Goal: Task Accomplishment & Management: Use online tool/utility

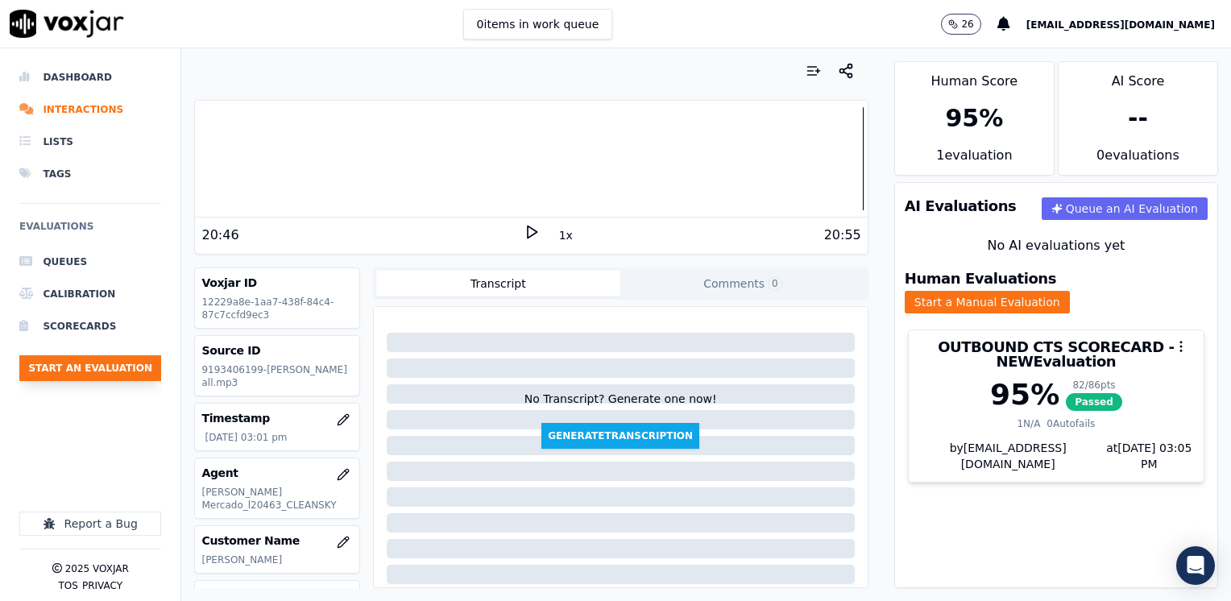
scroll to position [161, 0]
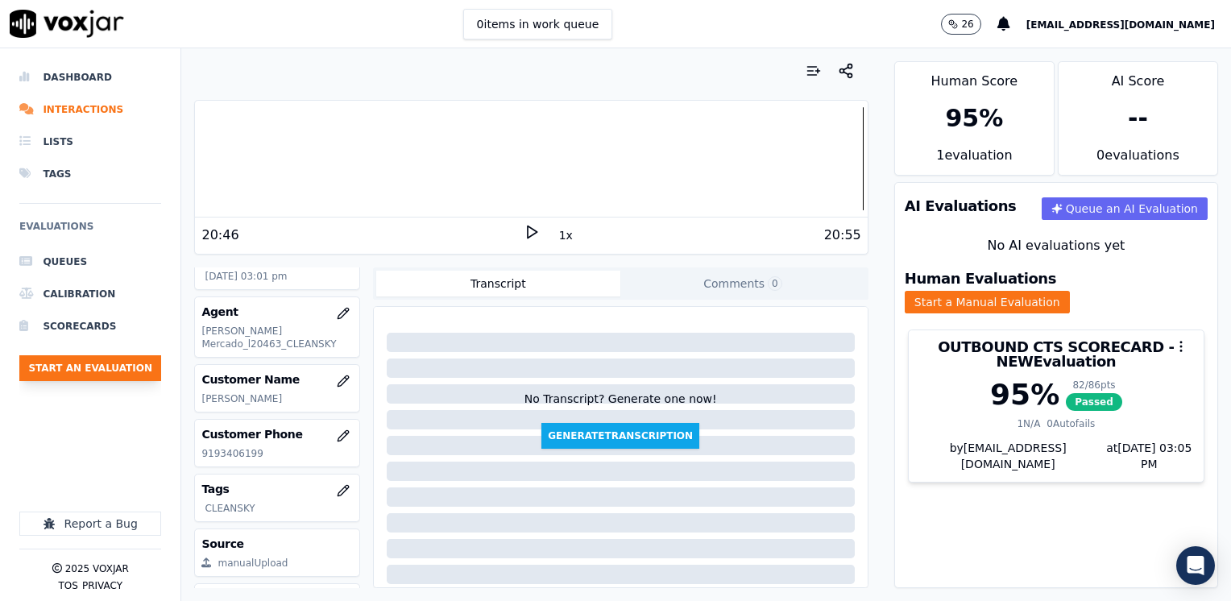
click at [80, 367] on button "Start an Evaluation" at bounding box center [90, 368] width 142 height 26
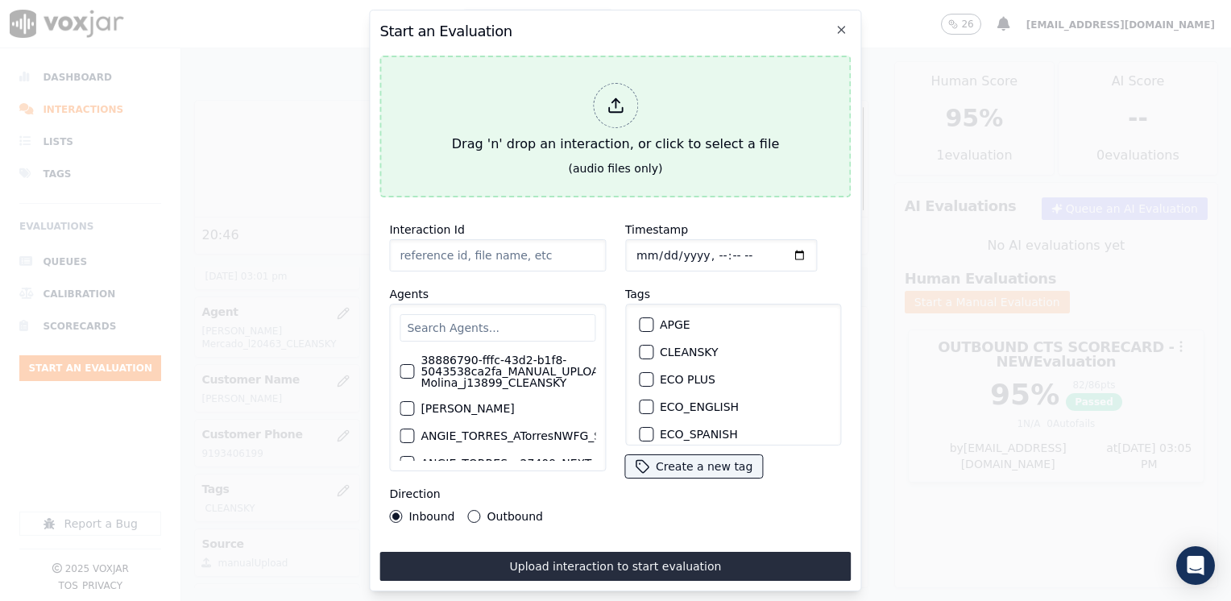
click at [628, 95] on div at bounding box center [615, 105] width 45 height 45
type input "20250820-091228_2156079880-[PERSON_NAME] all.mp3"
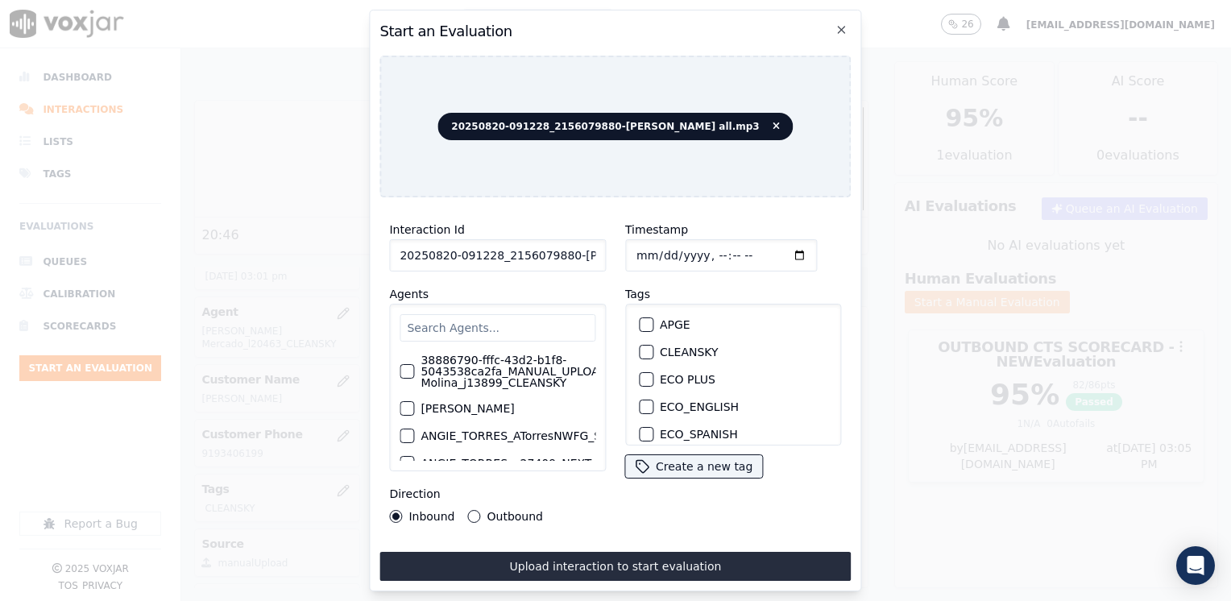
click at [527, 327] on input "text" at bounding box center [498, 327] width 196 height 27
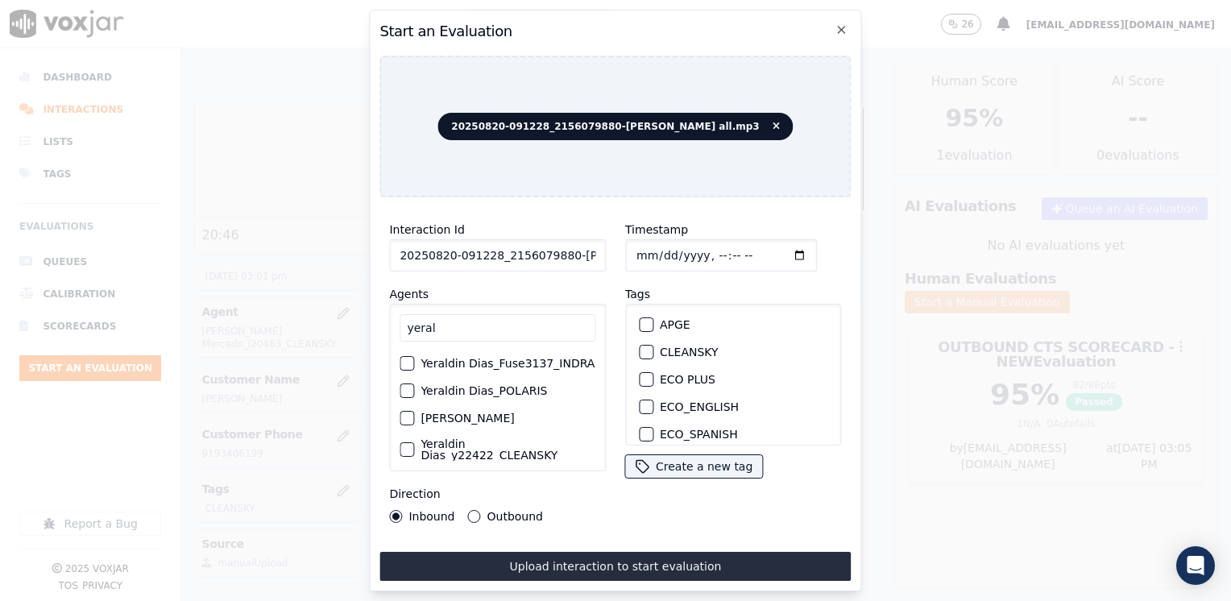
scroll to position [148, 0]
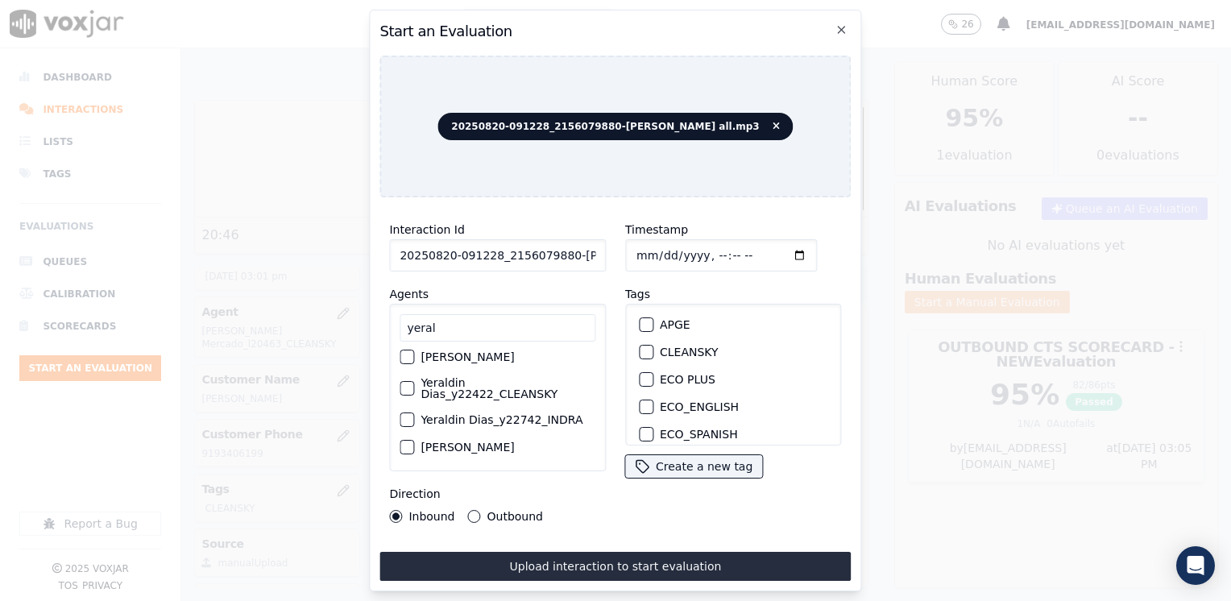
type input "yeral"
click at [406, 385] on div "button" at bounding box center [405, 388] width 11 height 11
drag, startPoint x: 407, startPoint y: 385, endPoint x: 408, endPoint y: 442, distance: 56.4
click at [407, 385] on icon "button" at bounding box center [406, 388] width 10 height 10
click at [406, 417] on div "button" at bounding box center [405, 419] width 11 height 11
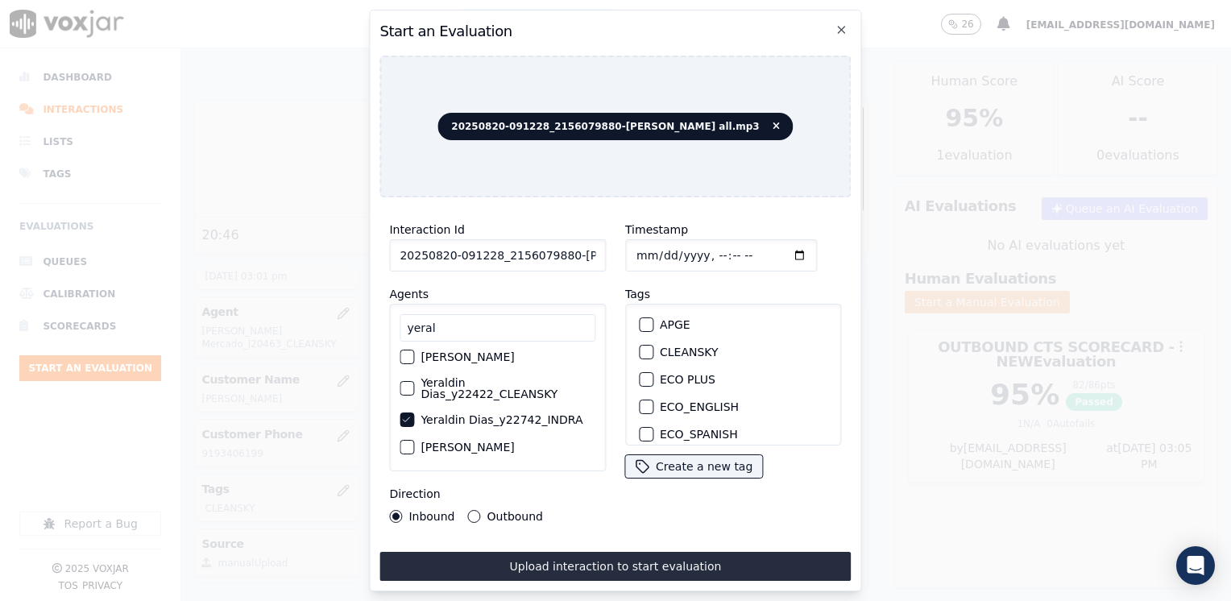
scroll to position [161, 0]
click at [644, 322] on div "button" at bounding box center [645, 327] width 11 height 11
click at [771, 248] on input "Timestamp" at bounding box center [721, 255] width 192 height 32
type input "[DATE]T15:44"
click at [468, 513] on button "Outbound" at bounding box center [474, 516] width 13 height 13
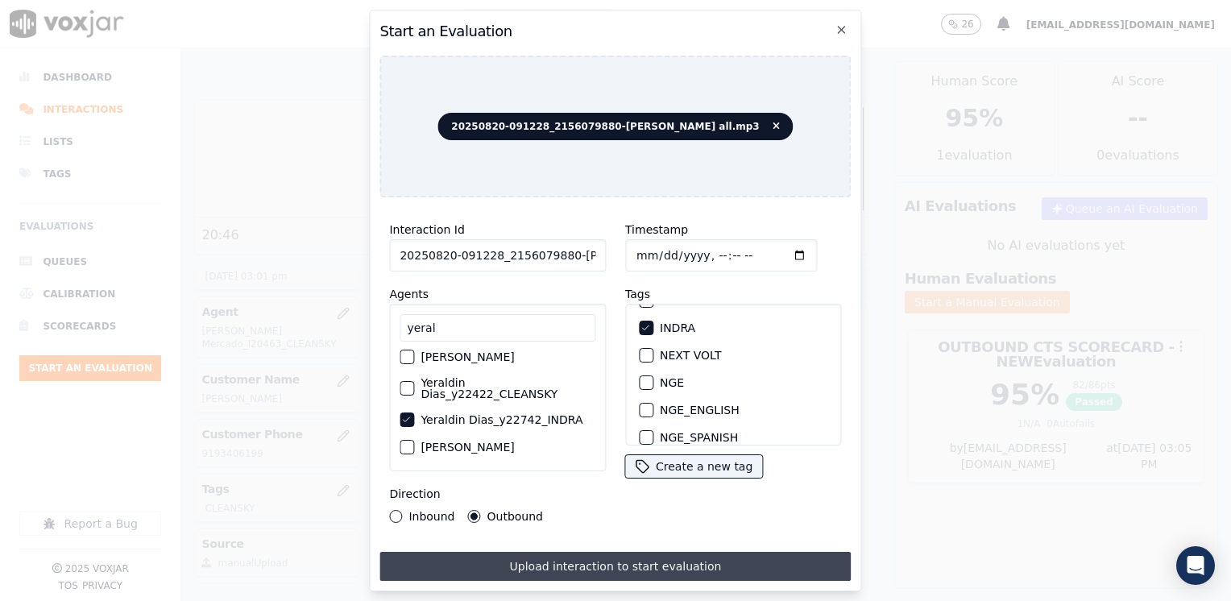
click at [625, 566] on button "Upload interaction to start evaluation" at bounding box center [614, 566] width 471 height 29
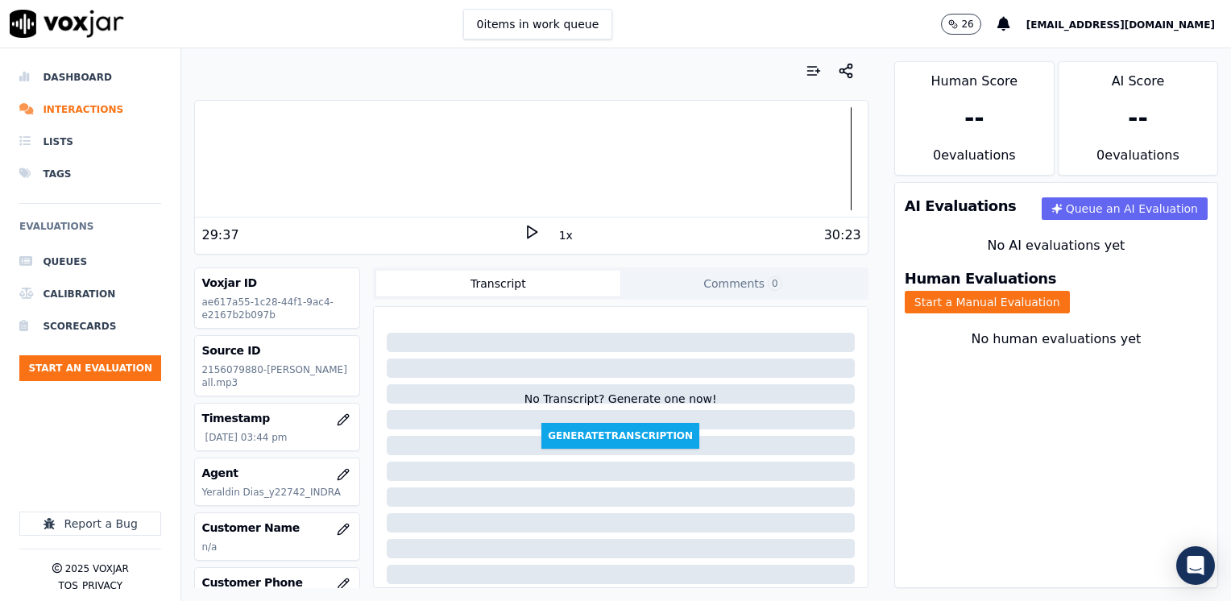
scroll to position [81, 0]
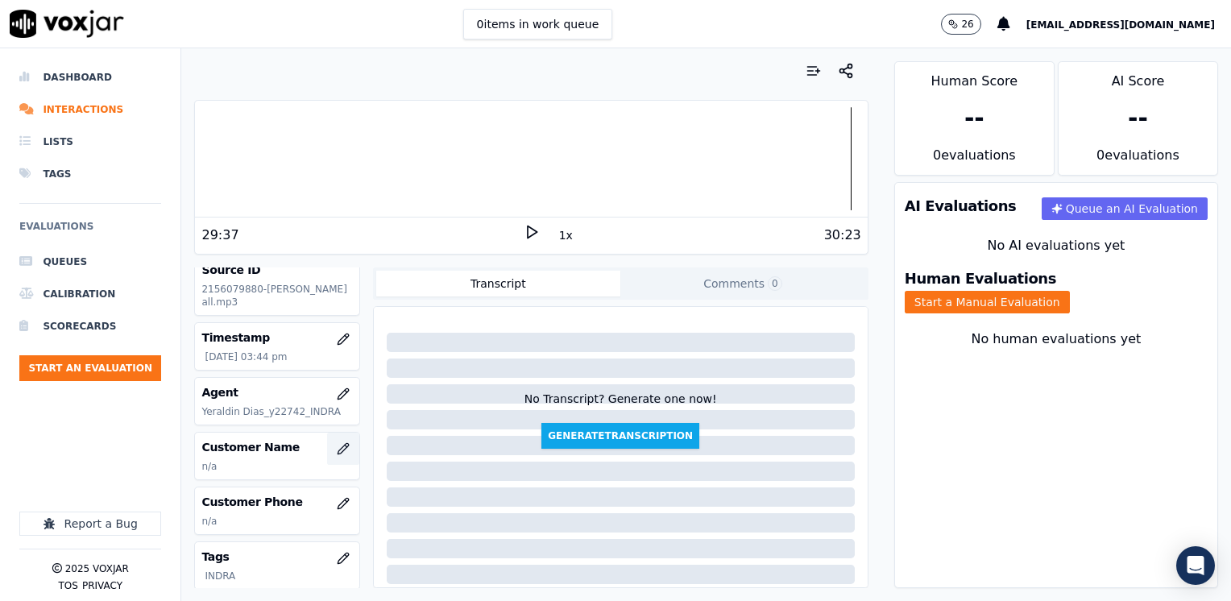
click at [337, 442] on icon "button" at bounding box center [343, 448] width 13 height 13
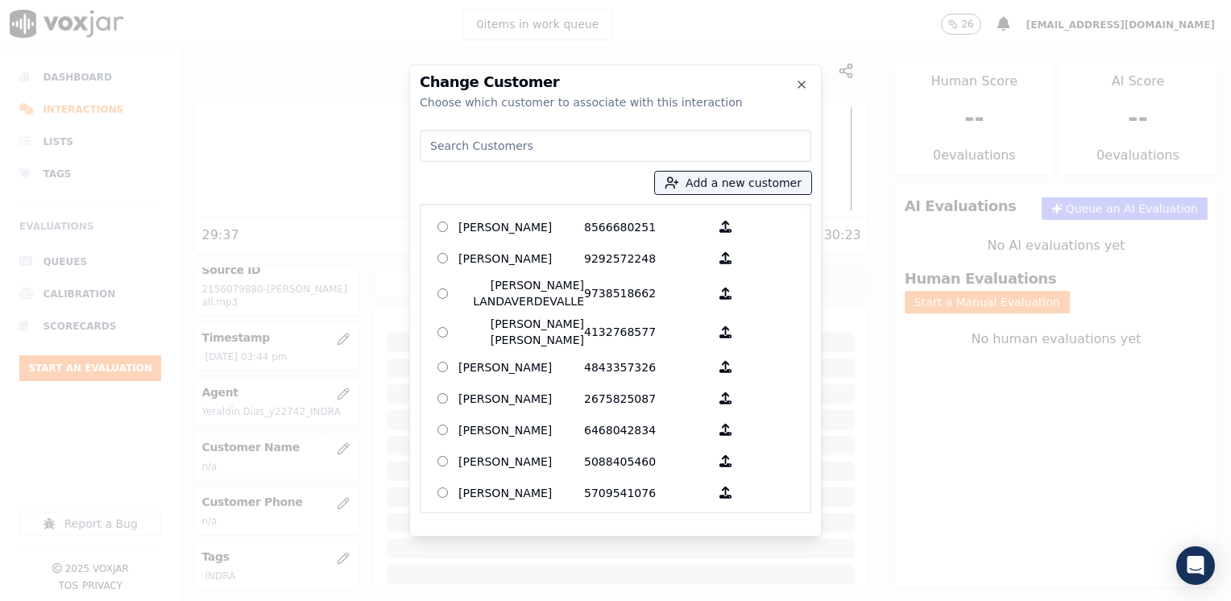
click at [706, 143] on input at bounding box center [616, 146] width 392 height 32
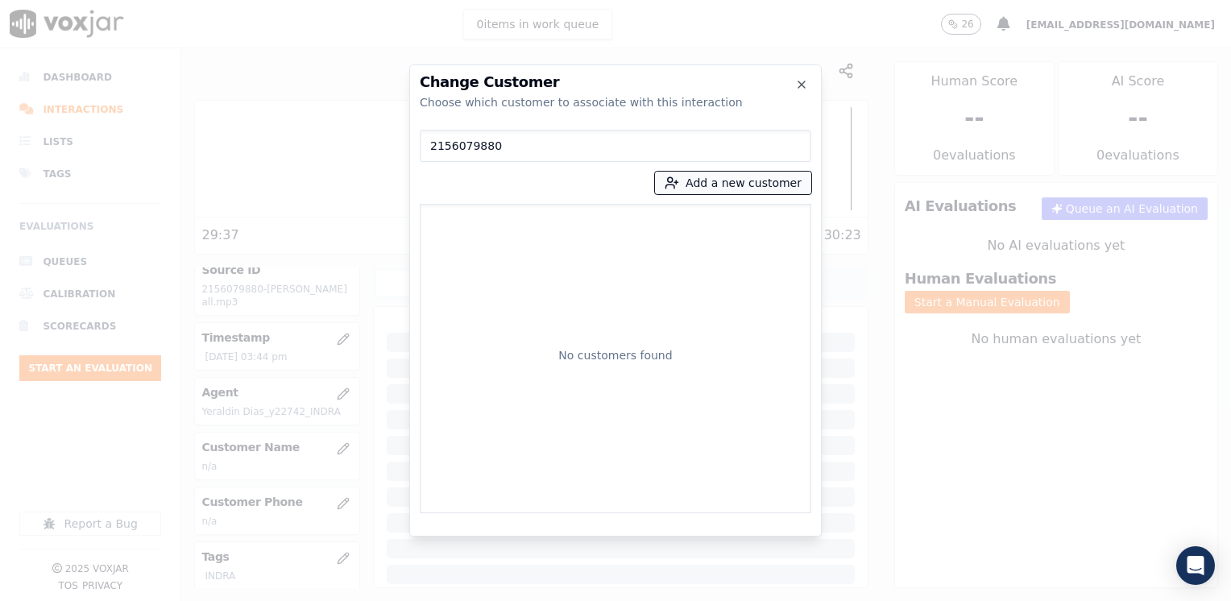
type input "2156079880"
click at [764, 177] on button "Add a new customer" at bounding box center [733, 183] width 156 height 23
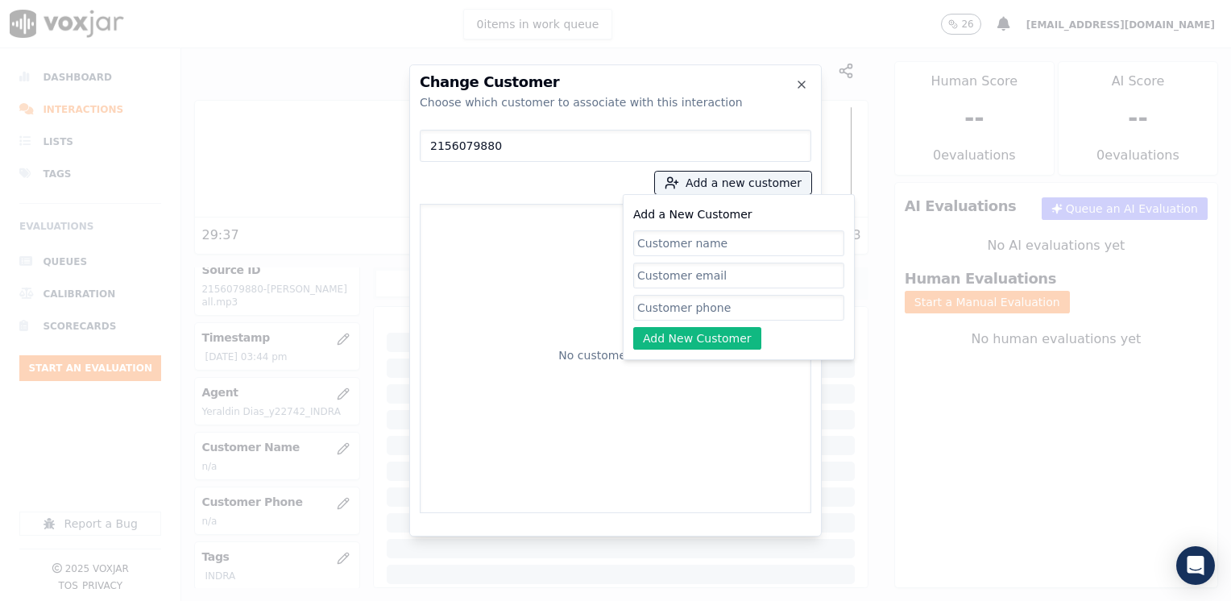
click at [752, 305] on input "Add a New Customer" at bounding box center [738, 308] width 211 height 26
paste input "2156079880"
type input "2156079880"
click at [731, 239] on input "Add a New Customer" at bounding box center [738, 243] width 211 height 26
paste input "[PERSON_NAME]"
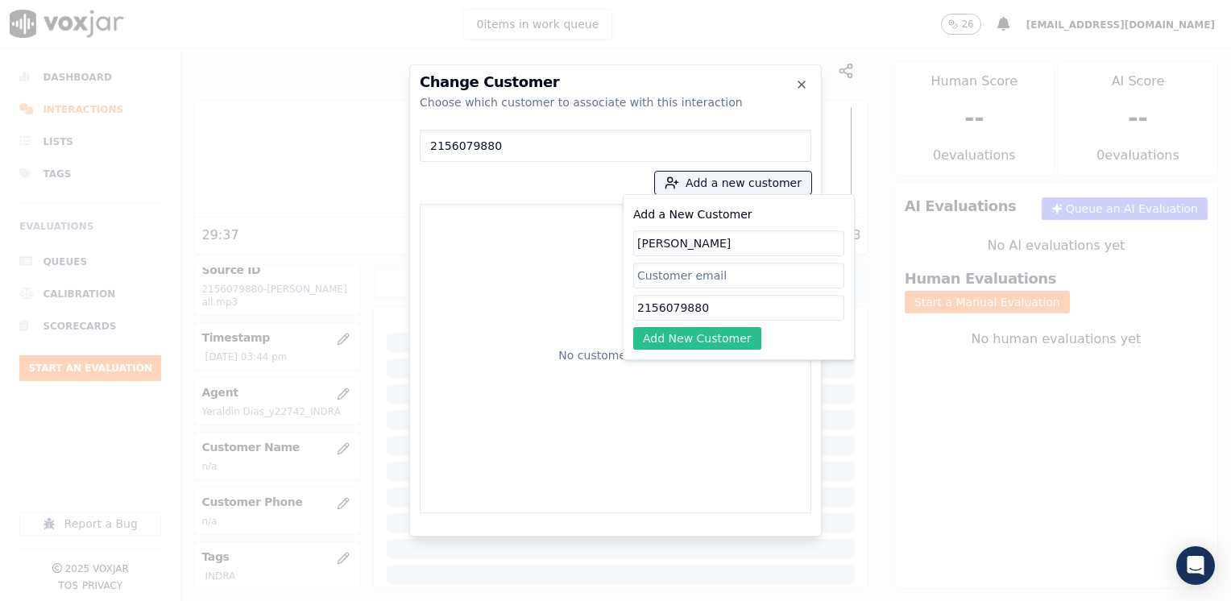
type input "[PERSON_NAME]"
click at [720, 338] on button "Add New Customer" at bounding box center [697, 338] width 128 height 23
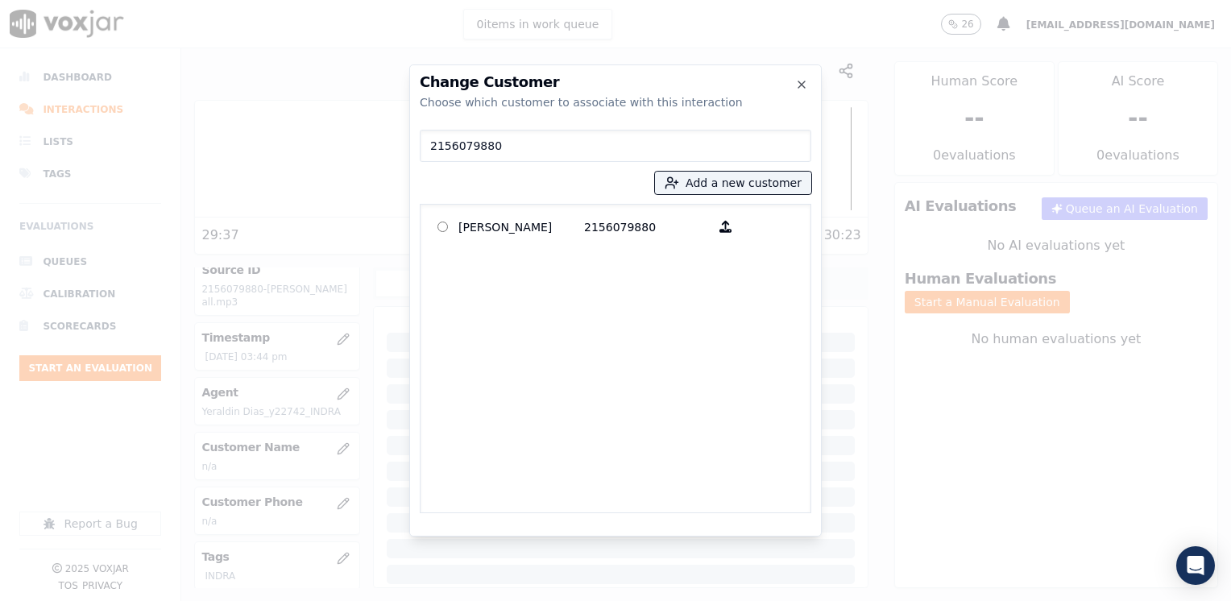
click at [574, 210] on div "[PERSON_NAME] 2156079880" at bounding box center [616, 358] width 392 height 309
click at [574, 230] on p "[PERSON_NAME]" at bounding box center [521, 226] width 126 height 25
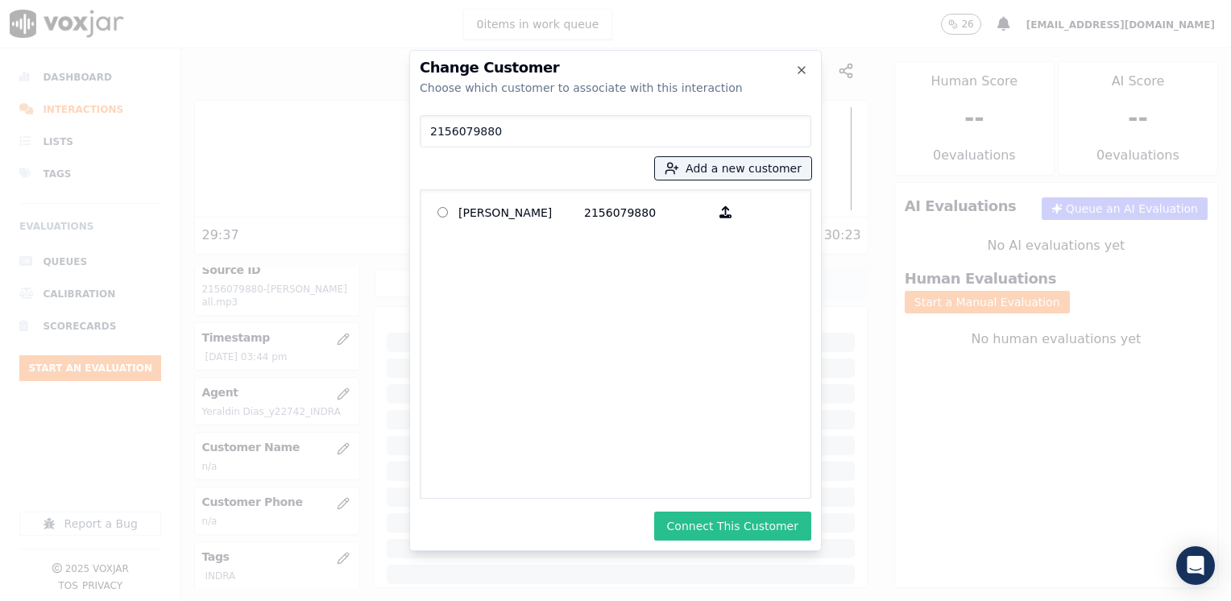
click at [761, 524] on button "Connect This Customer" at bounding box center [732, 526] width 157 height 29
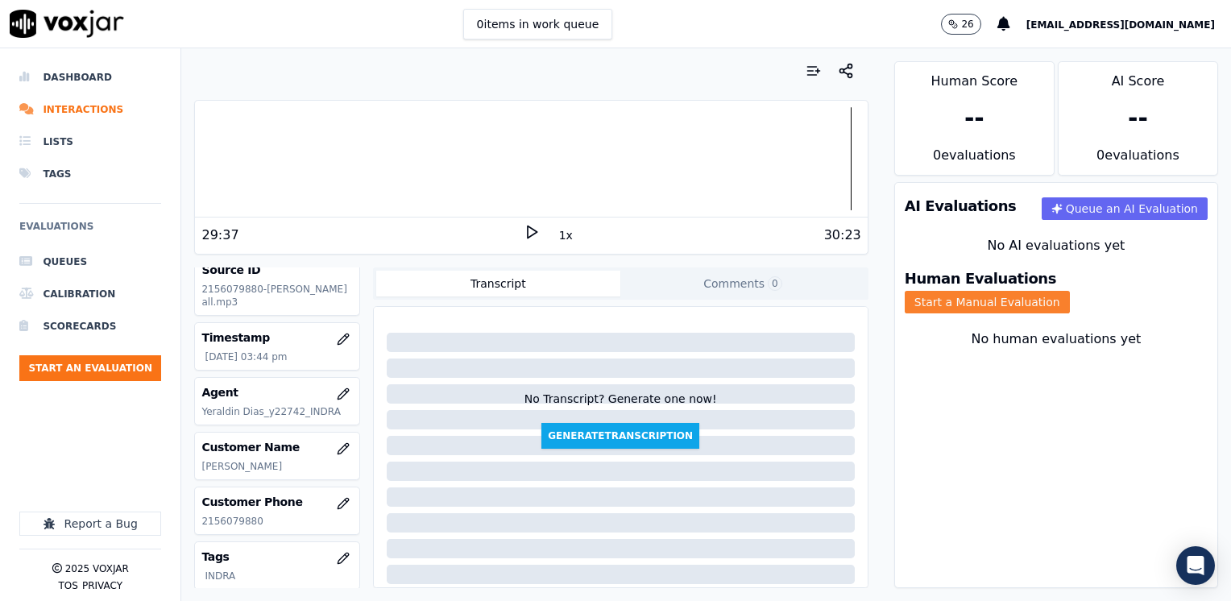
click at [1070, 291] on button "Start a Manual Evaluation" at bounding box center [987, 302] width 165 height 23
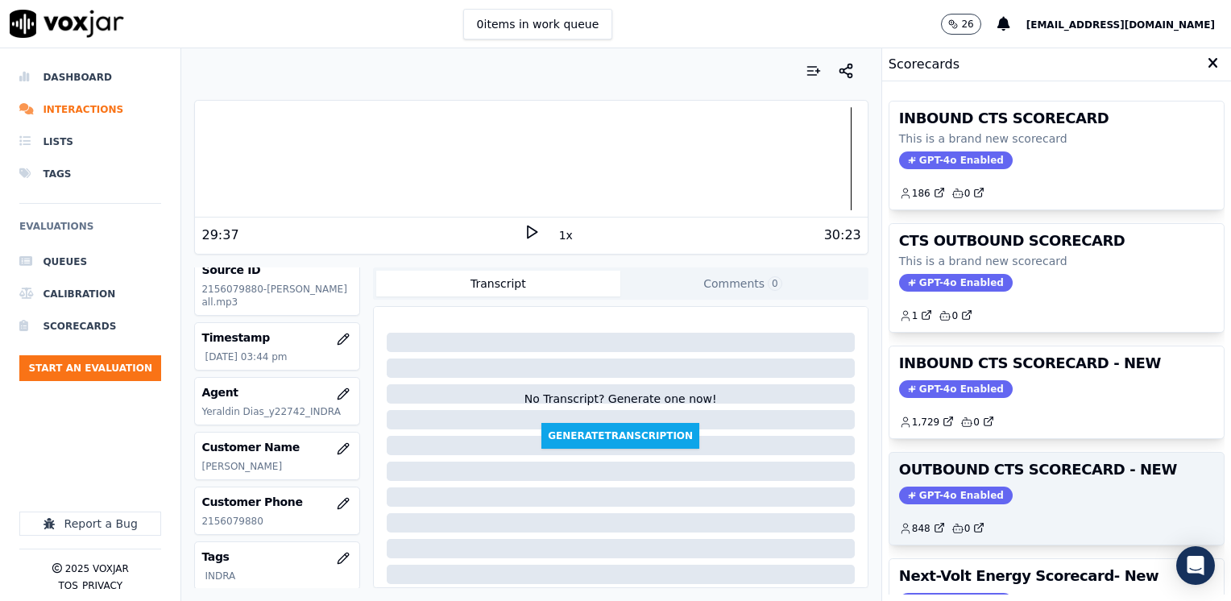
click at [964, 487] on span "GPT-4o Enabled" at bounding box center [956, 496] width 114 height 18
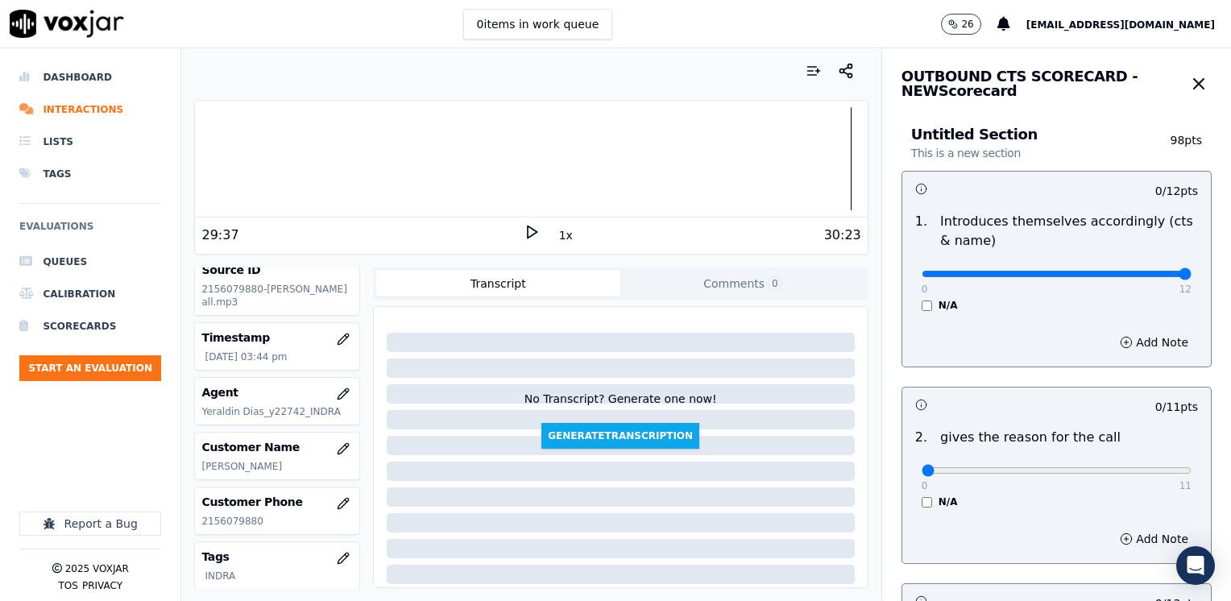
drag, startPoint x: 915, startPoint y: 276, endPoint x: 1230, endPoint y: 321, distance: 318.2
type input "12"
click at [1192, 277] on input "range" at bounding box center [1057, 274] width 270 height 6
drag, startPoint x: 913, startPoint y: 471, endPoint x: 1233, endPoint y: 471, distance: 320.7
type input "11"
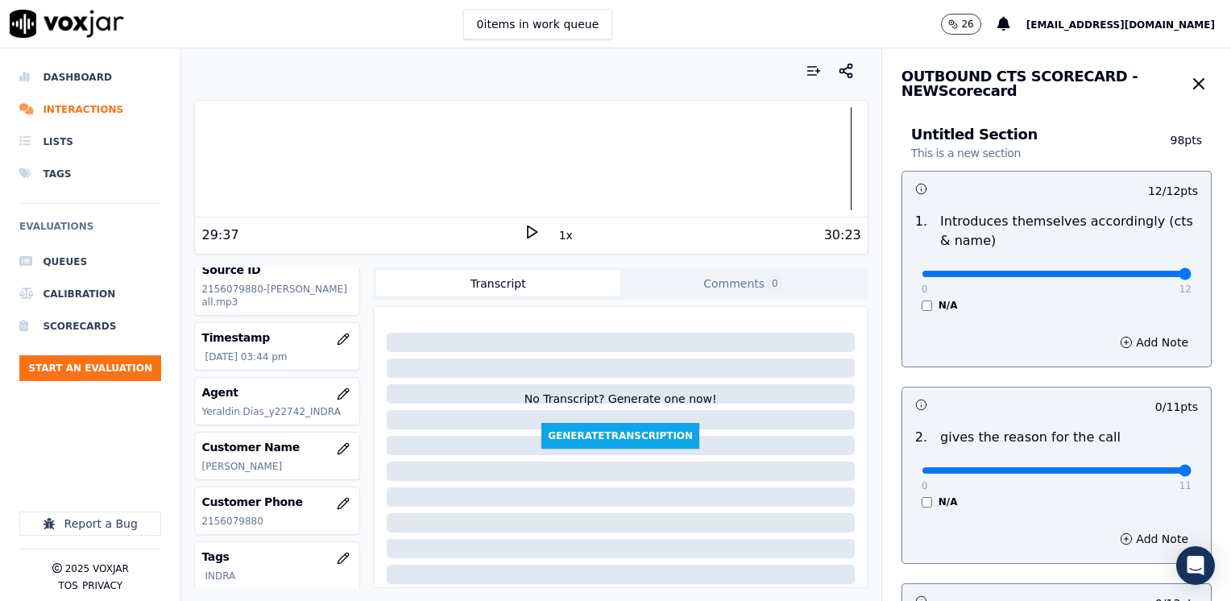
click at [1192, 277] on input "range" at bounding box center [1057, 274] width 270 height 6
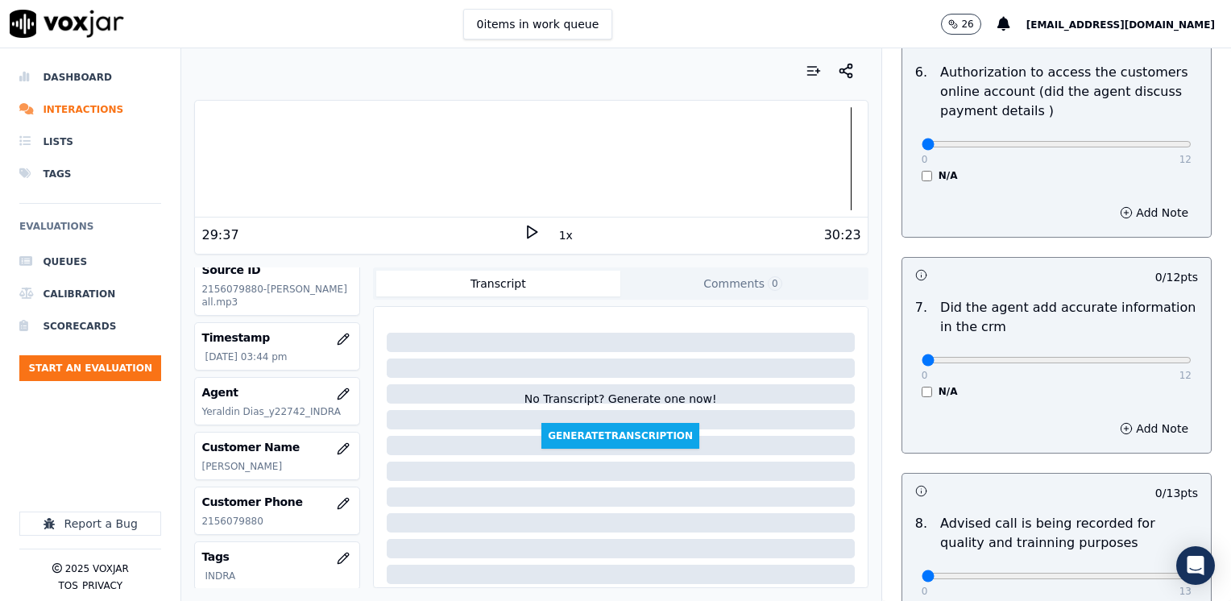
scroll to position [1408, 0]
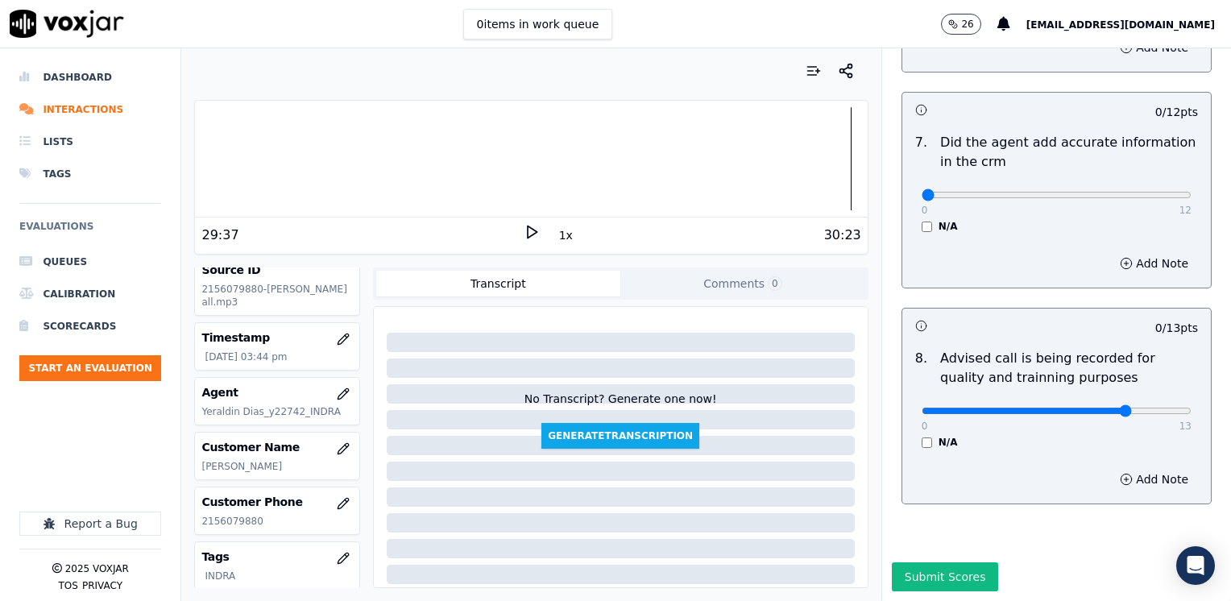
type input "10"
drag, startPoint x: 910, startPoint y: 156, endPoint x: 1199, endPoint y: 180, distance: 290.2
type input "12"
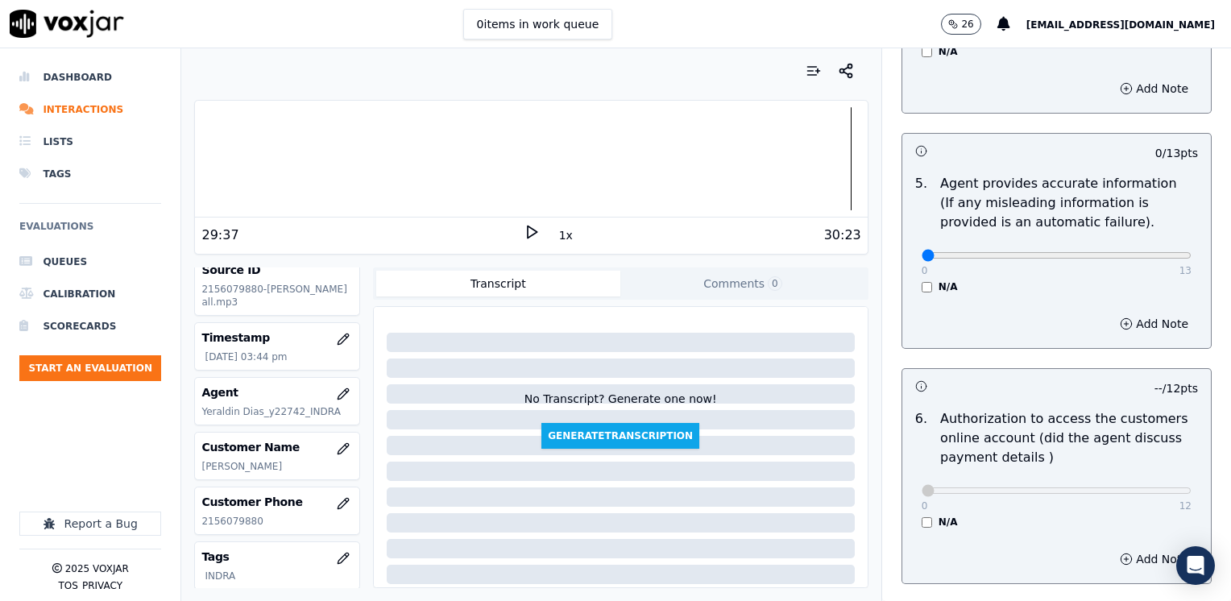
scroll to position [683, 0]
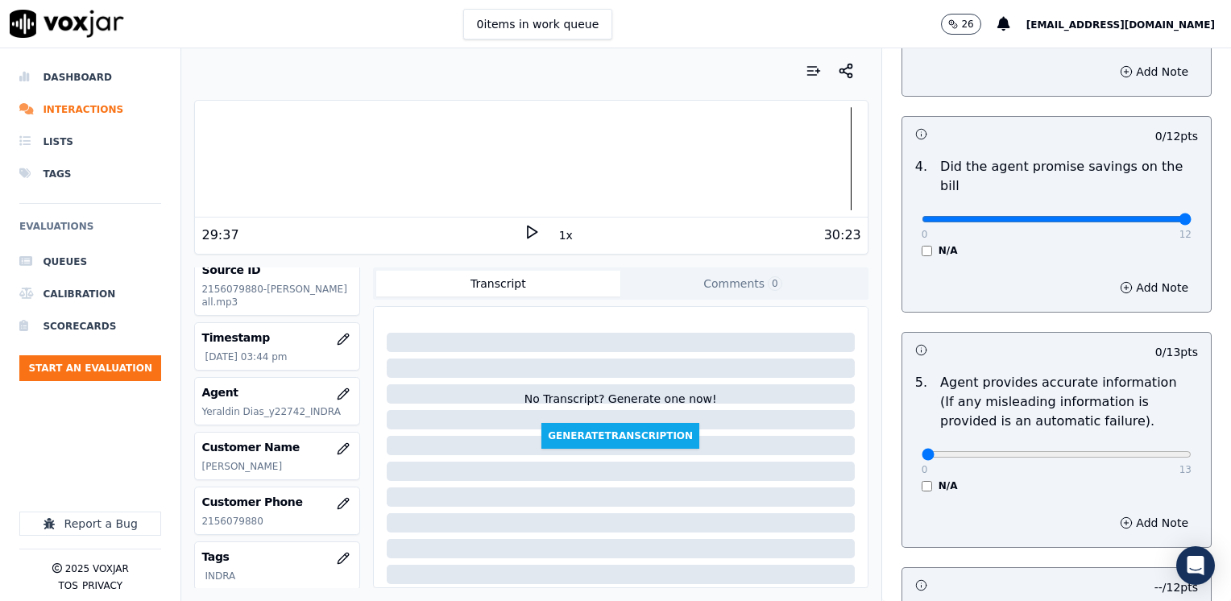
drag, startPoint x: 931, startPoint y: 201, endPoint x: 1233, endPoint y: 198, distance: 302.1
type input "12"
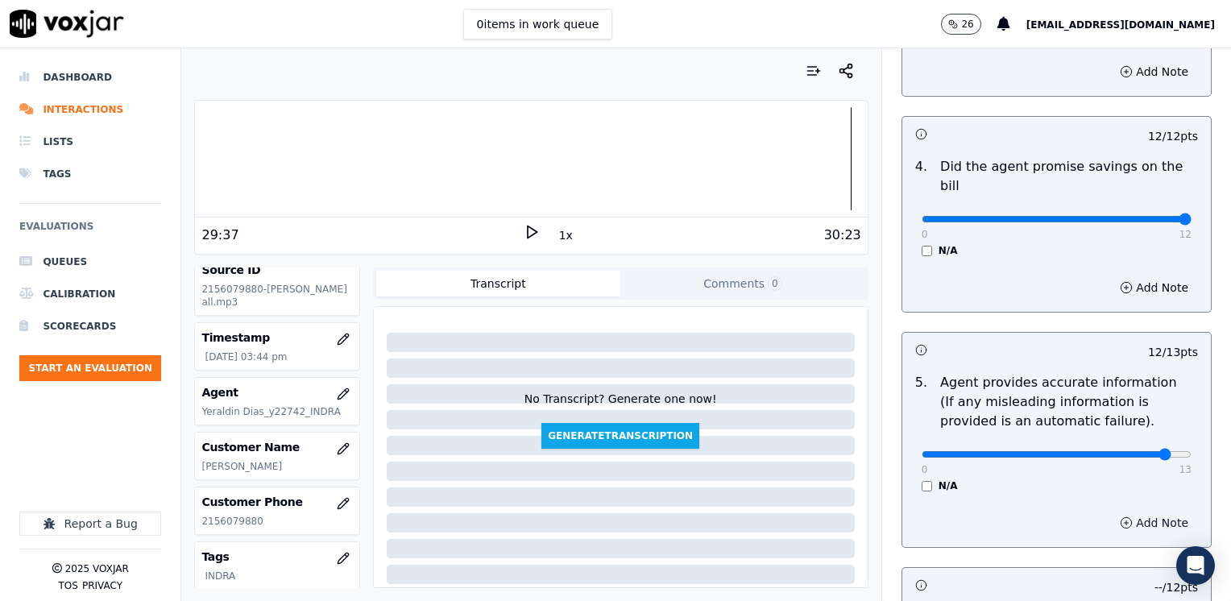
click at [1122, 512] on button "Add Note" at bounding box center [1154, 523] width 88 height 23
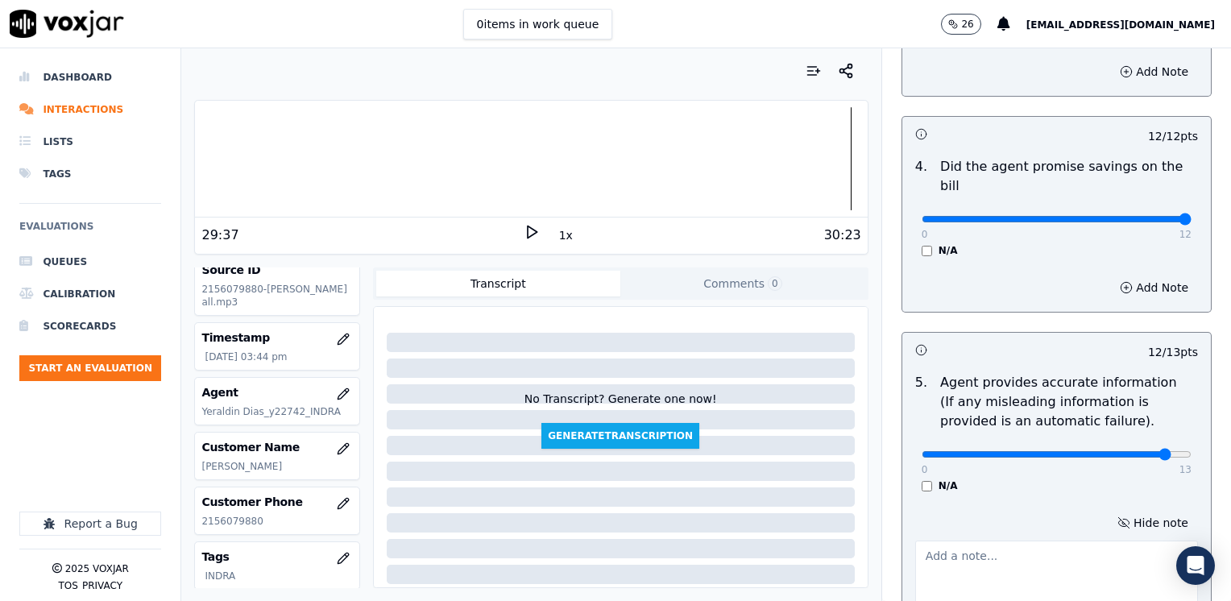
click at [1047, 534] on div at bounding box center [1056, 576] width 283 height 85
click at [1037, 552] on textarea at bounding box center [1056, 580] width 283 height 79
type textarea "Having a supplier does not prevent customers not receiving her bills. This is n…"
type input "11"
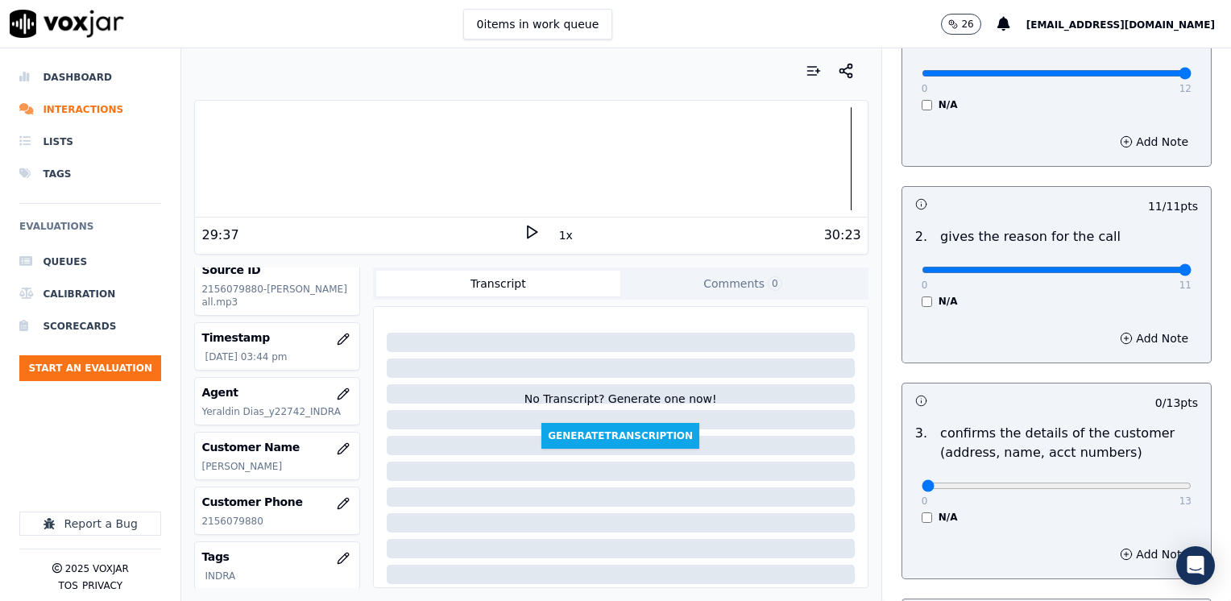
scroll to position [365, 0]
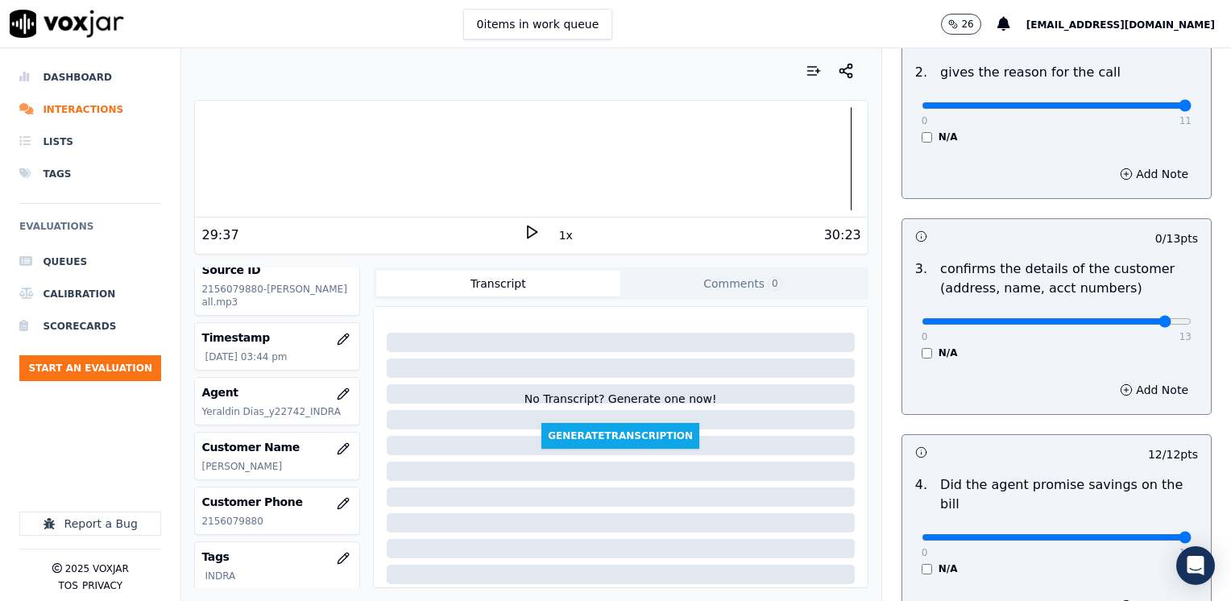
type input "12"
click at [1134, 392] on button "Add Note" at bounding box center [1154, 390] width 88 height 23
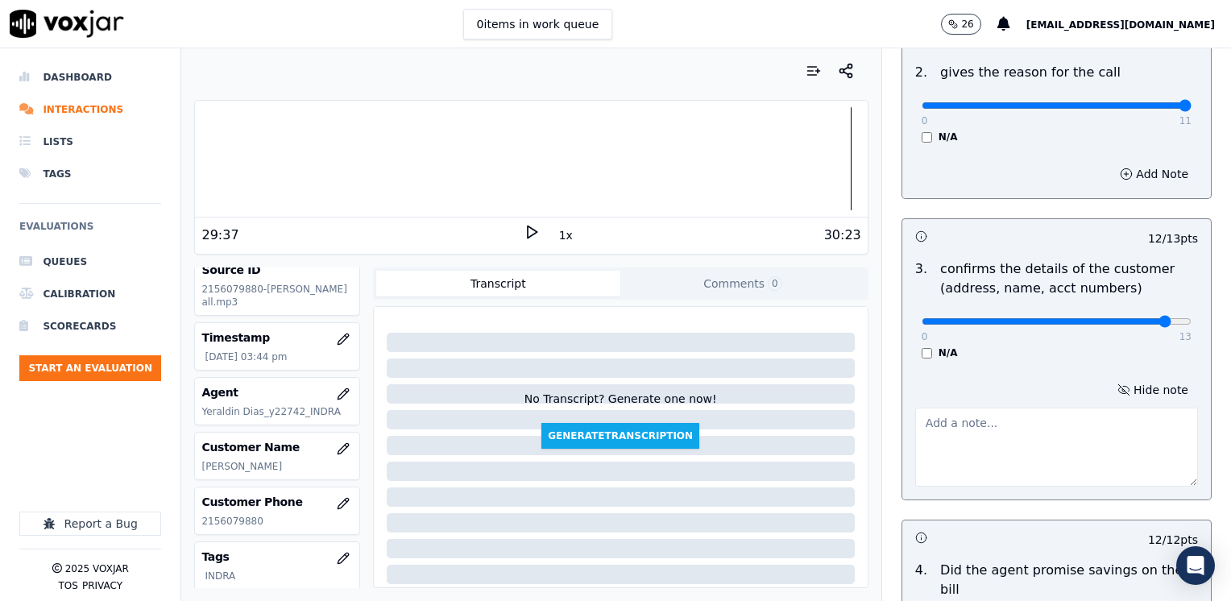
click at [1025, 455] on textarea at bounding box center [1056, 447] width 283 height 79
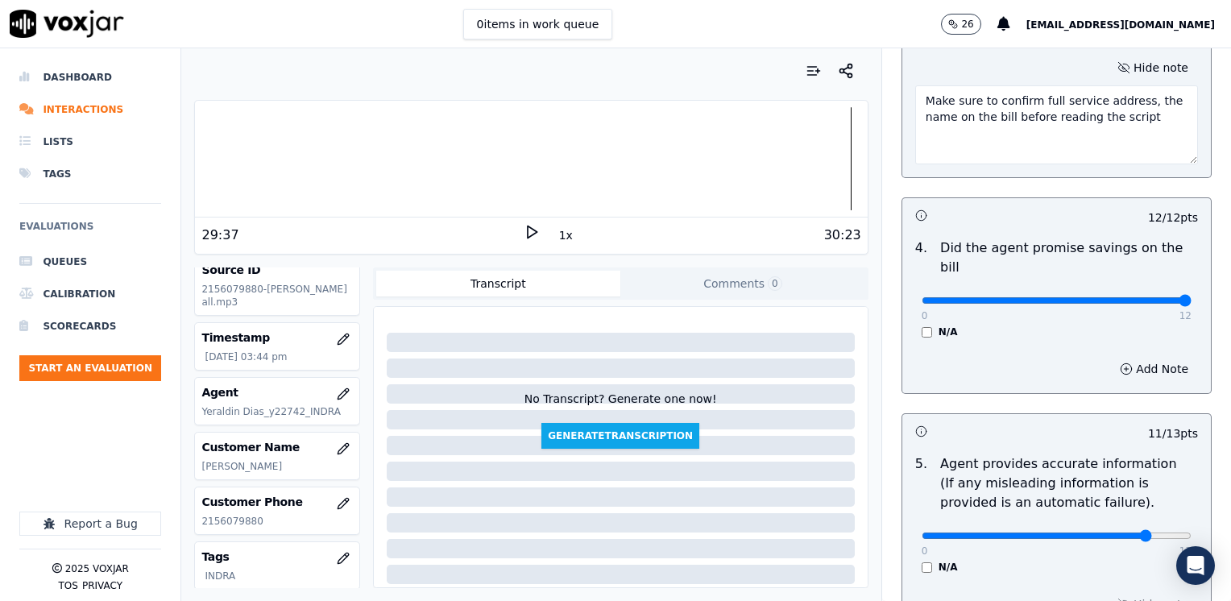
scroll to position [929, 0]
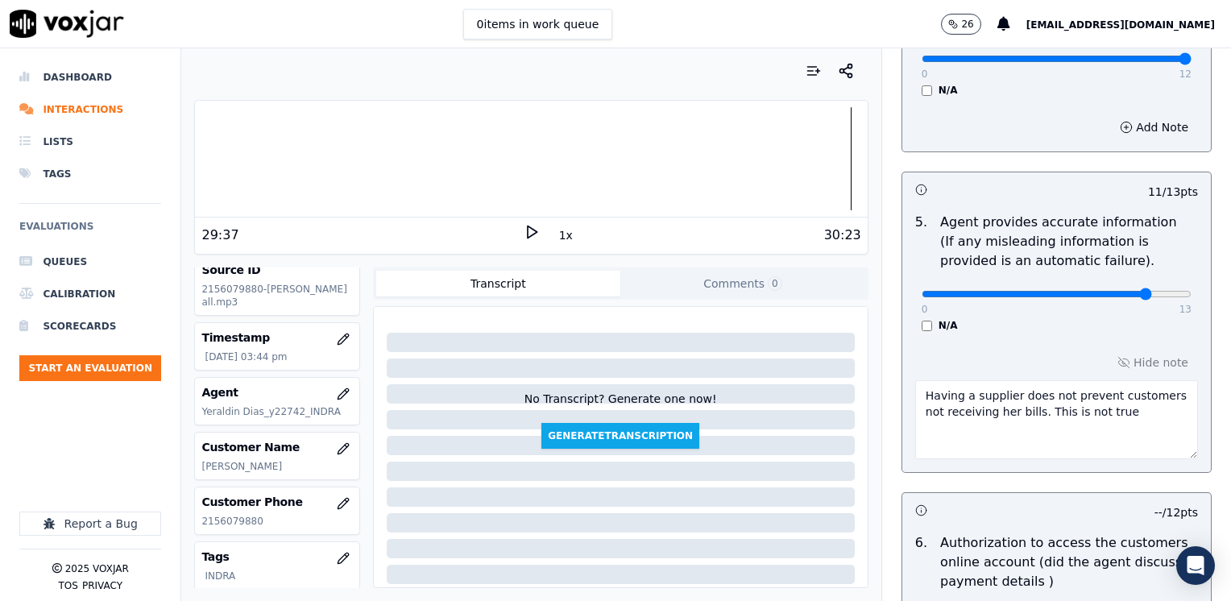
type textarea "Make sure to confirm full service address, the name on the bill before reading …"
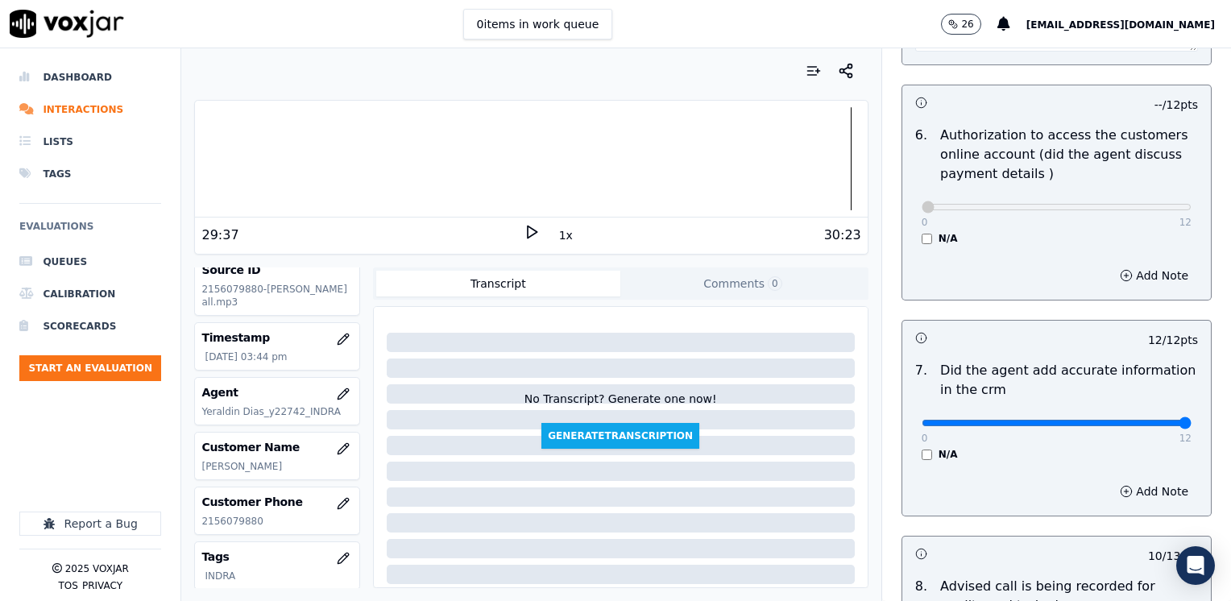
scroll to position [1578, 0]
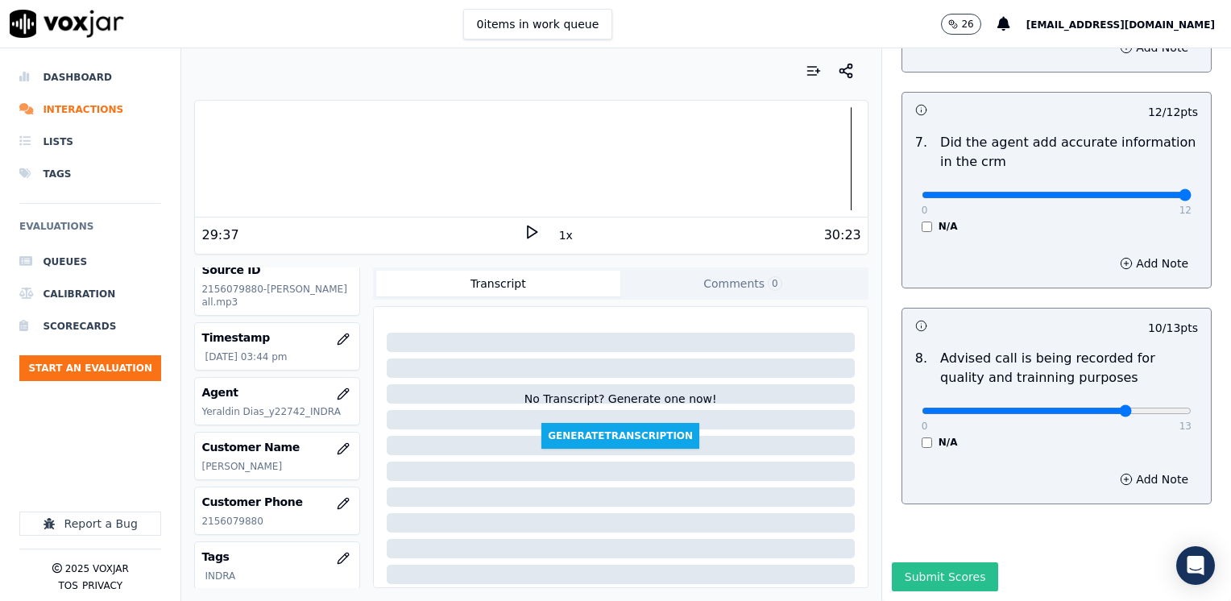
click at [940, 562] on button "Submit Scores" at bounding box center [945, 576] width 107 height 29
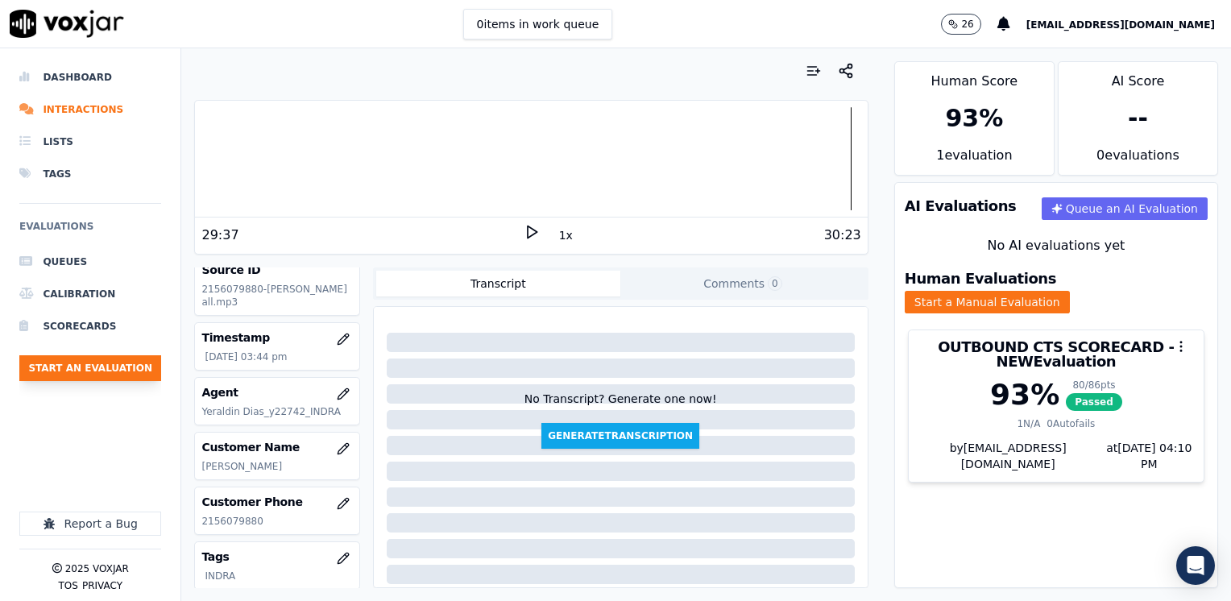
click at [100, 367] on button "Start an Evaluation" at bounding box center [90, 368] width 142 height 26
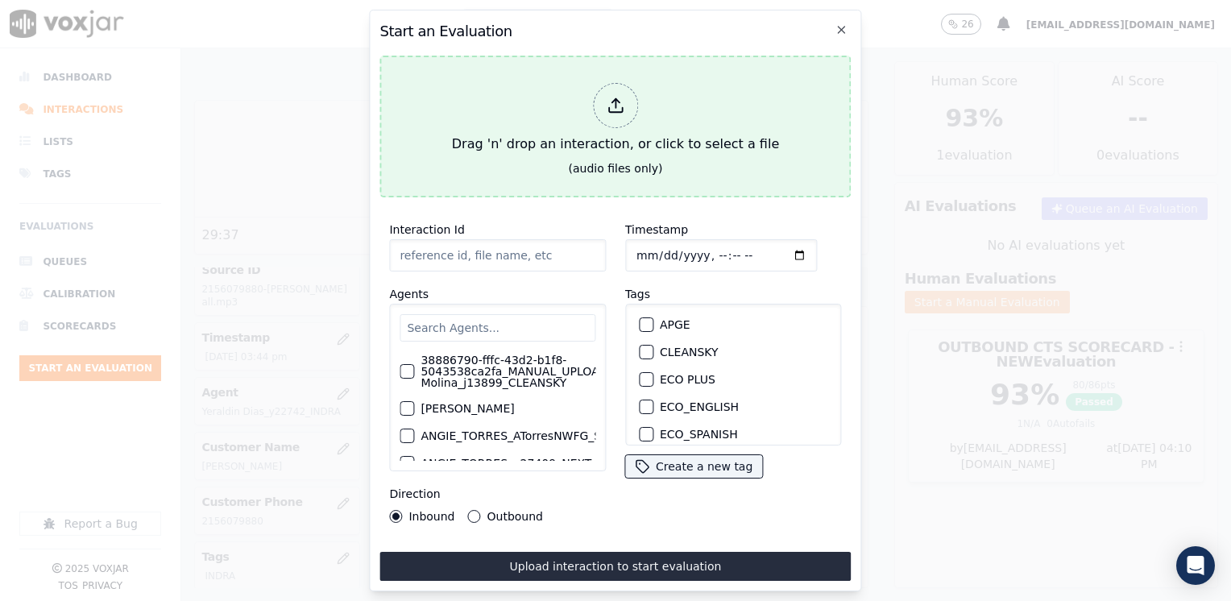
click at [585, 108] on div "Drag 'n' drop an interaction, or click to select a file" at bounding box center [616, 119] width 340 height 84
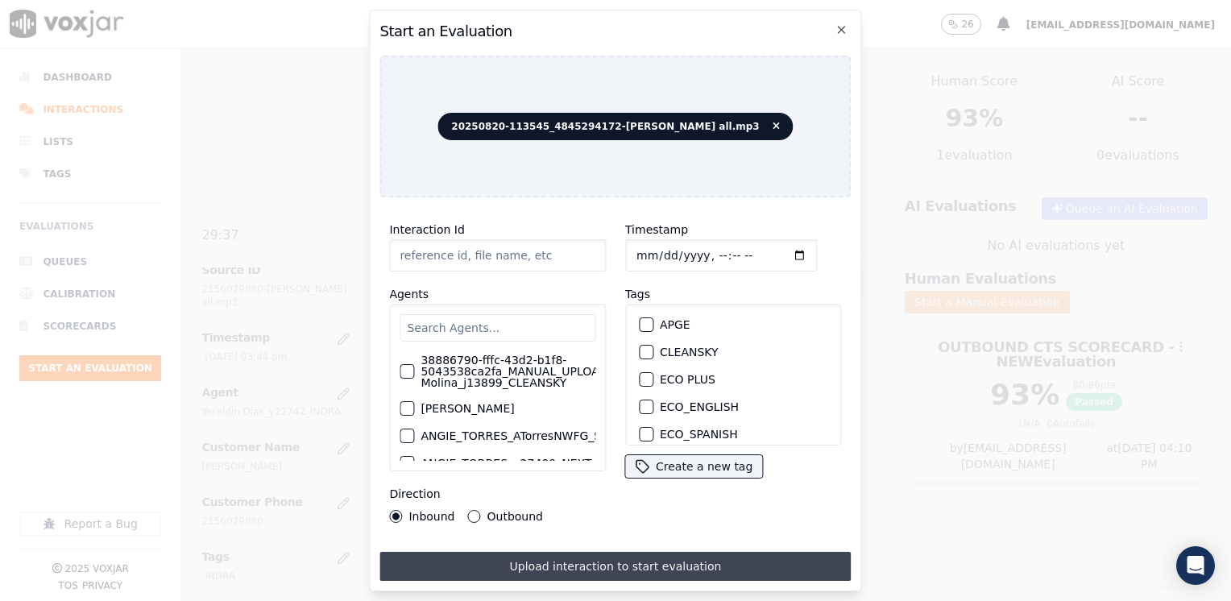
type input "20250820-113545_4845294172-[PERSON_NAME] all.mp3"
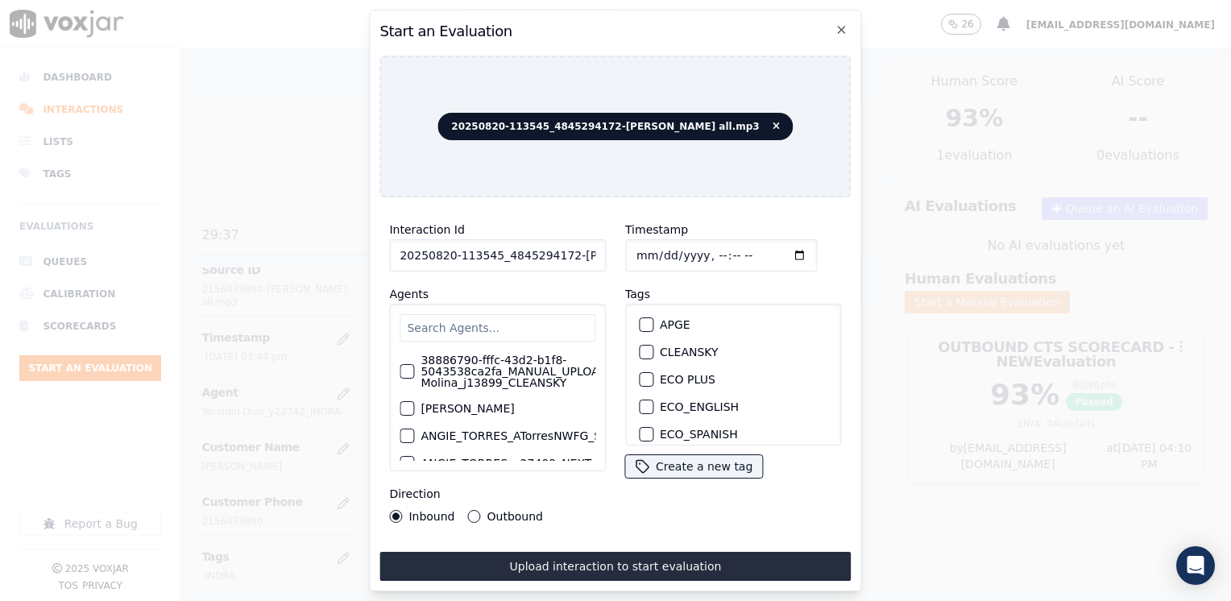
click at [506, 322] on input "text" at bounding box center [498, 327] width 196 height 27
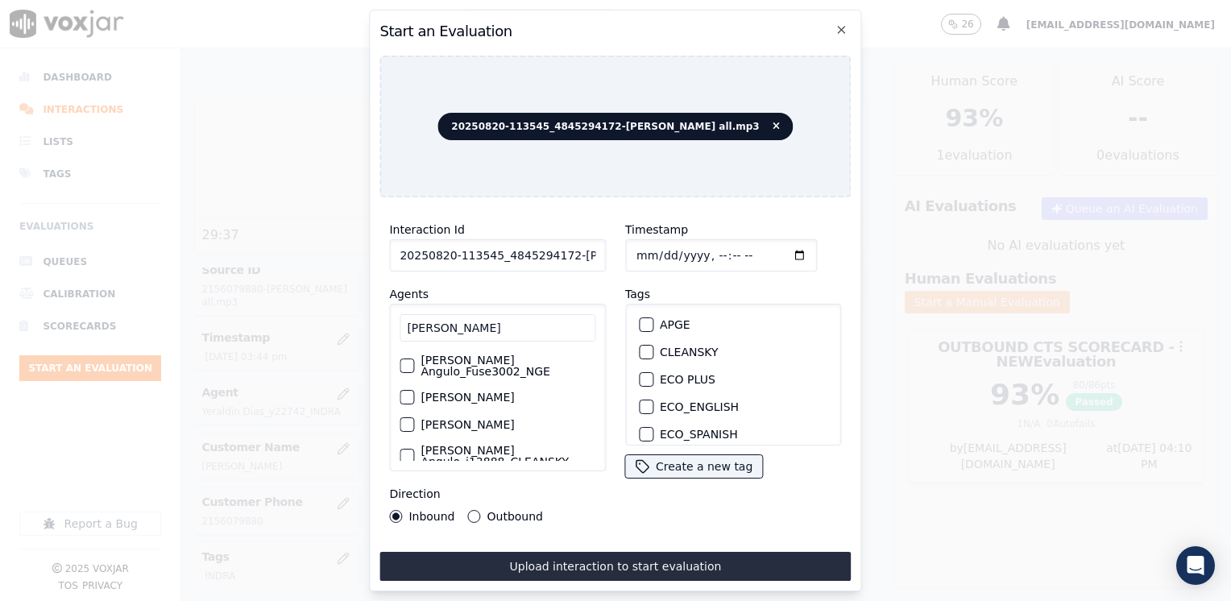
scroll to position [48, 0]
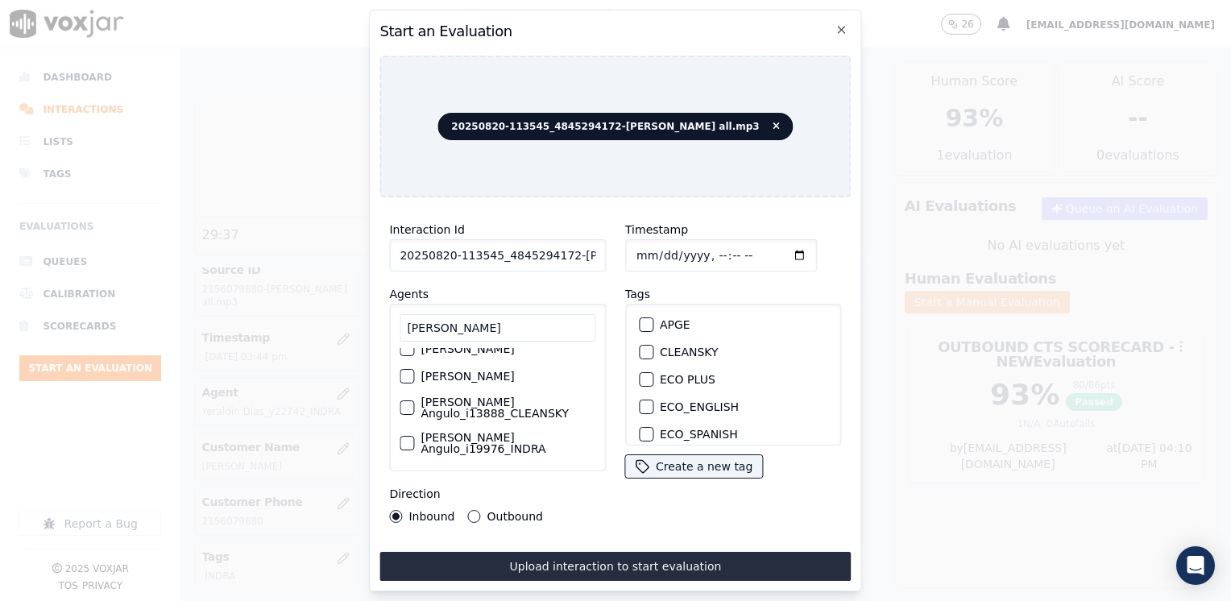
type input "[PERSON_NAME]"
click at [403, 408] on div "button" at bounding box center [405, 407] width 11 height 11
click at [640, 349] on div "button" at bounding box center [645, 351] width 11 height 11
click at [770, 253] on input "Timestamp" at bounding box center [721, 255] width 192 height 32
type input "[DATE]T16:10"
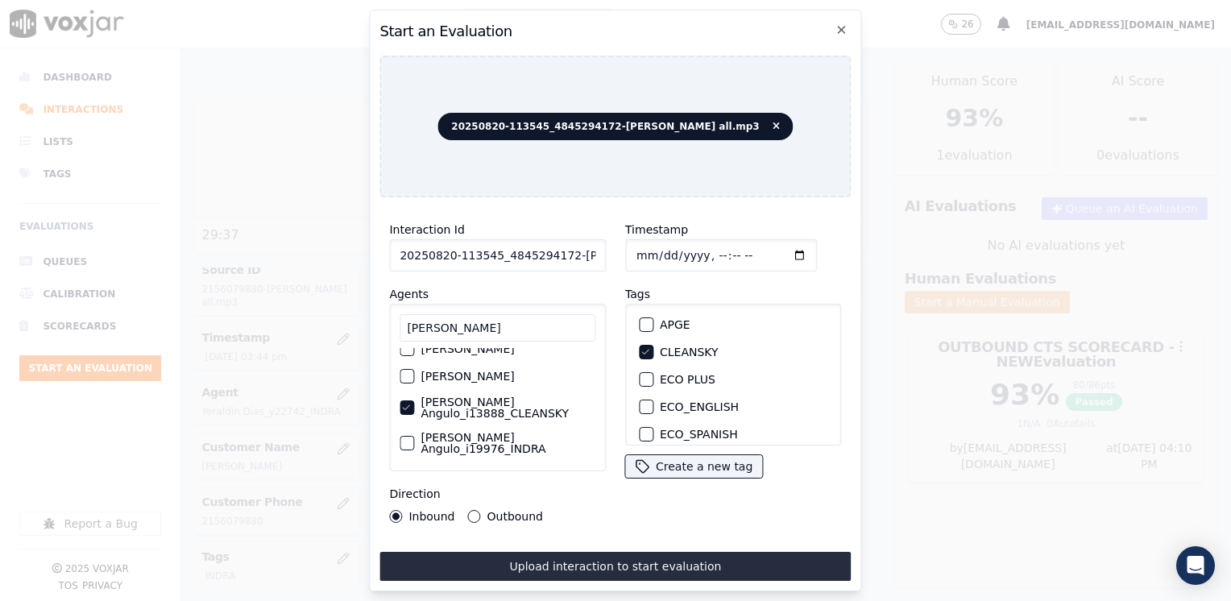
click at [471, 511] on button "Outbound" at bounding box center [474, 516] width 13 height 13
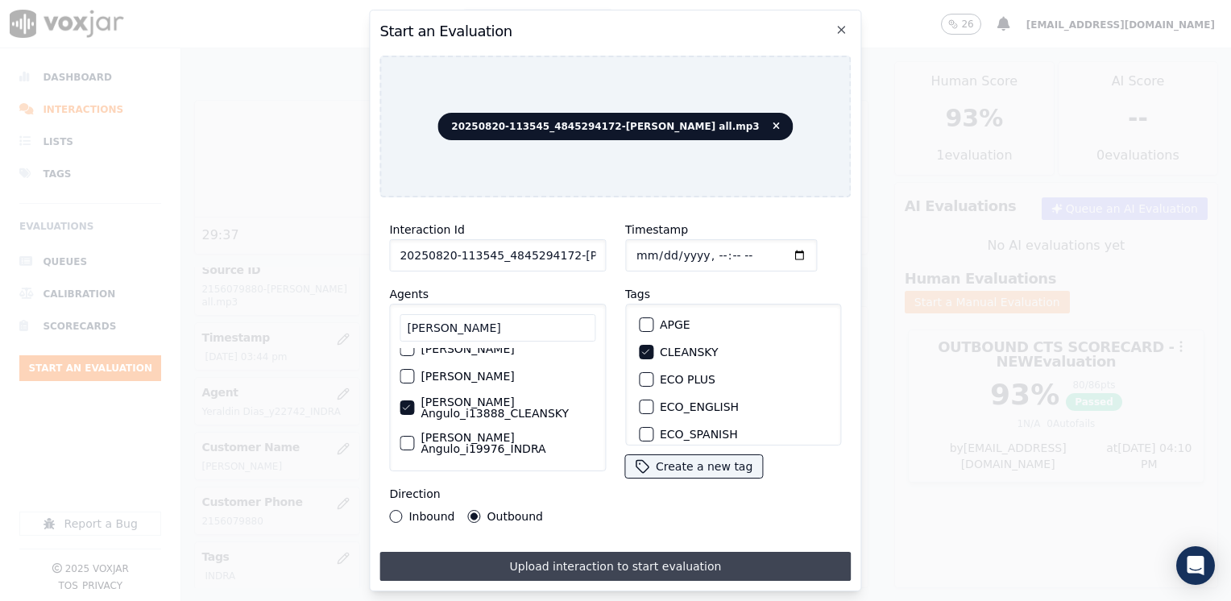
click at [593, 561] on button "Upload interaction to start evaluation" at bounding box center [614, 566] width 471 height 29
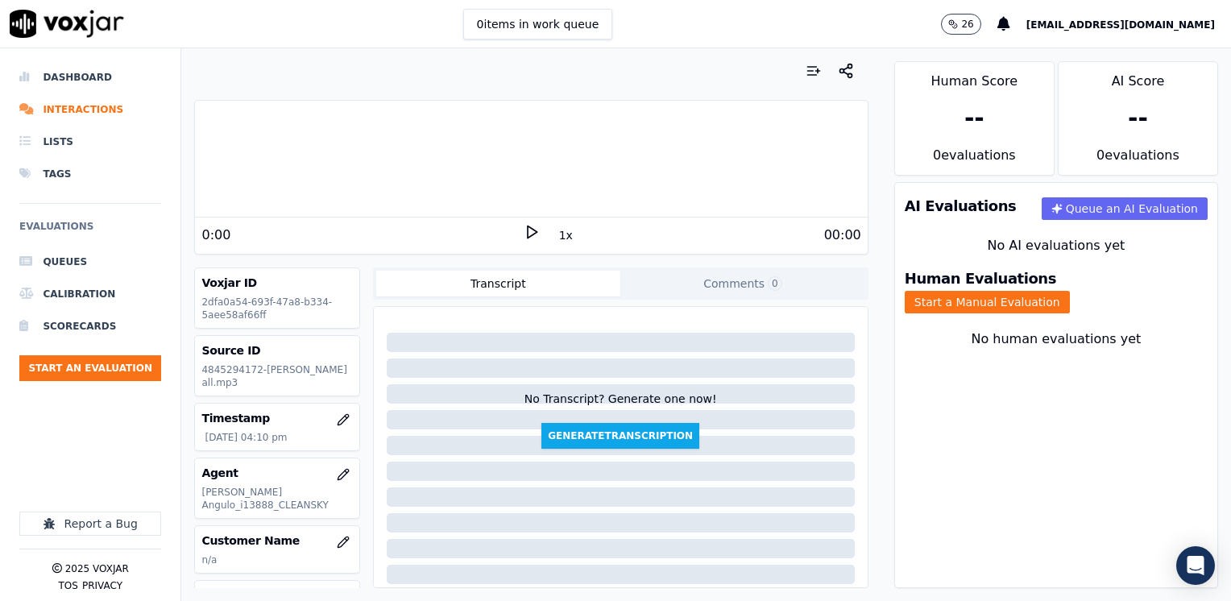
click at [525, 231] on icon at bounding box center [532, 232] width 16 height 16
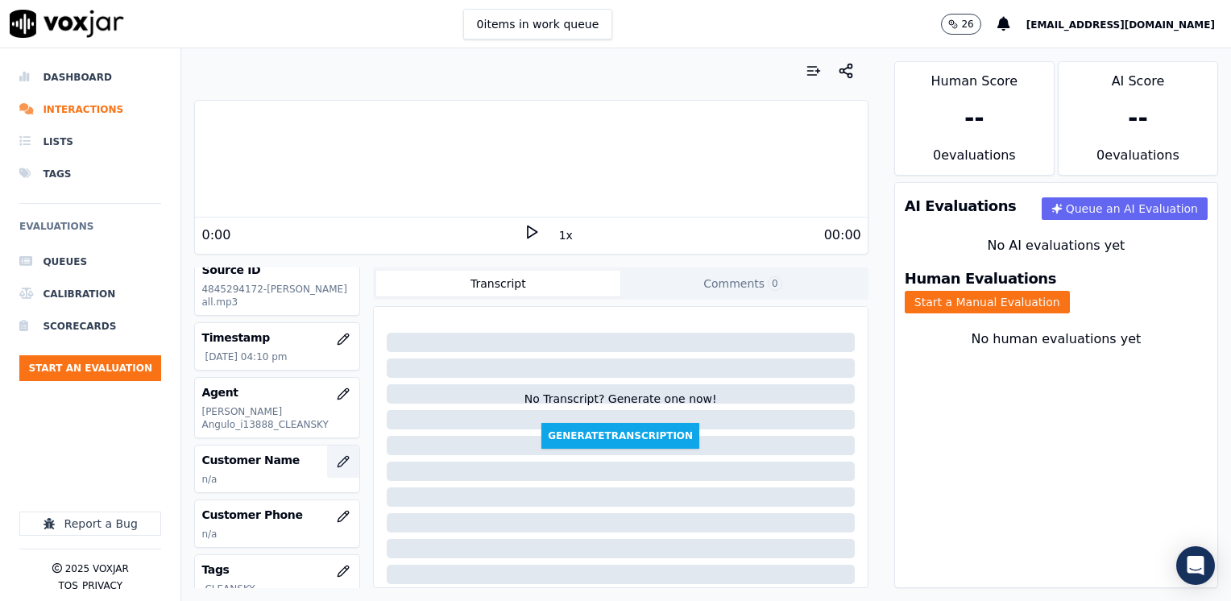
click at [337, 456] on icon "button" at bounding box center [343, 461] width 13 height 13
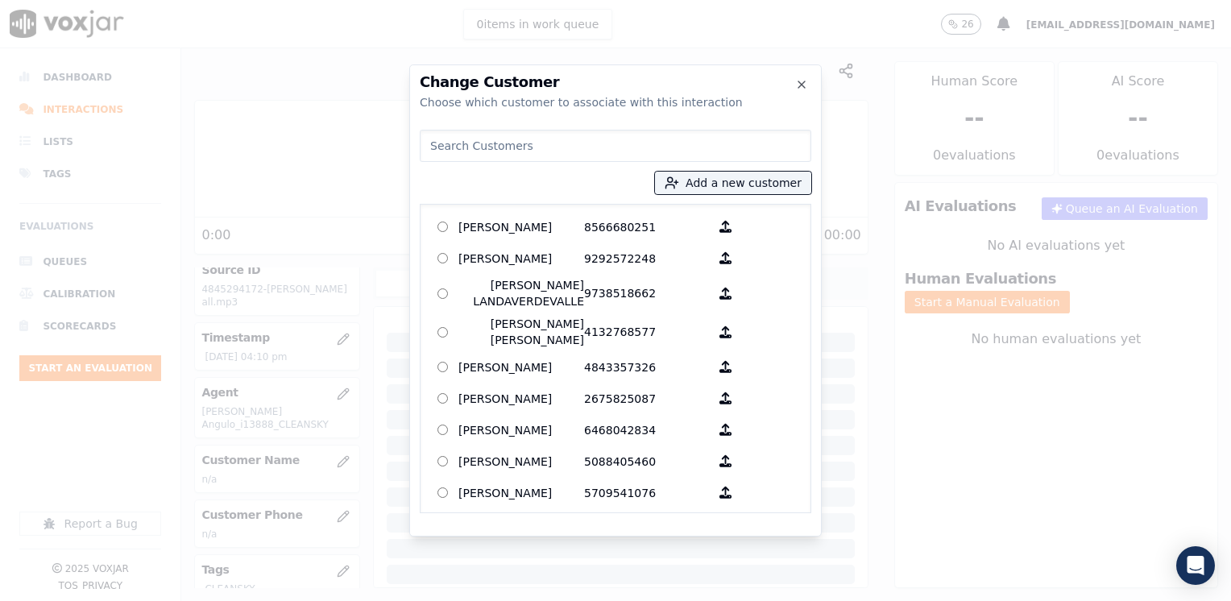
click at [686, 151] on input at bounding box center [616, 146] width 392 height 32
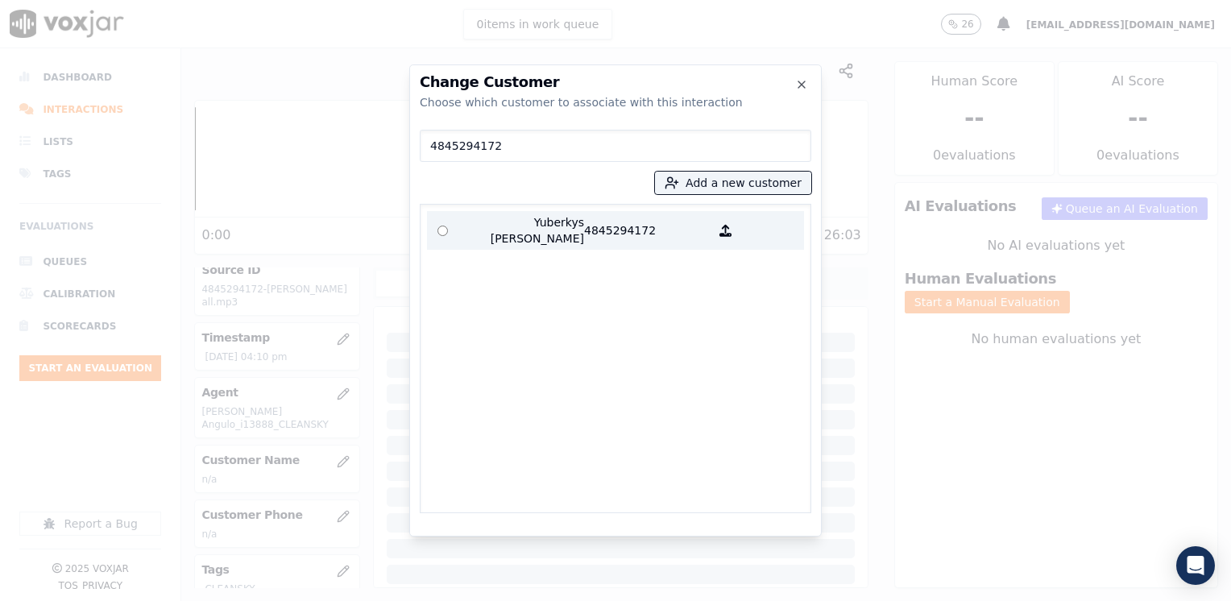
type input "4845294172"
click at [594, 234] on p "4845294172" at bounding box center [647, 230] width 126 height 32
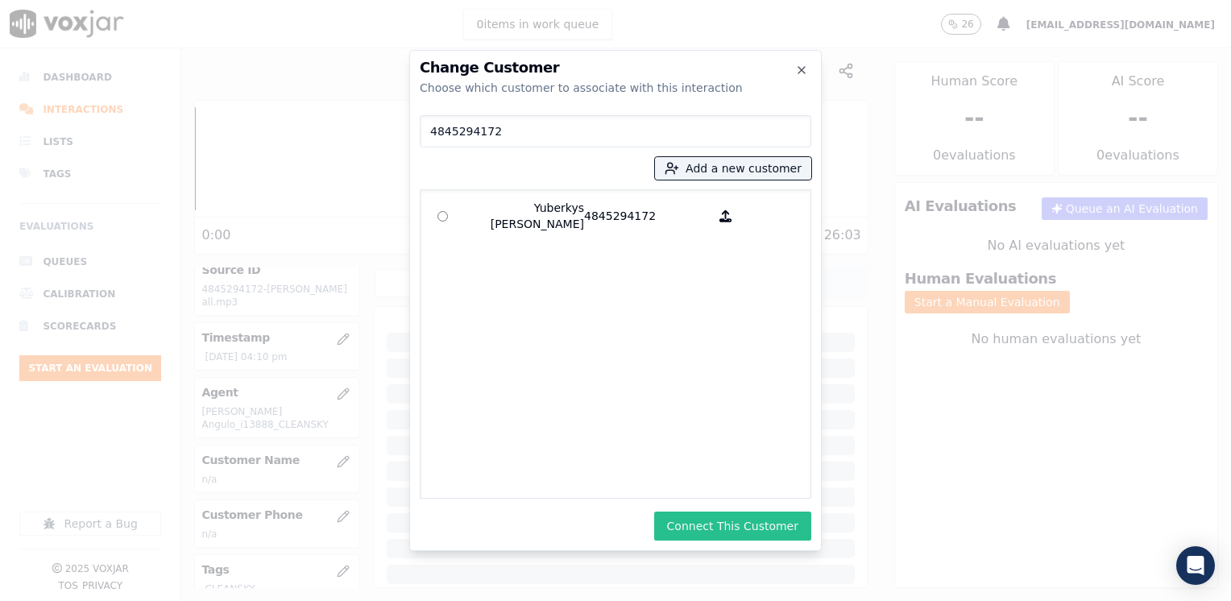
click at [736, 524] on button "Connect This Customer" at bounding box center [732, 526] width 157 height 29
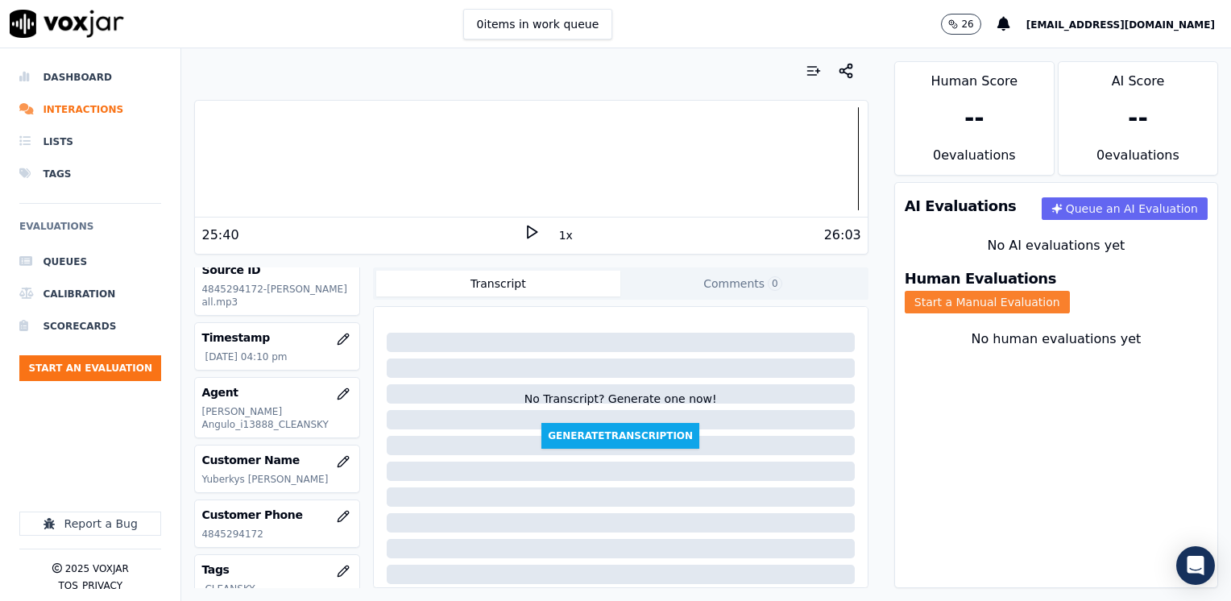
click at [1070, 292] on button "Start a Manual Evaluation" at bounding box center [987, 302] width 165 height 23
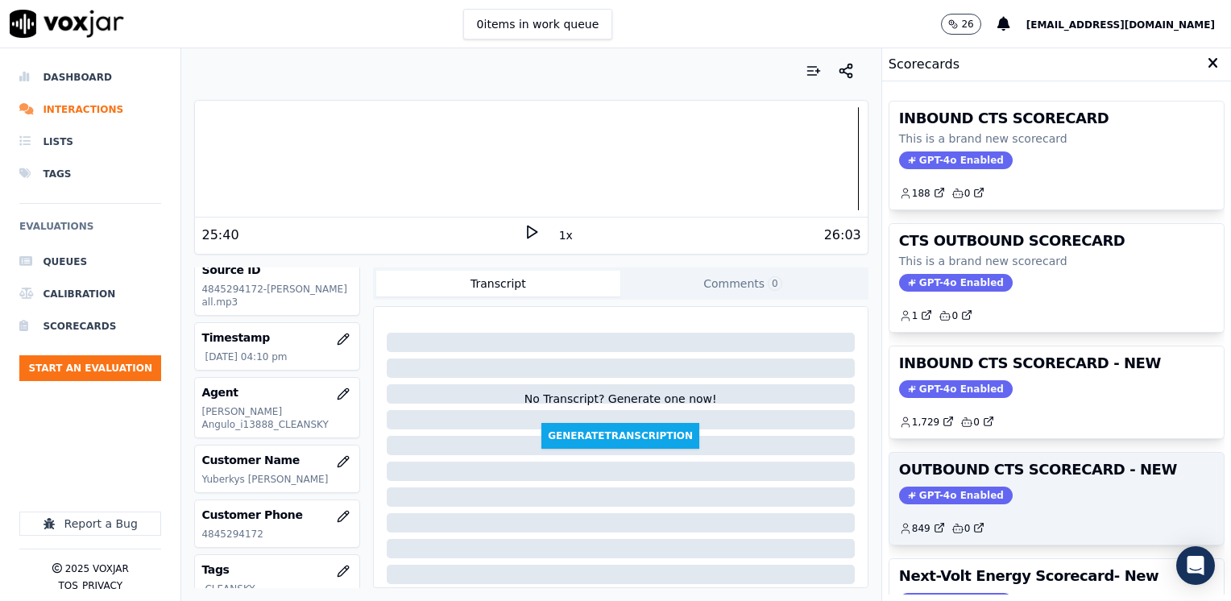
click at [955, 498] on span "GPT-4o Enabled" at bounding box center [956, 496] width 114 height 18
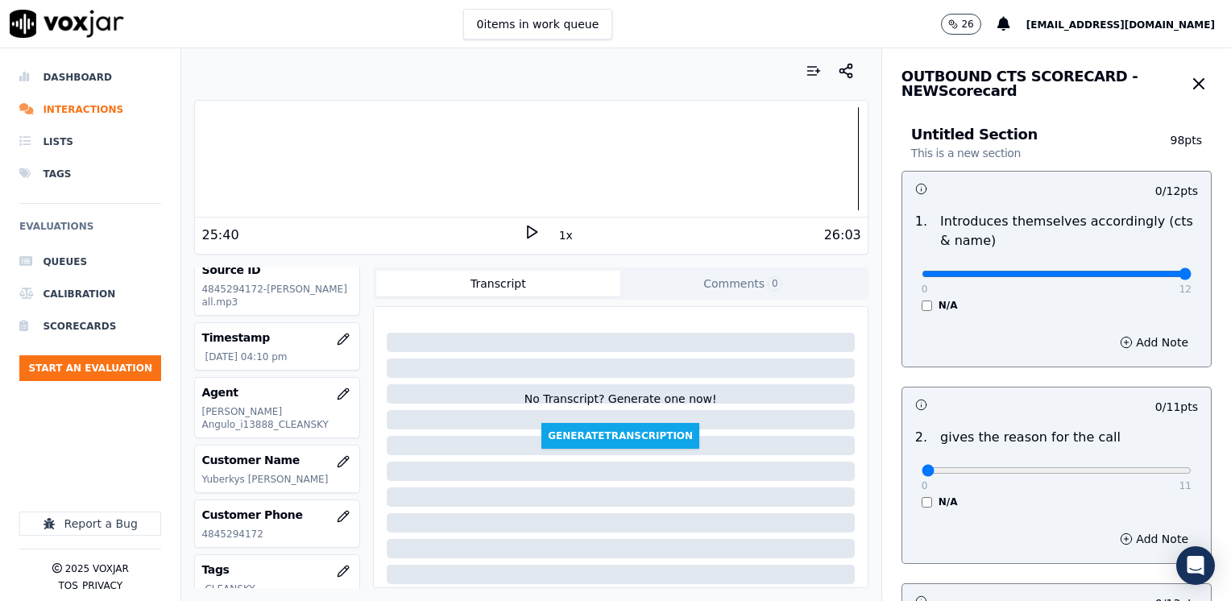
drag, startPoint x: 914, startPoint y: 275, endPoint x: 1233, endPoint y: 270, distance: 319.9
type input "12"
click at [1192, 271] on input "range" at bounding box center [1057, 274] width 270 height 6
drag, startPoint x: 917, startPoint y: 469, endPoint x: 1233, endPoint y: 469, distance: 316.6
type input "11"
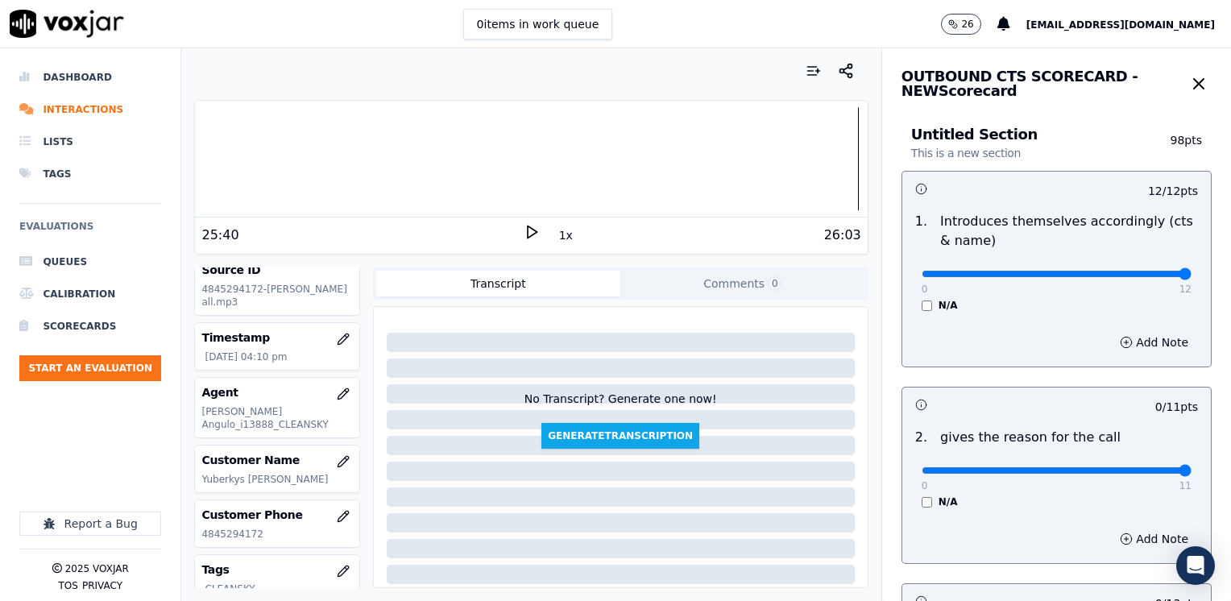
click at [1192, 277] on input "range" at bounding box center [1057, 274] width 270 height 6
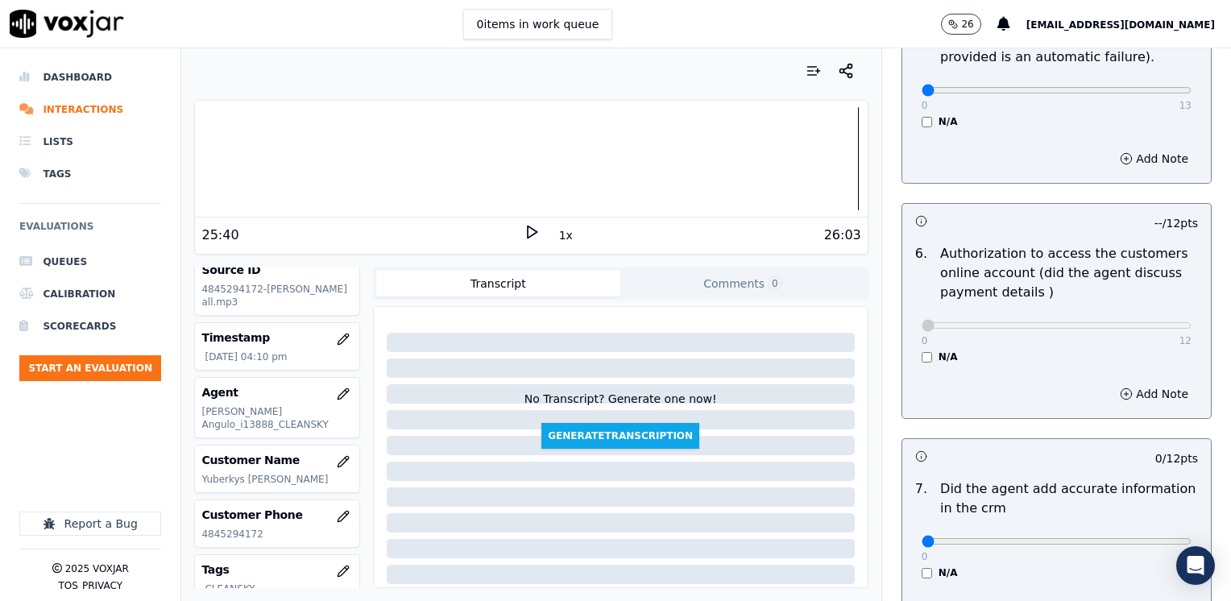
scroll to position [1208, 0]
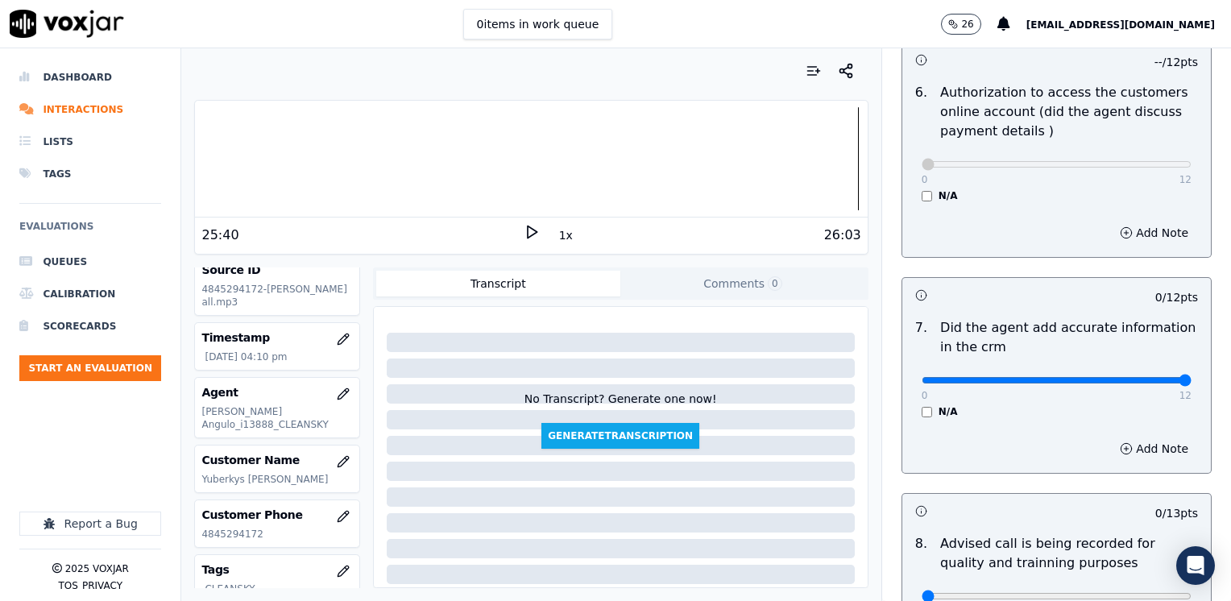
drag, startPoint x: 911, startPoint y: 359, endPoint x: 1233, endPoint y: 357, distance: 322.3
type input "12"
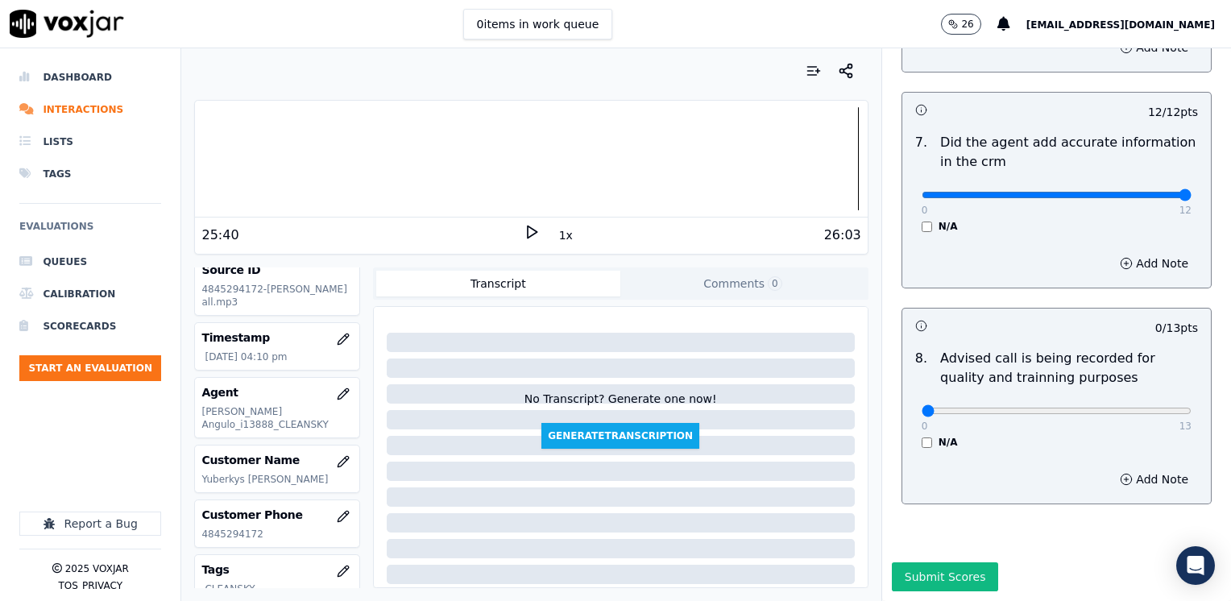
scroll to position [1408, 0]
type input "10"
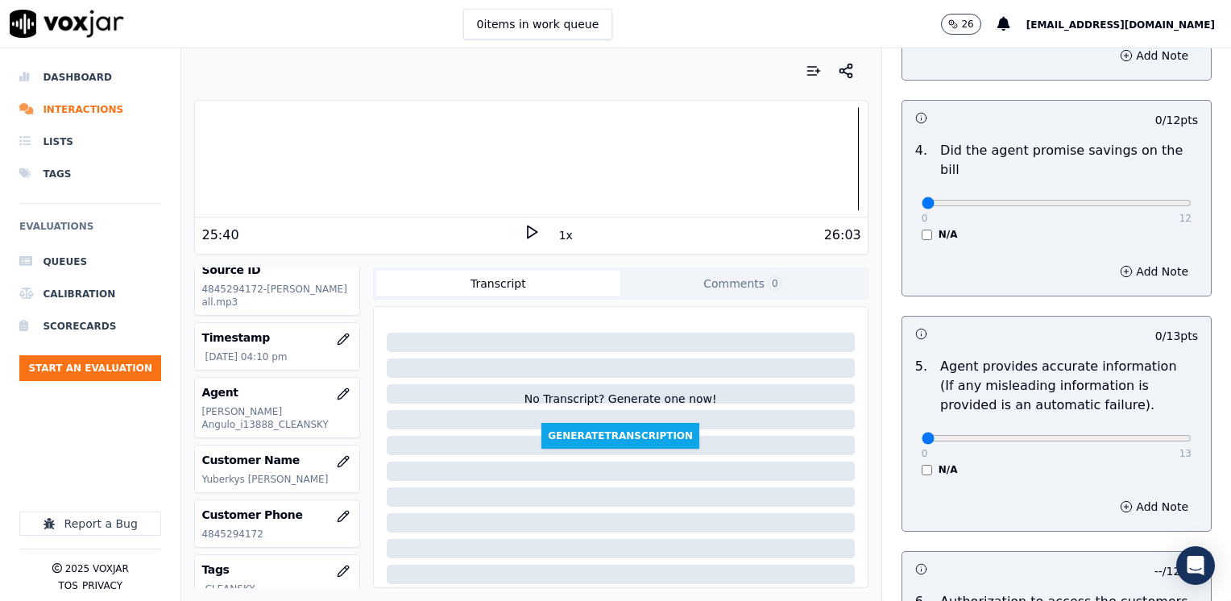
scroll to position [603, 0]
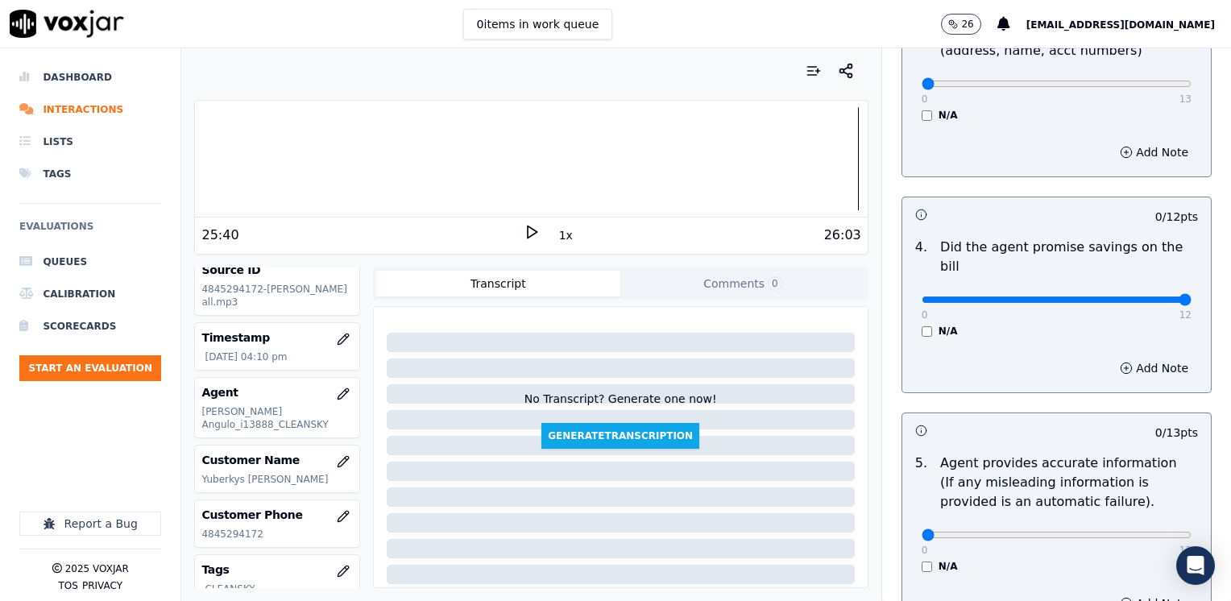
drag, startPoint x: 1007, startPoint y: 270, endPoint x: 1230, endPoint y: 238, distance: 225.5
type input "12"
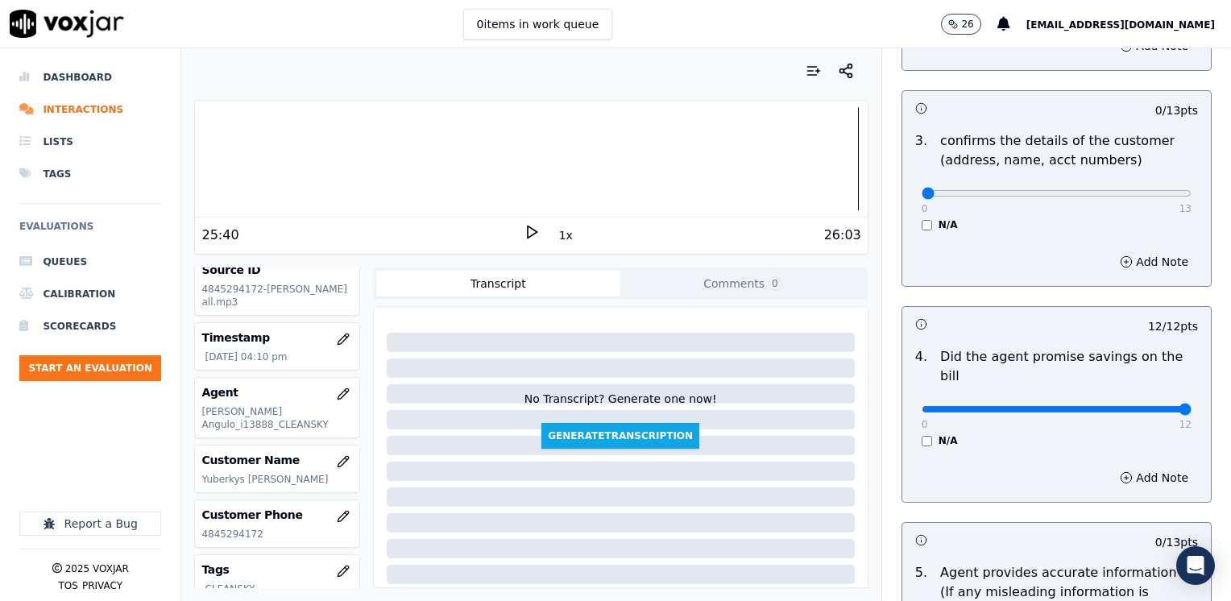
scroll to position [361, 0]
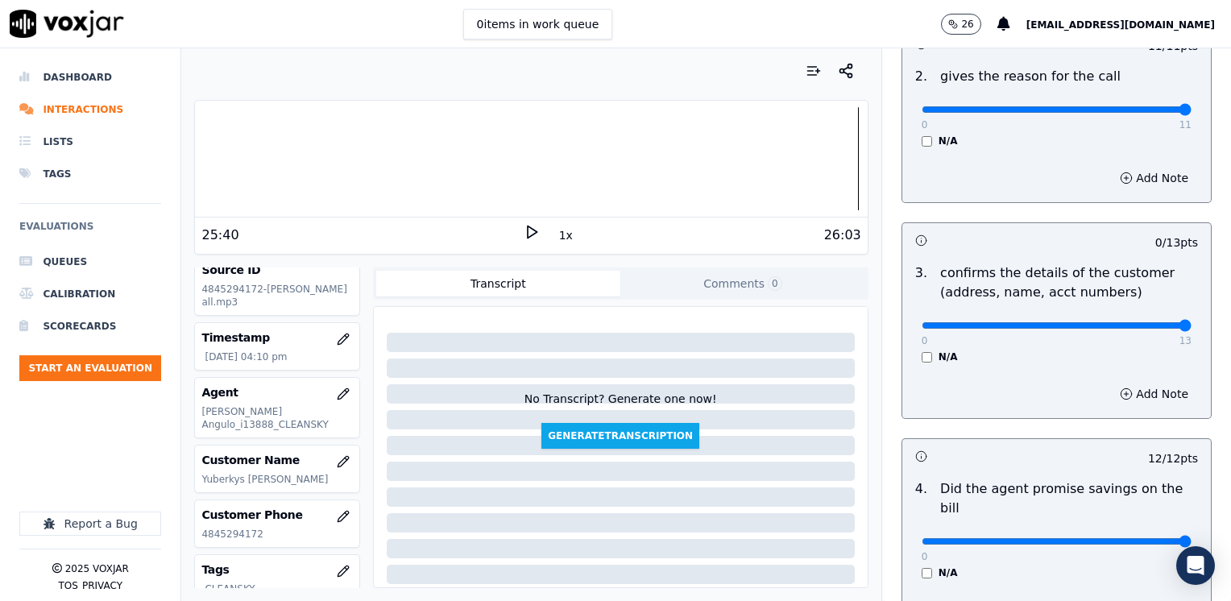
drag, startPoint x: 915, startPoint y: 328, endPoint x: 1230, endPoint y: 354, distance: 316.1
type input "13"
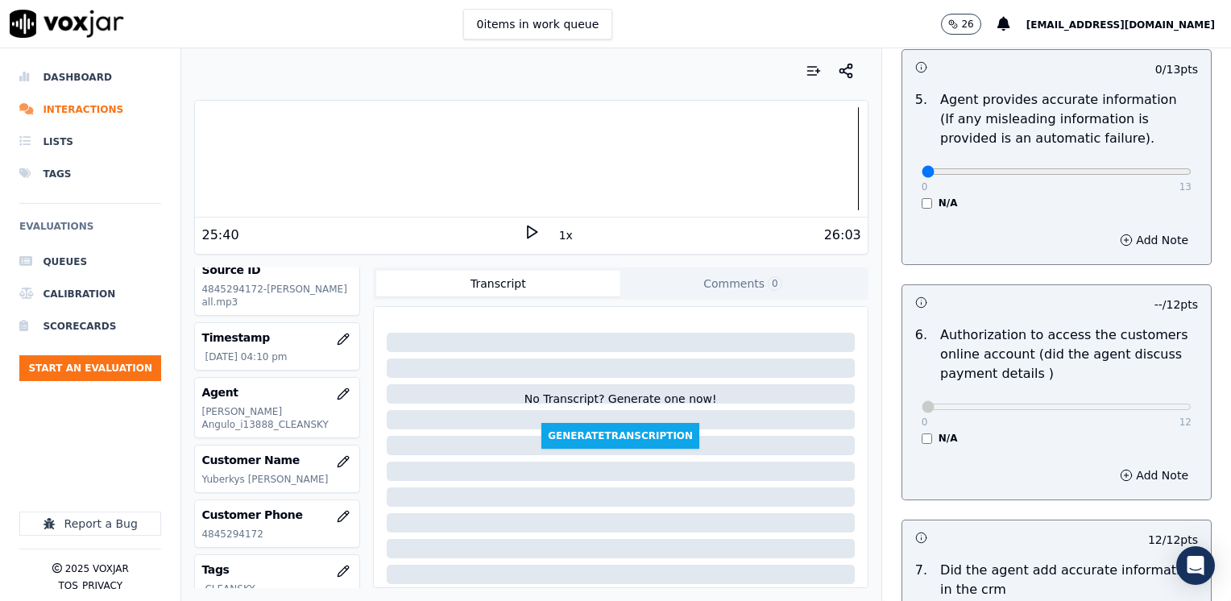
scroll to position [1005, 0]
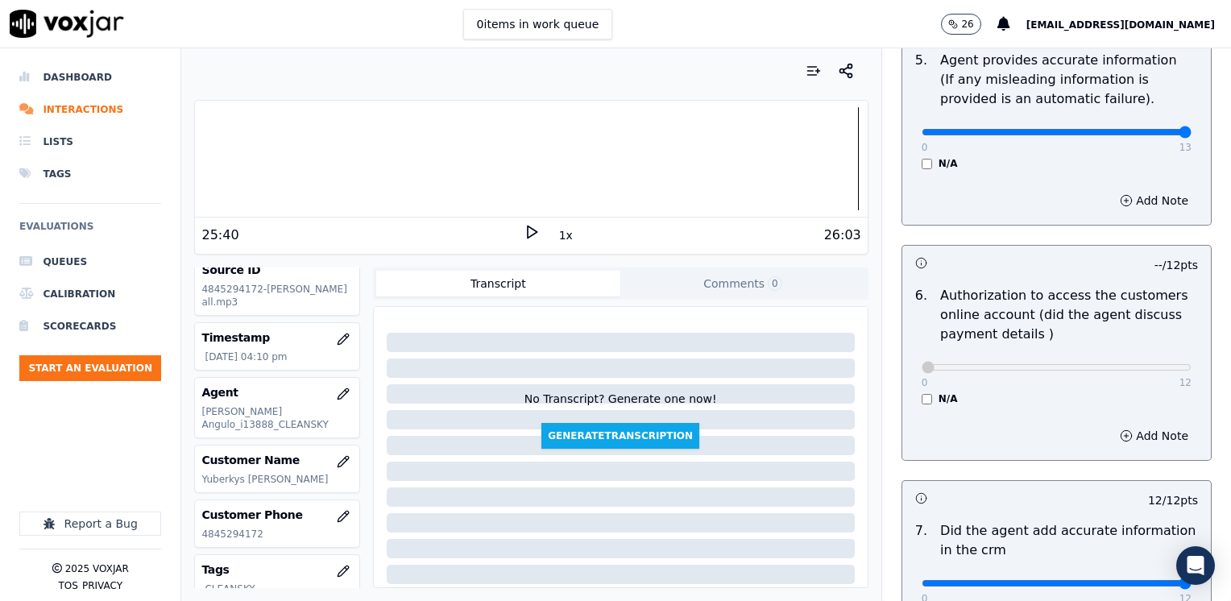
drag, startPoint x: 913, startPoint y: 111, endPoint x: 1233, endPoint y: 168, distance: 325.7
type input "13"
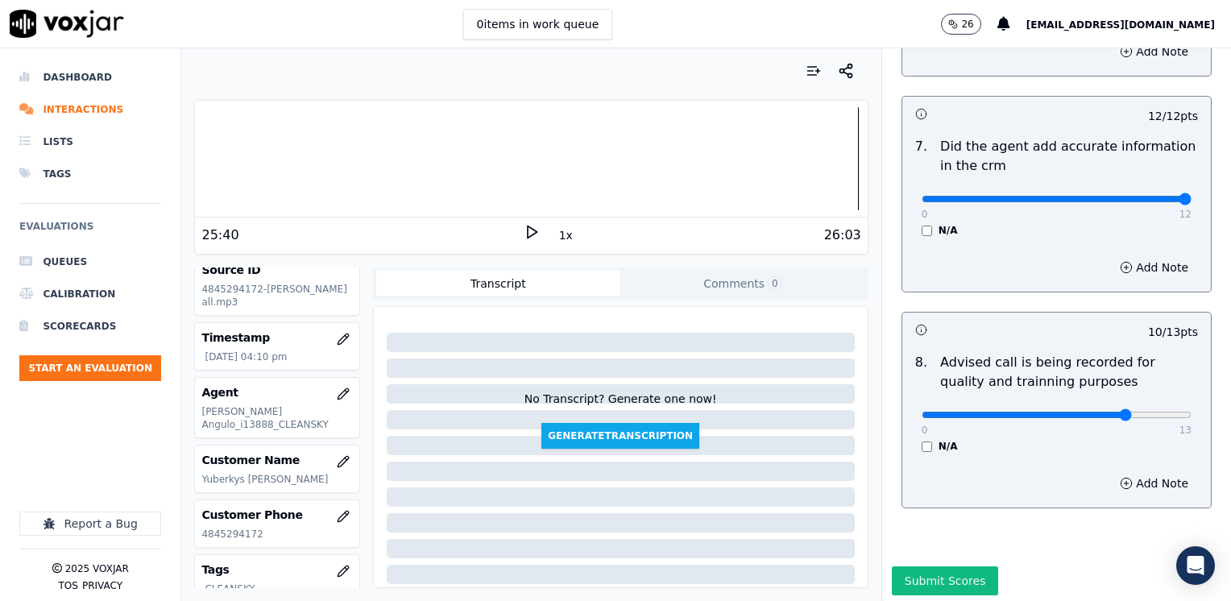
scroll to position [1408, 0]
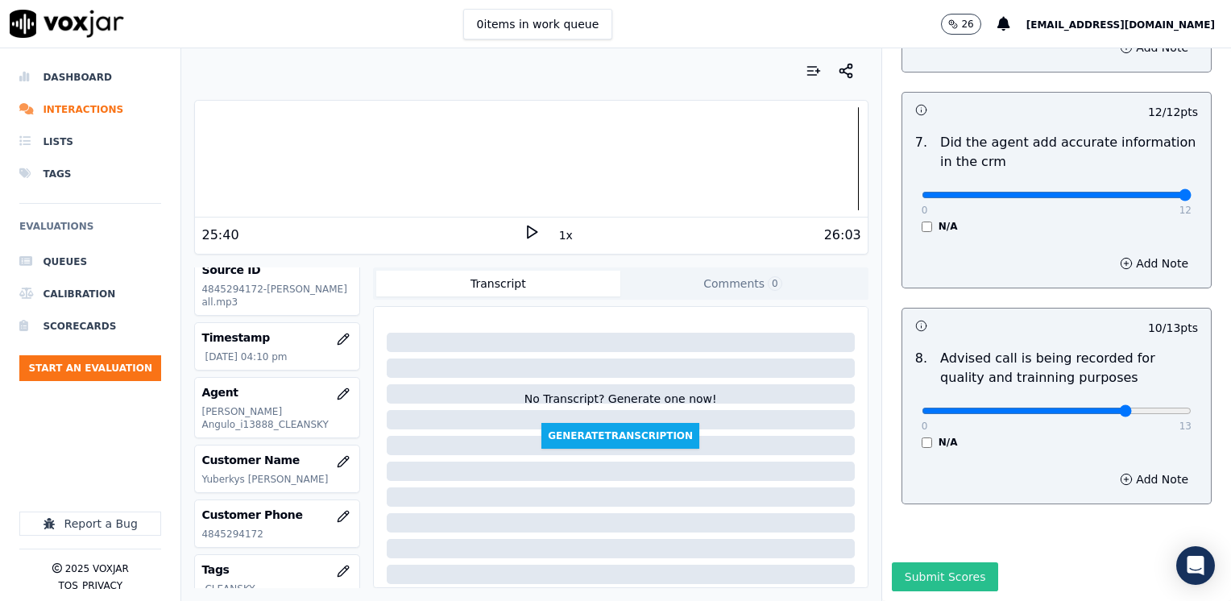
click at [908, 562] on button "Submit Scores" at bounding box center [945, 576] width 107 height 29
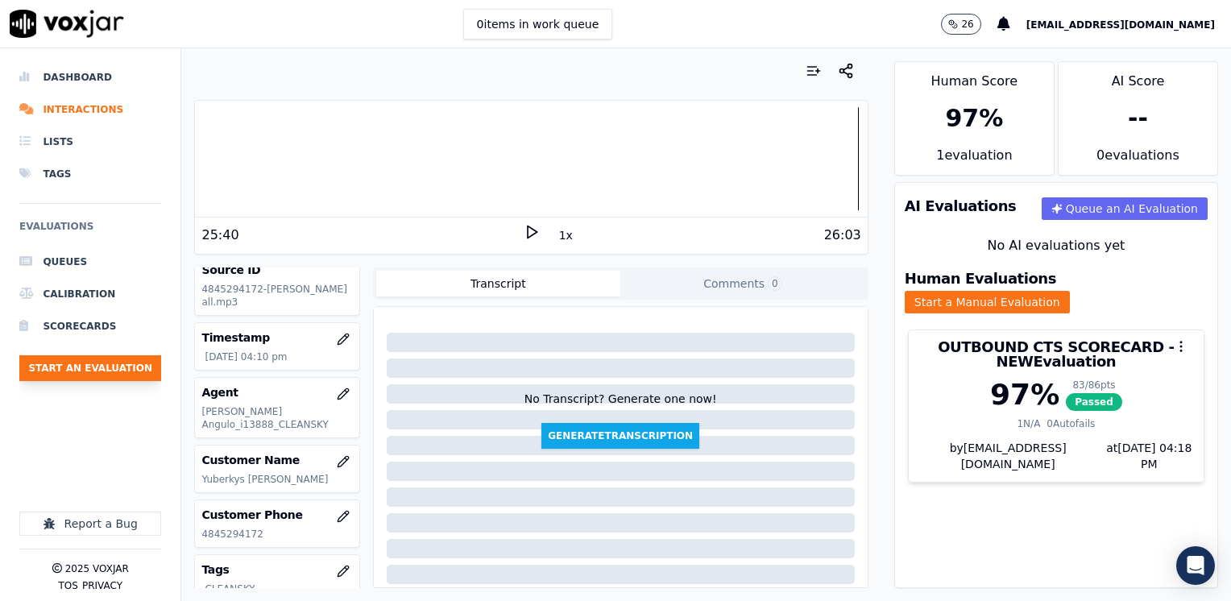
click at [136, 367] on button "Start an Evaluation" at bounding box center [90, 368] width 142 height 26
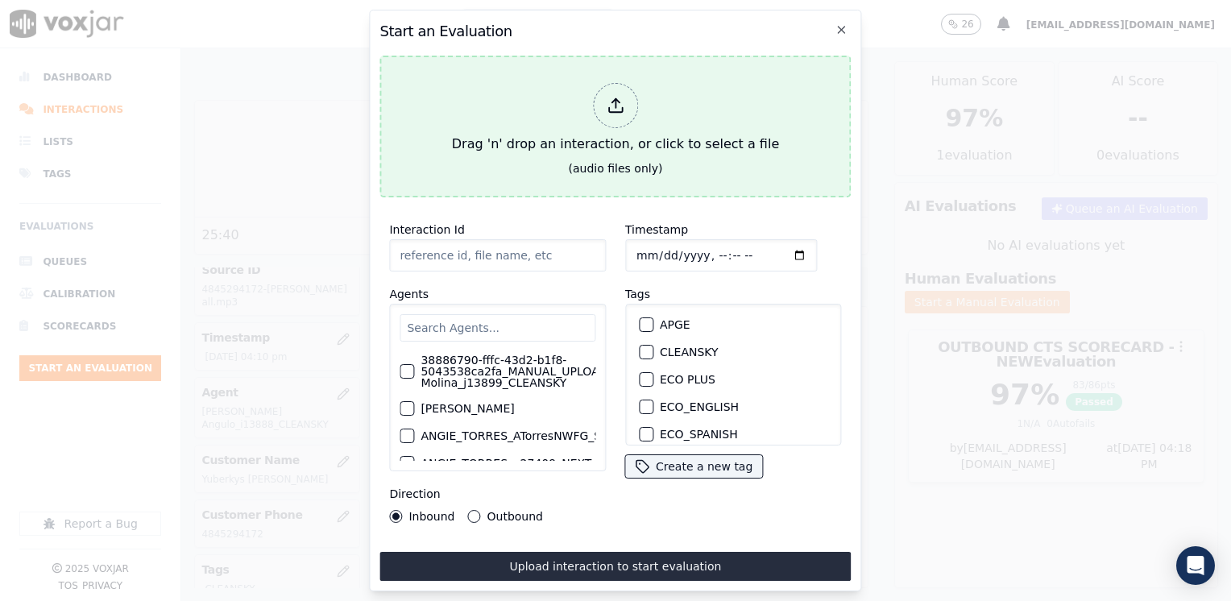
click at [604, 95] on div at bounding box center [615, 105] width 45 height 45
type input "20250820-153526_7083088901-[PERSON_NAME] 2 all.mp3"
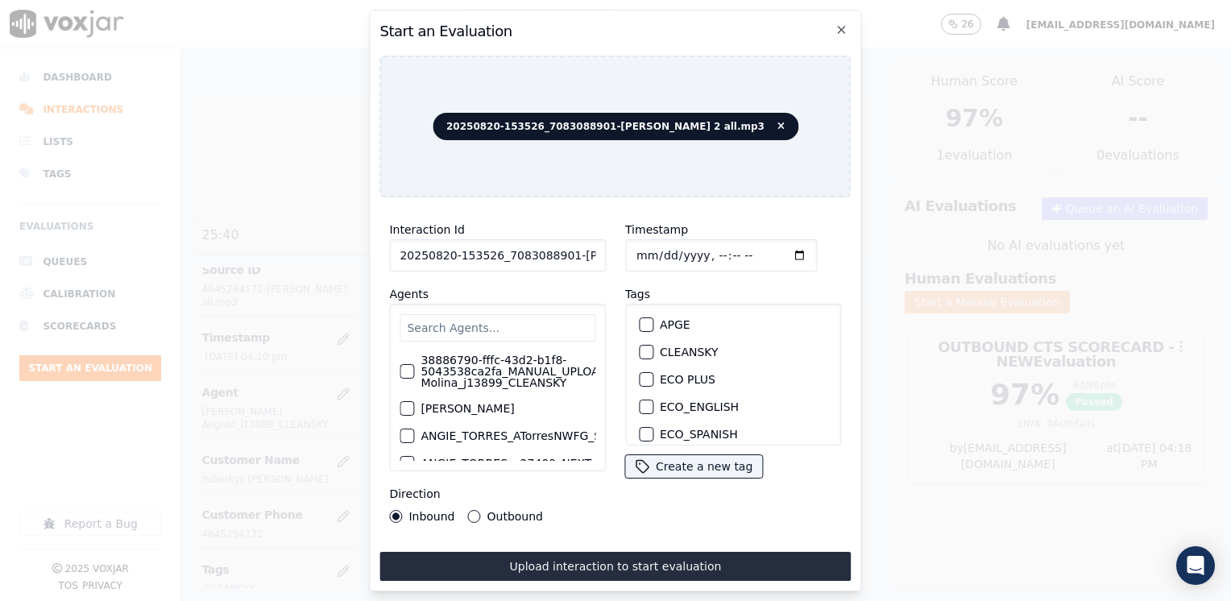
click at [496, 330] on input "text" at bounding box center [498, 327] width 196 height 27
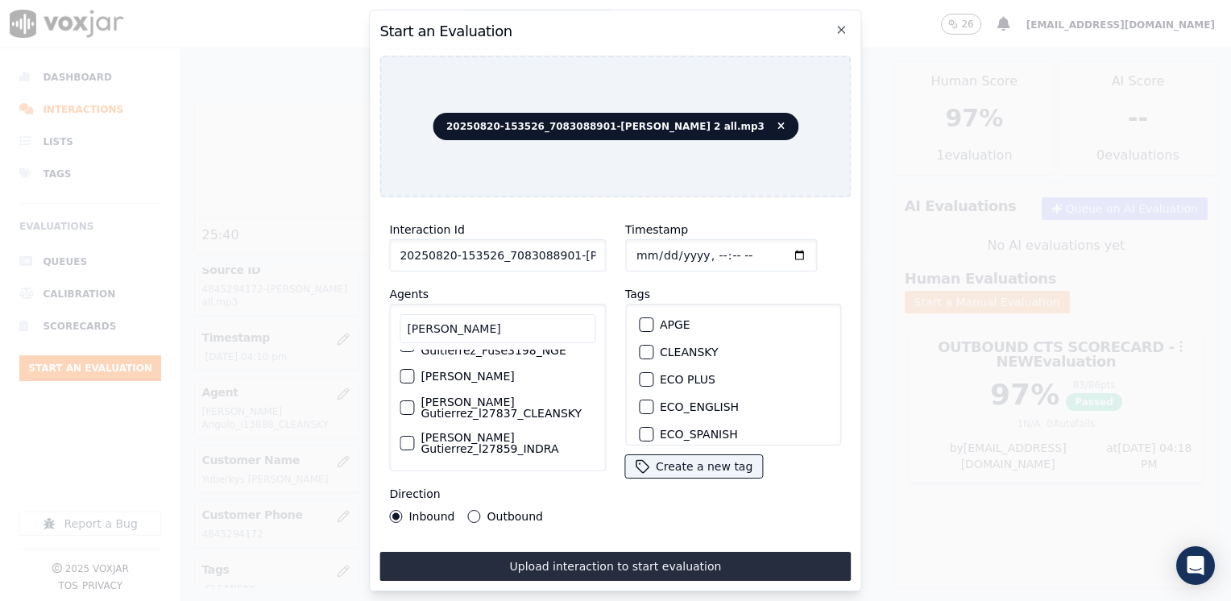
scroll to position [0, 0]
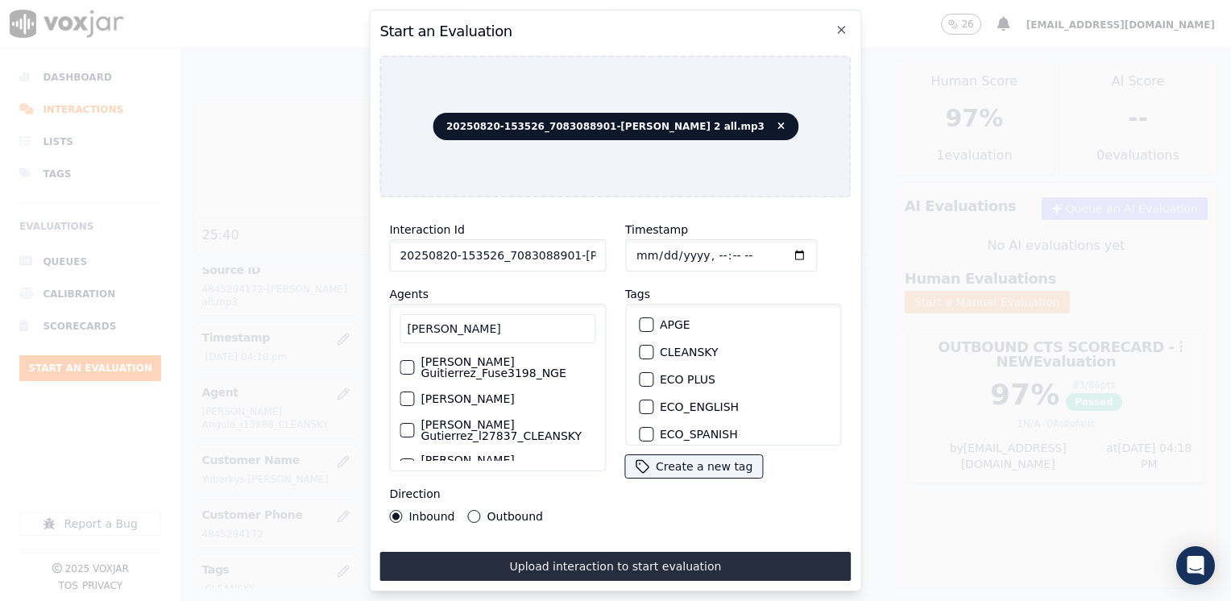
type input "[PERSON_NAME]"
click at [403, 362] on div "button" at bounding box center [405, 367] width 11 height 11
click at [640, 350] on div "button" at bounding box center [645, 355] width 11 height 11
click at [783, 247] on input "Timestamp" at bounding box center [721, 255] width 192 height 32
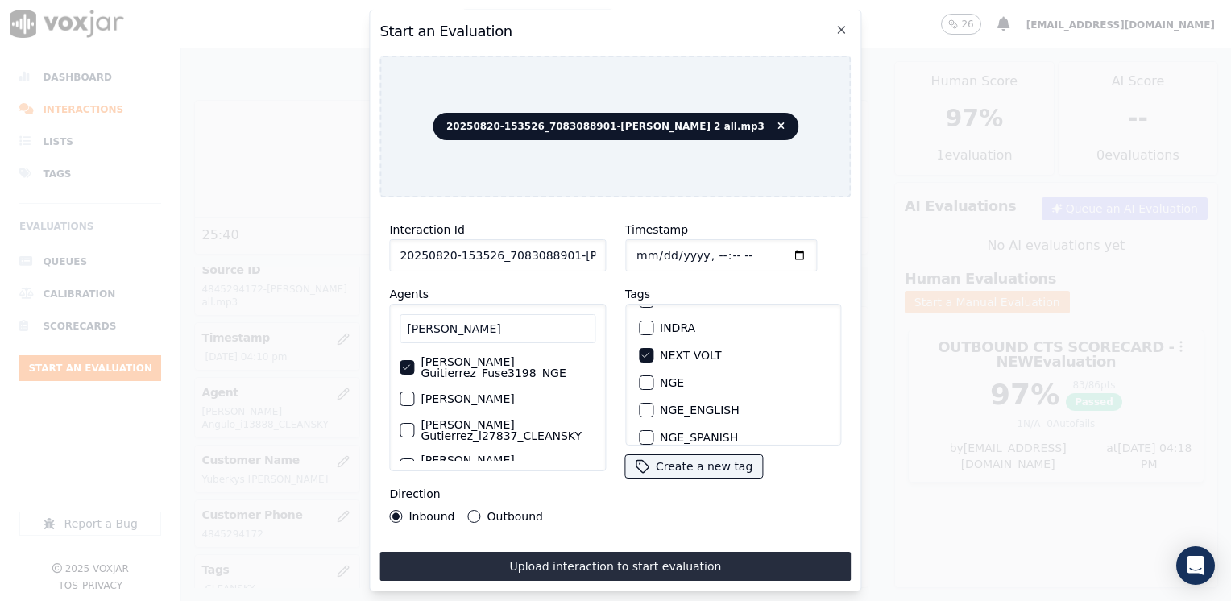
click at [781, 247] on input "Timestamp" at bounding box center [721, 255] width 192 height 32
type input "[DATE]T16:18"
click at [475, 510] on button "Outbound" at bounding box center [474, 516] width 13 height 13
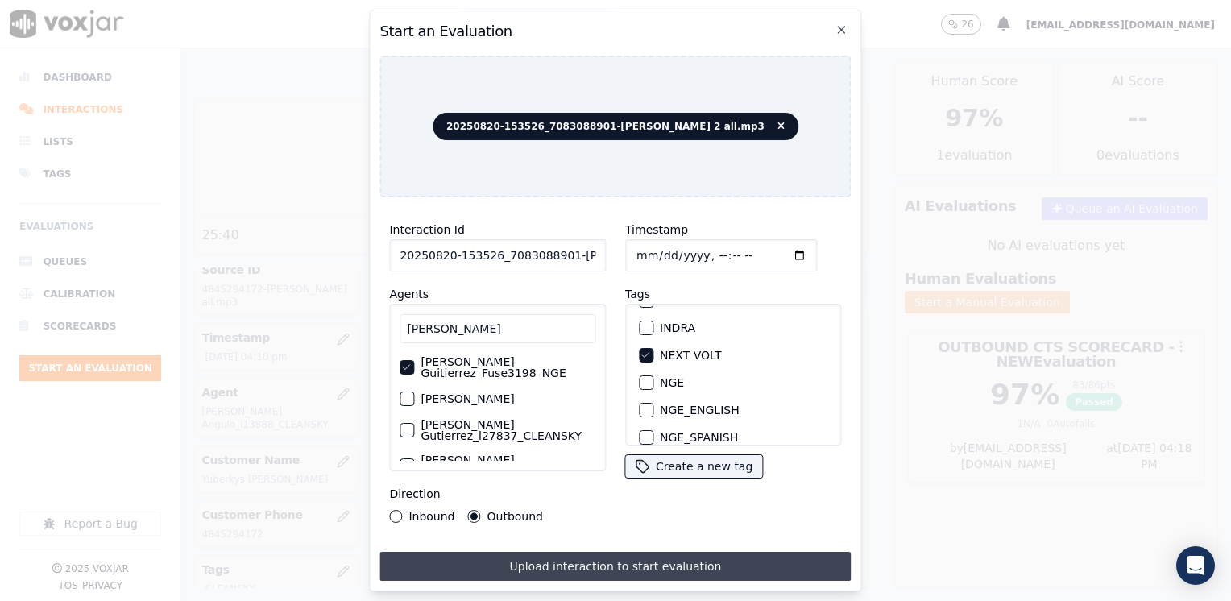
click at [598, 559] on button "Upload interaction to start evaluation" at bounding box center [614, 566] width 471 height 29
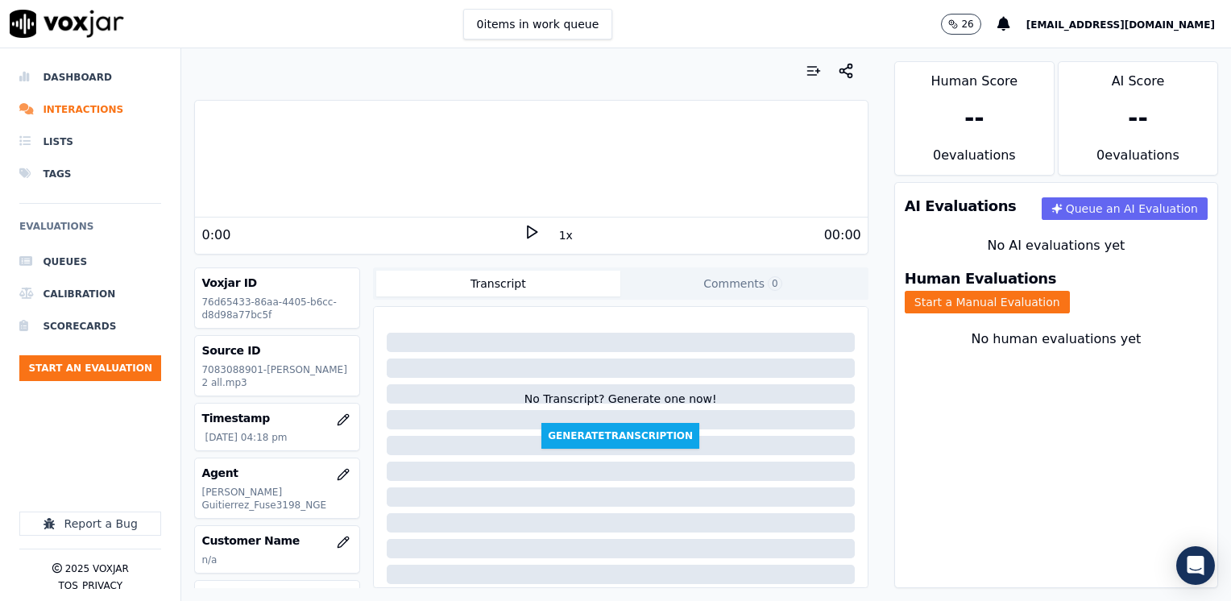
click at [524, 235] on icon at bounding box center [532, 232] width 16 height 16
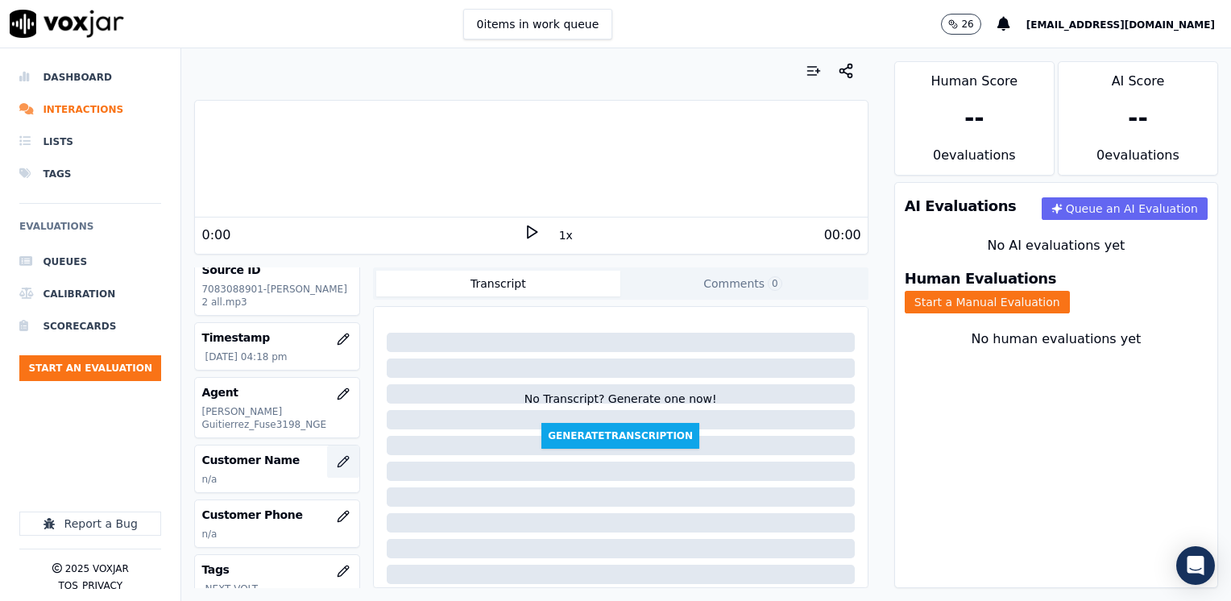
click at [337, 455] on icon "button" at bounding box center [343, 461] width 13 height 13
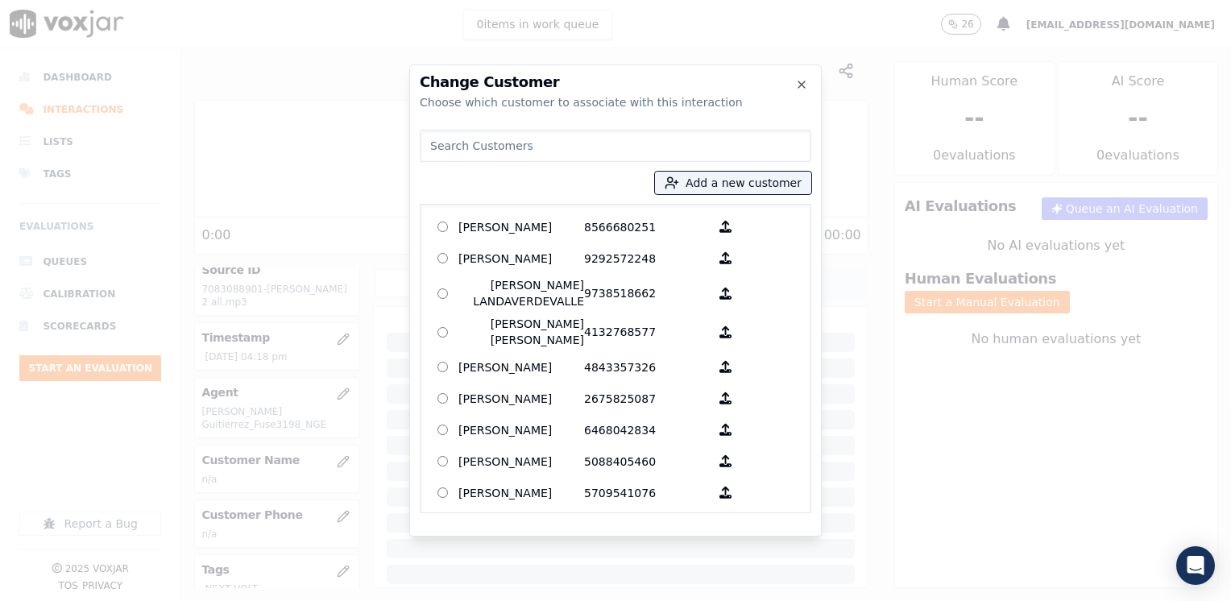
click at [555, 147] on input at bounding box center [616, 146] width 392 height 32
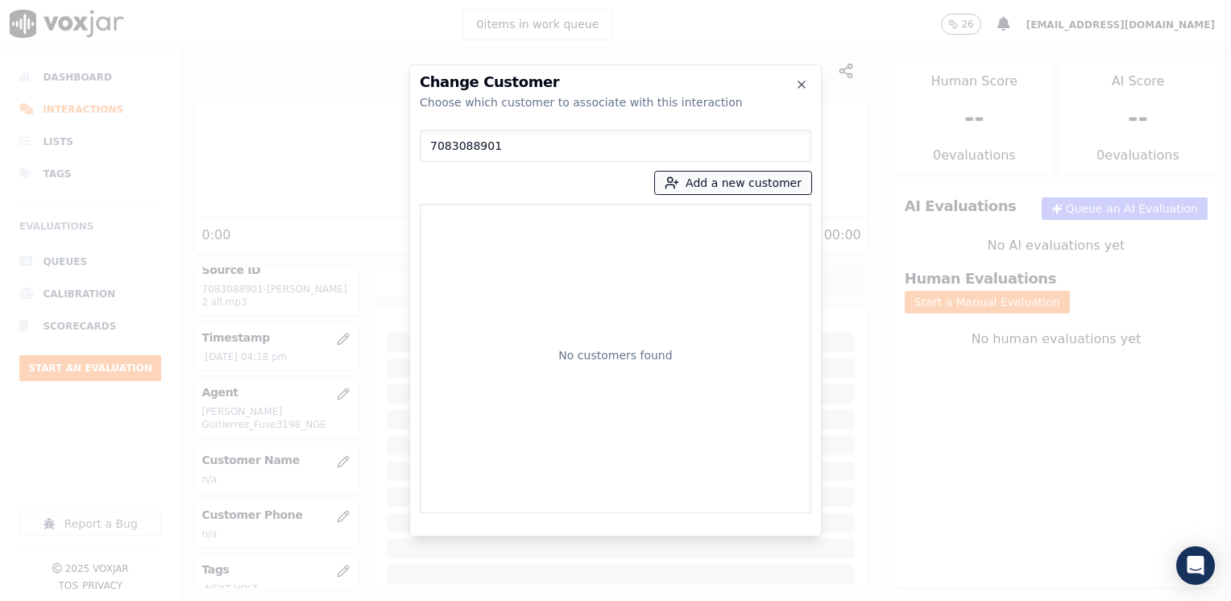
type input "7083088901"
click at [745, 186] on button "Add a new customer" at bounding box center [733, 183] width 156 height 23
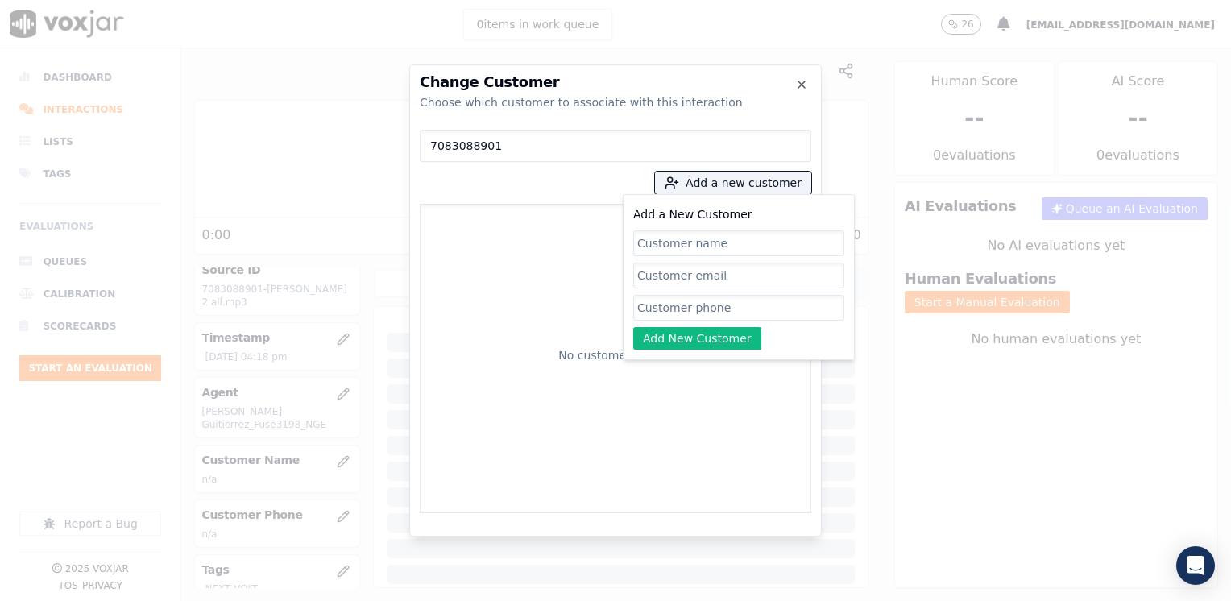
click at [706, 320] on input "Add a New Customer" at bounding box center [738, 308] width 211 height 26
paste input "7083088901"
type input "7083088901"
click at [738, 240] on input "Add a New Customer" at bounding box center [738, 243] width 211 height 26
paste input "[PERSON_NAME]"
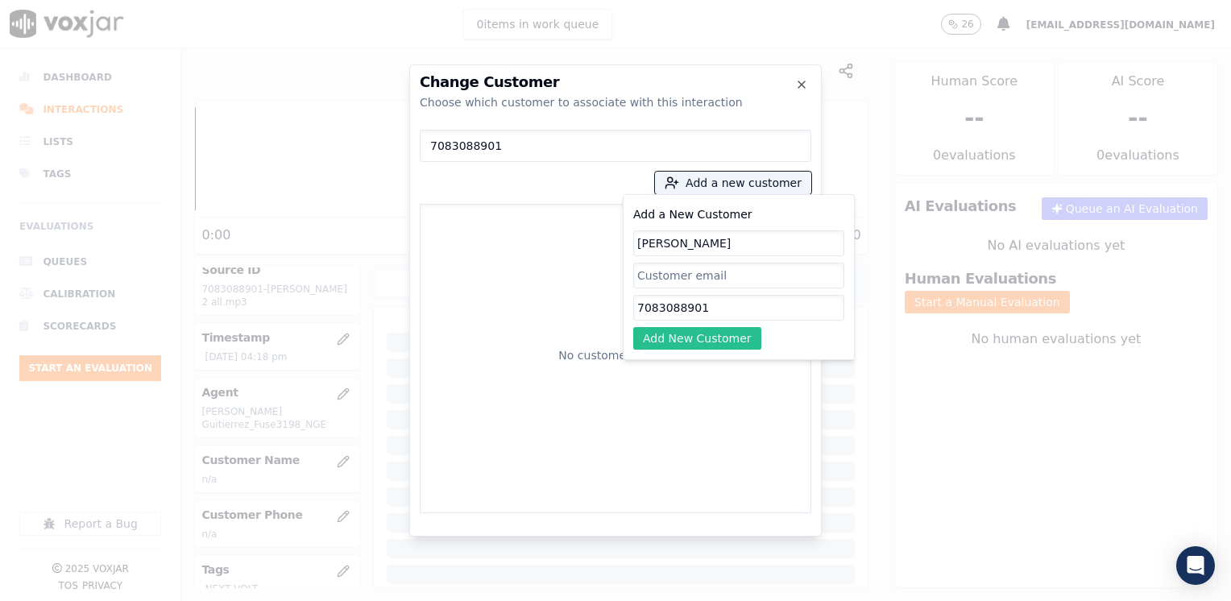
type input "[PERSON_NAME]"
click at [711, 339] on button "Add New Customer" at bounding box center [697, 338] width 128 height 23
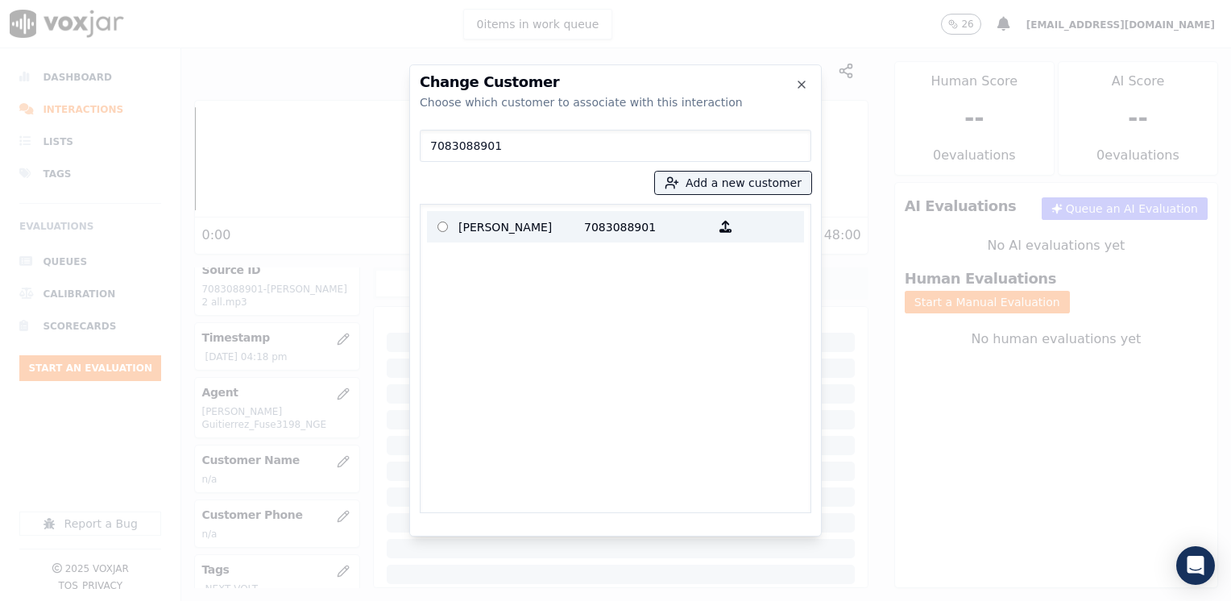
click at [572, 226] on p "[PERSON_NAME]" at bounding box center [521, 226] width 126 height 25
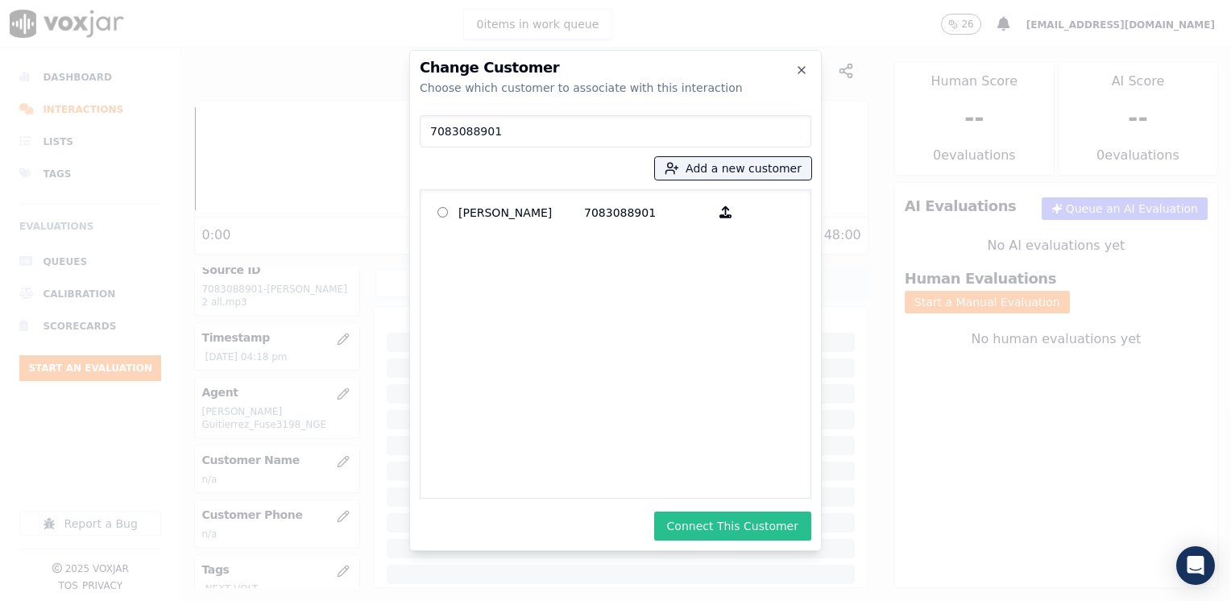
click at [715, 515] on button "Connect This Customer" at bounding box center [732, 526] width 157 height 29
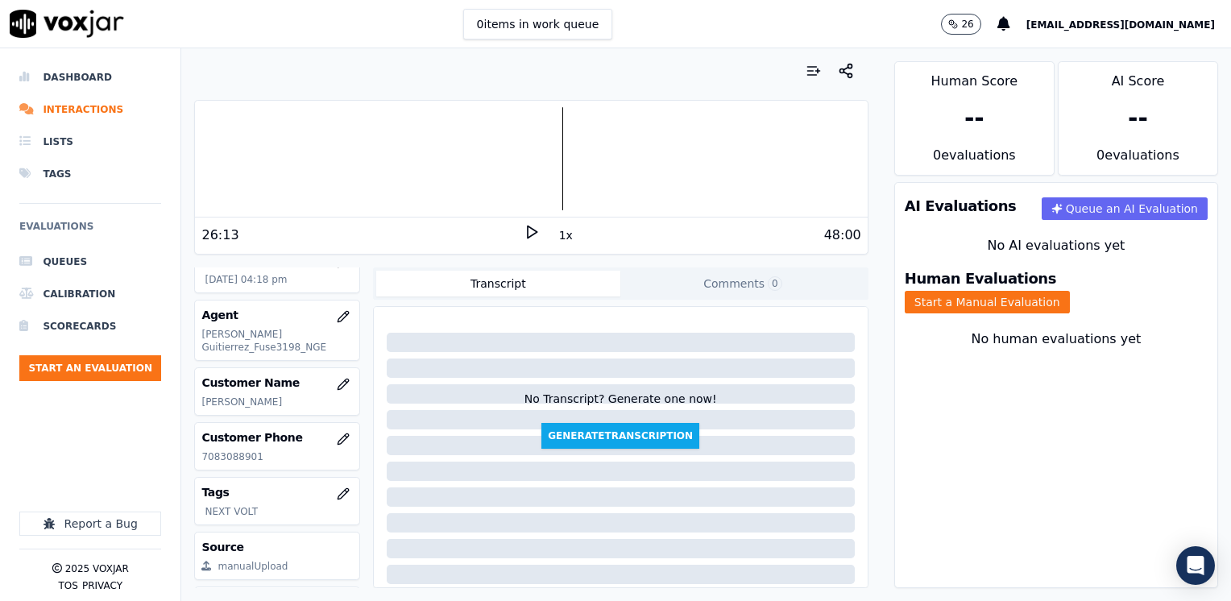
scroll to position [161, 0]
click at [1070, 295] on button "Start a Manual Evaluation" at bounding box center [987, 302] width 165 height 23
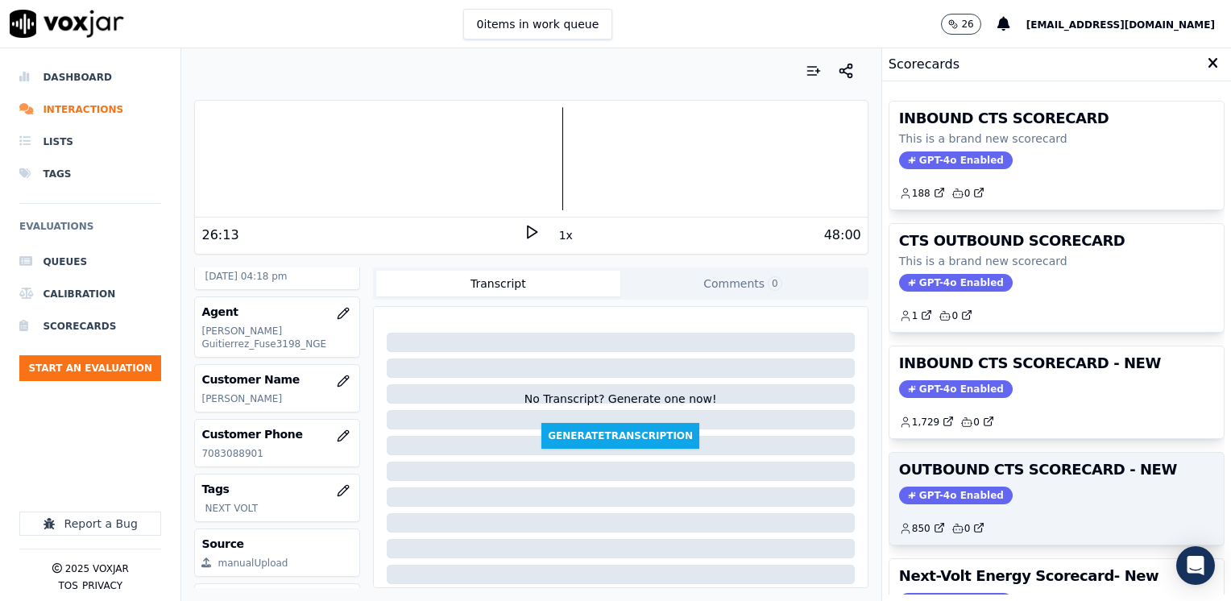
click at [929, 493] on span "GPT-4o Enabled" at bounding box center [956, 496] width 114 height 18
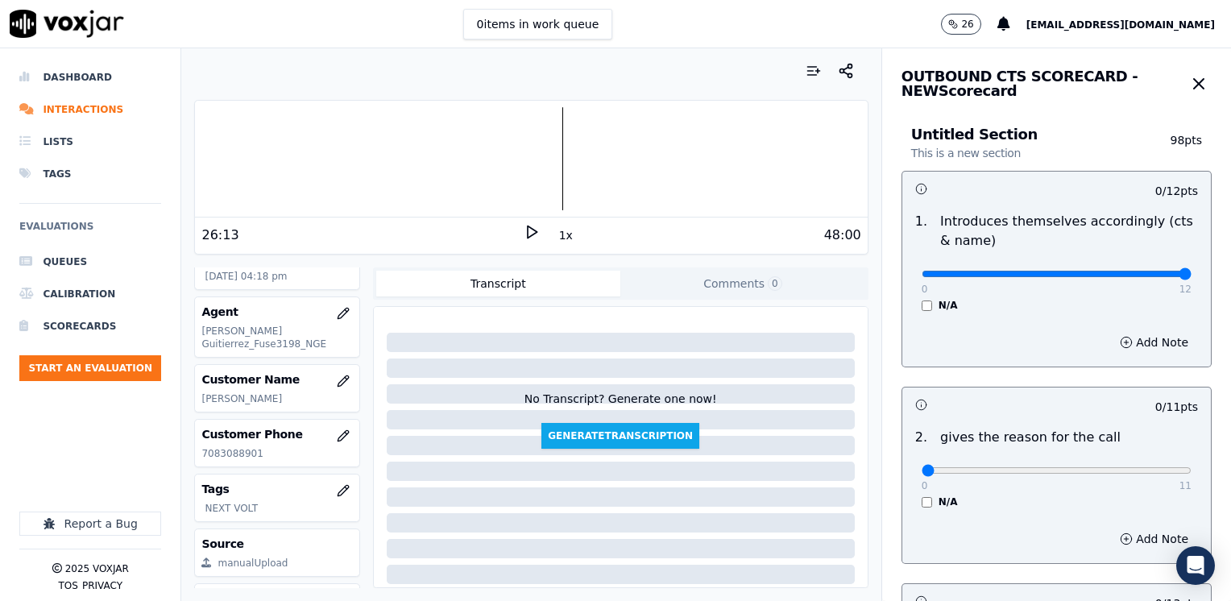
drag, startPoint x: 912, startPoint y: 271, endPoint x: 1233, endPoint y: 269, distance: 321.5
type input "12"
click at [1192, 271] on input "range" at bounding box center [1057, 274] width 270 height 6
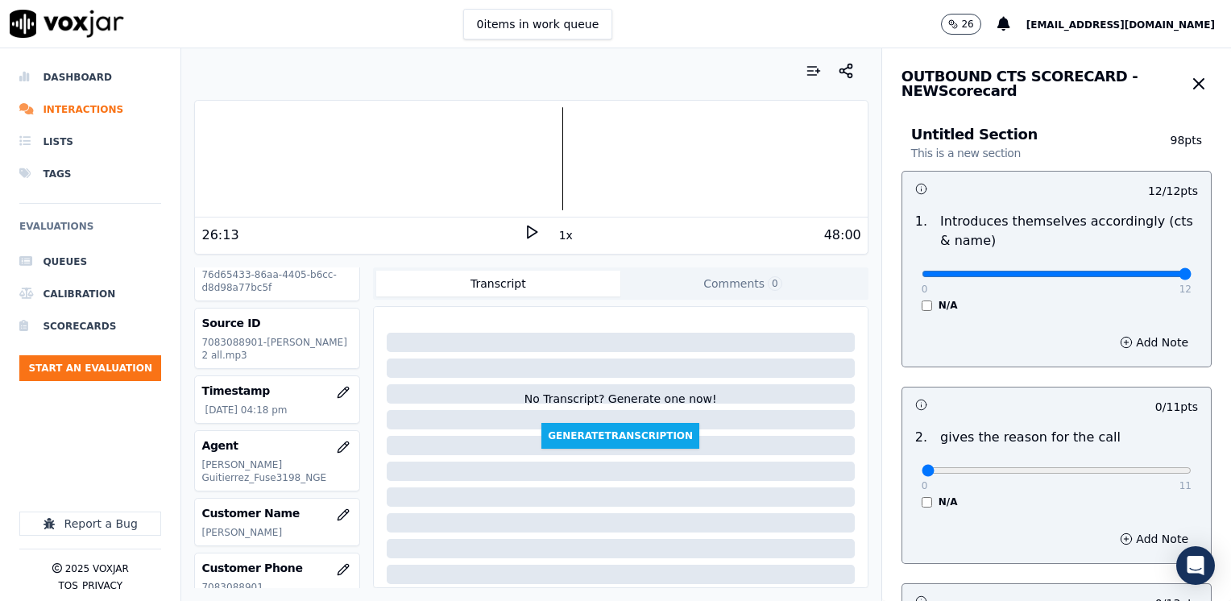
scroll to position [0, 0]
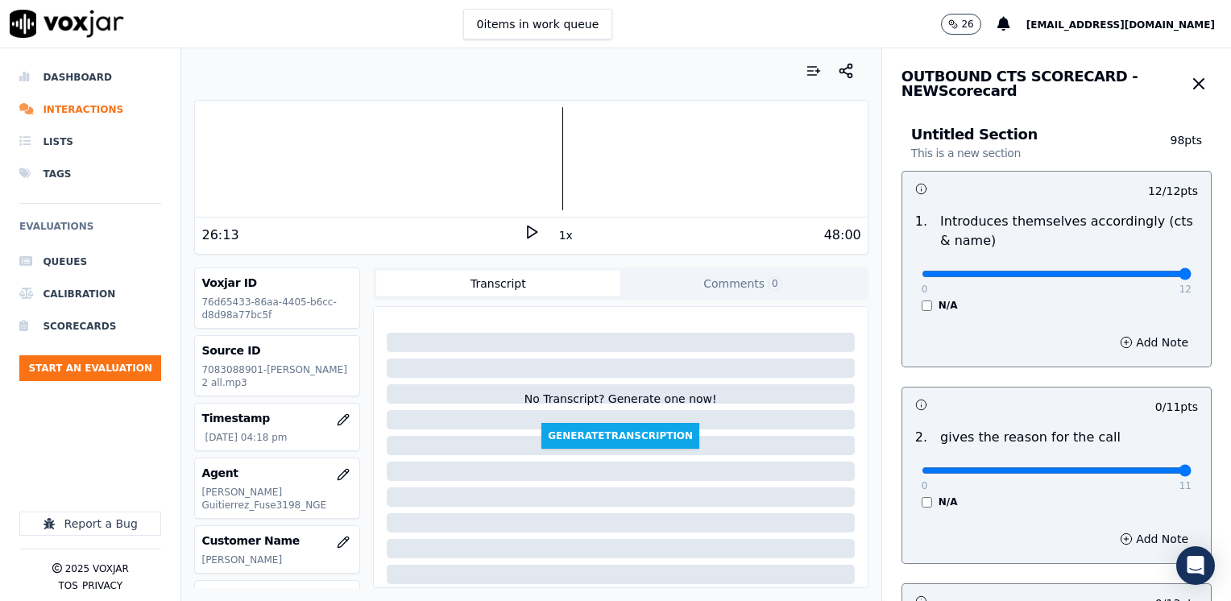
drag, startPoint x: 912, startPoint y: 469, endPoint x: 1233, endPoint y: 469, distance: 321.5
type input "11"
click at [1192, 277] on input "range" at bounding box center [1057, 274] width 270 height 6
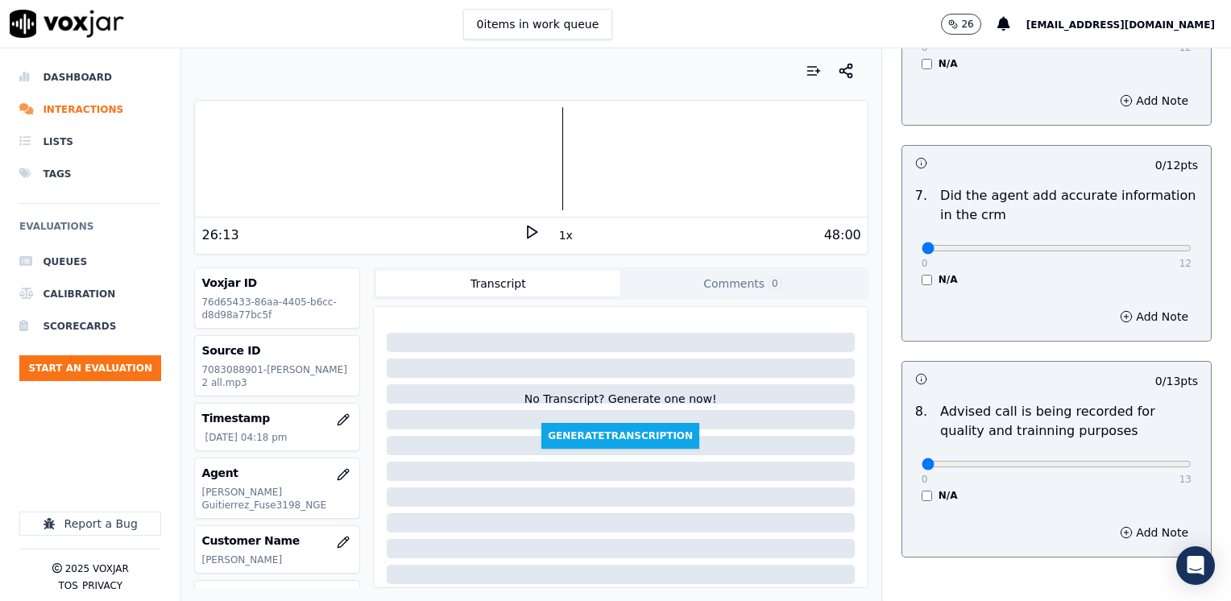
scroll to position [1408, 0]
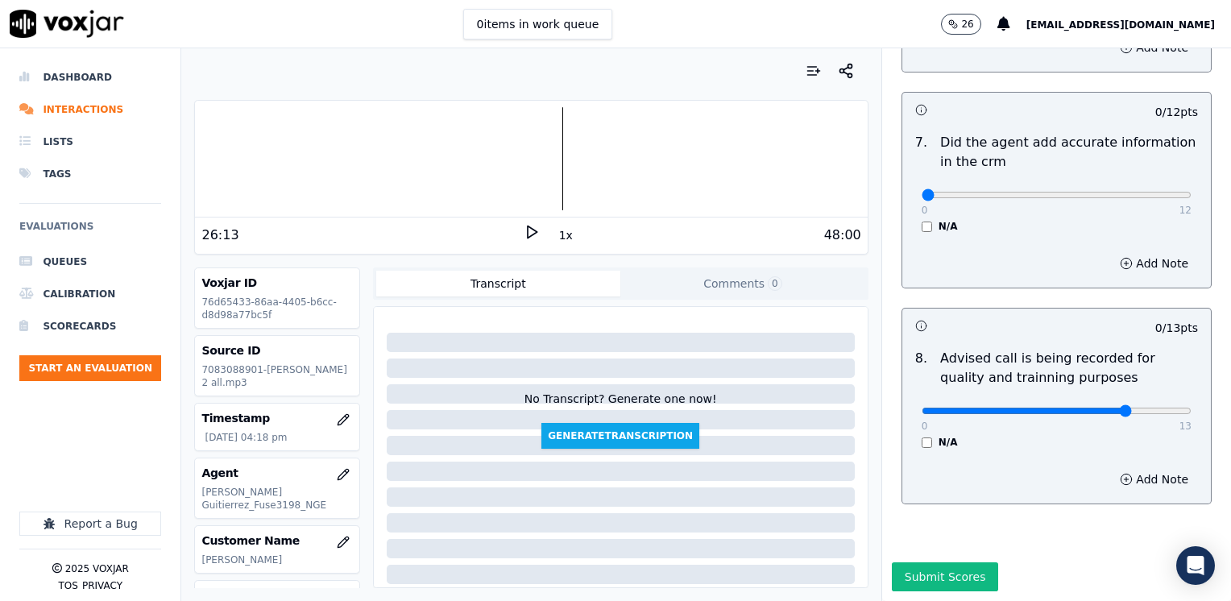
type input "10"
drag, startPoint x: 917, startPoint y: 157, endPoint x: 1233, endPoint y: 221, distance: 323.0
type input "12"
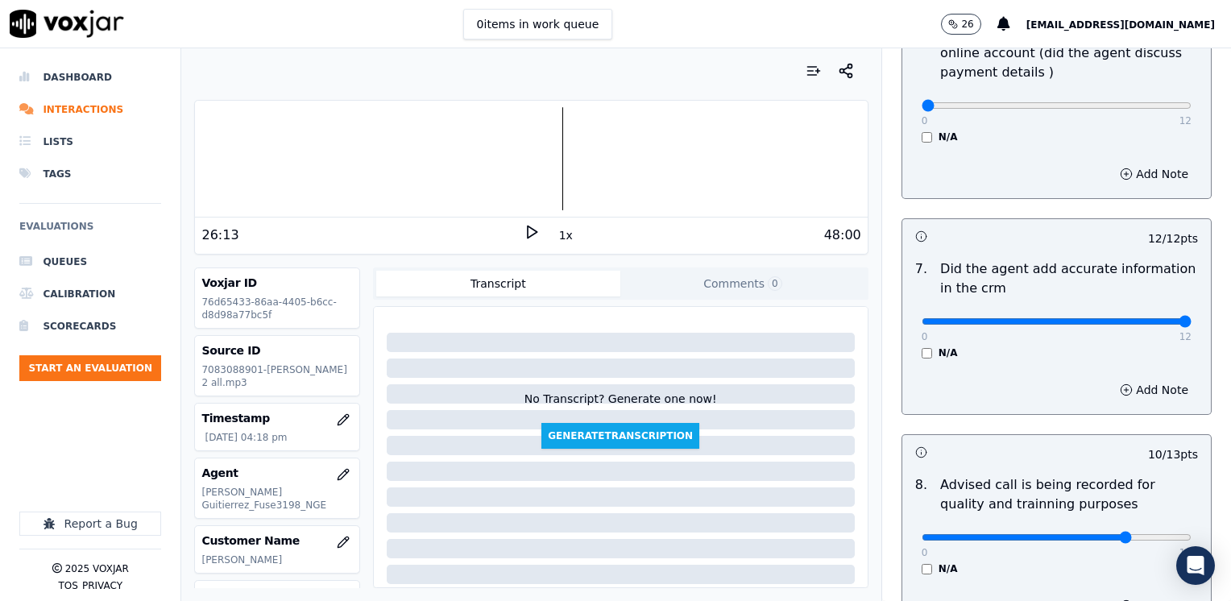
scroll to position [1086, 0]
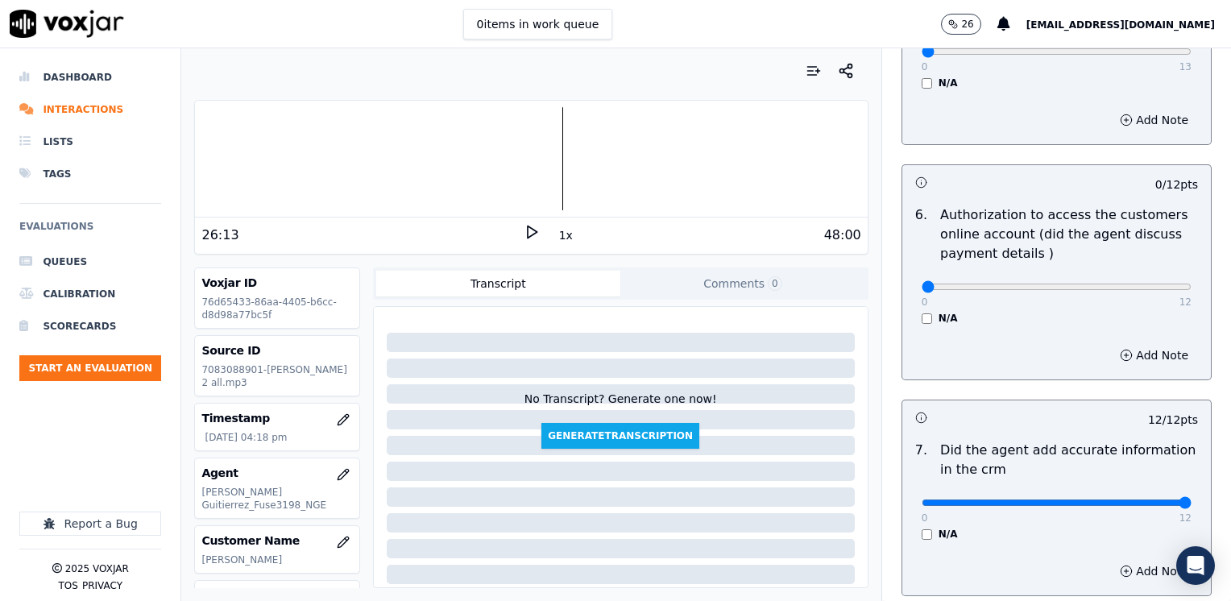
click at [922, 312] on div "N/A" at bounding box center [1057, 318] width 270 height 13
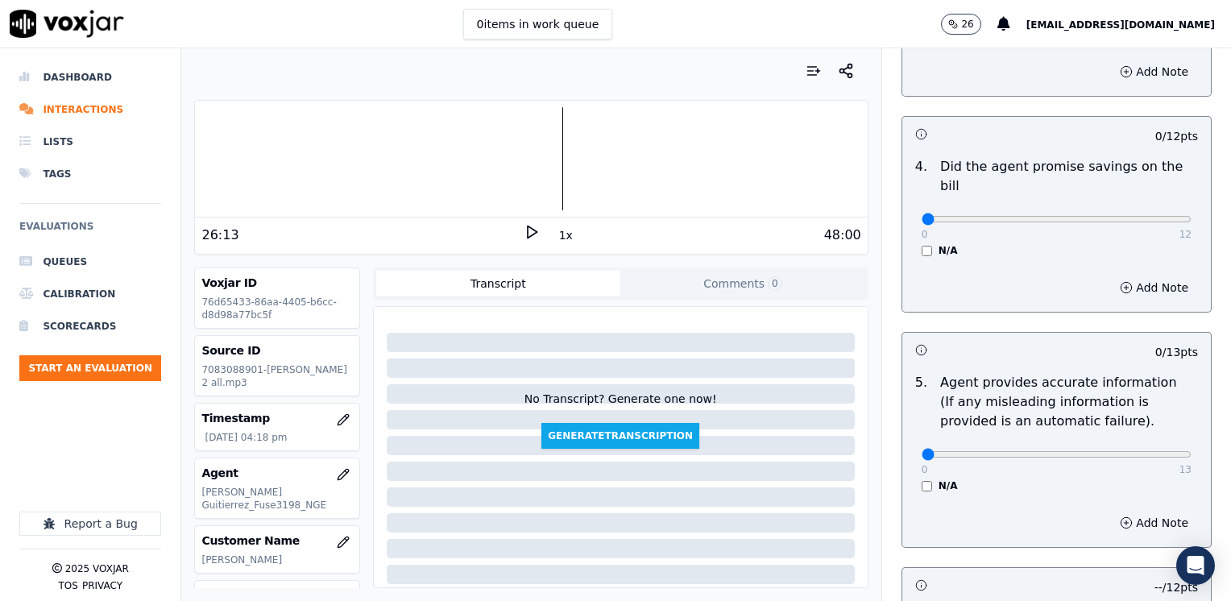
scroll to position [522, 0]
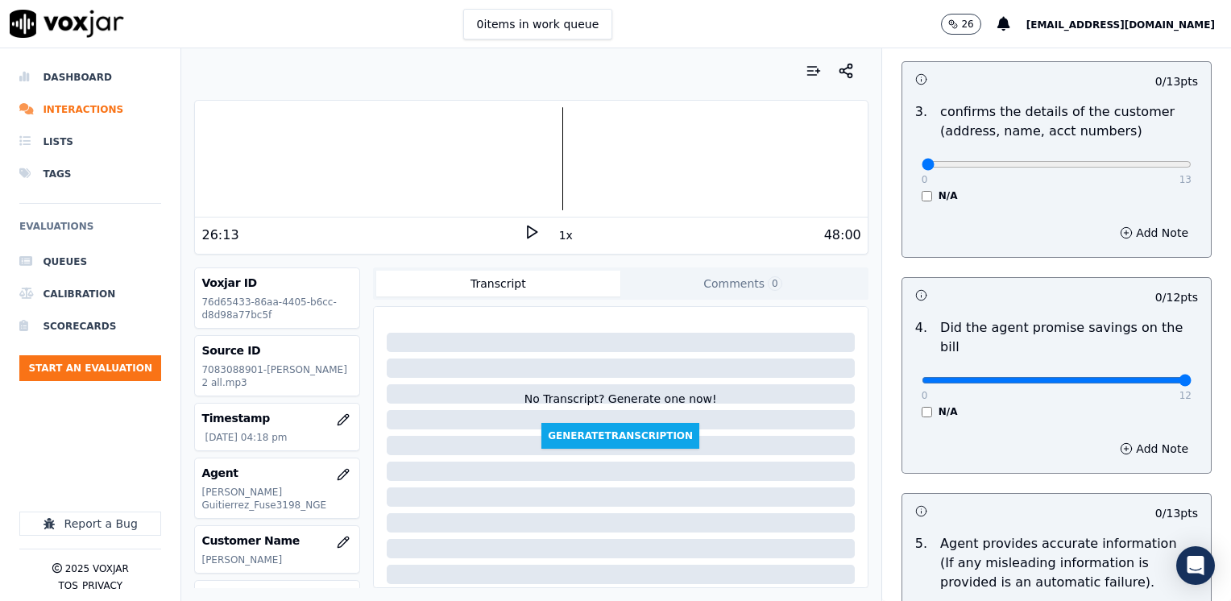
drag, startPoint x: 912, startPoint y: 361, endPoint x: 1233, endPoint y: 360, distance: 321.5
type input "12"
drag, startPoint x: 916, startPoint y: 164, endPoint x: 1160, endPoint y: 195, distance: 246.1
type input "13"
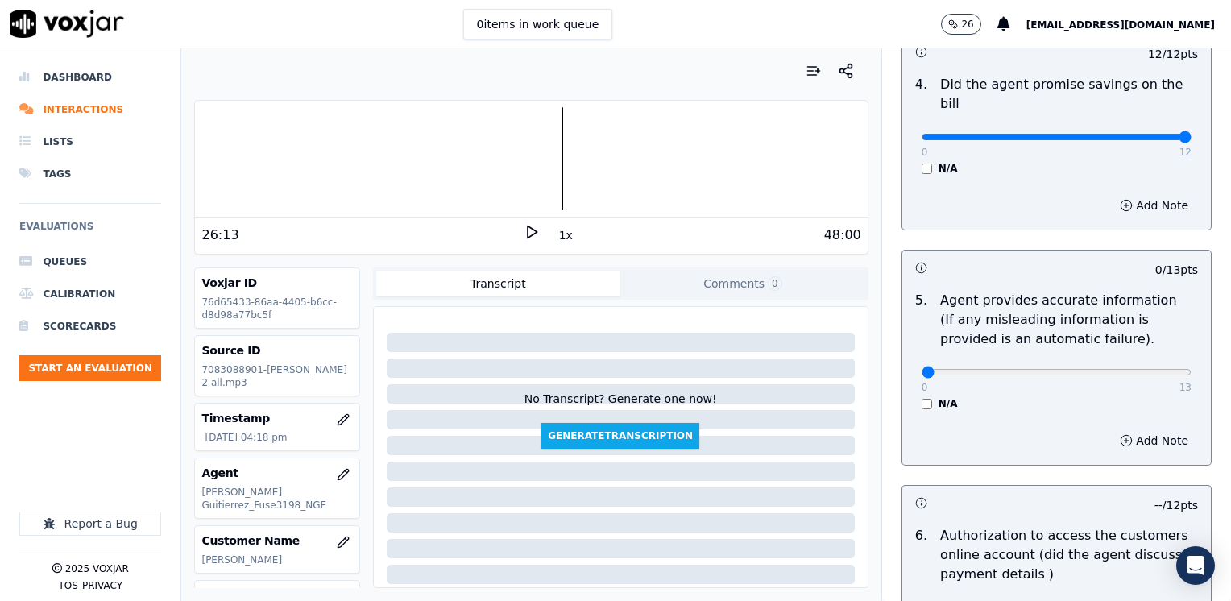
scroll to position [1005, 0]
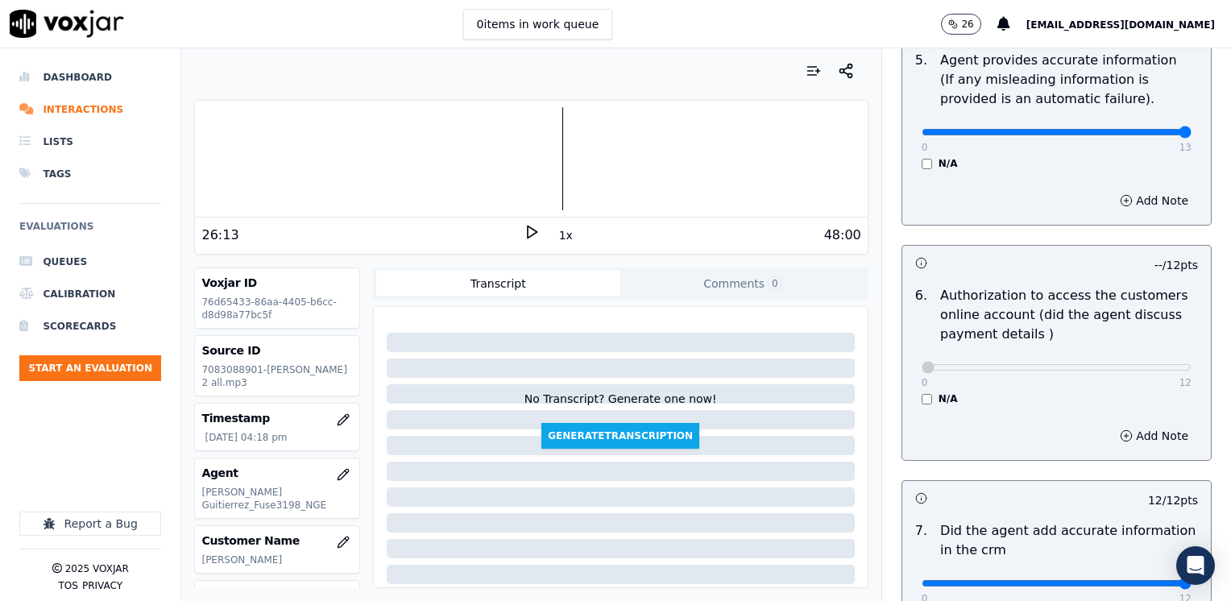
drag, startPoint x: 909, startPoint y: 111, endPoint x: 1233, endPoint y: 163, distance: 328.8
type input "13"
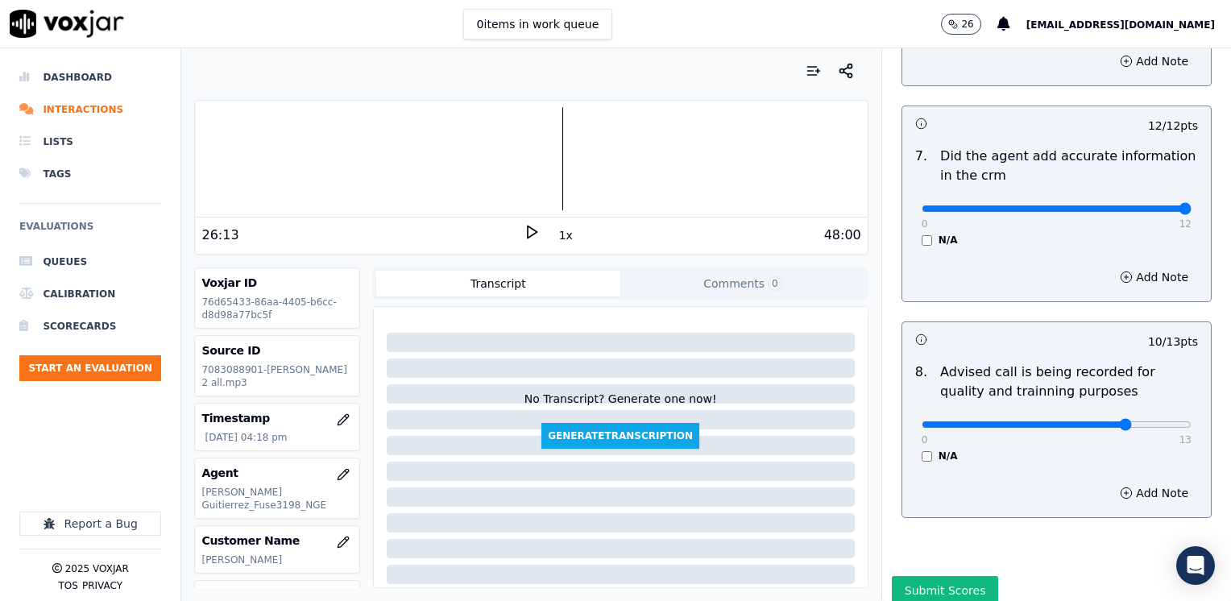
scroll to position [1408, 0]
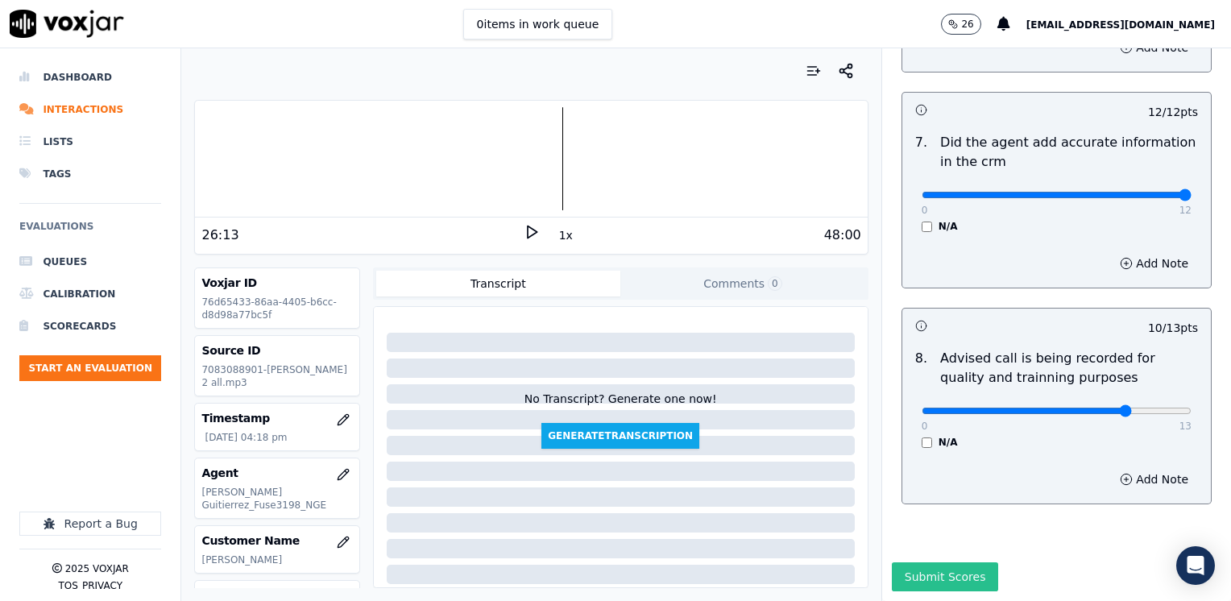
click at [924, 562] on button "Submit Scores" at bounding box center [945, 576] width 107 height 29
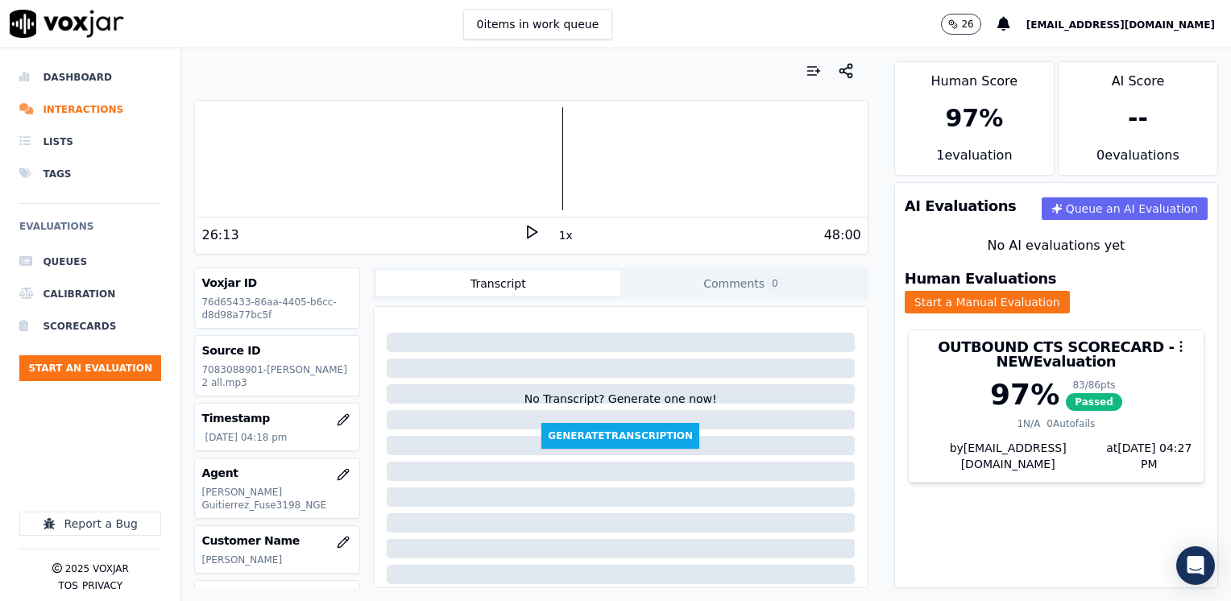
click at [106, 350] on ul "Queues Calibration Scorecards Start an Evaluation" at bounding box center [90, 320] width 142 height 148
click at [113, 371] on button "Start an Evaluation" at bounding box center [90, 368] width 142 height 26
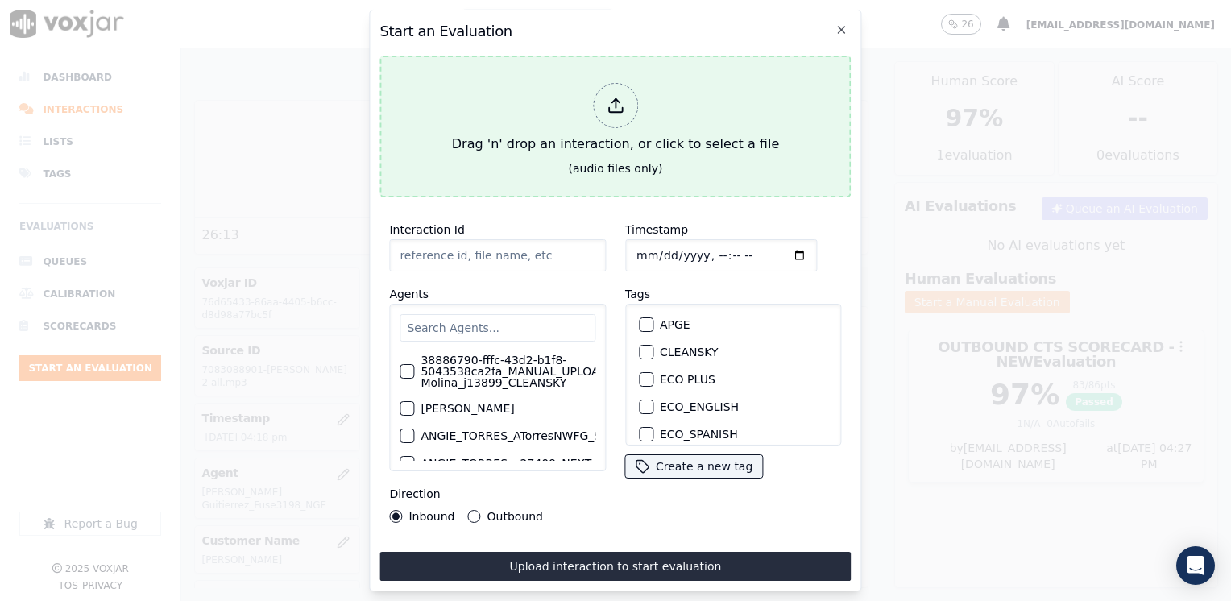
click at [628, 89] on div at bounding box center [615, 105] width 45 height 45
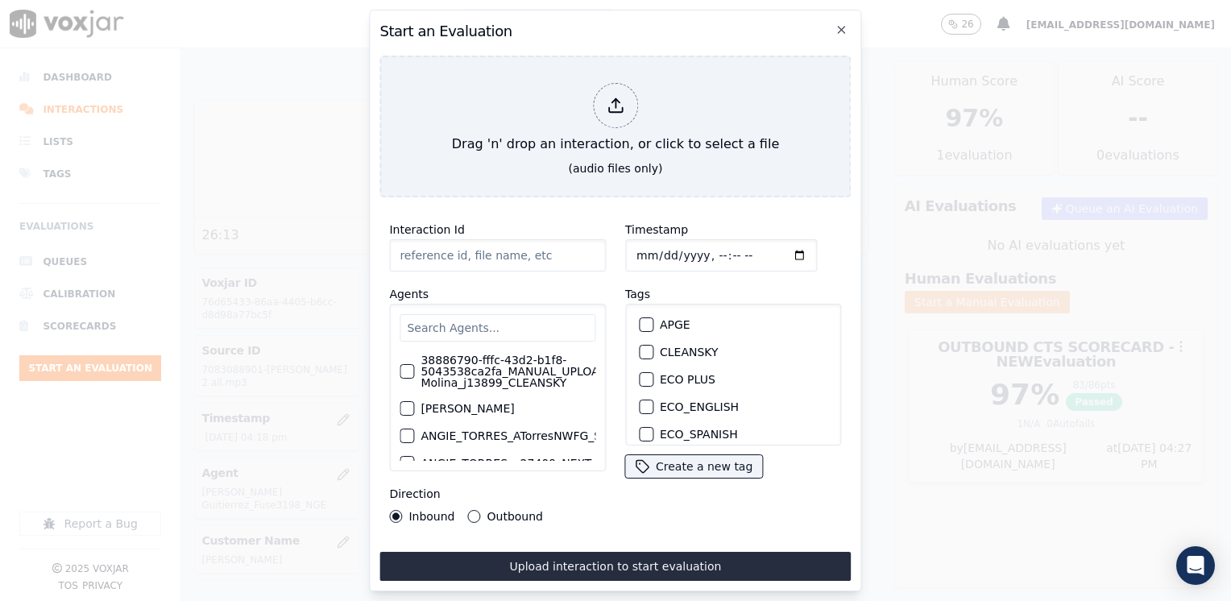
type input "20250820-141921_2164094327-[PERSON_NAME] 1 all.mp3"
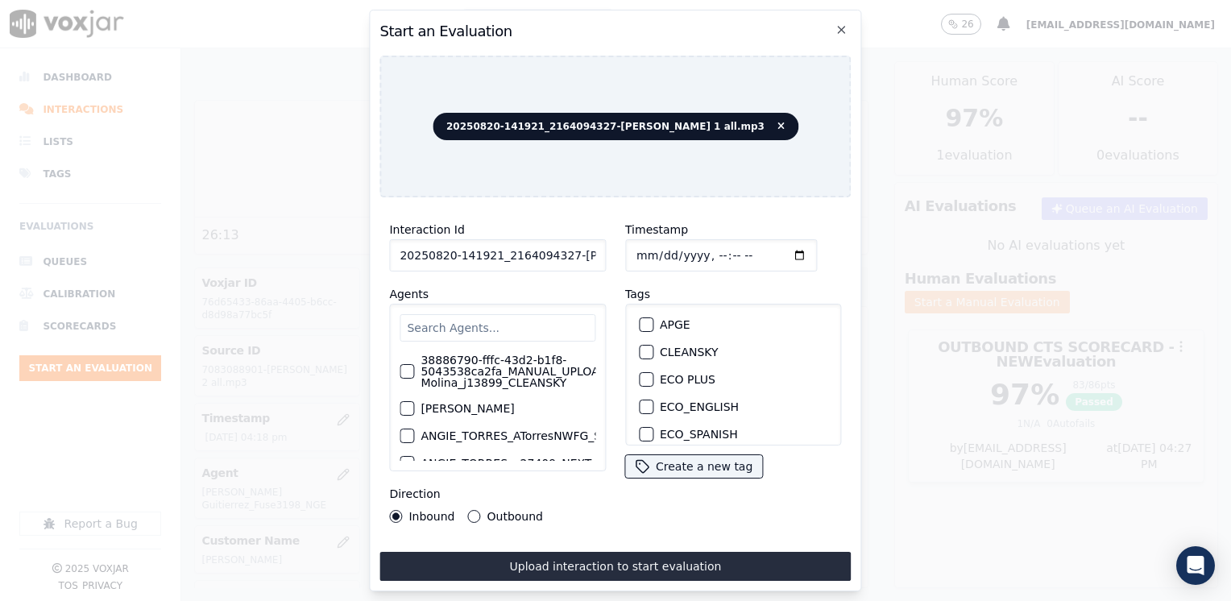
click at [507, 321] on input "text" at bounding box center [498, 327] width 196 height 27
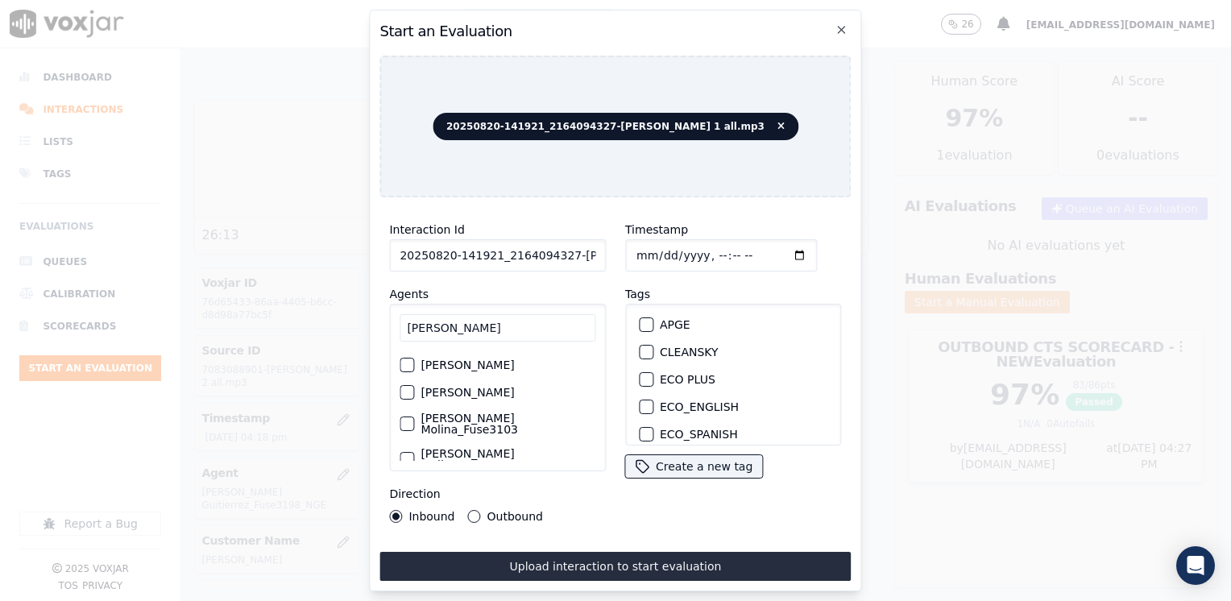
scroll to position [81, 0]
type input "[PERSON_NAME]"
click at [408, 381] on div "button" at bounding box center [405, 386] width 11 height 11
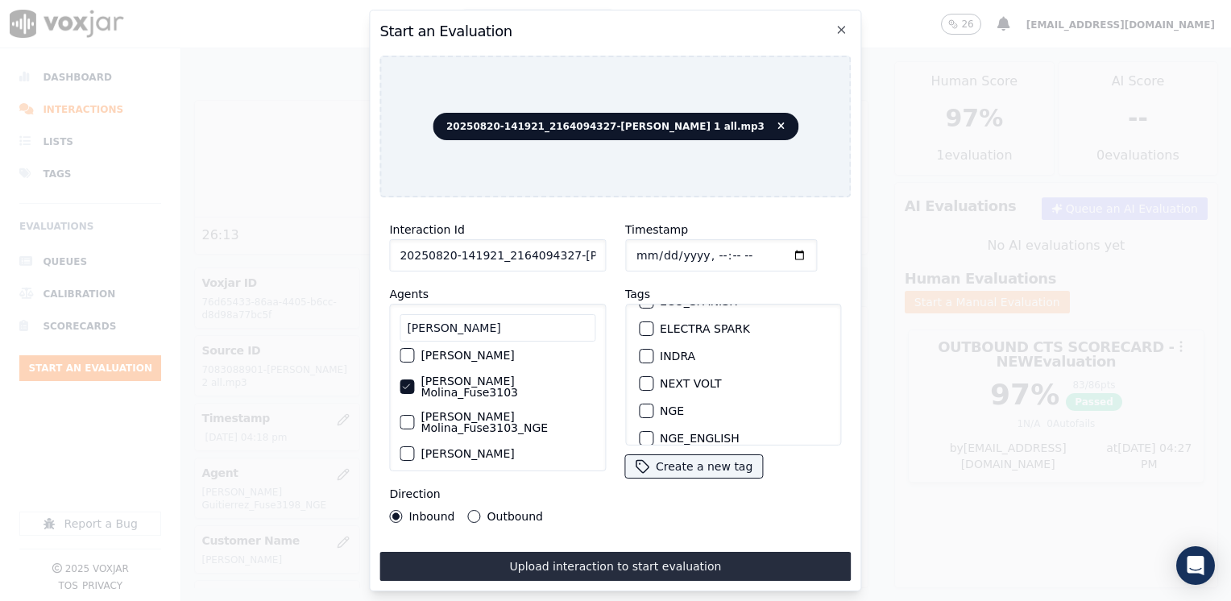
scroll to position [161, 0]
click at [640, 350] on div "button" at bounding box center [645, 355] width 11 height 11
click at [781, 247] on input "Timestamp" at bounding box center [721, 255] width 192 height 32
type input "[DATE]T16:27"
click at [468, 512] on button "Outbound" at bounding box center [474, 516] width 13 height 13
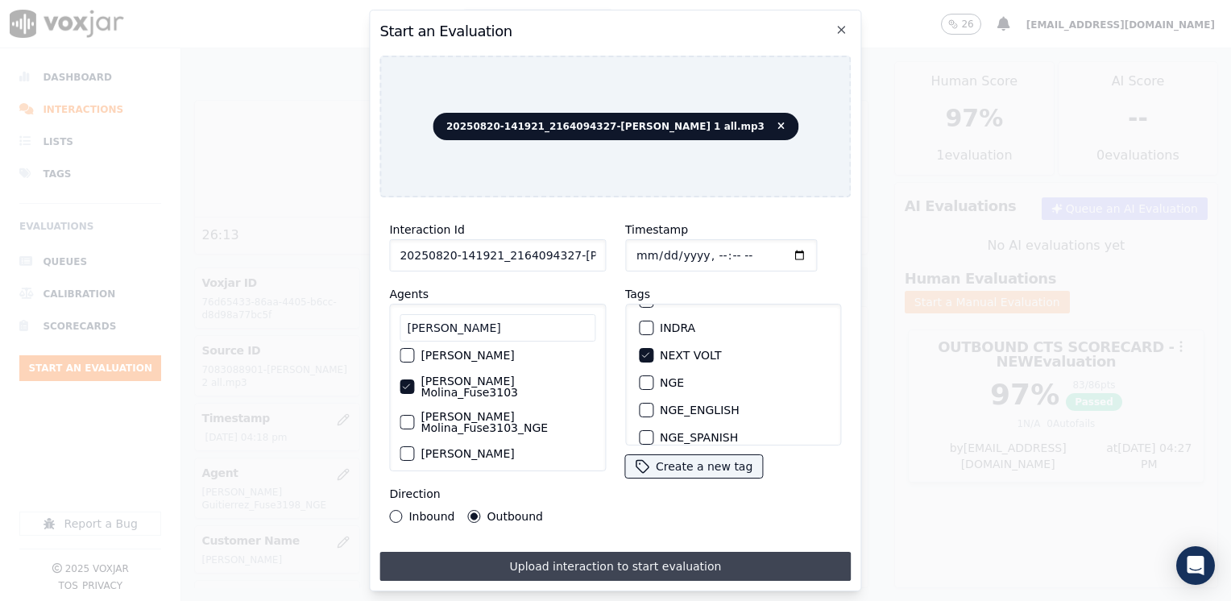
click at [616, 562] on button "Upload interaction to start evaluation" at bounding box center [614, 566] width 471 height 29
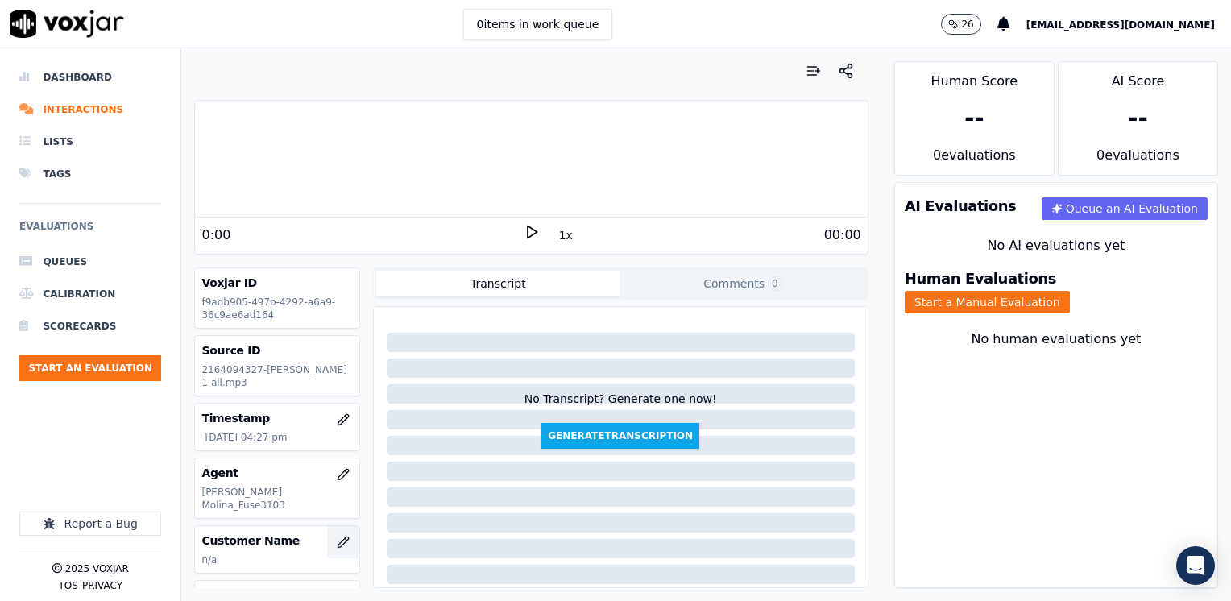
click at [338, 537] on icon "button" at bounding box center [343, 542] width 10 height 10
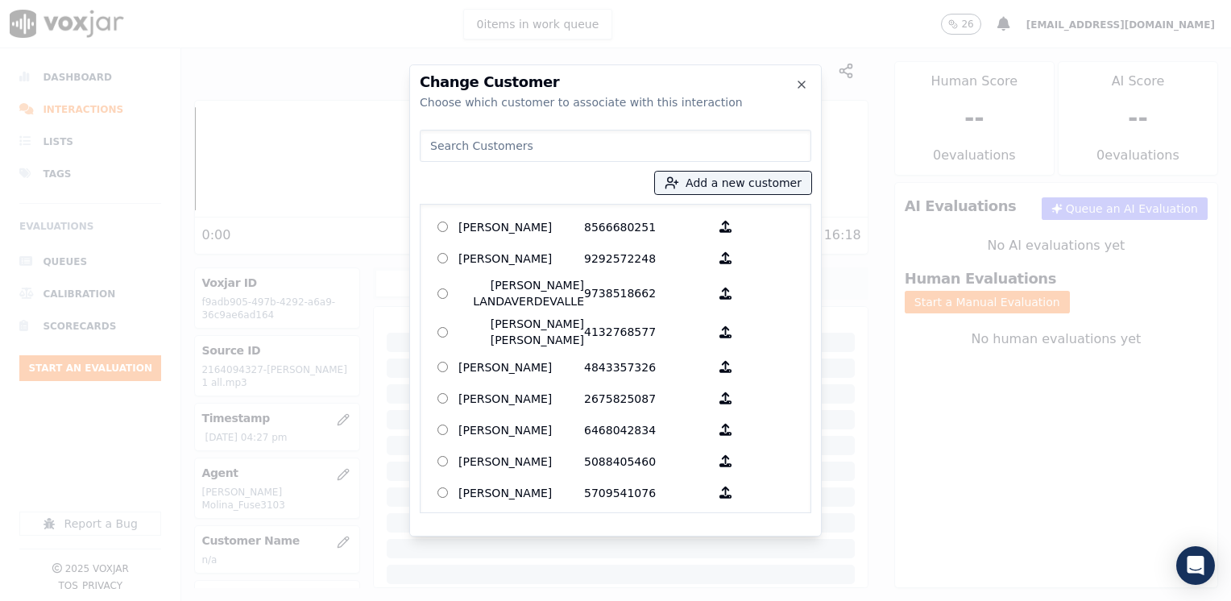
click at [641, 142] on input at bounding box center [616, 146] width 392 height 32
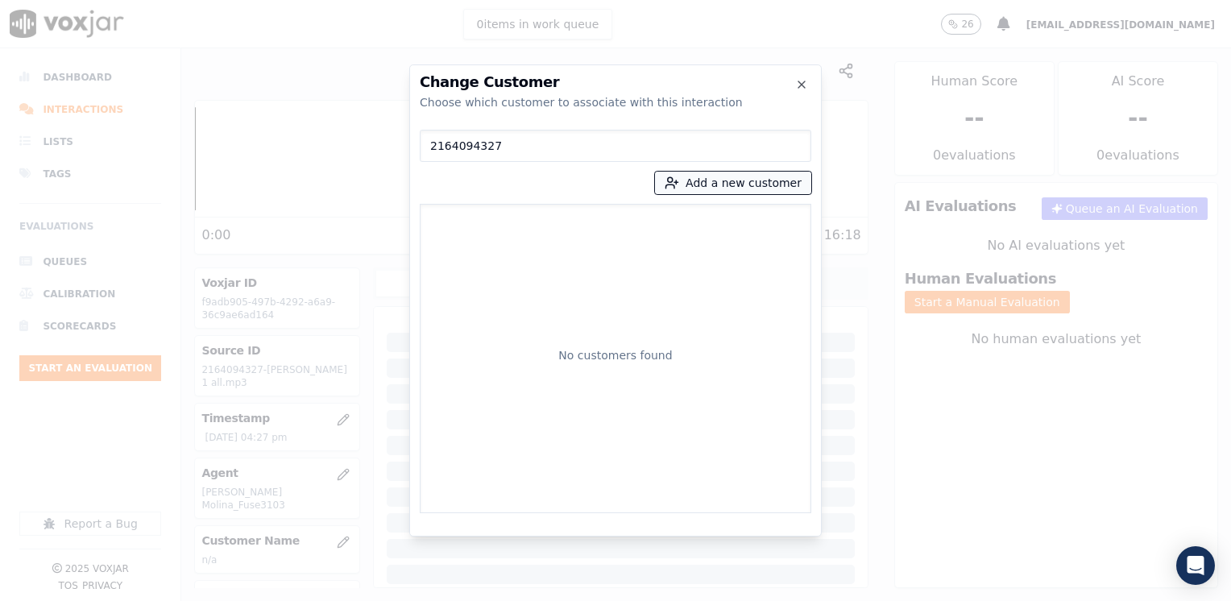
type input "2164094327"
click at [775, 179] on button "Add a new customer" at bounding box center [733, 183] width 156 height 23
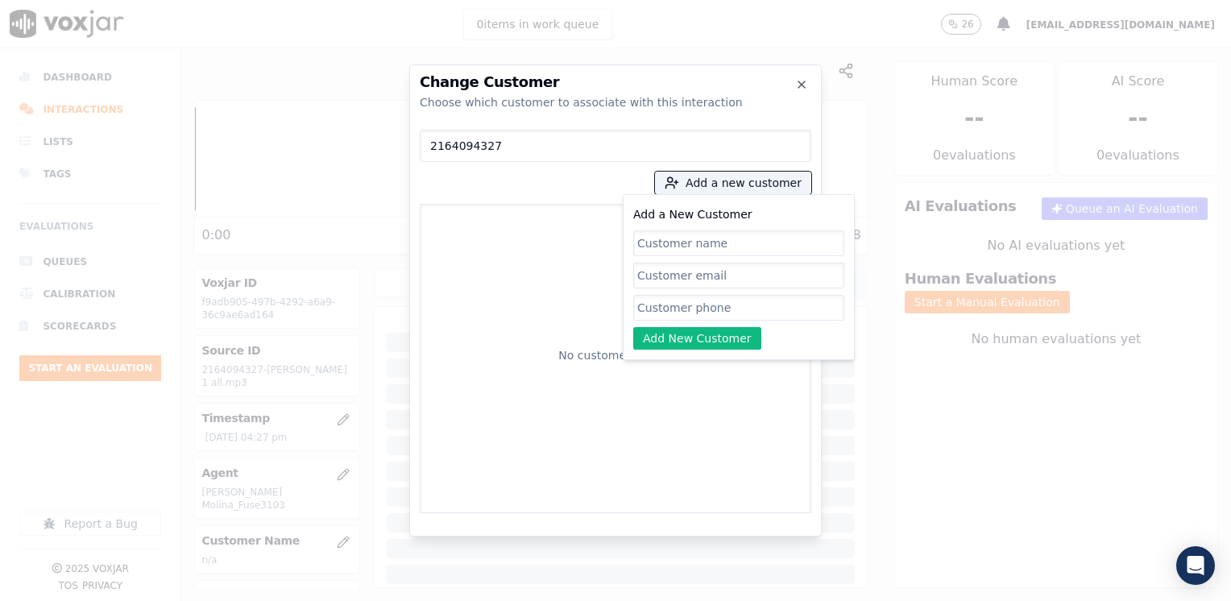
click at [719, 305] on input "Add a New Customer" at bounding box center [738, 308] width 211 height 26
paste input "2164094327"
type input "2164094327"
click at [806, 242] on input "Add a New Customer" at bounding box center [738, 243] width 211 height 26
paste input "[PERSON_NAME]"
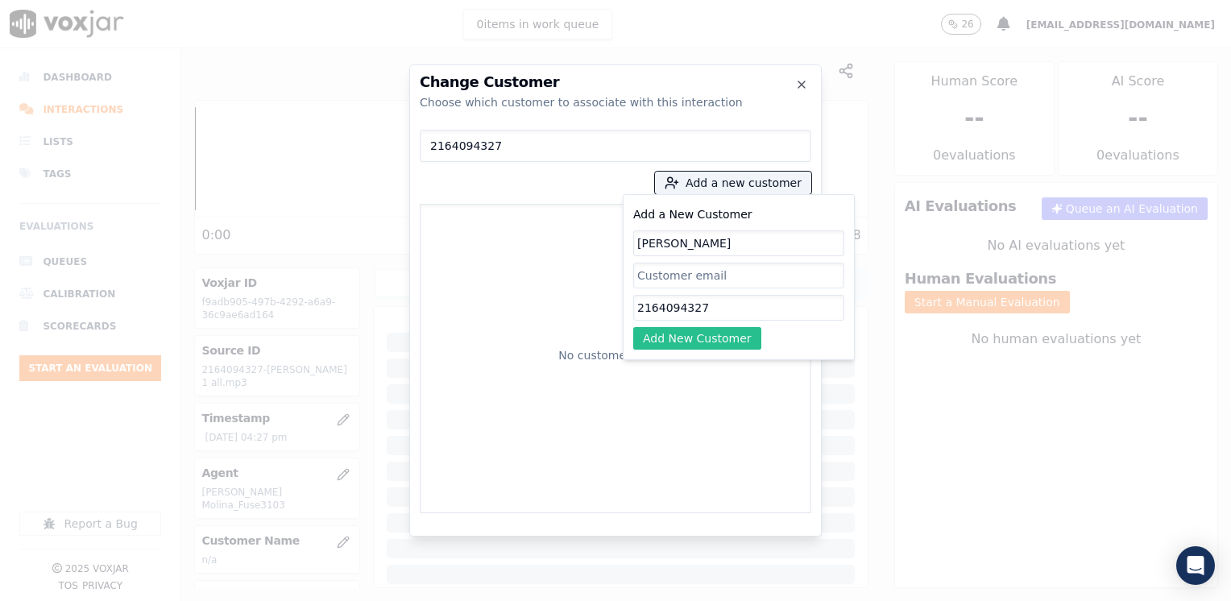
type input "[PERSON_NAME]"
click at [699, 346] on button "Add New Customer" at bounding box center [697, 338] width 128 height 23
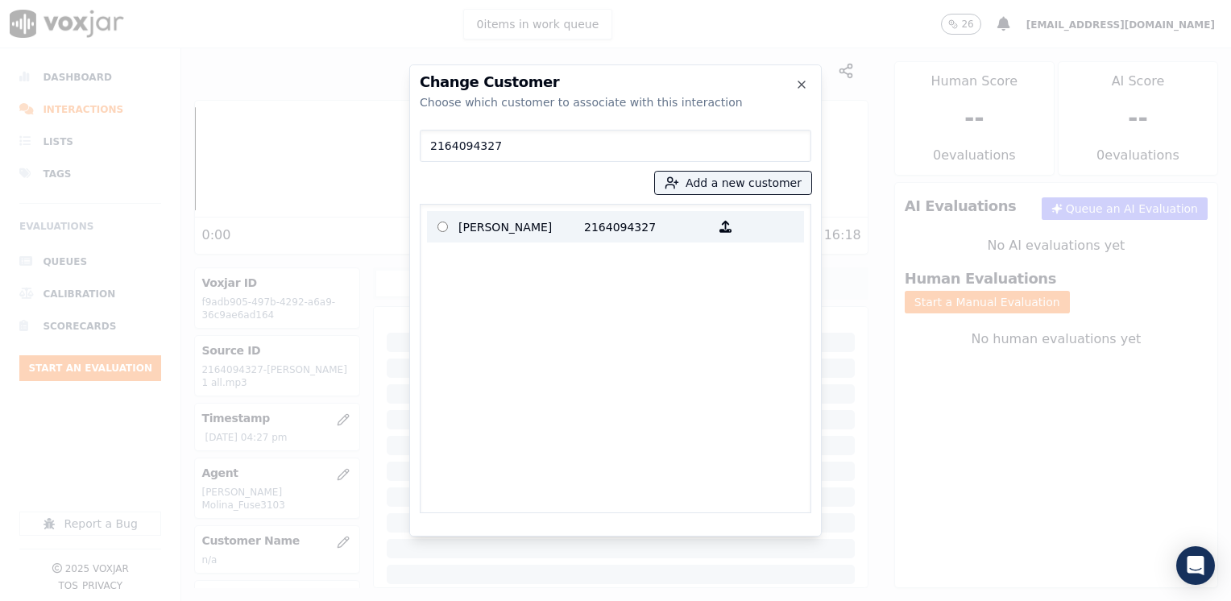
click at [644, 217] on p "2164094327" at bounding box center [647, 226] width 126 height 25
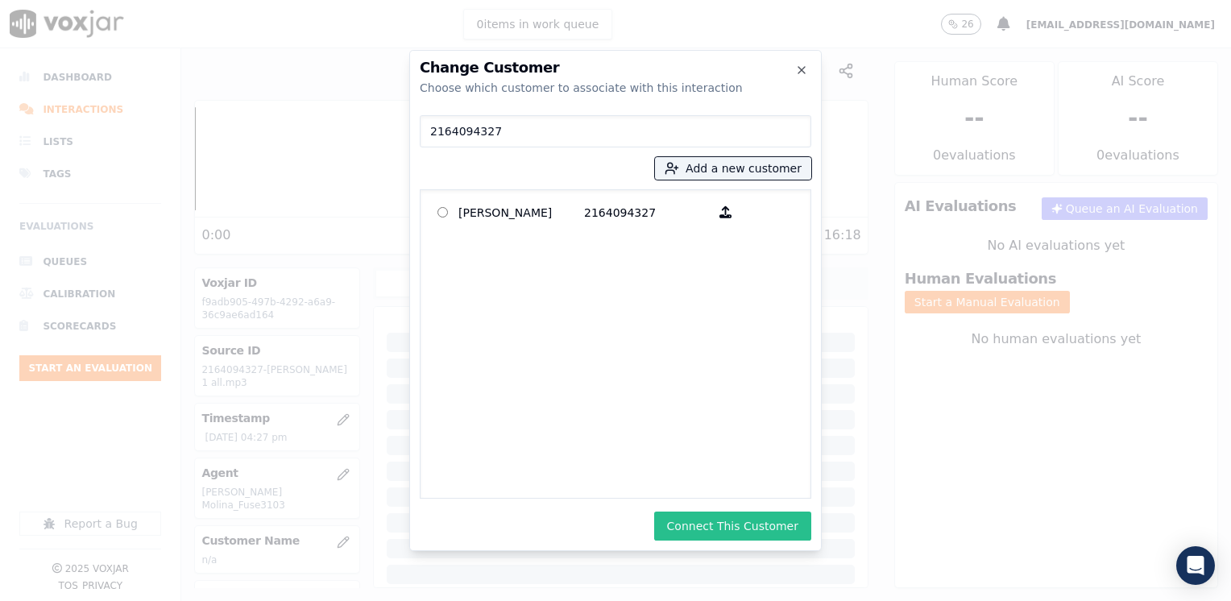
click at [750, 532] on button "Connect This Customer" at bounding box center [732, 526] width 157 height 29
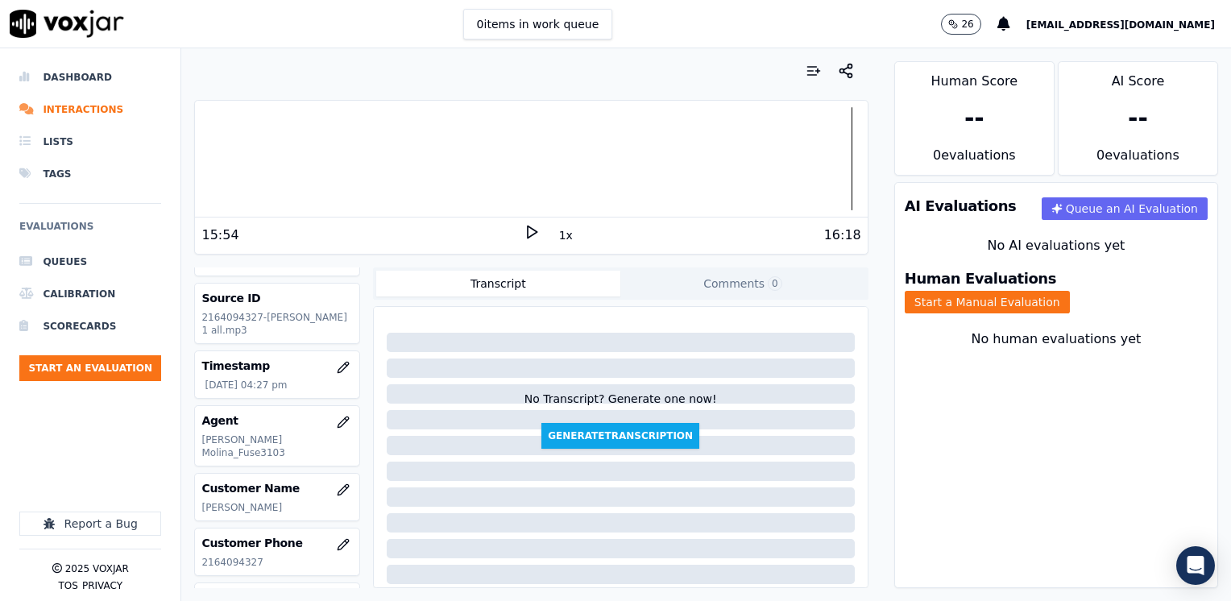
scroll to position [81, 0]
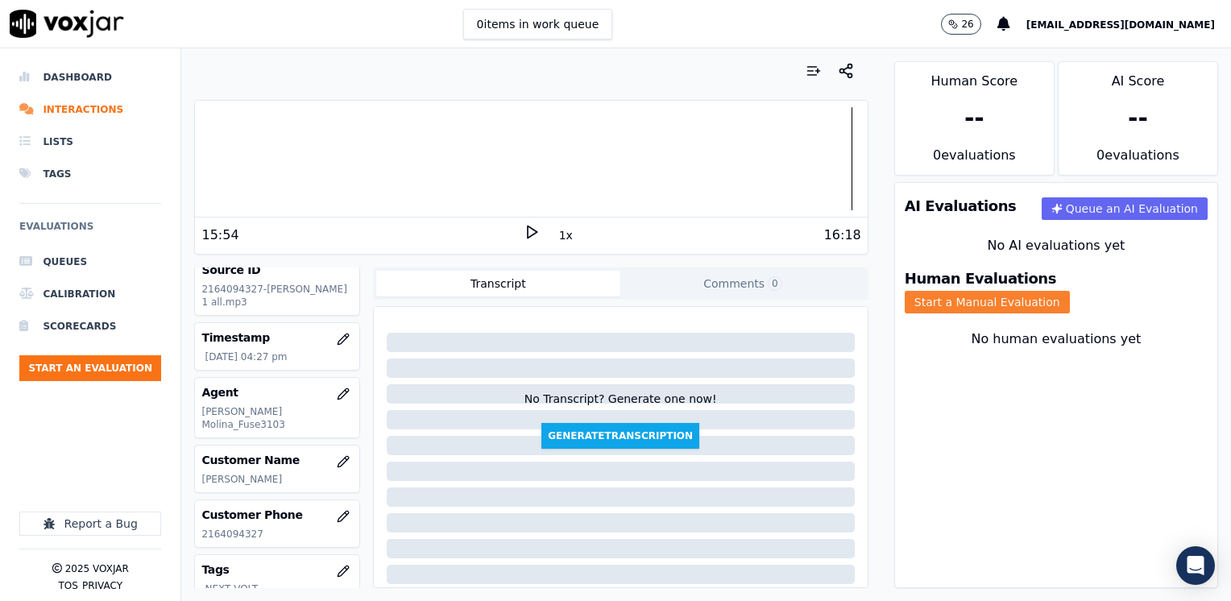
click at [1070, 291] on button "Start a Manual Evaluation" at bounding box center [987, 302] width 165 height 23
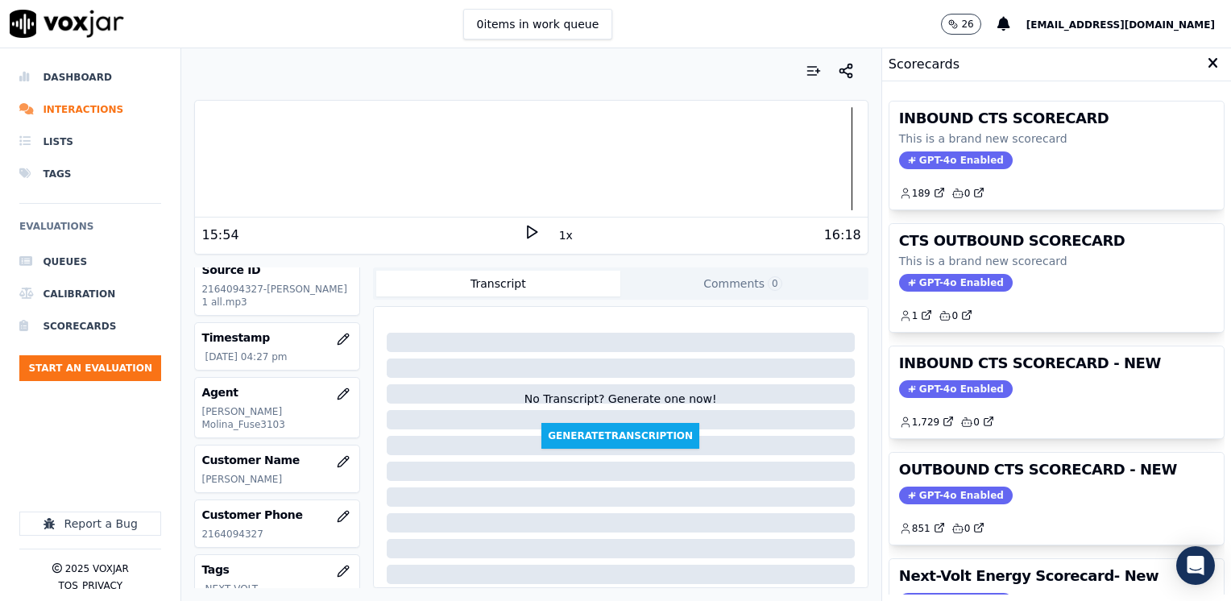
drag, startPoint x: 942, startPoint y: 497, endPoint x: 793, endPoint y: 514, distance: 150.0
click at [942, 497] on span "GPT-4o Enabled" at bounding box center [956, 496] width 114 height 18
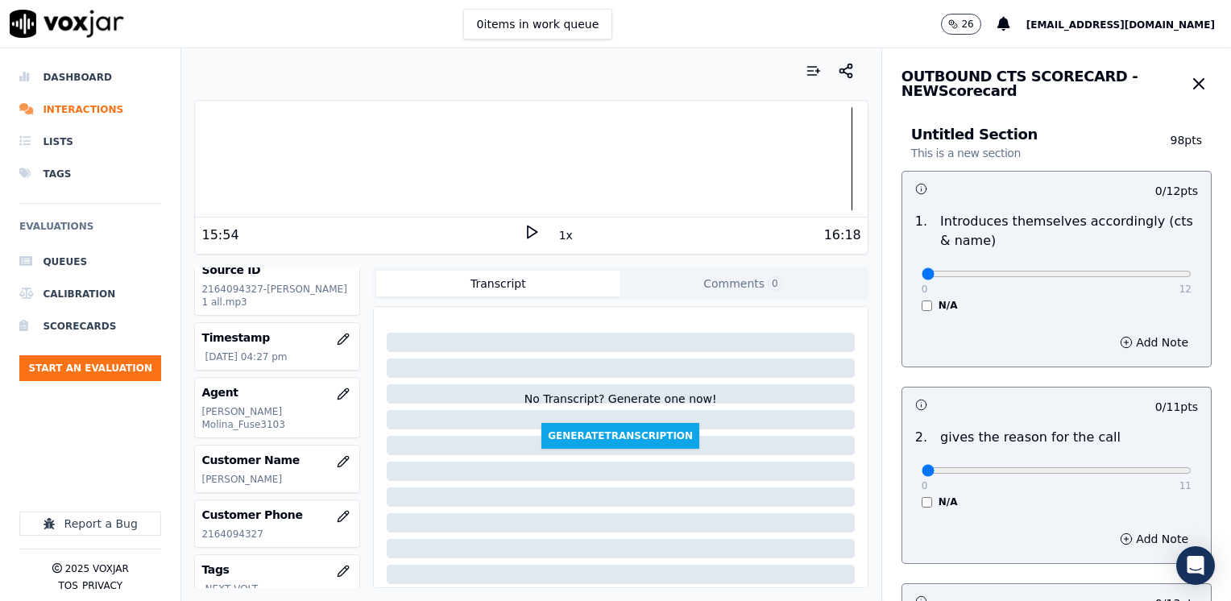
click at [1155, 271] on div "0 12 N/A" at bounding box center [1057, 281] width 296 height 61
type input "12"
click at [1152, 272] on input "range" at bounding box center [1057, 274] width 270 height 6
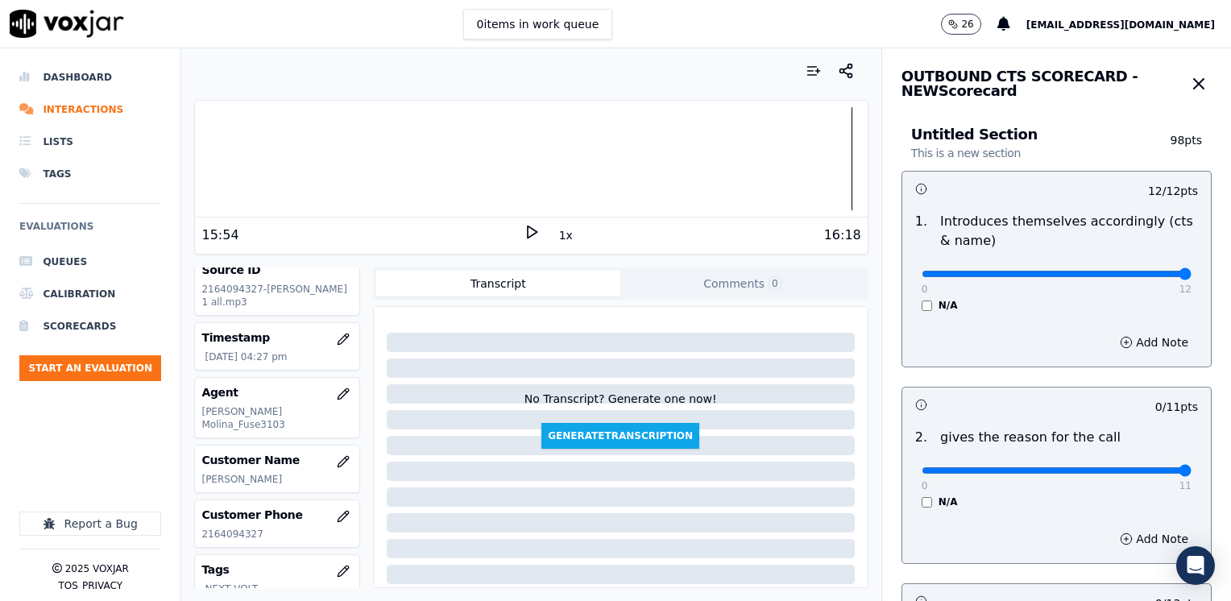
drag, startPoint x: 918, startPoint y: 472, endPoint x: 1233, endPoint y: 464, distance: 315.9
type input "11"
click at [1192, 277] on input "range" at bounding box center [1057, 274] width 270 height 6
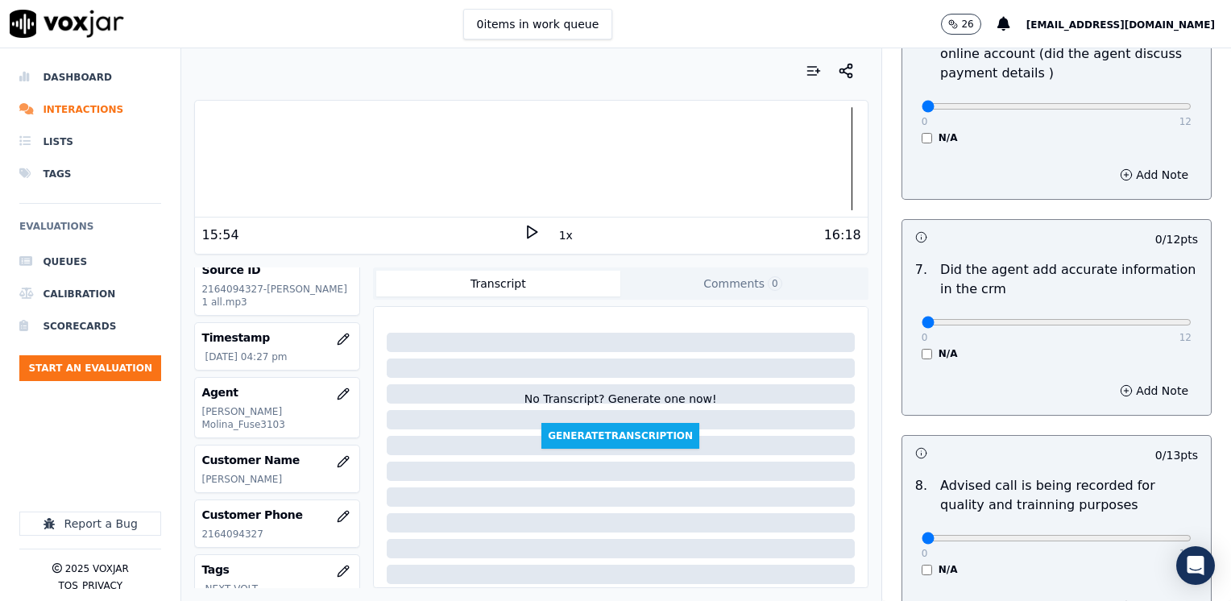
scroll to position [1408, 0]
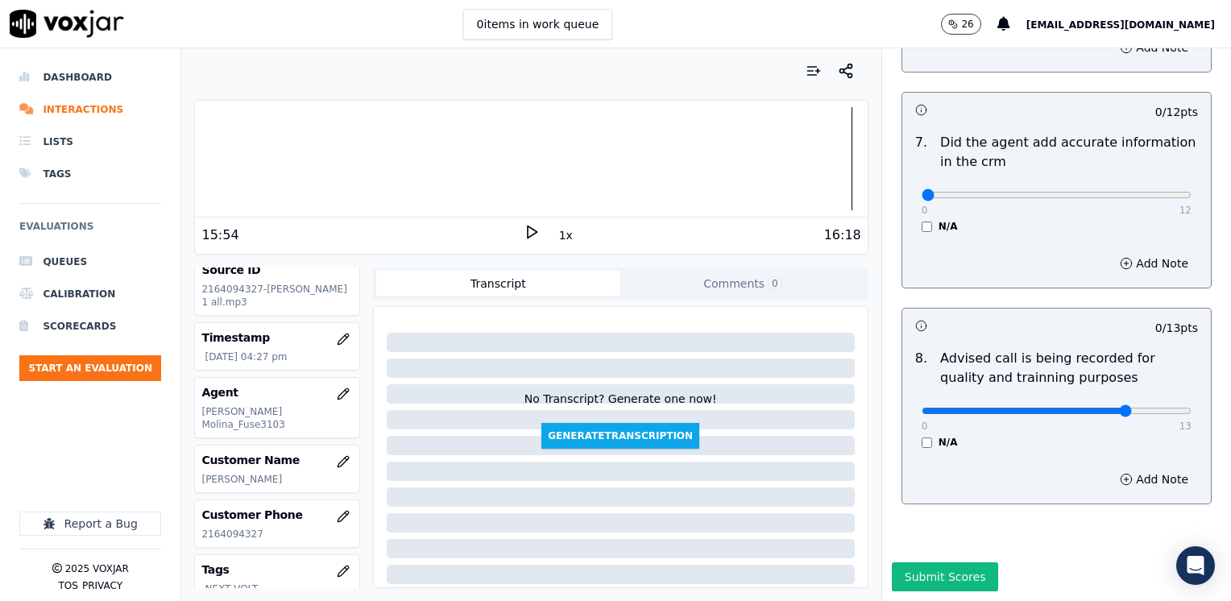
type input "10"
drag, startPoint x: 912, startPoint y: 160, endPoint x: 1233, endPoint y: 161, distance: 321.5
type input "12"
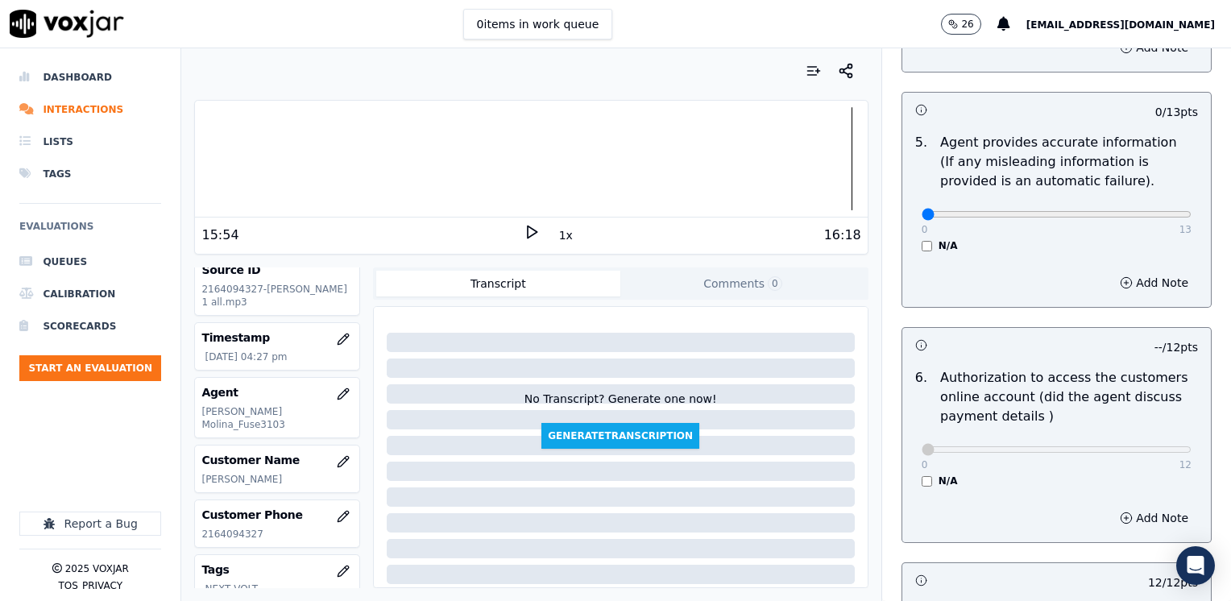
scroll to position [764, 0]
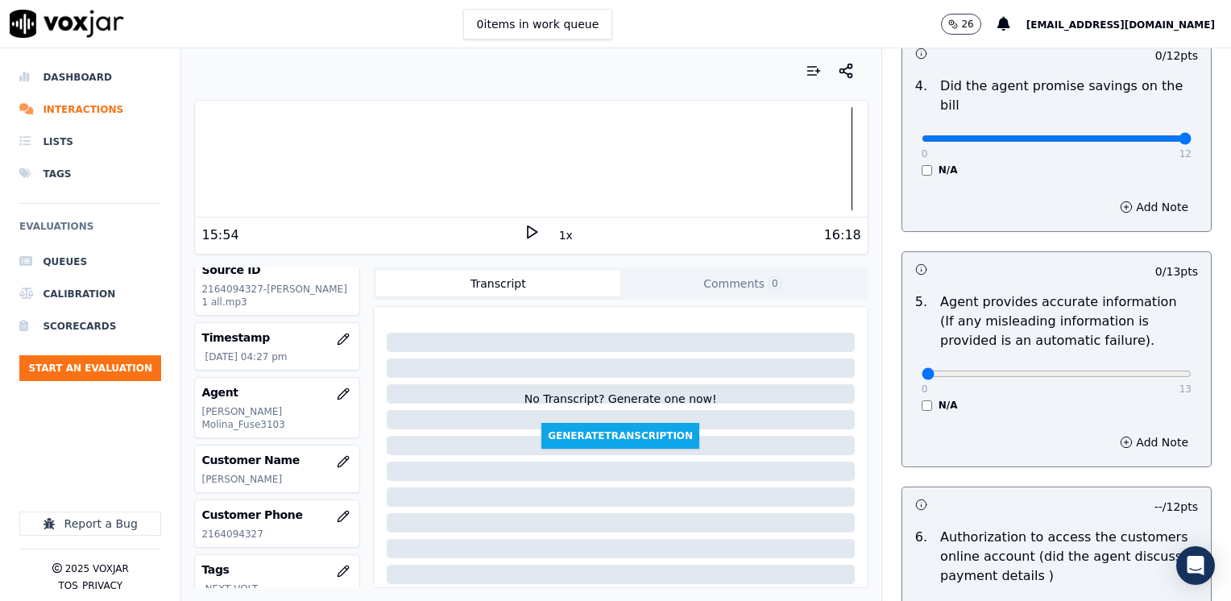
drag, startPoint x: 914, startPoint y: 116, endPoint x: 1233, endPoint y: 135, distance: 319.6
type input "12"
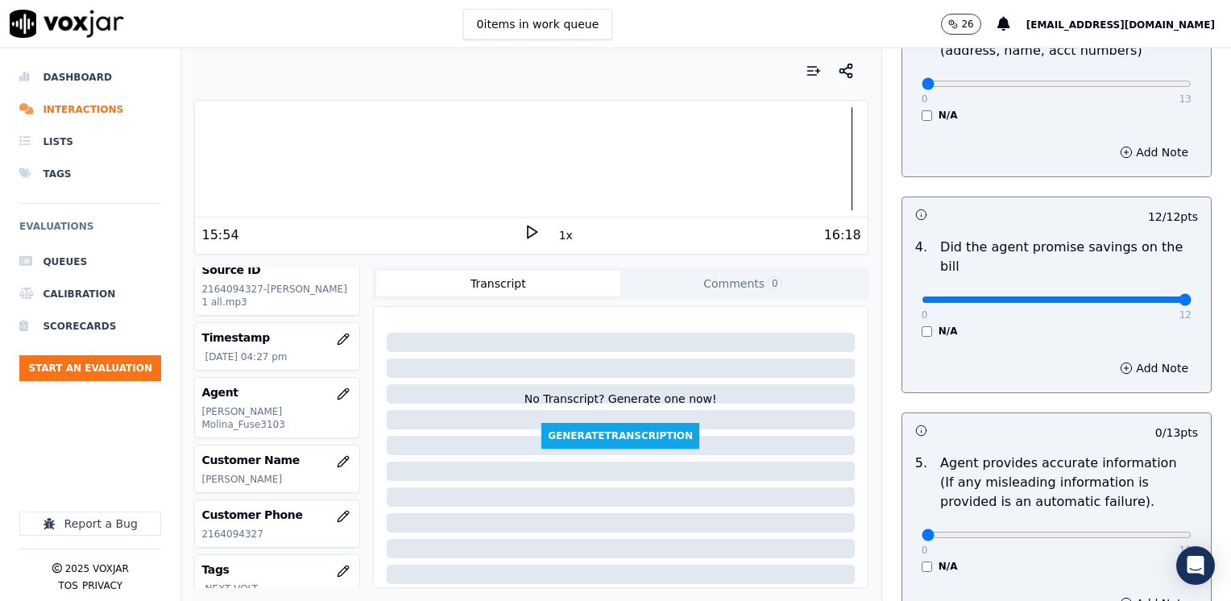
scroll to position [361, 0]
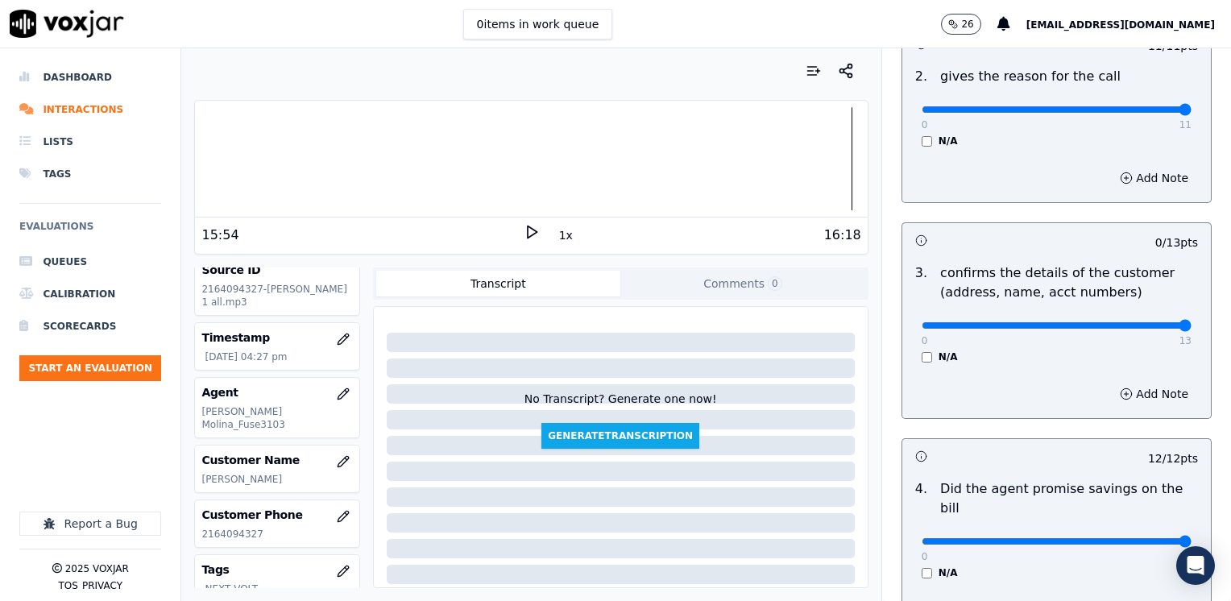
drag, startPoint x: 912, startPoint y: 325, endPoint x: 1233, endPoint y: 359, distance: 323.2
type input "13"
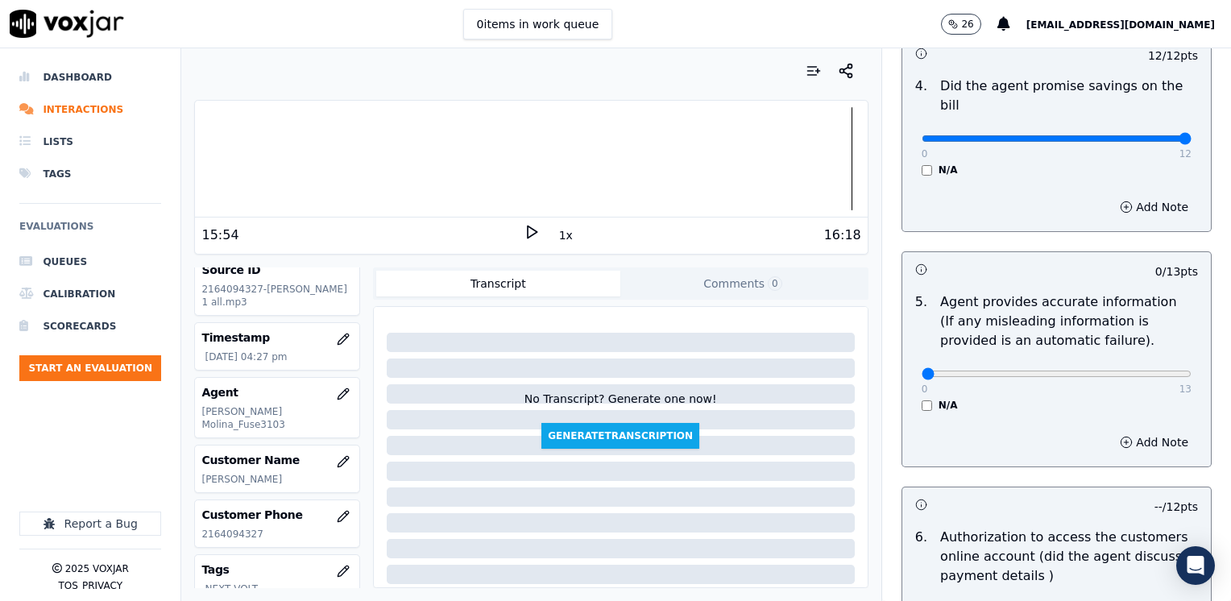
scroll to position [844, 0]
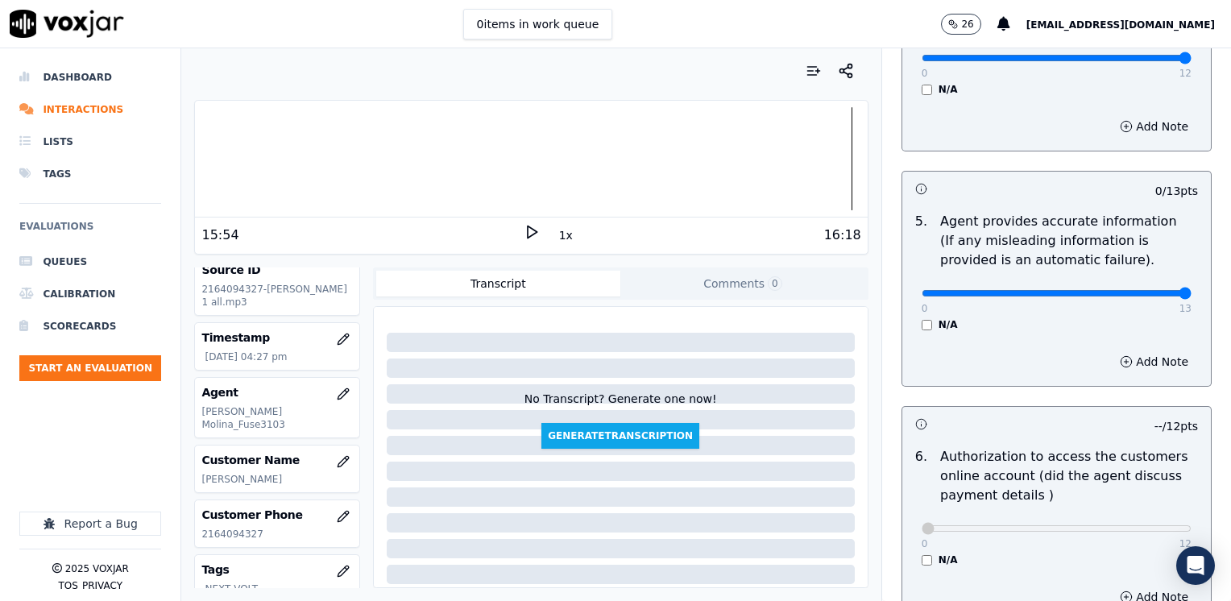
drag, startPoint x: 910, startPoint y: 279, endPoint x: 1233, endPoint y: 273, distance: 323.9
type input "13"
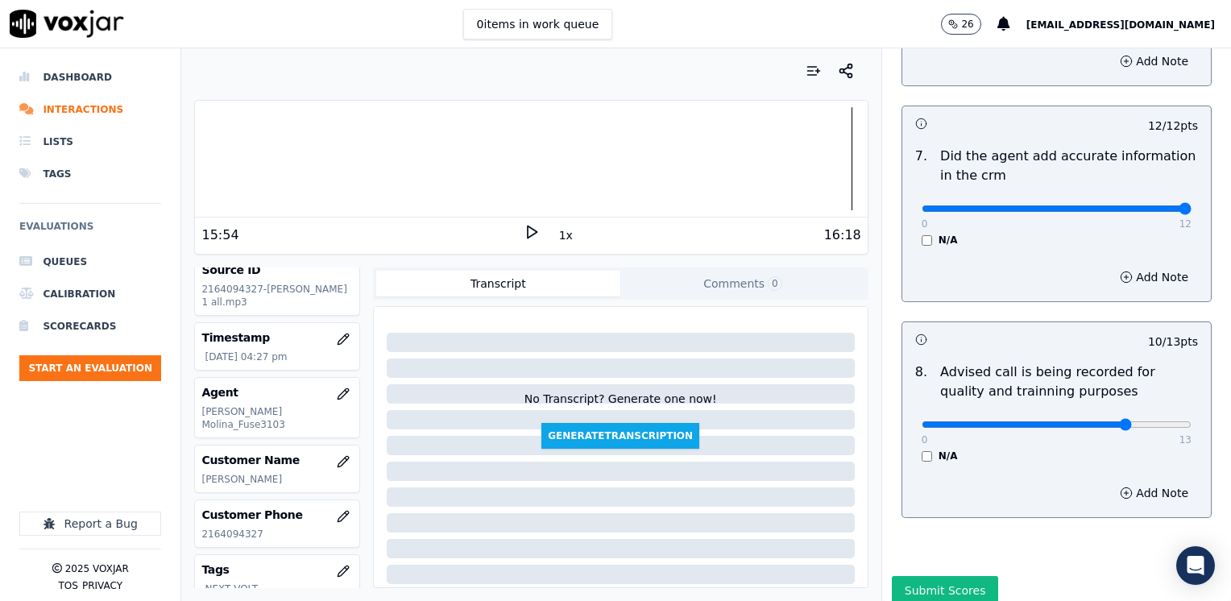
scroll to position [1408, 0]
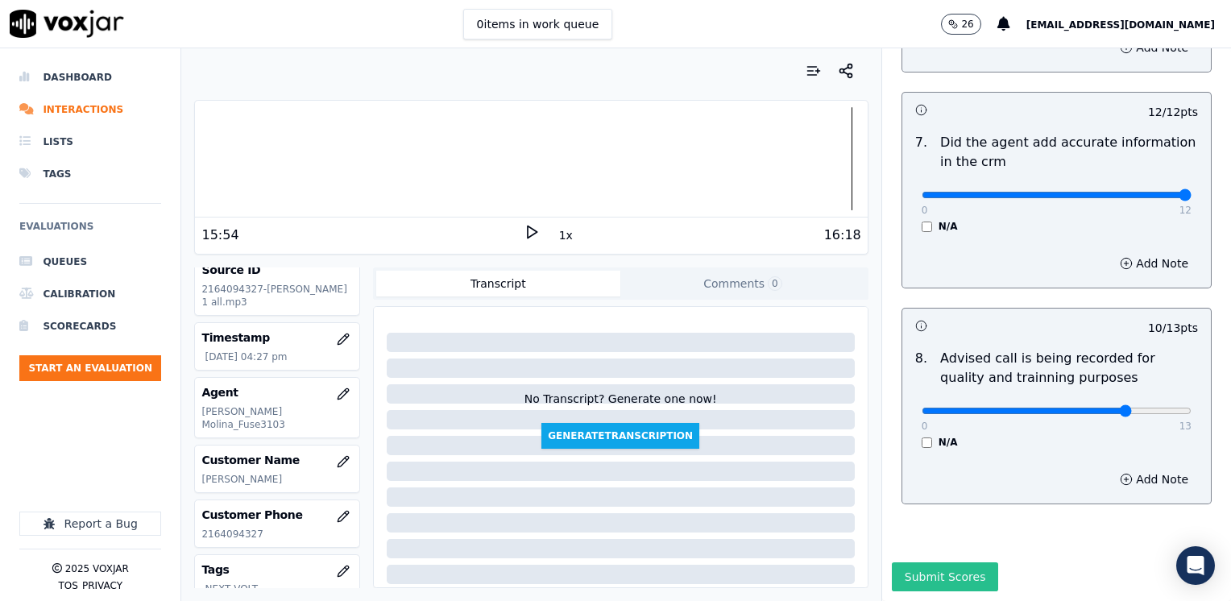
click at [916, 562] on button "Submit Scores" at bounding box center [945, 576] width 107 height 29
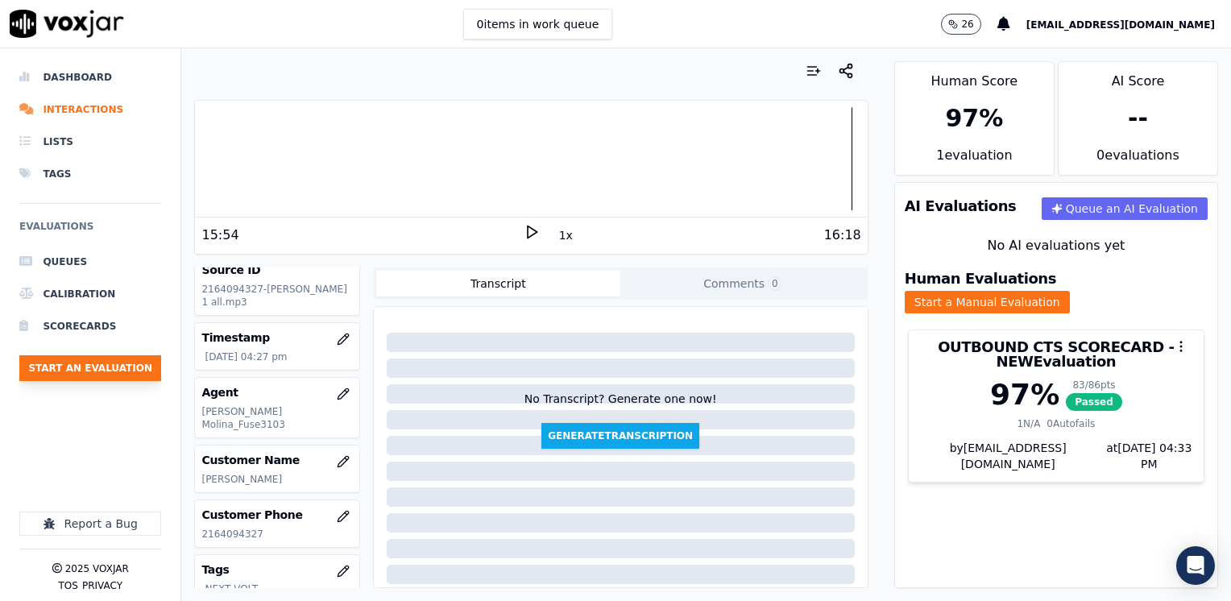
click at [126, 359] on button "Start an Evaluation" at bounding box center [90, 368] width 142 height 26
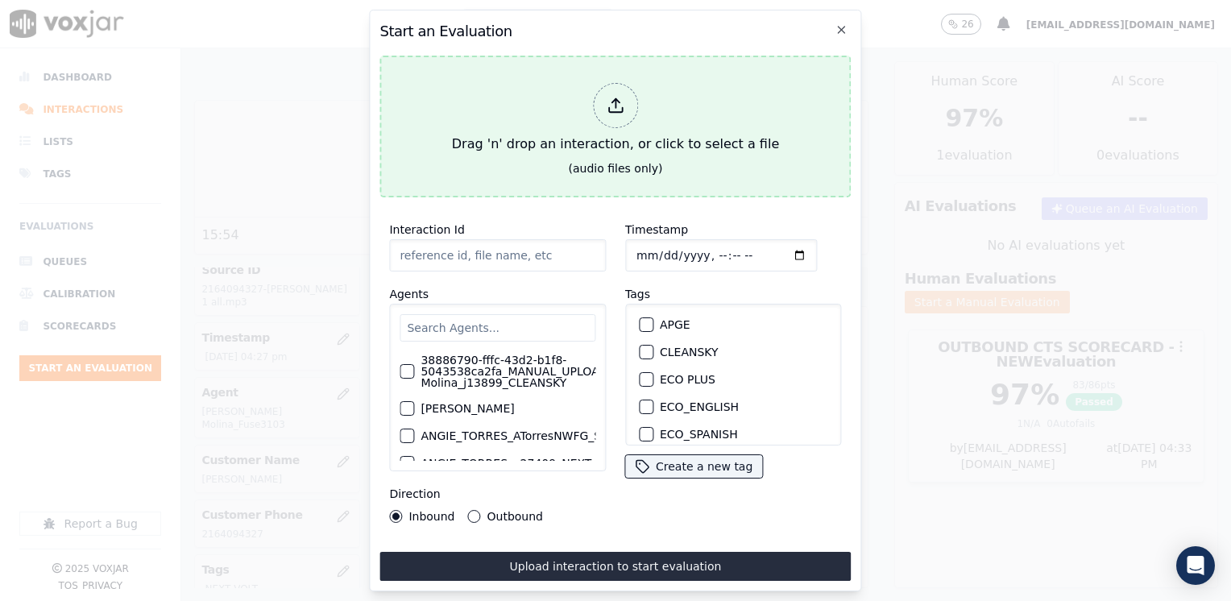
click at [616, 99] on line at bounding box center [616, 103] width 0 height 9
type input "20250820-093947_9298881863-[PERSON_NAME] all.mp3"
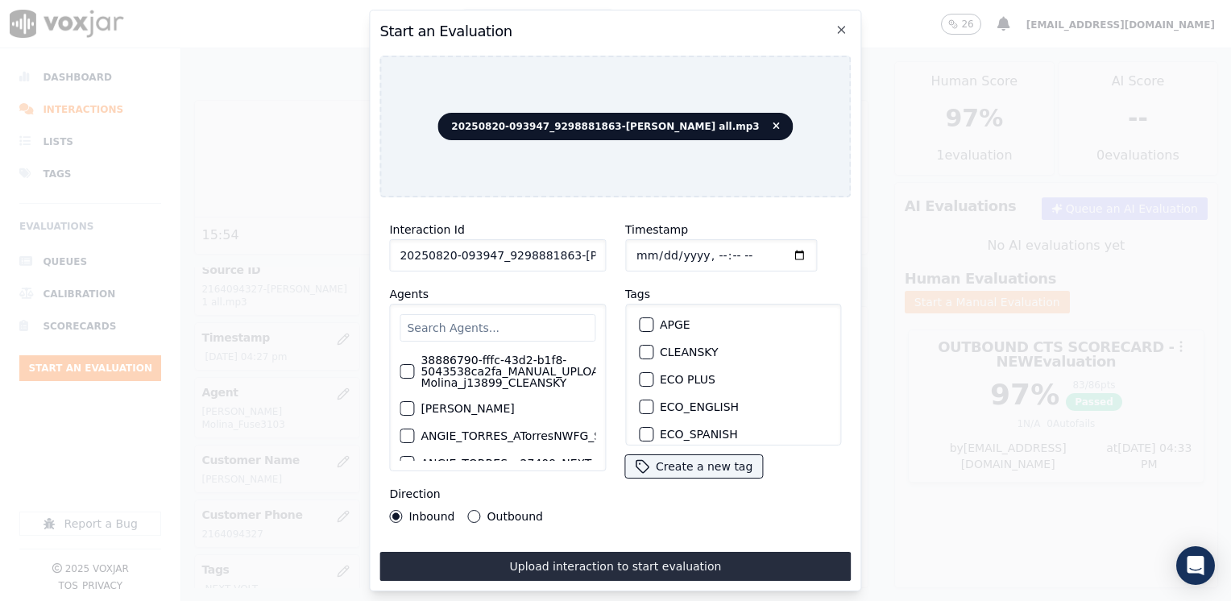
click at [486, 321] on input "text" at bounding box center [498, 327] width 196 height 27
type input "FRANCISCO"
click at [408, 392] on div "button" at bounding box center [405, 397] width 11 height 11
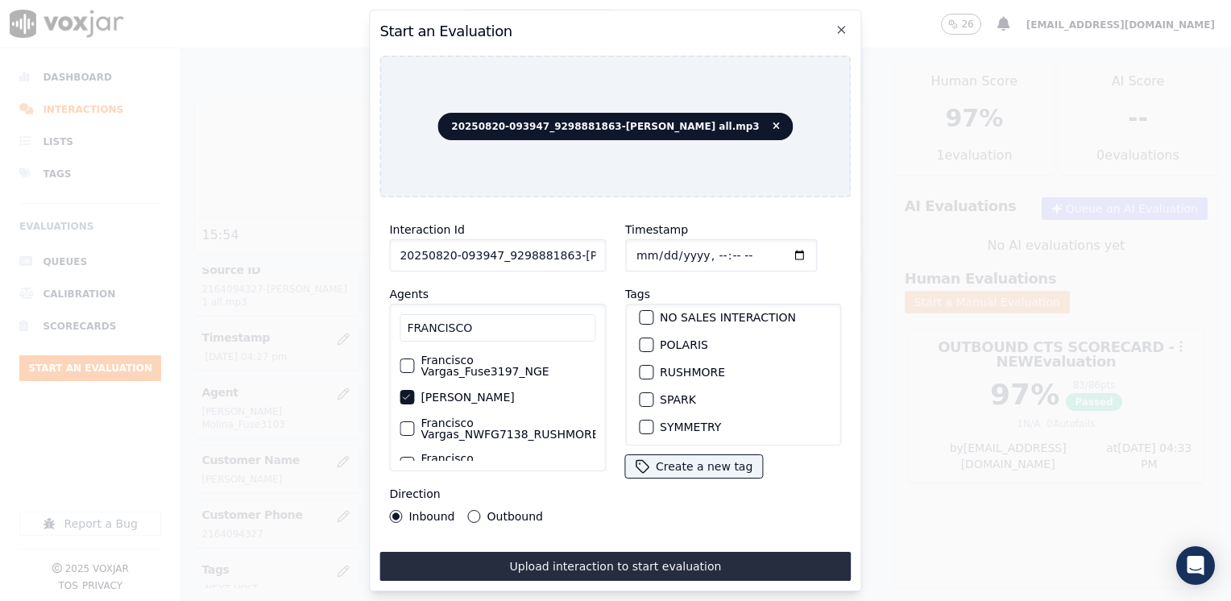
scroll to position [322, 0]
click at [641, 380] on div "button" at bounding box center [645, 385] width 11 height 11
click at [775, 250] on input "Timestamp" at bounding box center [721, 255] width 192 height 32
type input "[DATE]T16:33"
drag, startPoint x: 469, startPoint y: 510, endPoint x: 491, endPoint y: 530, distance: 30.2
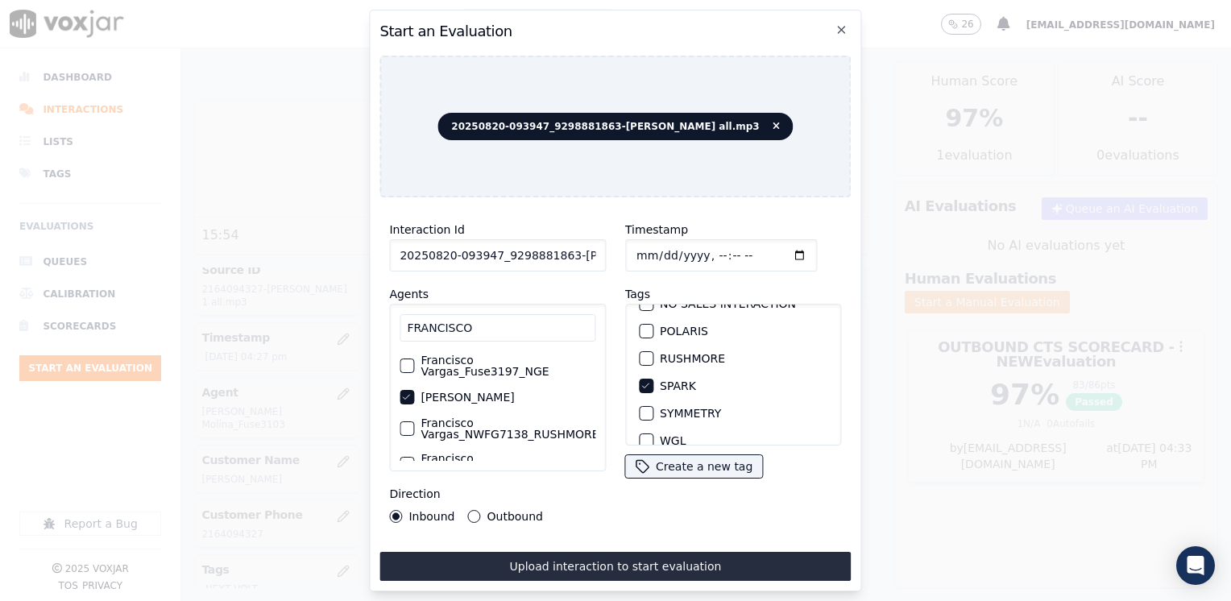
click at [469, 510] on button "Outbound" at bounding box center [474, 516] width 13 height 13
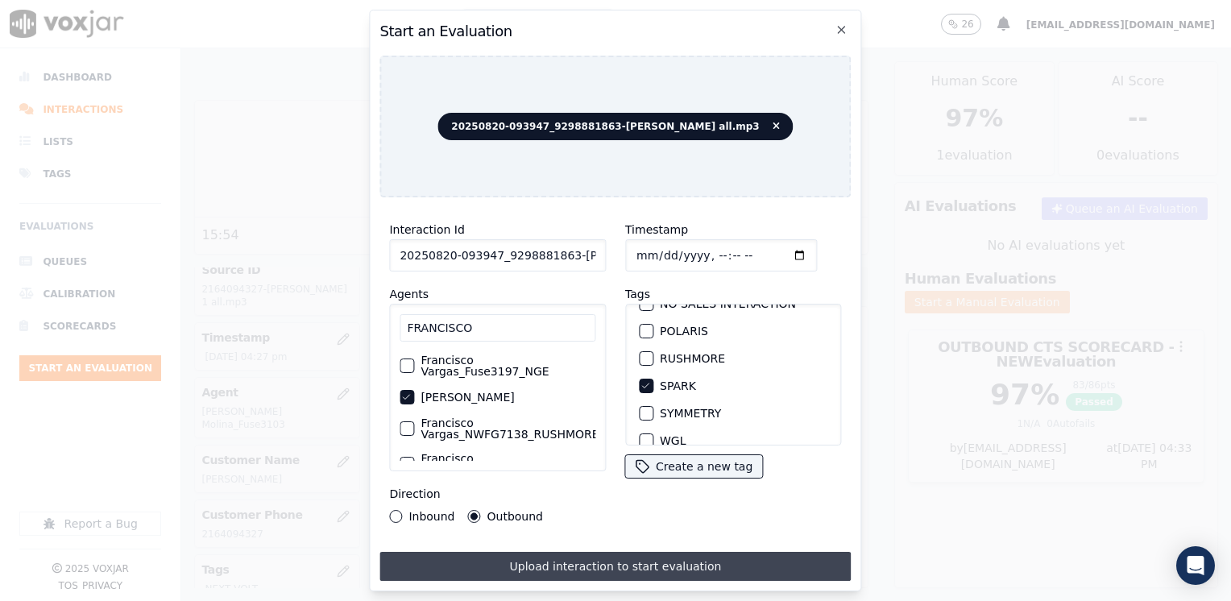
click at [625, 563] on button "Upload interaction to start evaluation" at bounding box center [614, 566] width 471 height 29
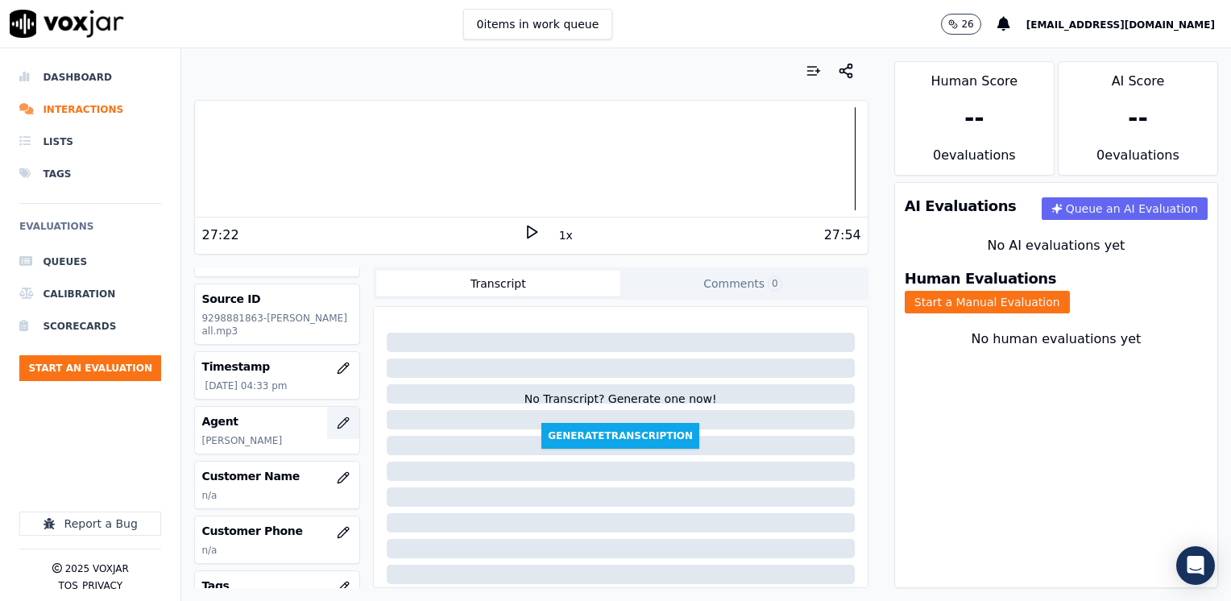
scroll to position [81, 0]
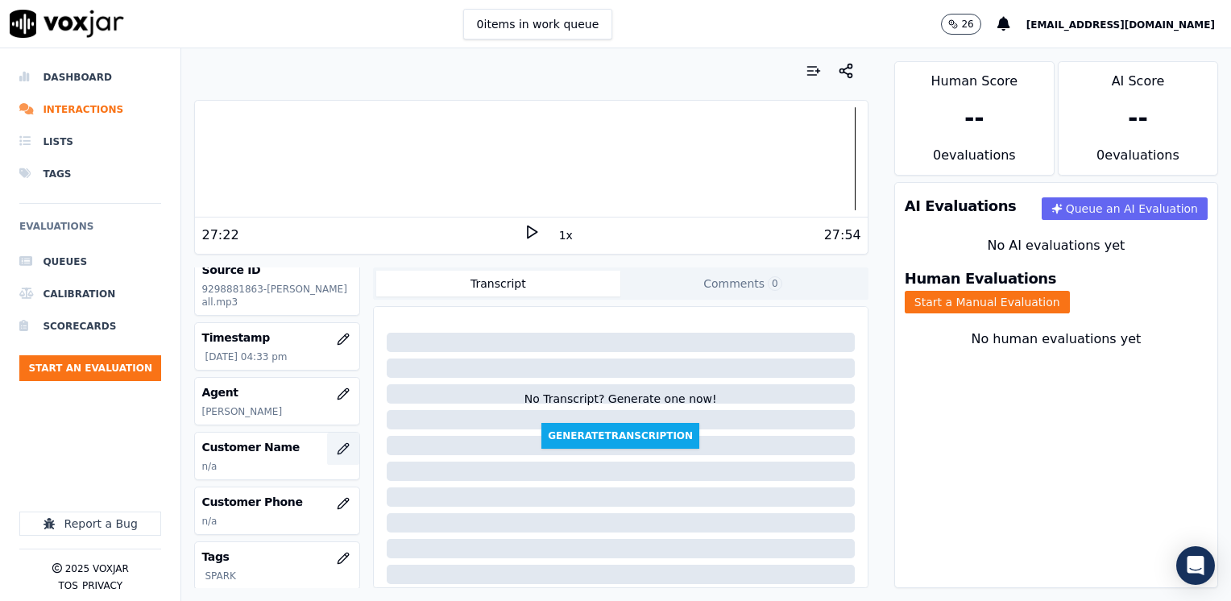
click at [337, 455] on icon "button" at bounding box center [343, 448] width 13 height 13
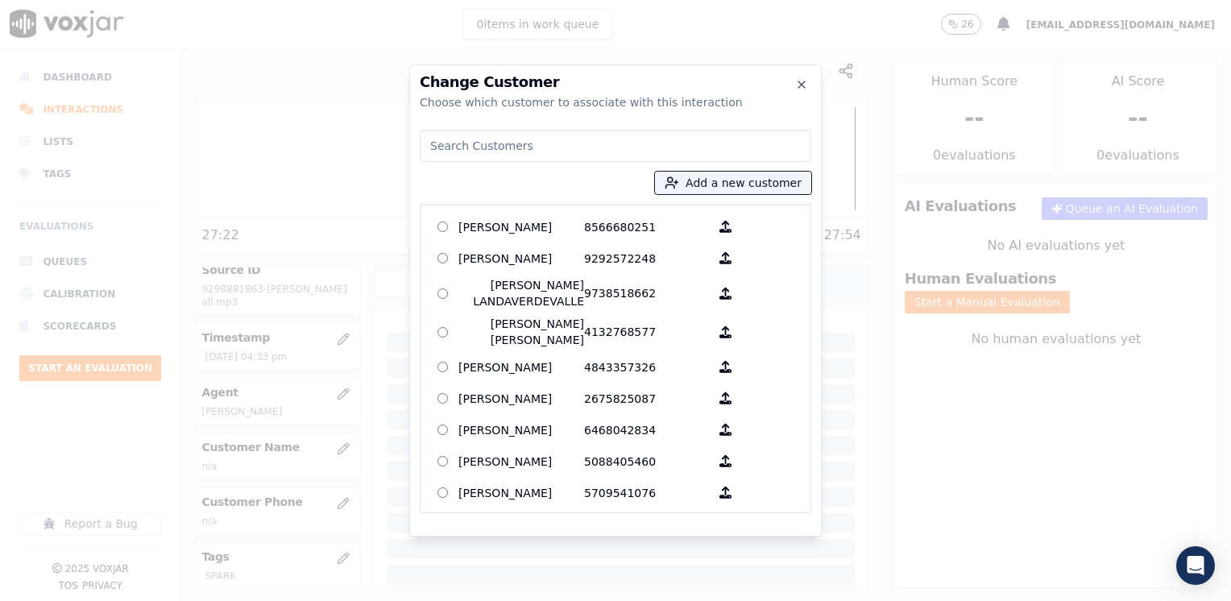
click at [590, 147] on input at bounding box center [616, 146] width 392 height 32
paste input "9298881863"
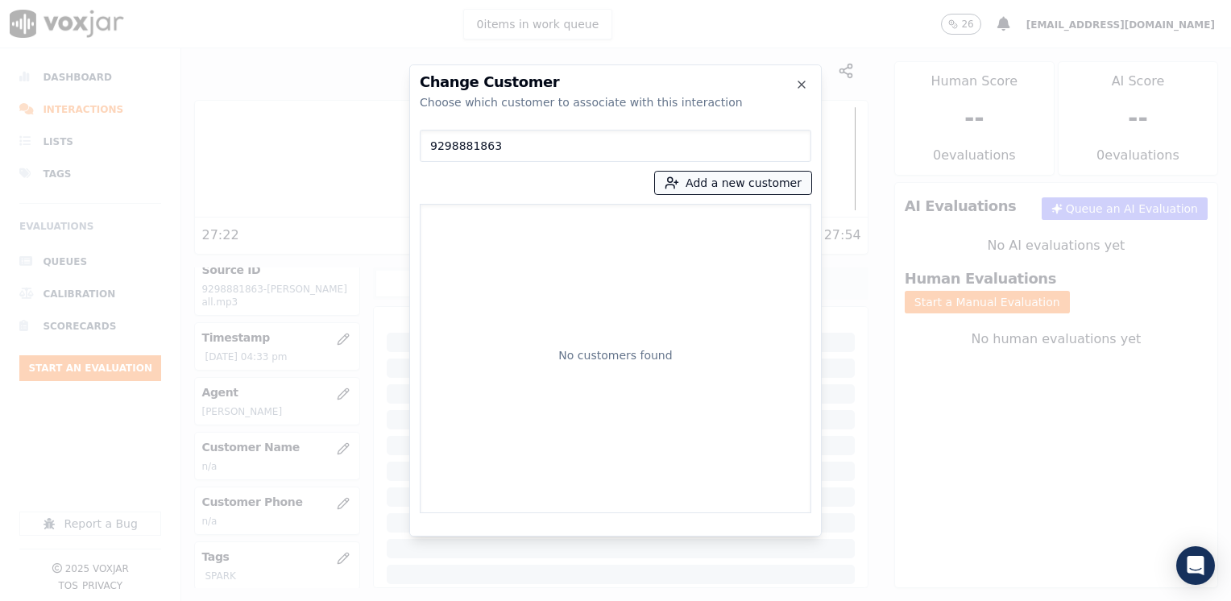
type input "9298881863"
click at [762, 178] on button "Add a new customer" at bounding box center [733, 183] width 156 height 23
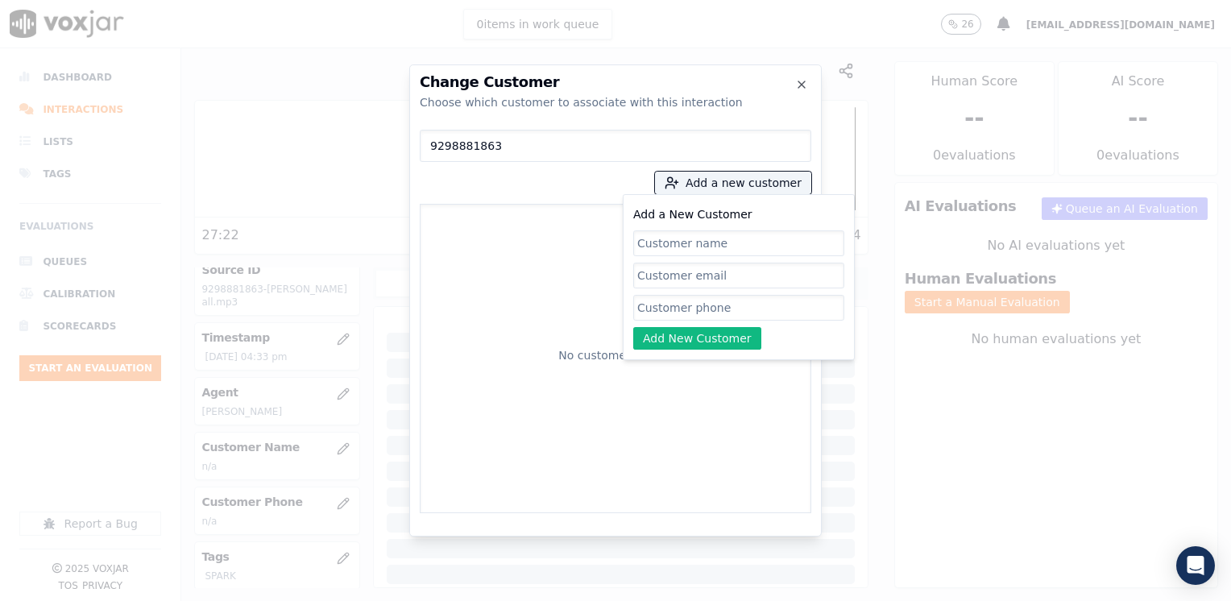
click at [709, 311] on input "Add a New Customer" at bounding box center [738, 308] width 211 height 26
paste input "9298881863"
type input "9298881863"
click at [719, 238] on input "Add a New Customer" at bounding box center [738, 243] width 211 height 26
paste input "[PERSON_NAME]"
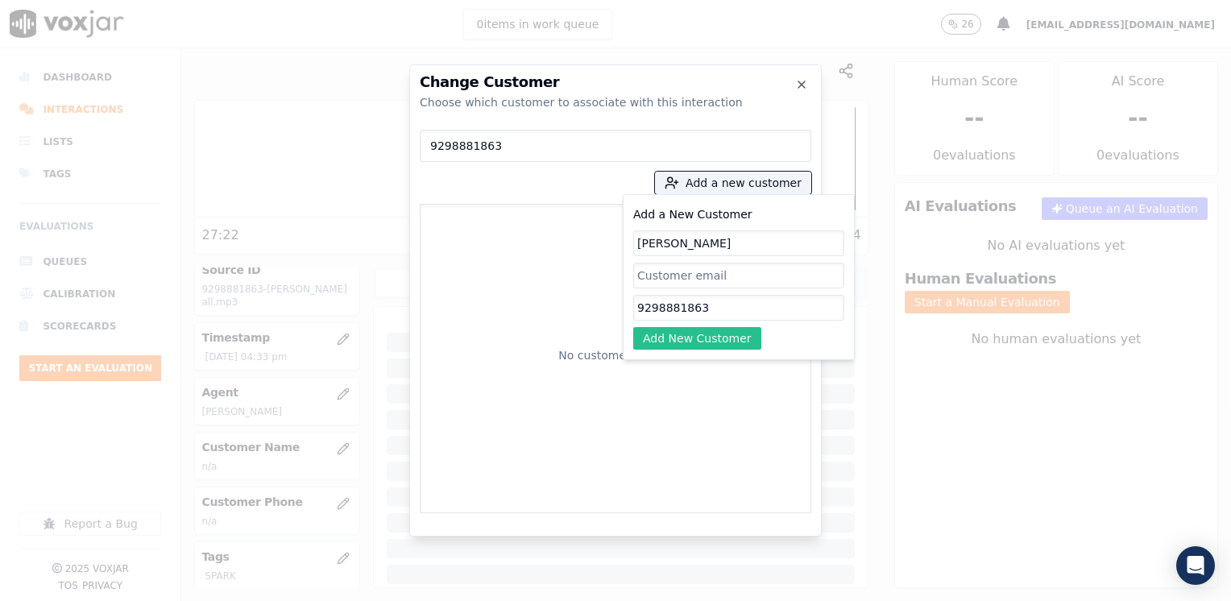
type input "[PERSON_NAME]"
click at [699, 338] on button "Add New Customer" at bounding box center [697, 338] width 128 height 23
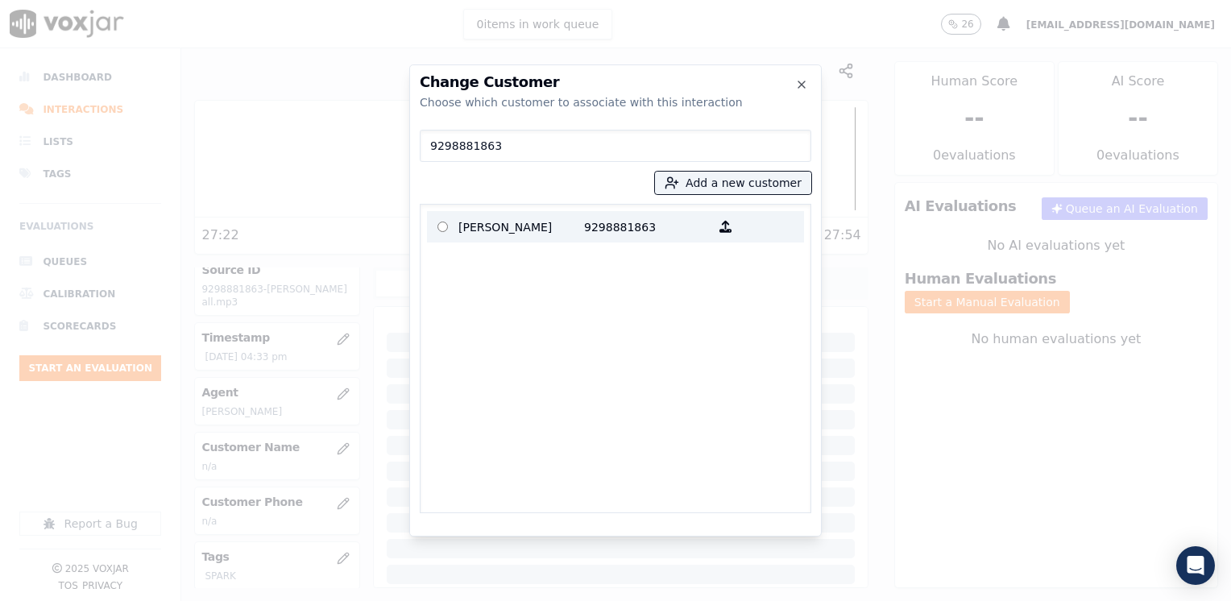
click at [630, 227] on p "9298881863" at bounding box center [647, 226] width 126 height 25
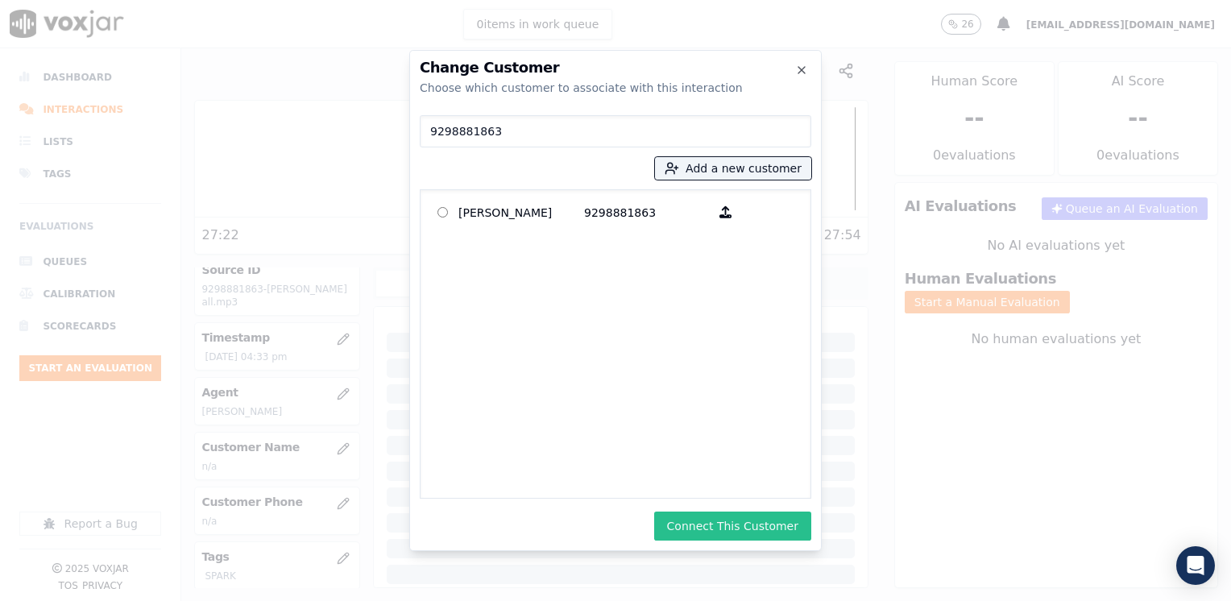
click at [761, 529] on button "Connect This Customer" at bounding box center [732, 526] width 157 height 29
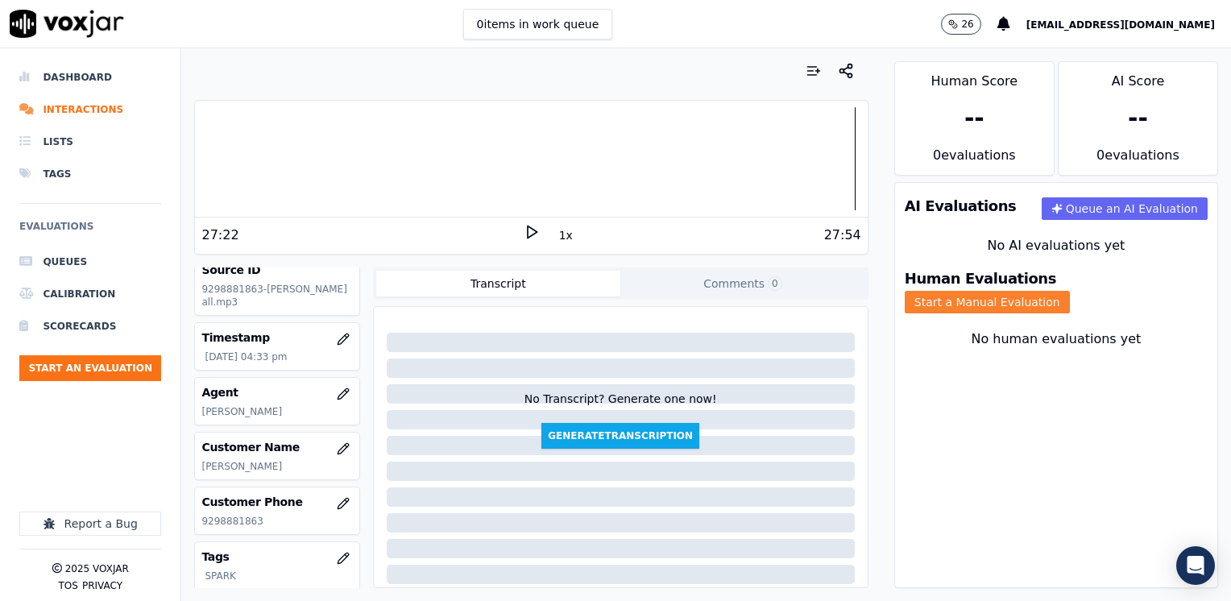
click at [1070, 291] on button "Start a Manual Evaluation" at bounding box center [987, 302] width 165 height 23
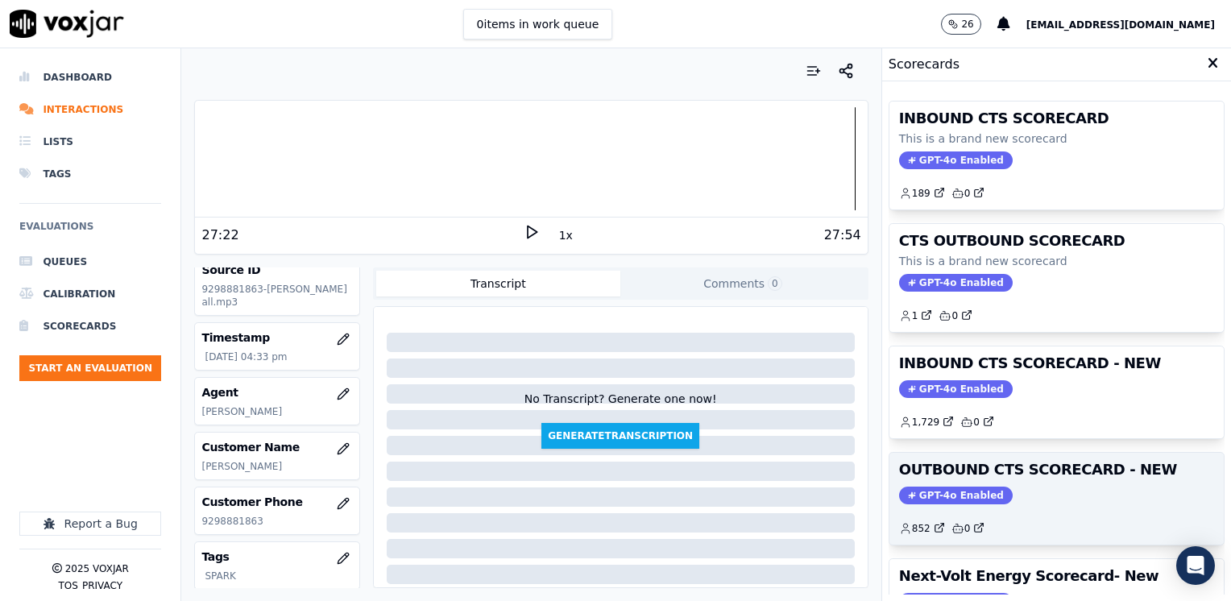
click at [960, 488] on span "GPT-4o Enabled" at bounding box center [956, 496] width 114 height 18
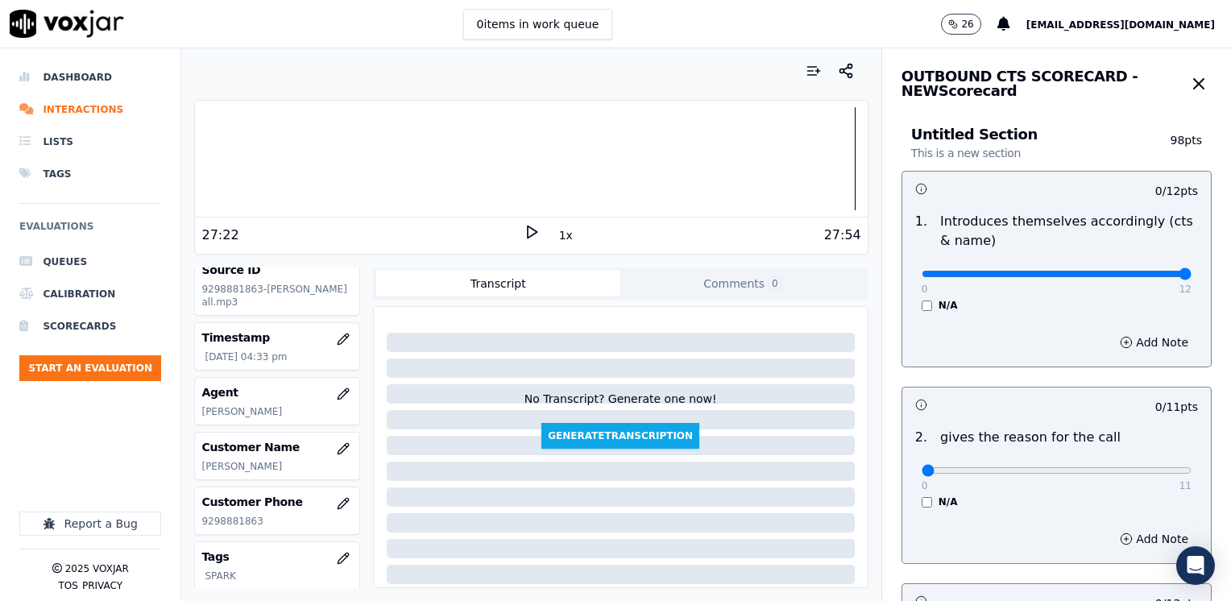
drag, startPoint x: 913, startPoint y: 272, endPoint x: 1233, endPoint y: 285, distance: 320.9
type input "12"
click at [1192, 277] on input "range" at bounding box center [1057, 274] width 270 height 6
drag, startPoint x: 907, startPoint y: 472, endPoint x: 1233, endPoint y: 451, distance: 327.0
type input "11"
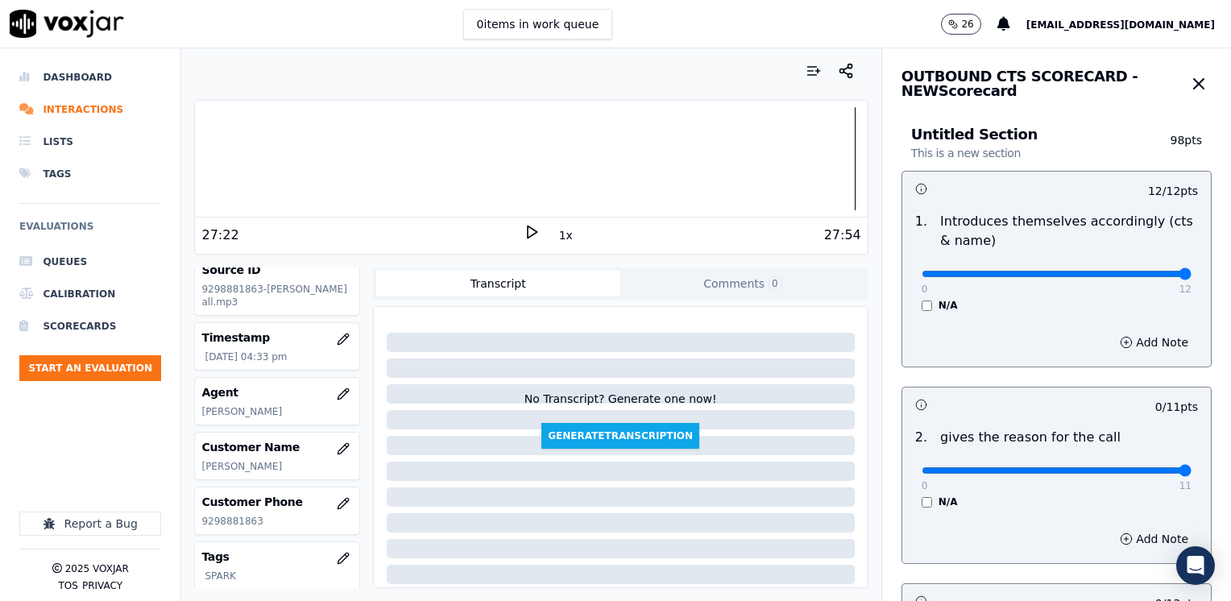
click at [1192, 277] on input "range" at bounding box center [1057, 274] width 270 height 6
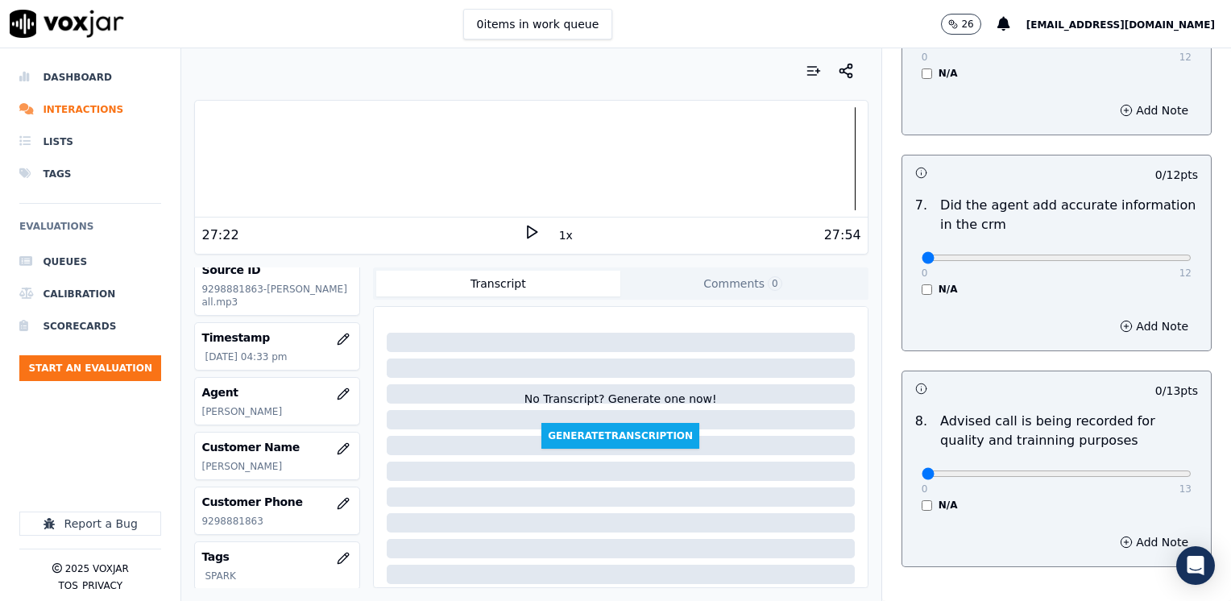
scroll to position [1370, 0]
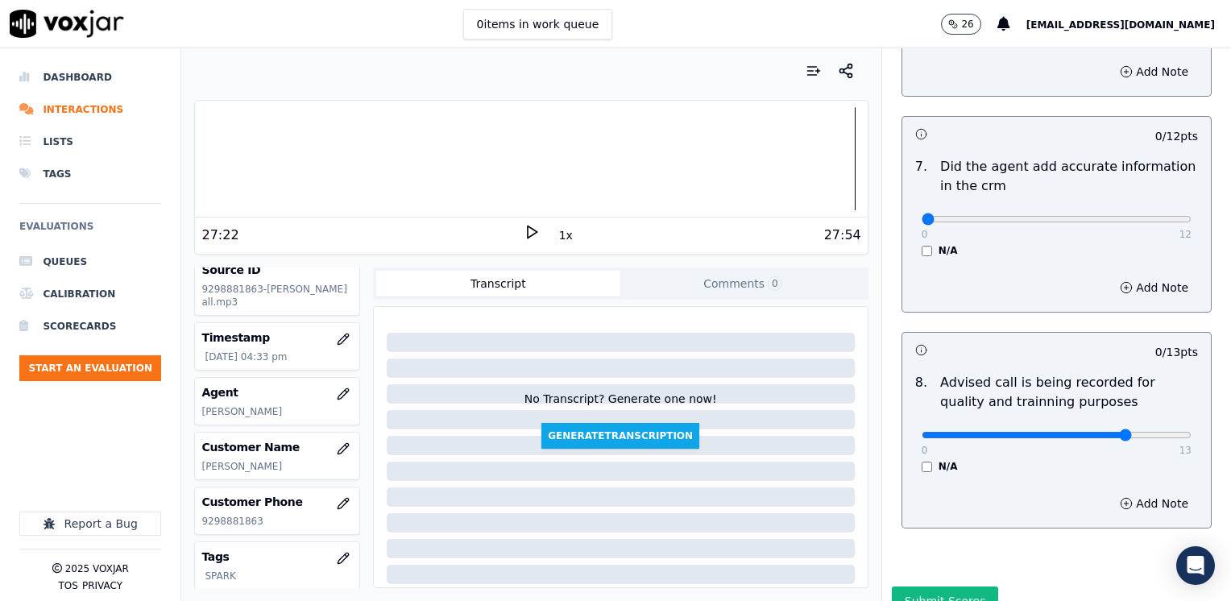
type input "10"
drag, startPoint x: 910, startPoint y: 201, endPoint x: 1233, endPoint y: 200, distance: 323.9
type input "12"
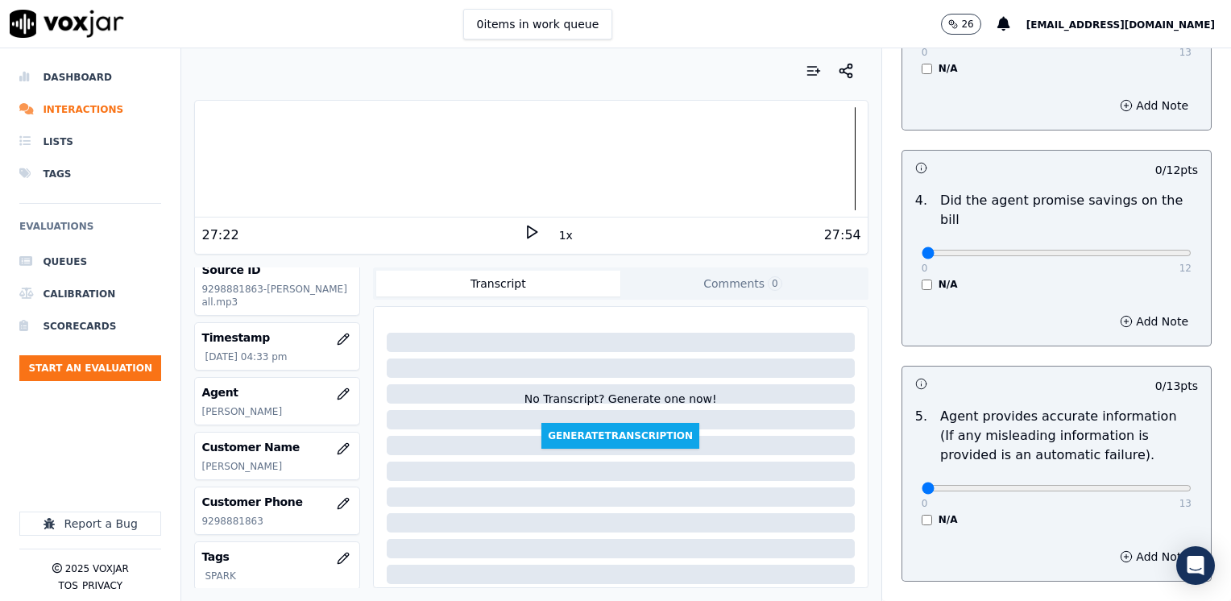
scroll to position [645, 0]
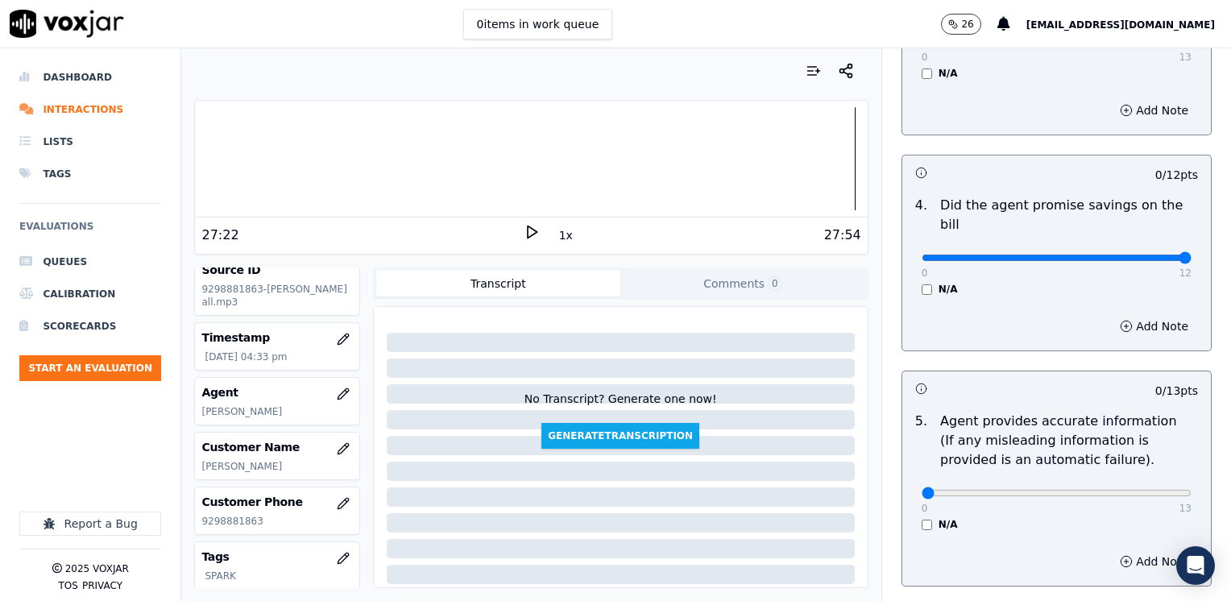
drag, startPoint x: 915, startPoint y: 238, endPoint x: 1233, endPoint y: 243, distance: 318.3
type input "12"
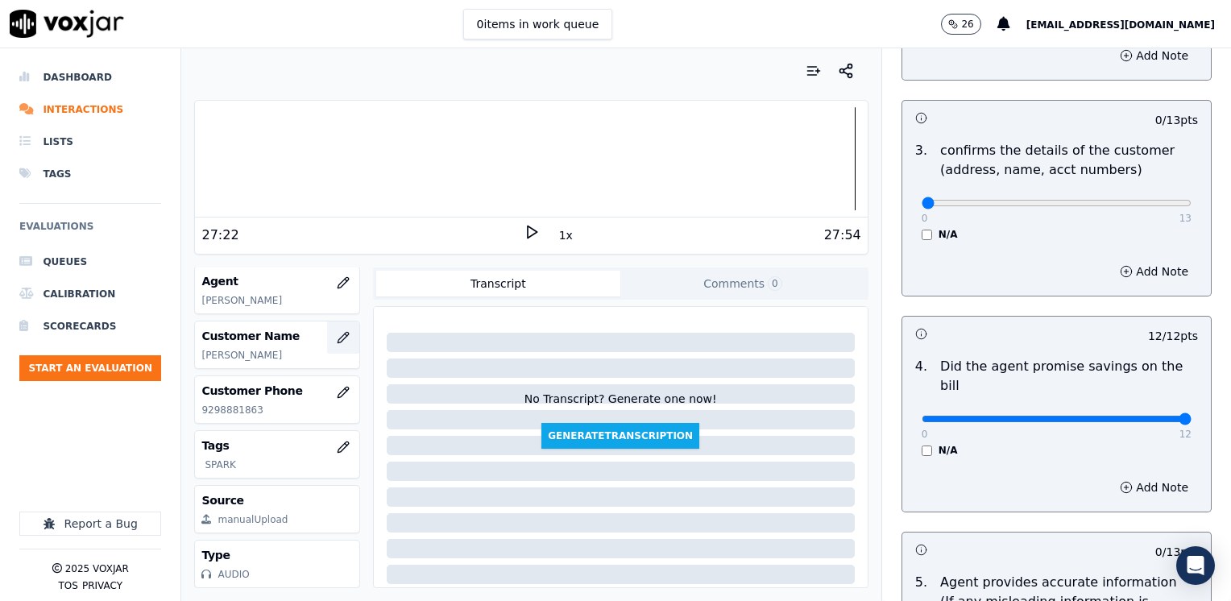
scroll to position [238, 0]
drag, startPoint x: 912, startPoint y: 203, endPoint x: 1233, endPoint y: 201, distance: 321.5
type input "13"
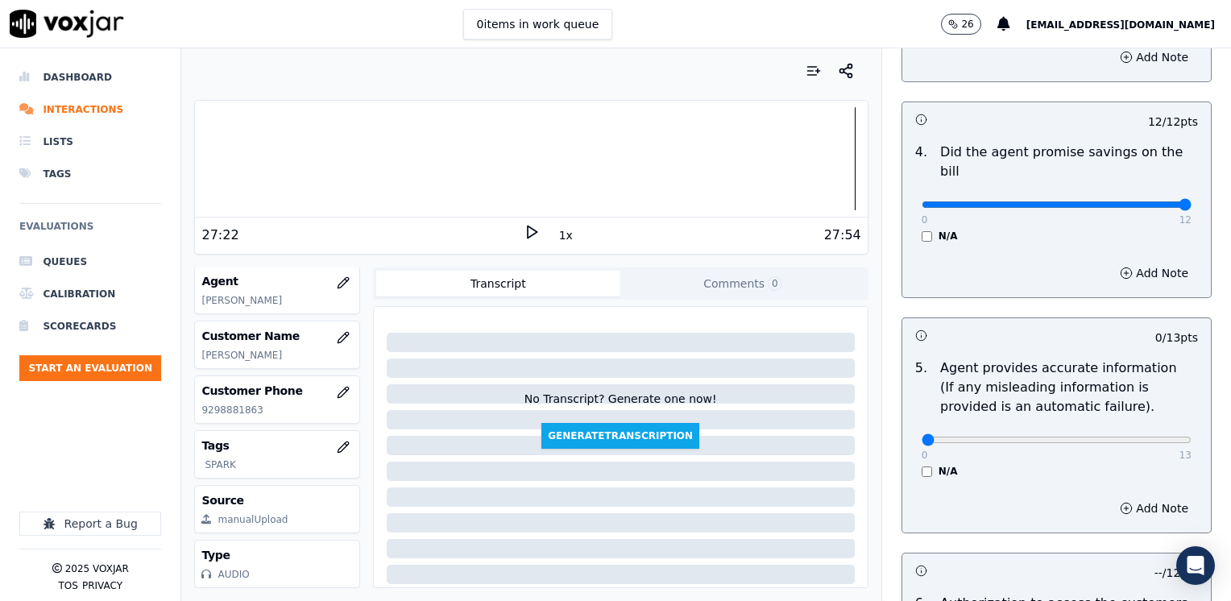
scroll to position [806, 0]
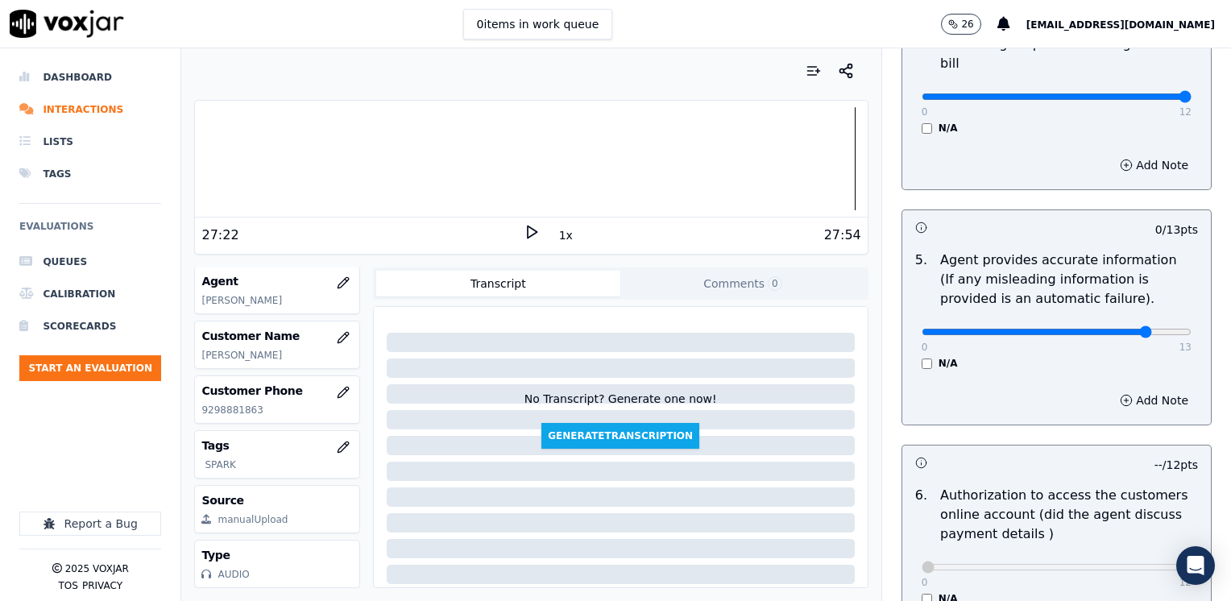
type input "12"
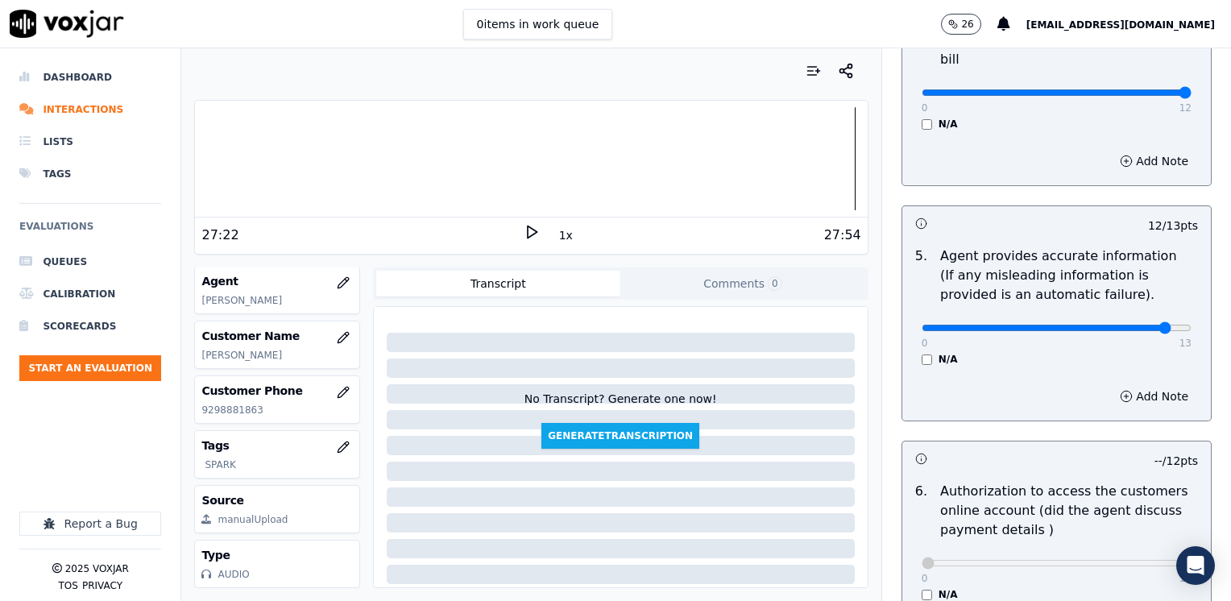
scroll to position [764, 0]
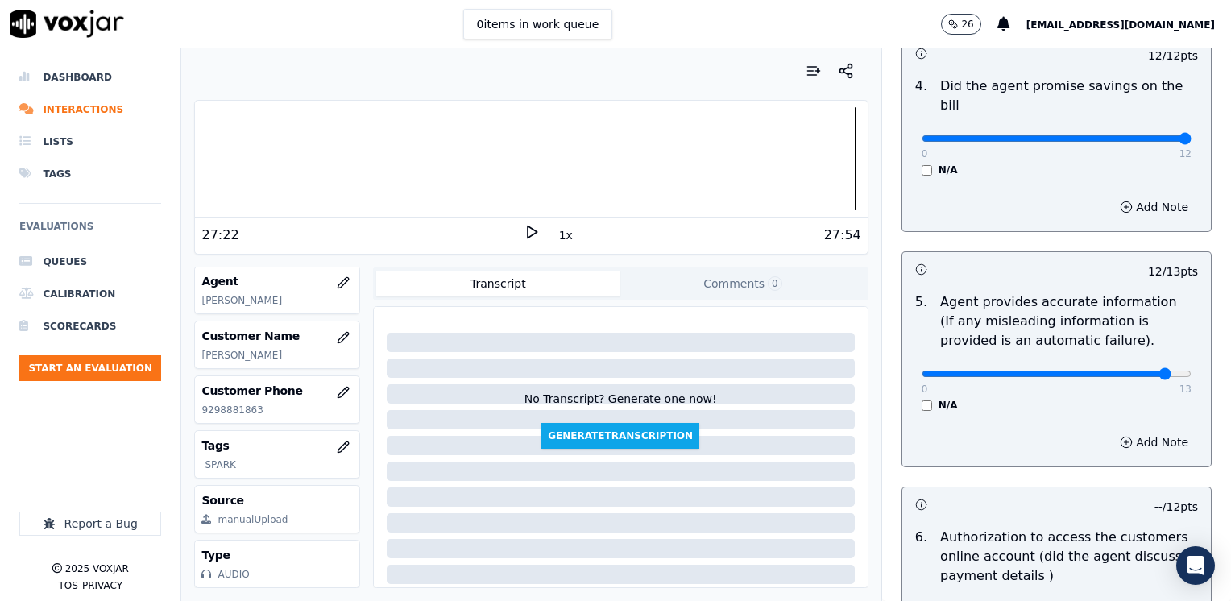
click at [1130, 418] on div "Add Note" at bounding box center [1056, 442] width 309 height 48
click at [1126, 431] on button "Add Note" at bounding box center [1154, 442] width 88 height 23
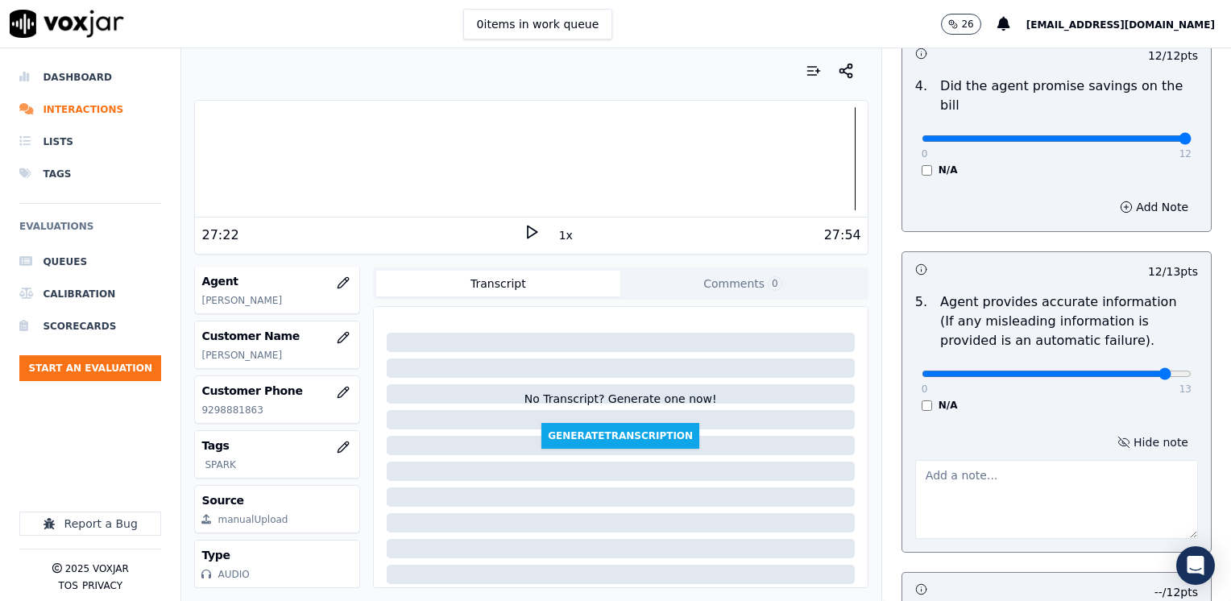
click at [1126, 431] on button "Hide note" at bounding box center [1153, 442] width 90 height 23
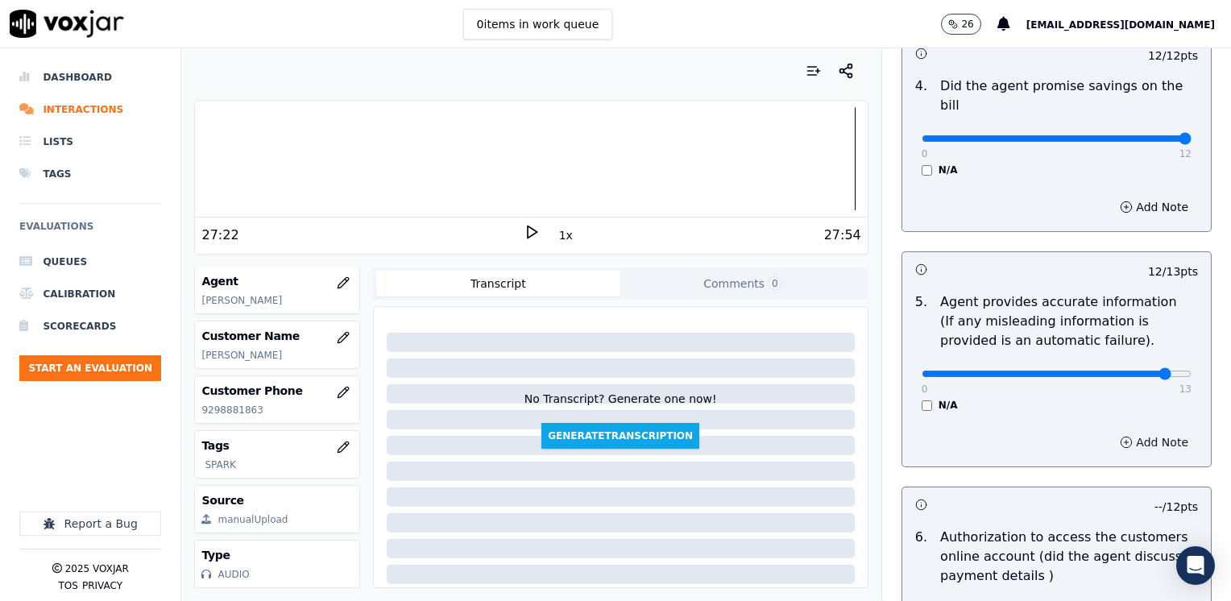
click at [1135, 431] on button "Add Note" at bounding box center [1154, 442] width 88 height 23
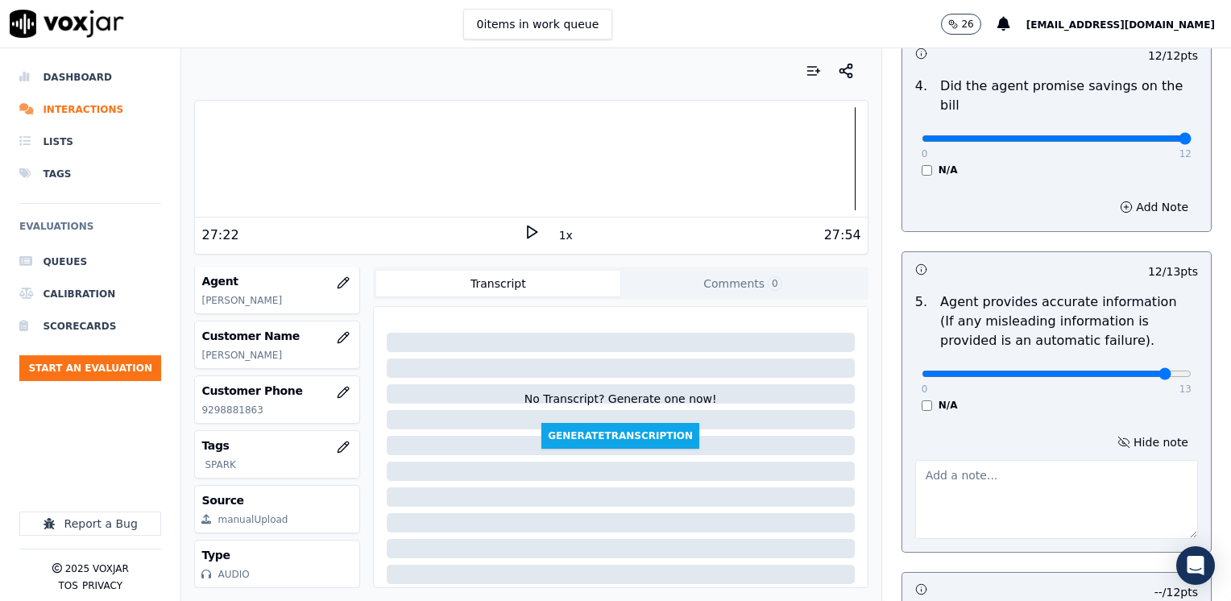
click at [1013, 477] on textarea at bounding box center [1056, 499] width 283 height 79
type textarea "A"
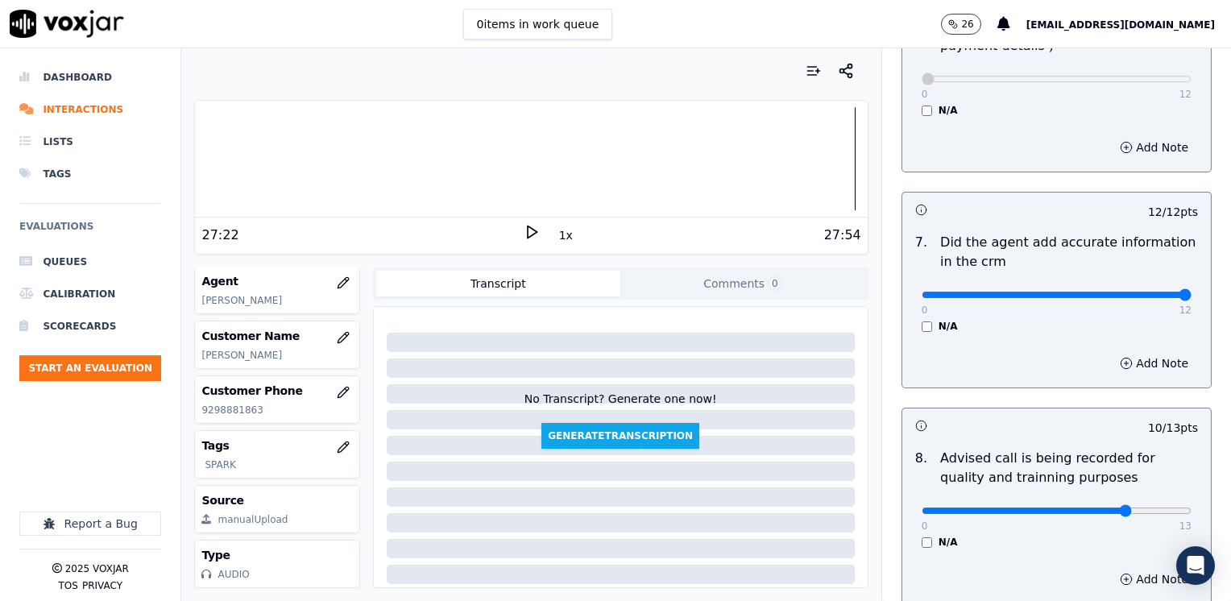
scroll to position [1493, 0]
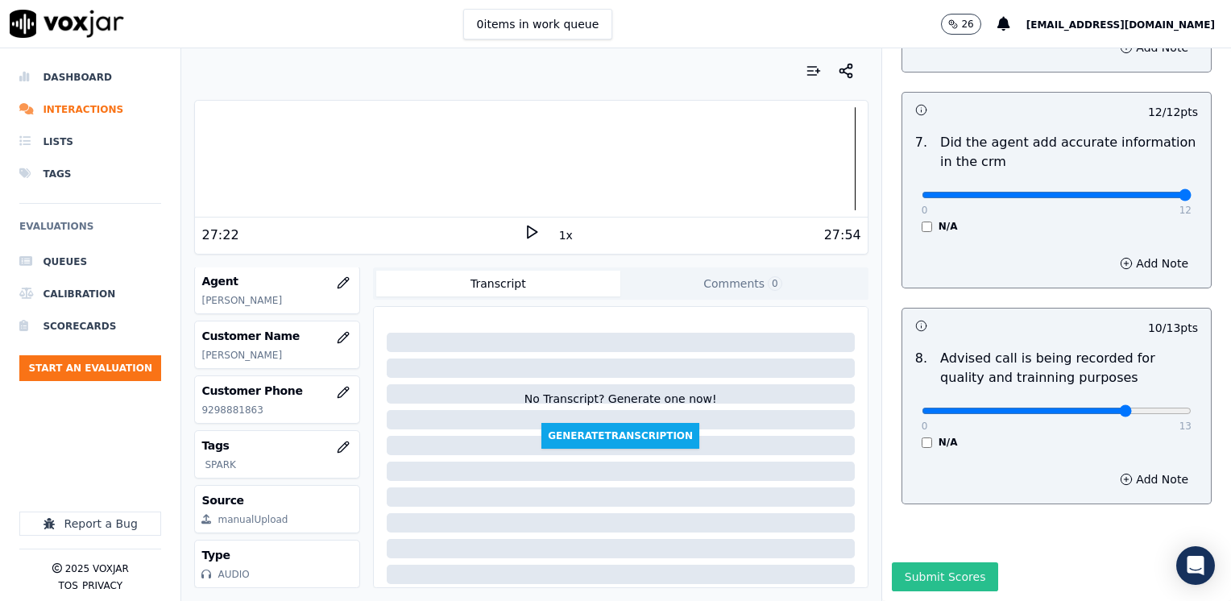
type textarea "Avoid saying "recuerde que eso no lo tiene que pagar" referring to the $100.00 …"
click at [902, 562] on button "Submit Scores" at bounding box center [945, 576] width 107 height 29
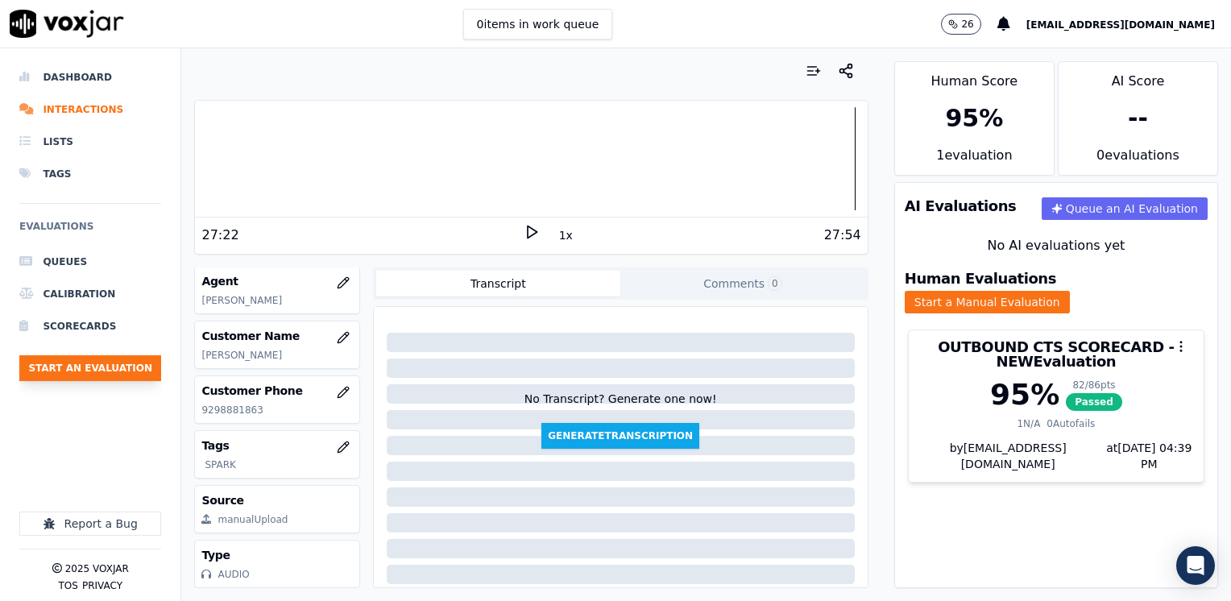
click at [114, 366] on button "Start an Evaluation" at bounding box center [90, 368] width 142 height 26
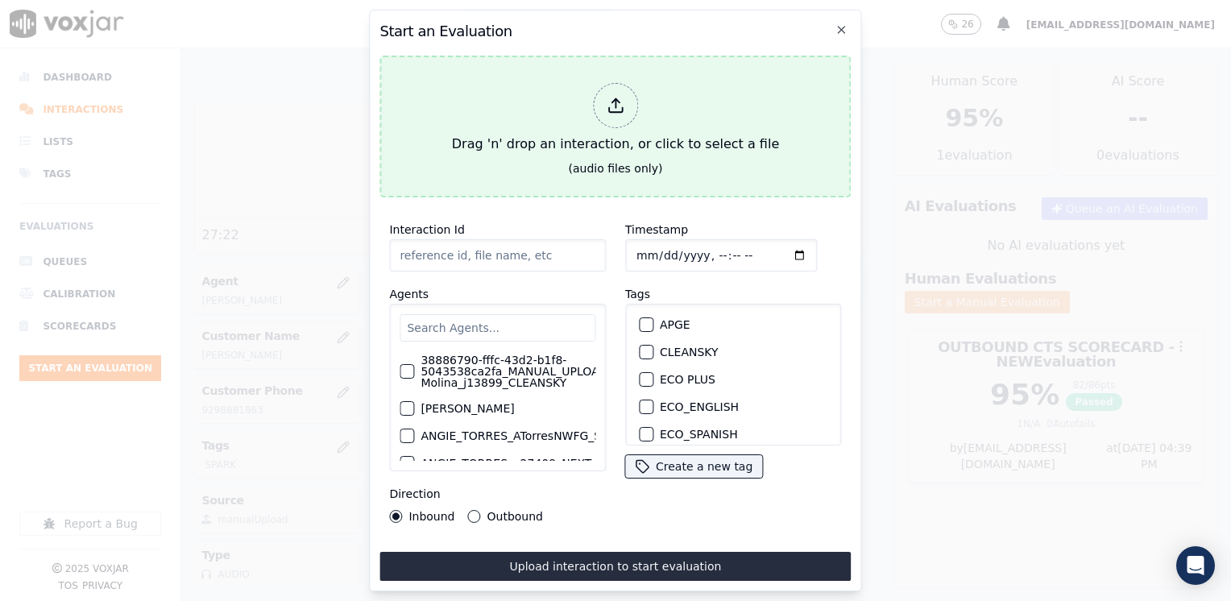
click at [620, 105] on icon at bounding box center [616, 106] width 18 height 18
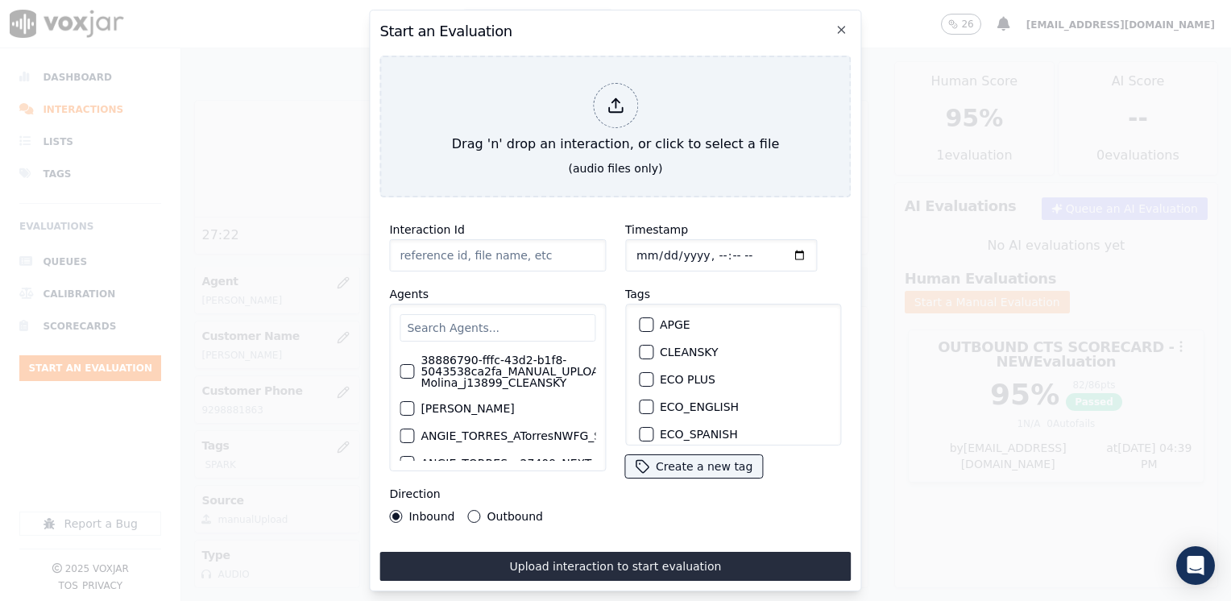
type input "20250820-104510_7812153120-[PERSON_NAME] all.mp3"
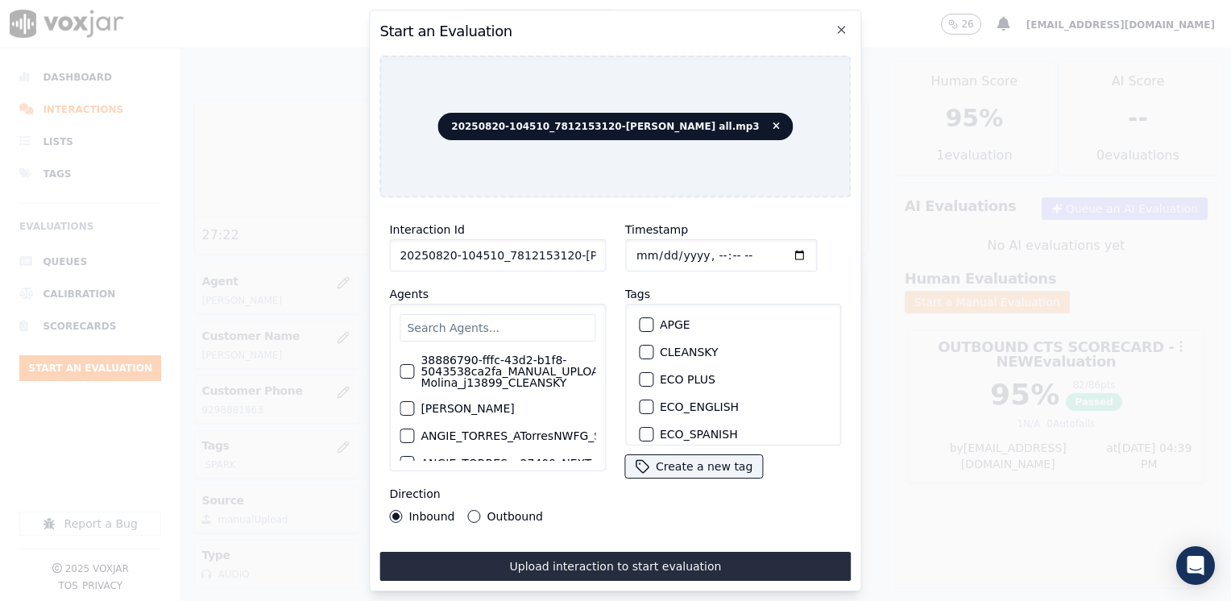
click at [542, 305] on div "38886790-fffc-43d2-b1f8-5043538ca2fa_MANUAL_UPLOAD_Juliana Molina_j13899_CLEANS…" at bounding box center [497, 388] width 217 height 168
click at [529, 315] on input "text" at bounding box center [498, 327] width 196 height 27
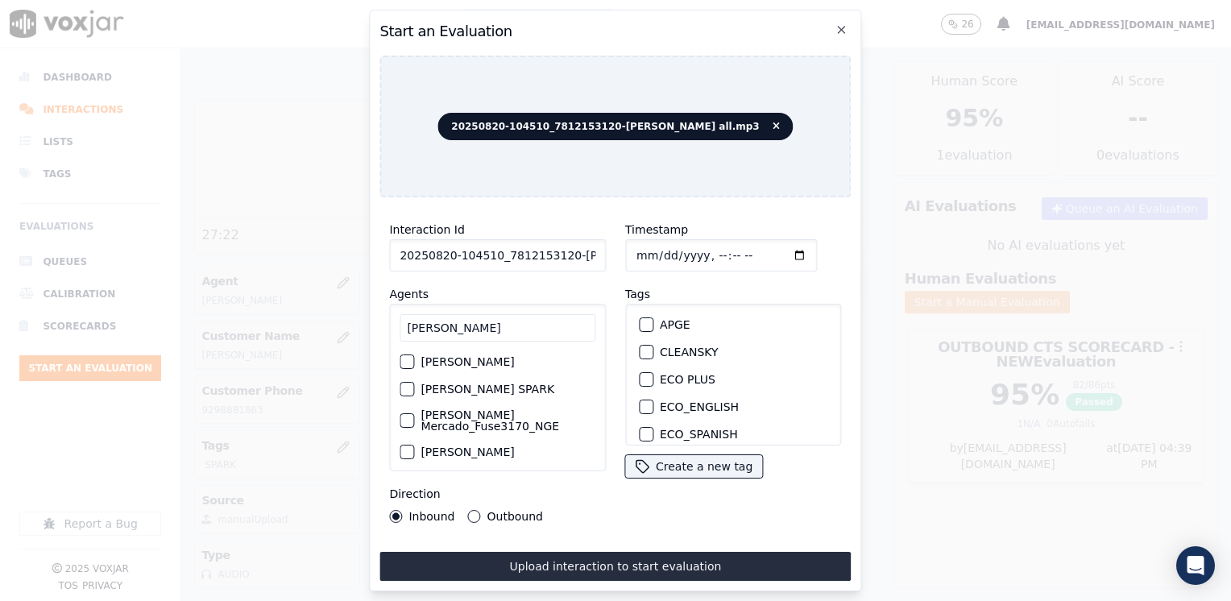
type input "[PERSON_NAME]"
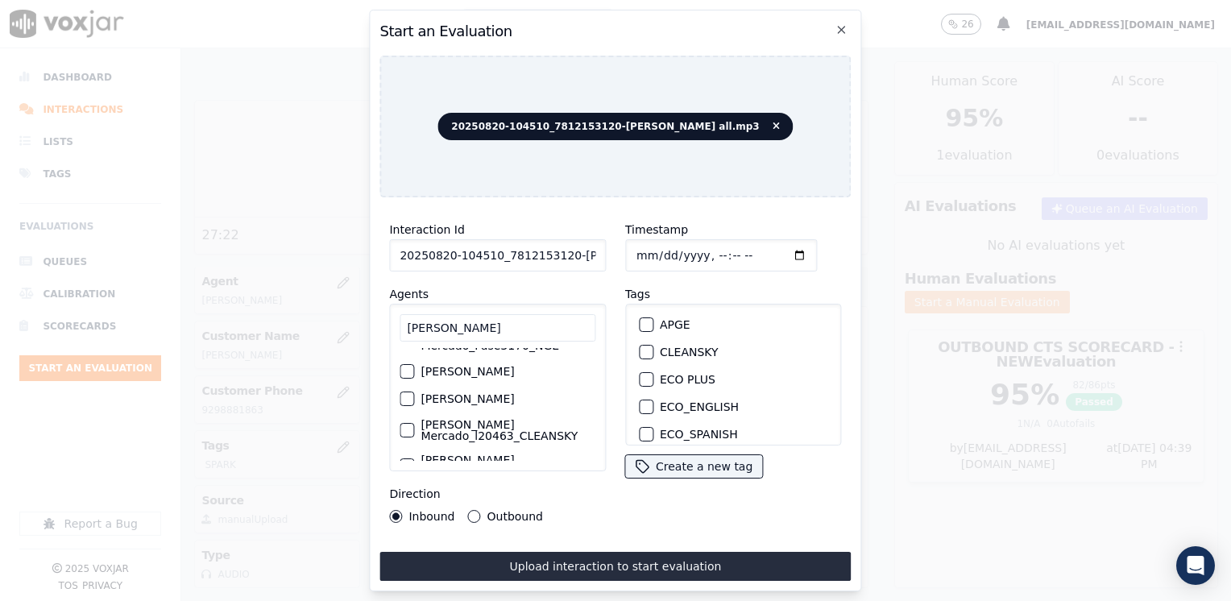
click at [406, 366] on div "button" at bounding box center [405, 371] width 11 height 11
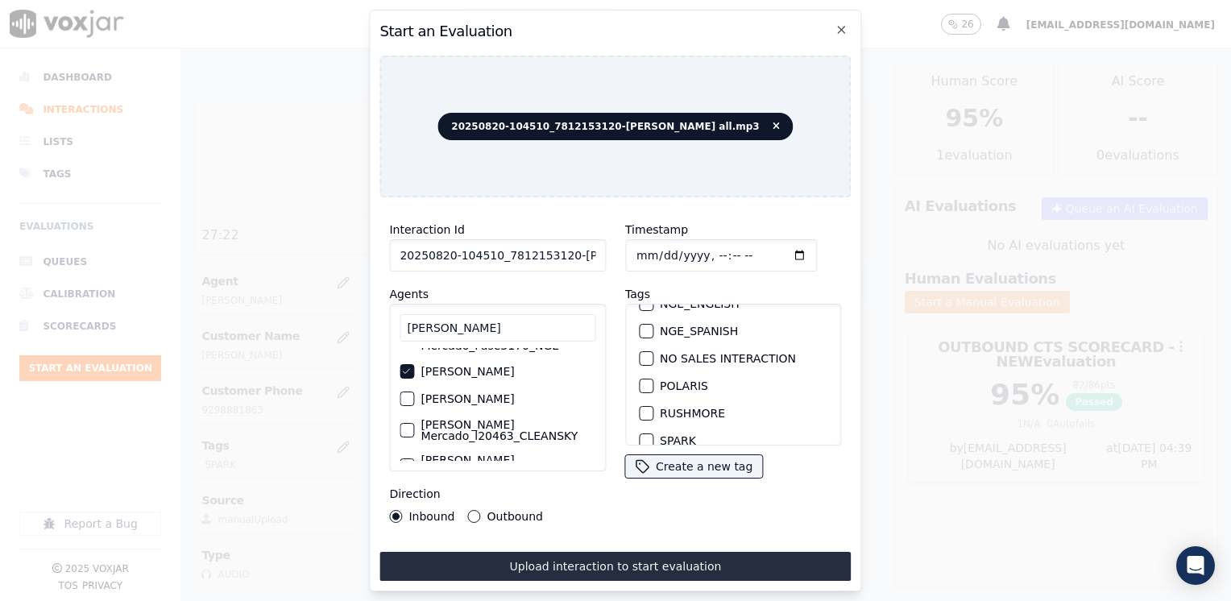
scroll to position [322, 0]
click at [647, 375] on div "SPARK" at bounding box center [733, 385] width 202 height 27
click at [640, 380] on div "button" at bounding box center [645, 385] width 11 height 11
click at [773, 247] on input "Timestamp" at bounding box center [721, 255] width 192 height 32
type input "[DATE]T16:39"
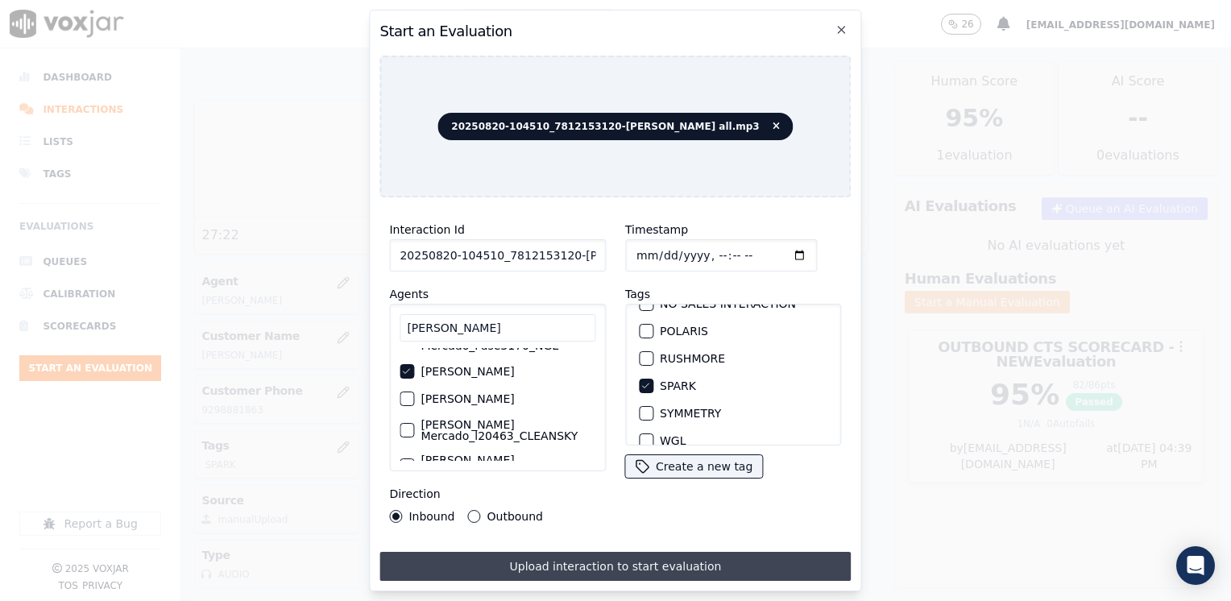
drag, startPoint x: 473, startPoint y: 508, endPoint x: 554, endPoint y: 548, distance: 90.4
click at [473, 510] on button "Outbound" at bounding box center [474, 516] width 13 height 13
click at [609, 556] on button "Upload interaction to start evaluation" at bounding box center [614, 566] width 471 height 29
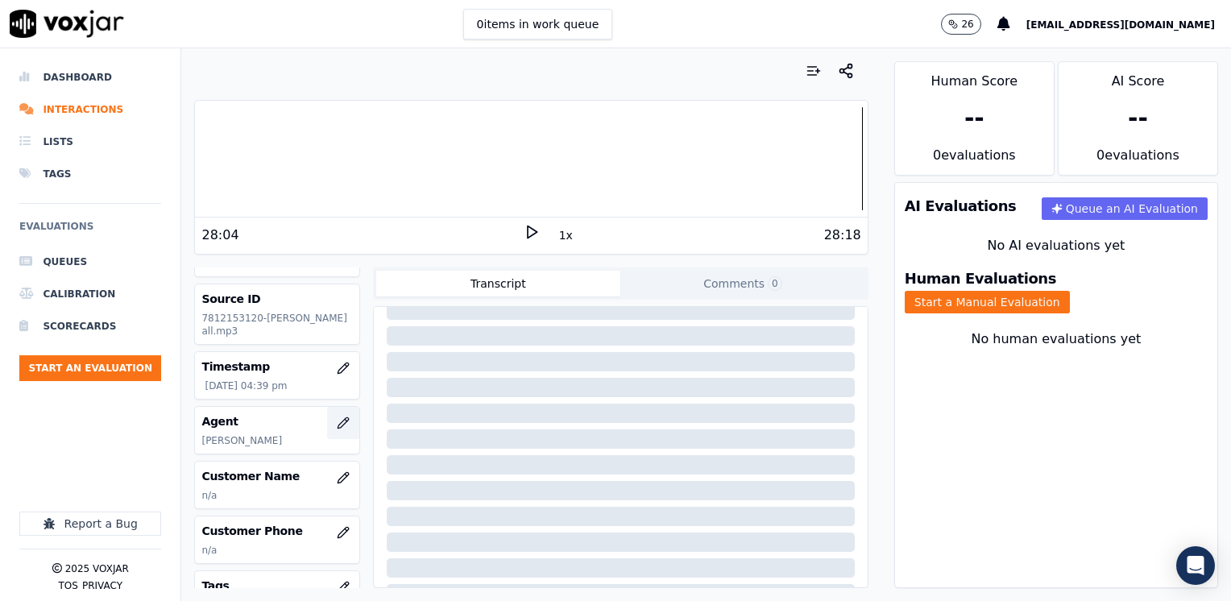
scroll to position [81, 0]
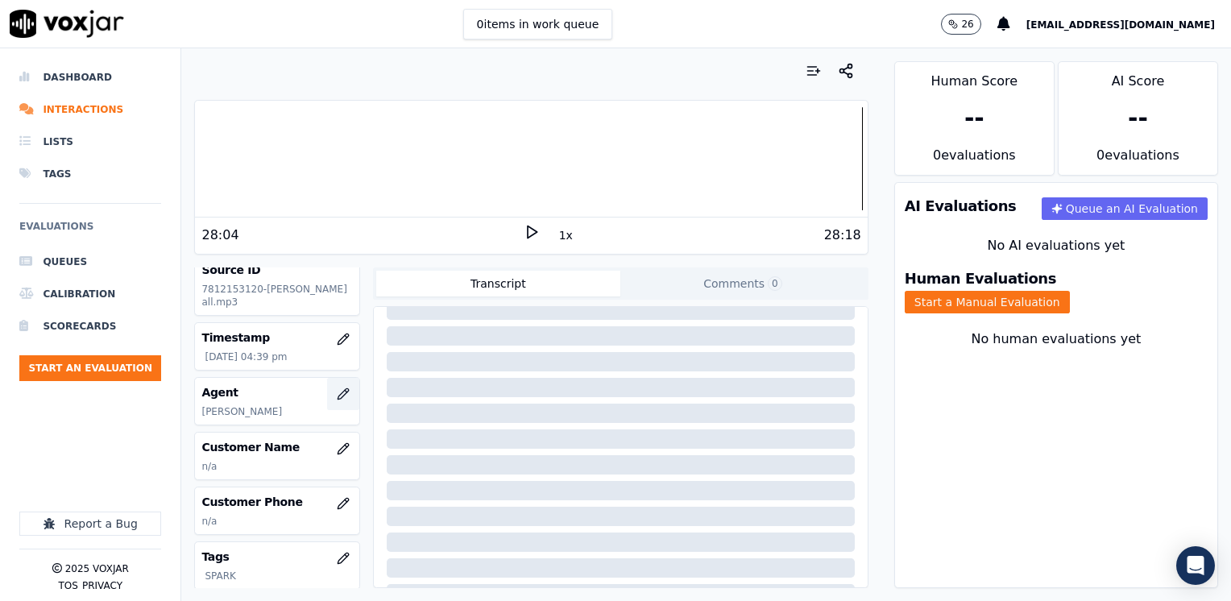
click at [332, 465] on button "button" at bounding box center [343, 449] width 32 height 32
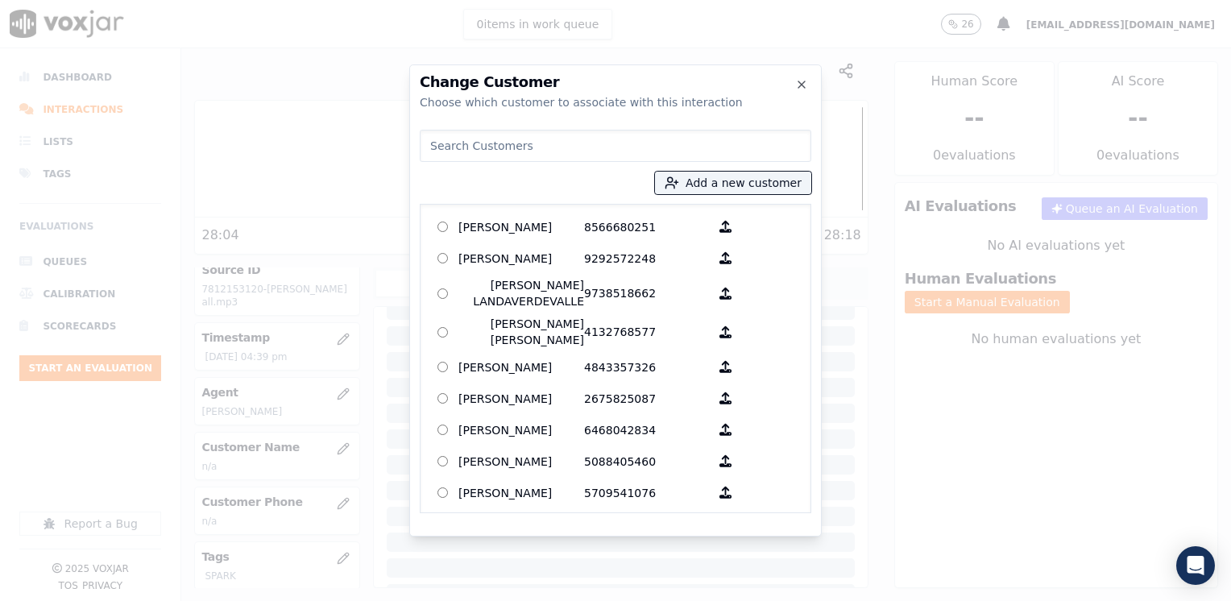
click at [587, 150] on input at bounding box center [616, 146] width 392 height 32
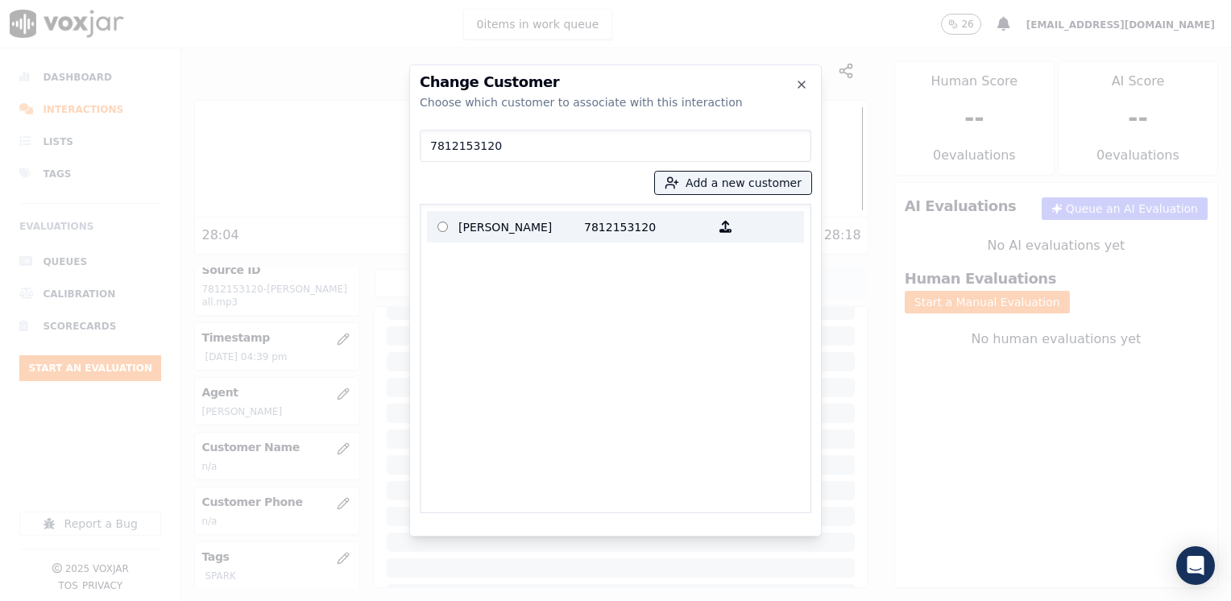
type input "7812153120"
click at [609, 218] on p "7812153120" at bounding box center [647, 226] width 126 height 25
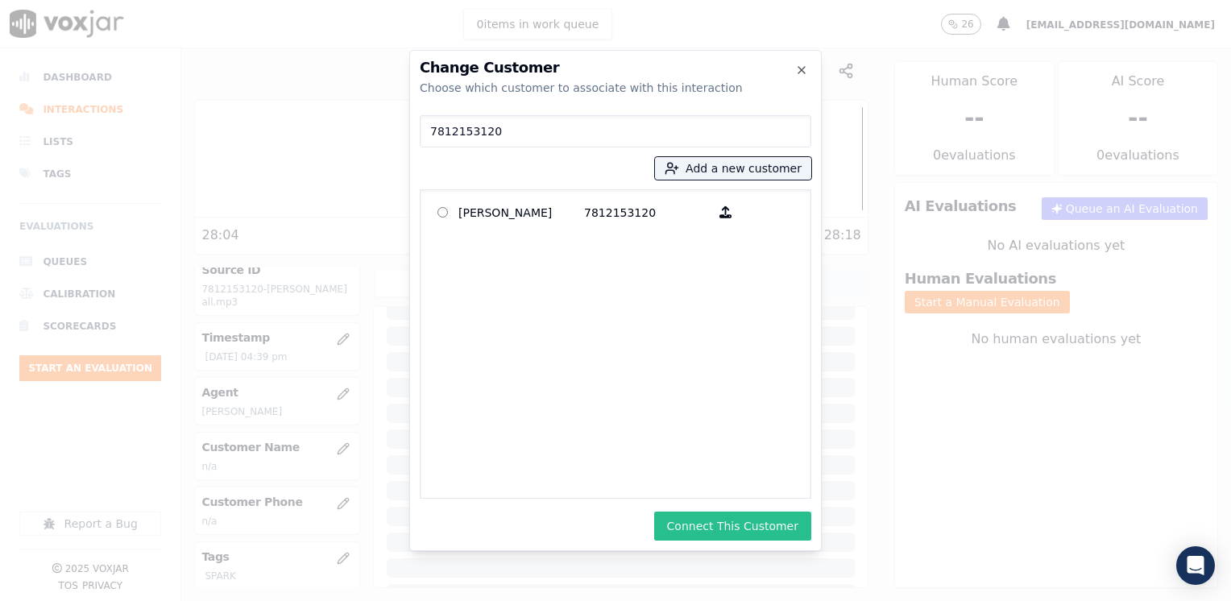
click at [748, 527] on button "Connect This Customer" at bounding box center [732, 526] width 157 height 29
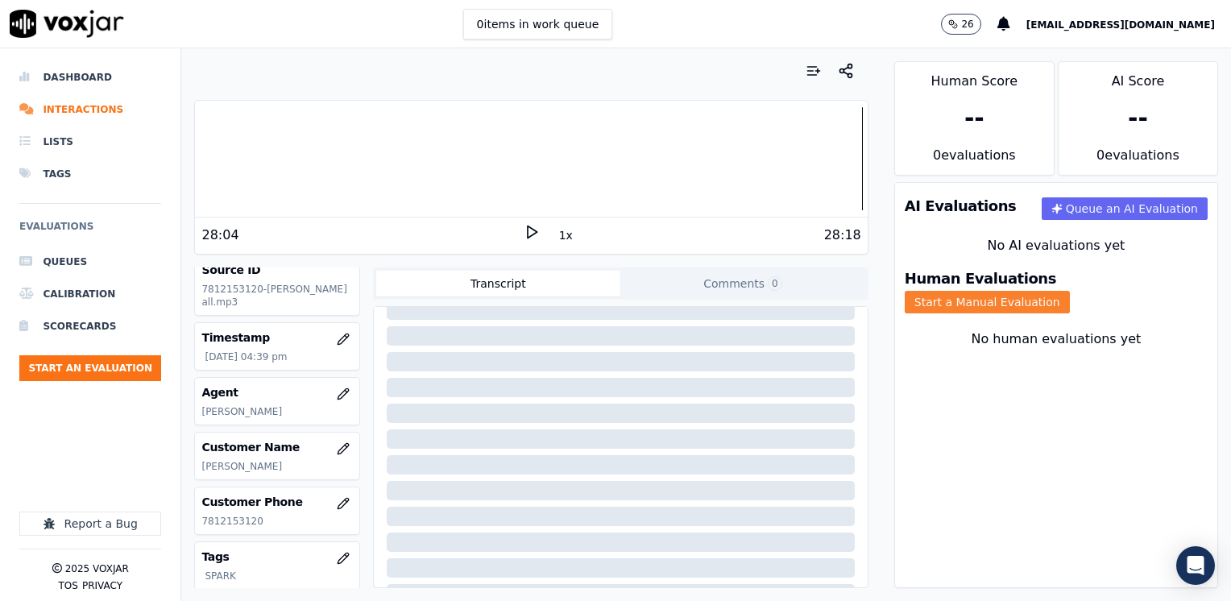
click at [1070, 291] on button "Start a Manual Evaluation" at bounding box center [987, 302] width 165 height 23
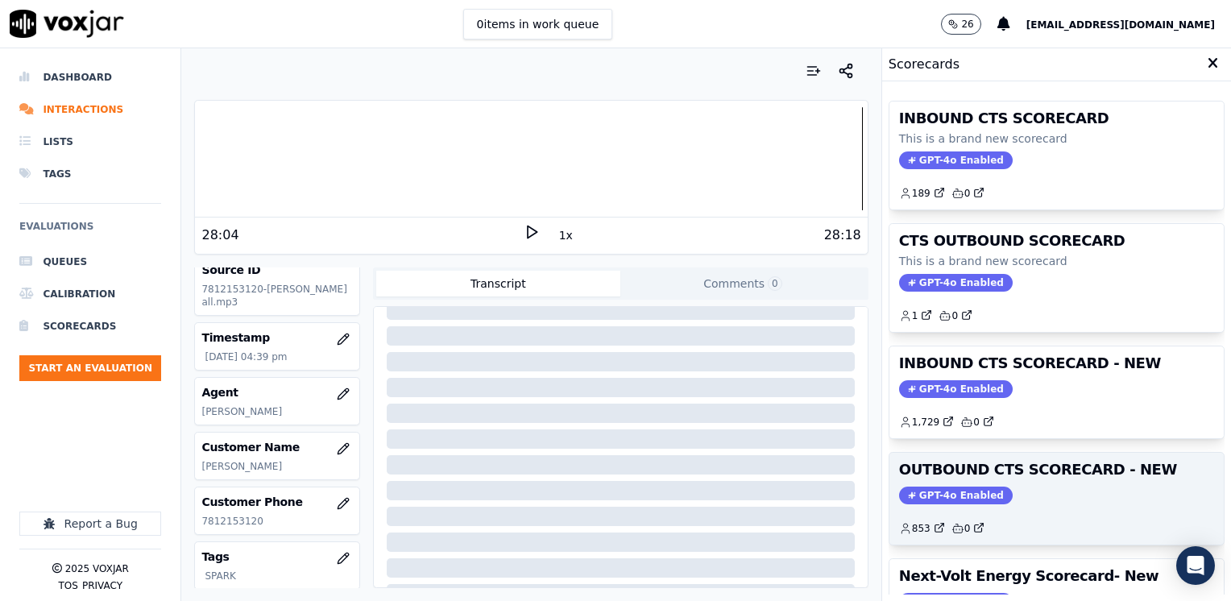
click at [915, 462] on h3 "OUTBOUND CTS SCORECARD - NEW" at bounding box center [1056, 469] width 315 height 15
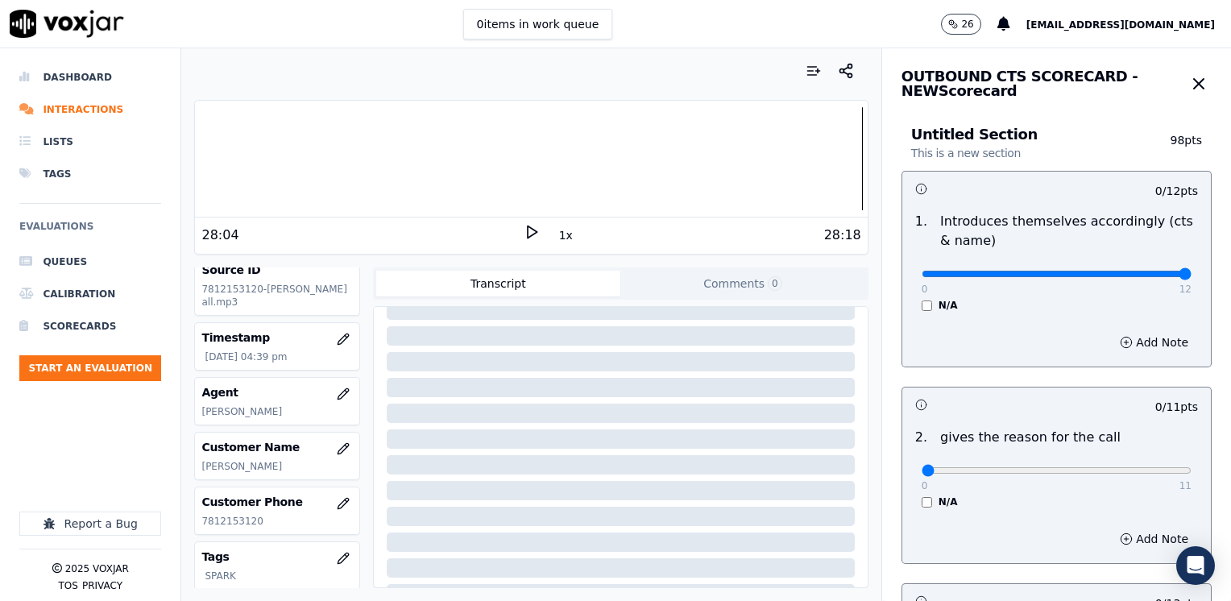
drag, startPoint x: 909, startPoint y: 269, endPoint x: 1229, endPoint y: 266, distance: 319.9
type input "12"
click at [1192, 271] on input "range" at bounding box center [1057, 274] width 270 height 6
drag, startPoint x: 915, startPoint y: 468, endPoint x: 1233, endPoint y: 452, distance: 318.6
type input "11"
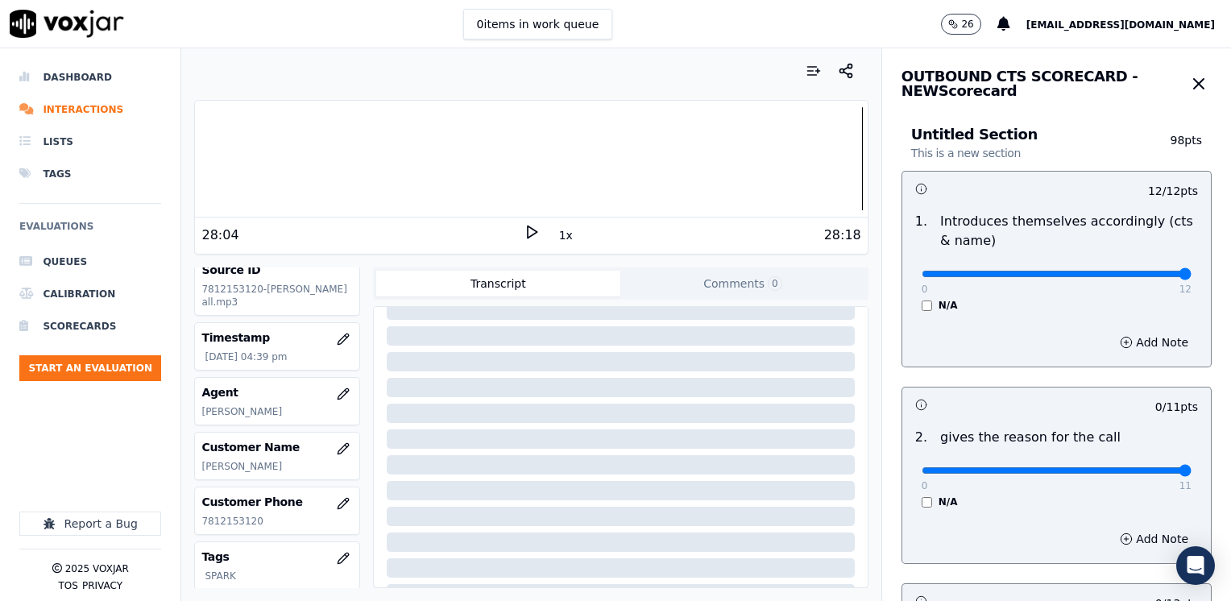
click at [1192, 277] on input "range" at bounding box center [1057, 274] width 270 height 6
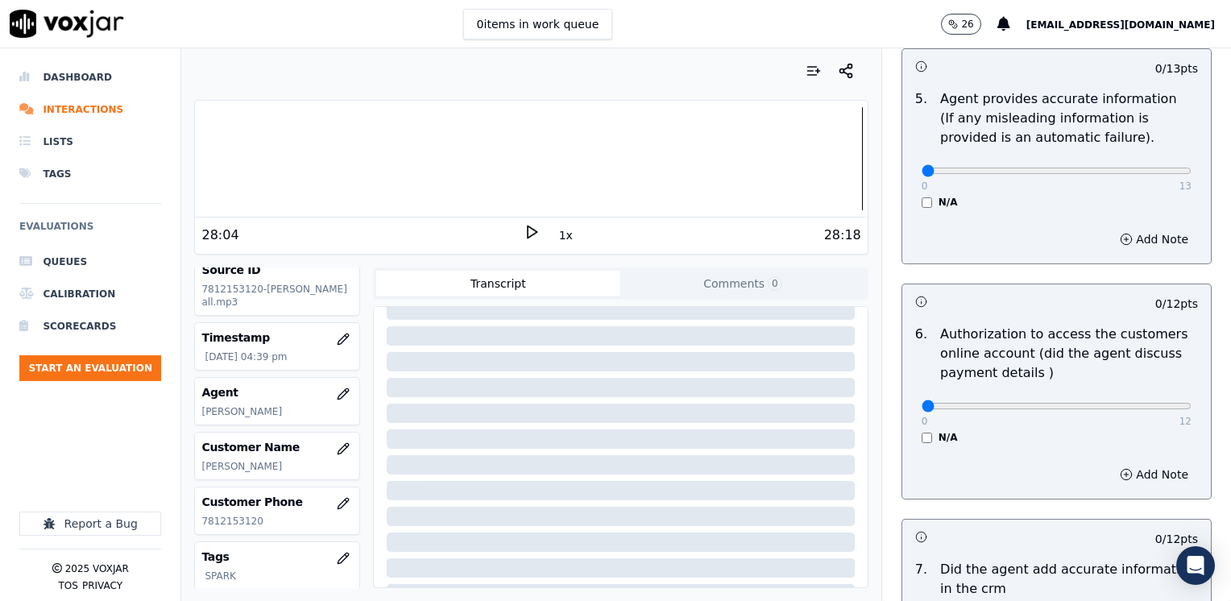
scroll to position [1408, 0]
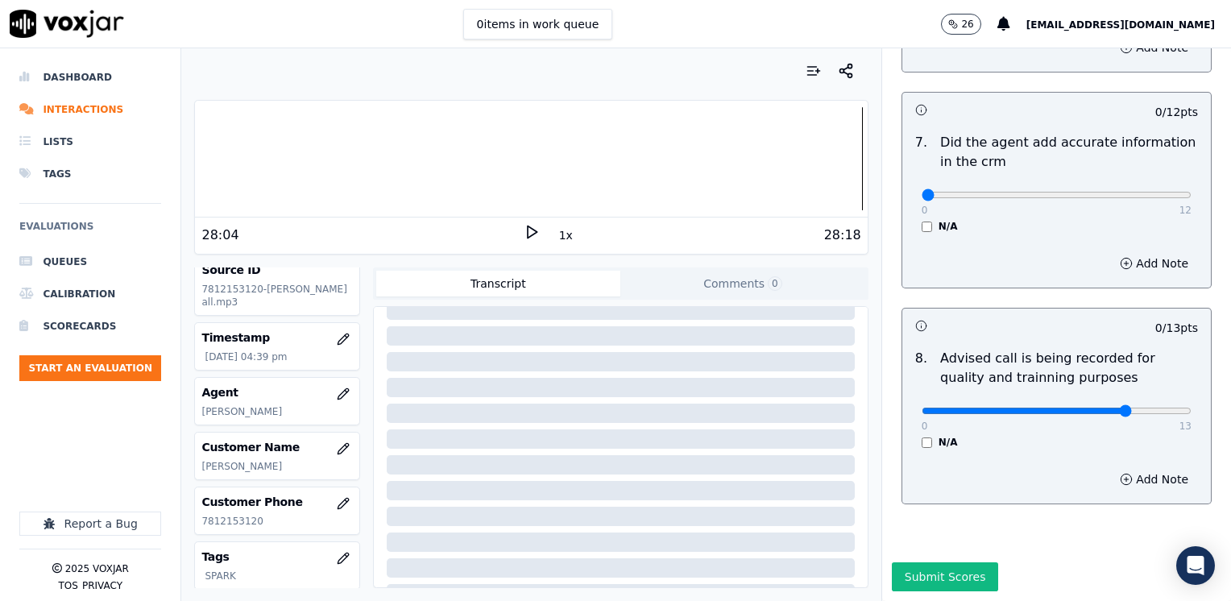
type input "10"
drag, startPoint x: 910, startPoint y: 156, endPoint x: 1233, endPoint y: 139, distance: 323.5
type input "12"
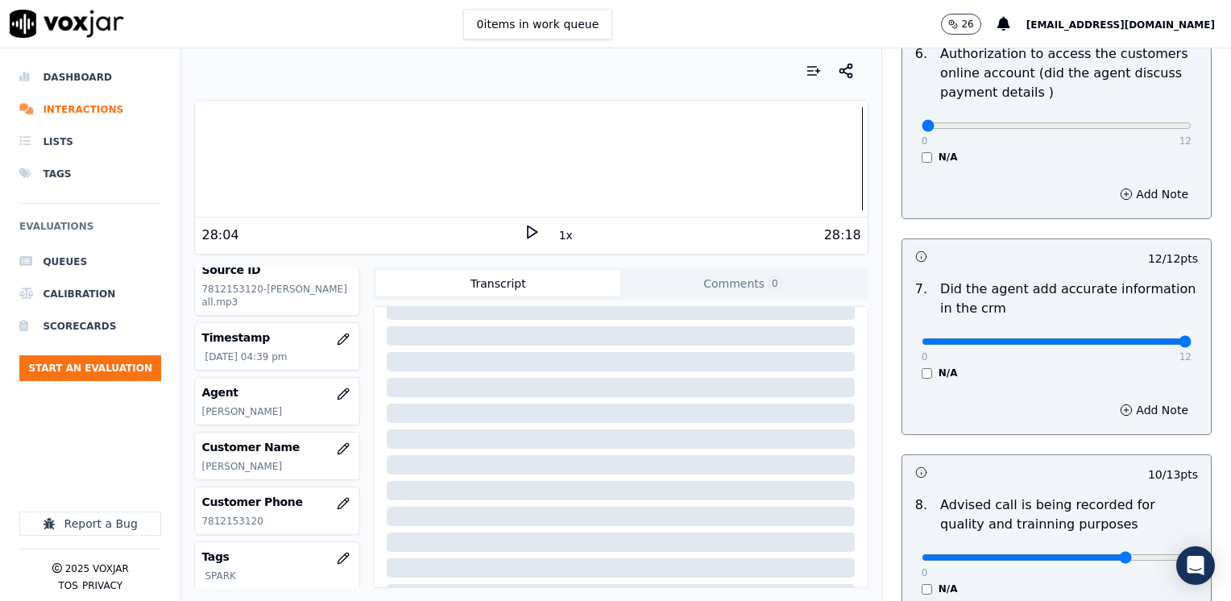
scroll to position [1086, 0]
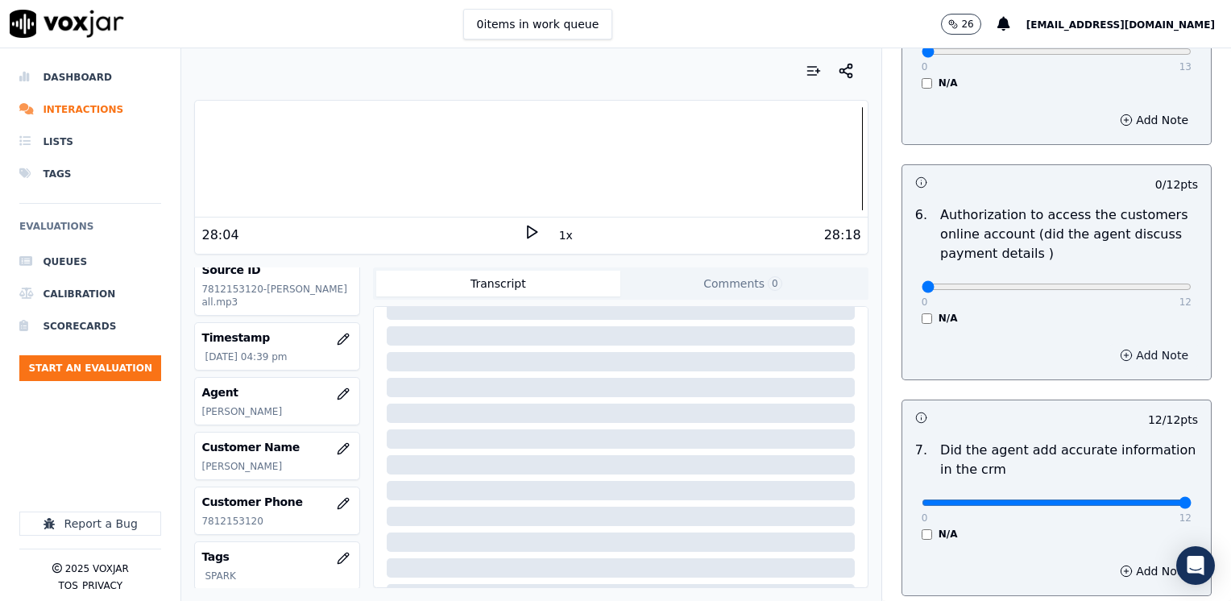
click at [1138, 344] on button "Add Note" at bounding box center [1154, 355] width 88 height 23
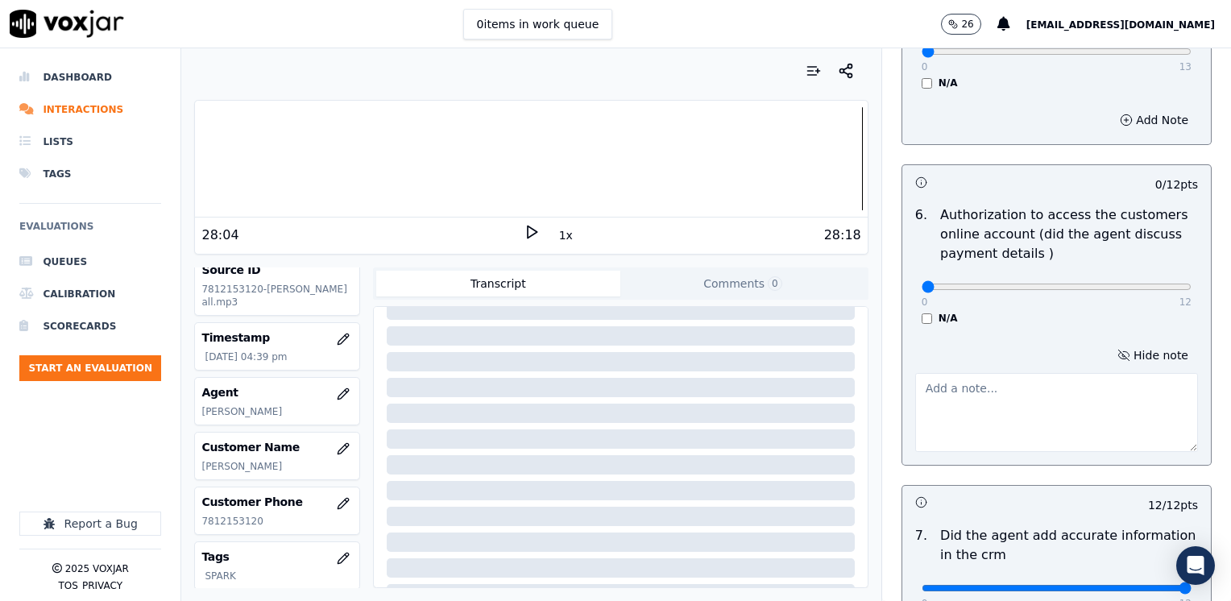
click at [1037, 402] on textarea at bounding box center [1056, 412] width 283 height 79
type textarea "D"
drag, startPoint x: 910, startPoint y: 263, endPoint x: 1175, endPoint y: 255, distance: 264.4
type input "12"
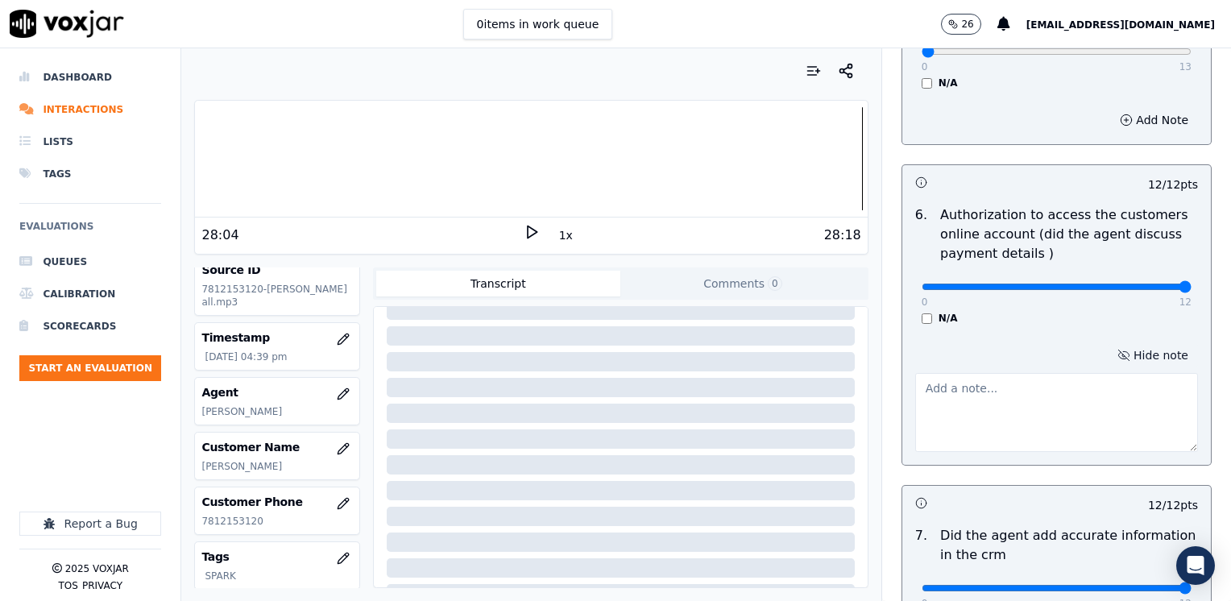
click at [1108, 344] on button "Hide note" at bounding box center [1153, 355] width 90 height 23
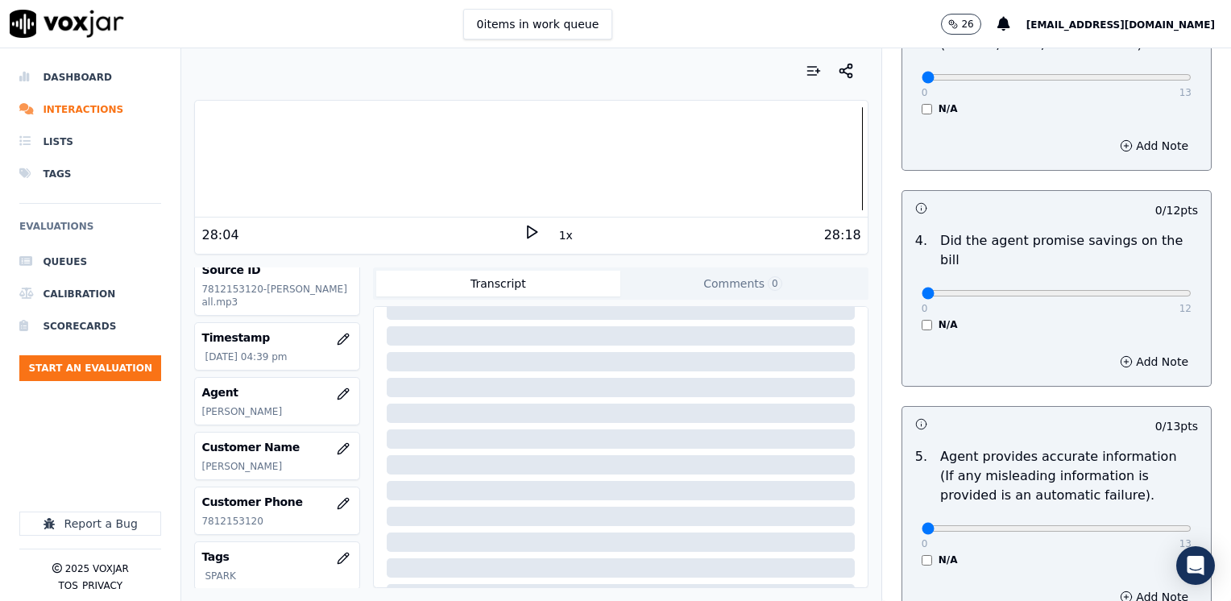
scroll to position [522, 0]
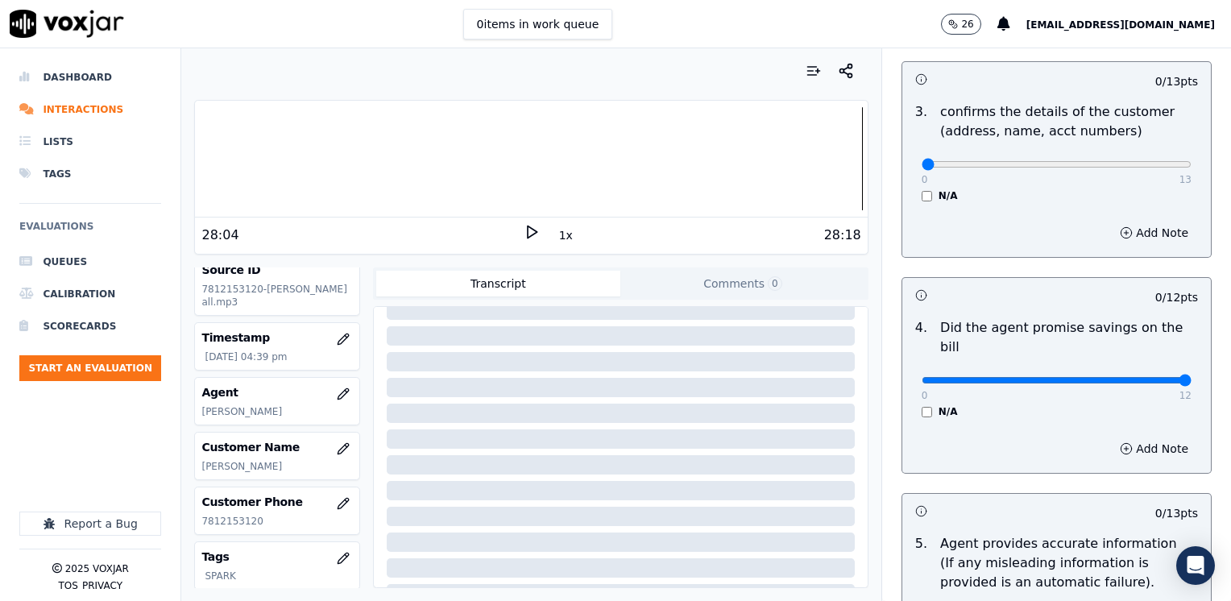
drag, startPoint x: 918, startPoint y: 363, endPoint x: 1233, endPoint y: 404, distance: 318.5
type input "12"
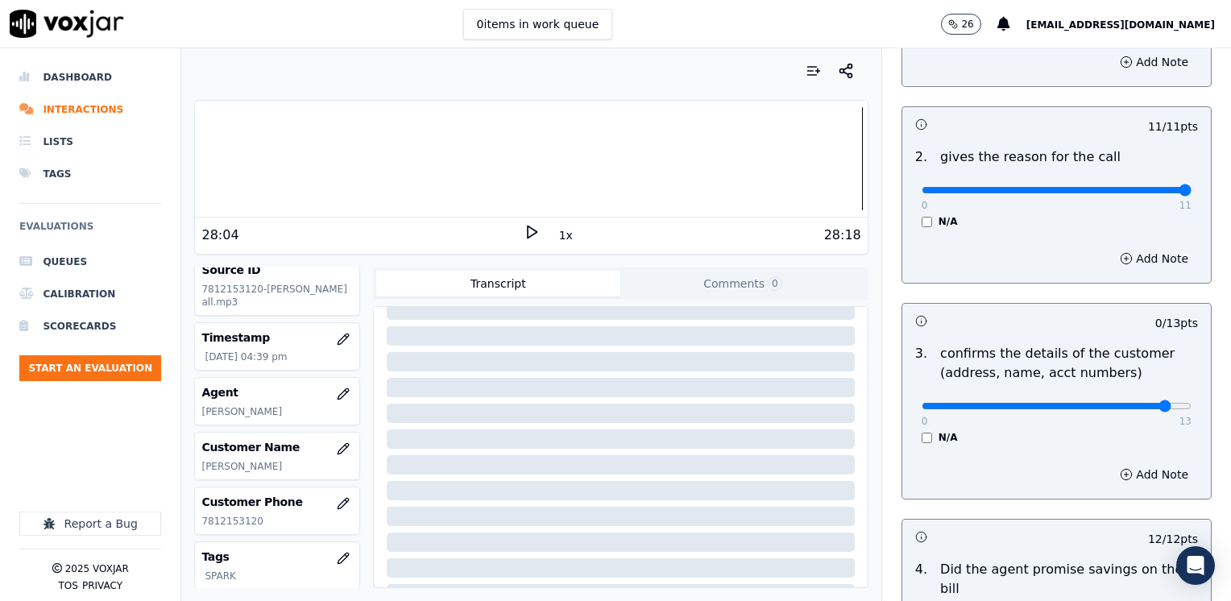
type input "12"
click at [1132, 469] on button "Add Note" at bounding box center [1154, 474] width 88 height 23
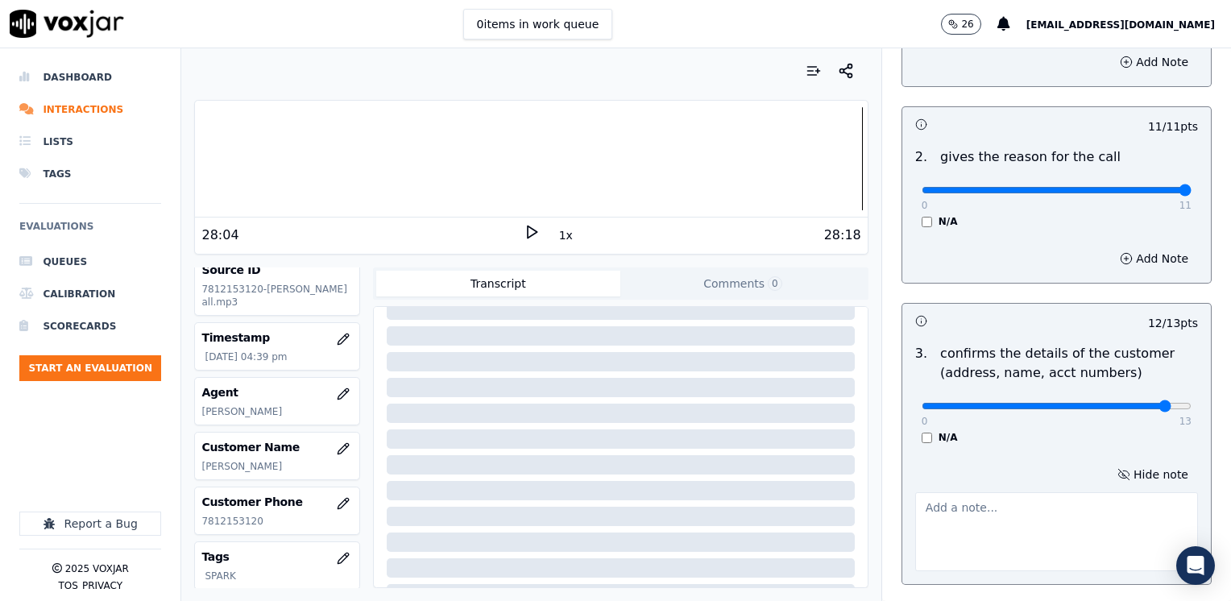
click at [1058, 521] on textarea at bounding box center [1056, 531] width 283 height 79
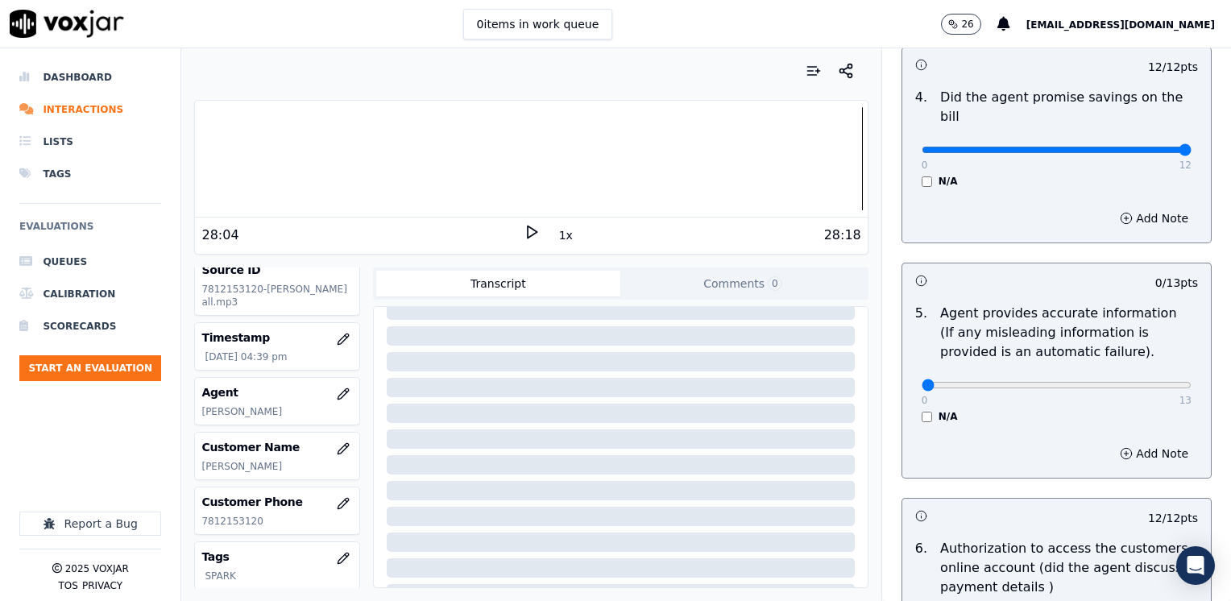
scroll to position [844, 0]
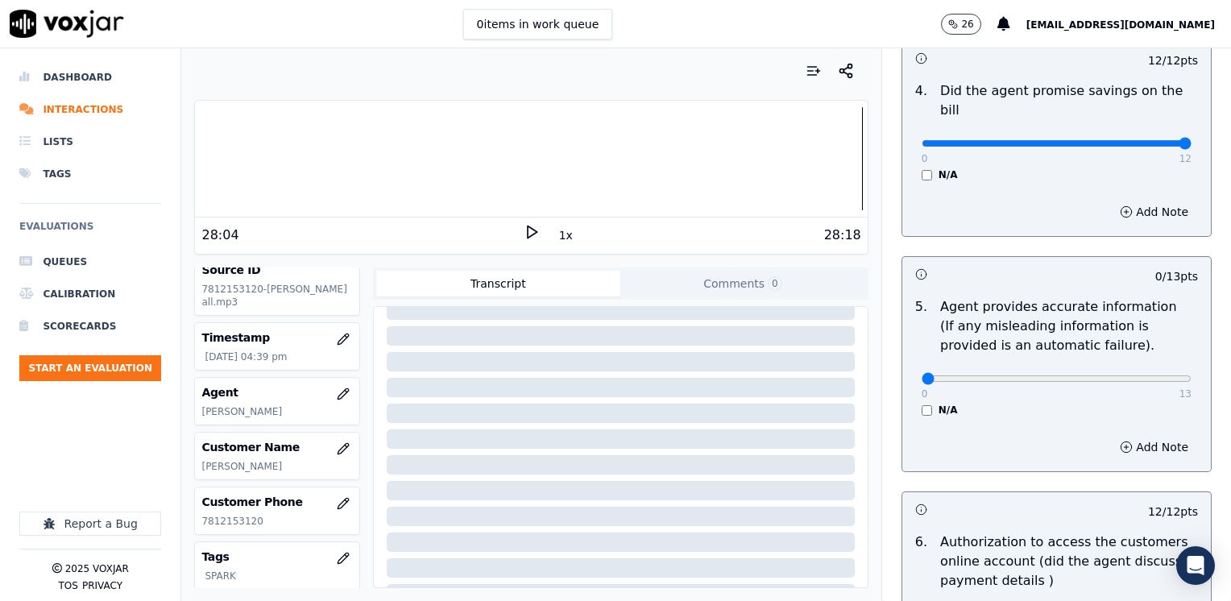
type textarea "Make sure to confirm full service address, and the name as it appears on the bi…"
drag, startPoint x: 1141, startPoint y: 360, endPoint x: 624, endPoint y: 371, distance: 516.6
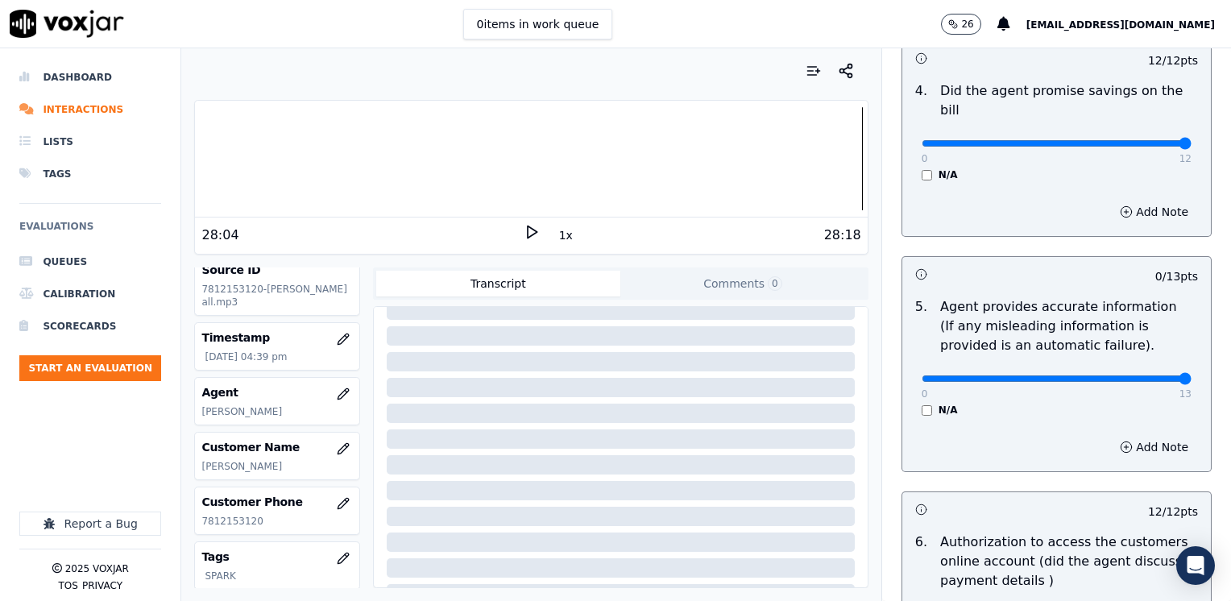
drag, startPoint x: 916, startPoint y: 359, endPoint x: 1233, endPoint y: 363, distance: 317.4
type input "13"
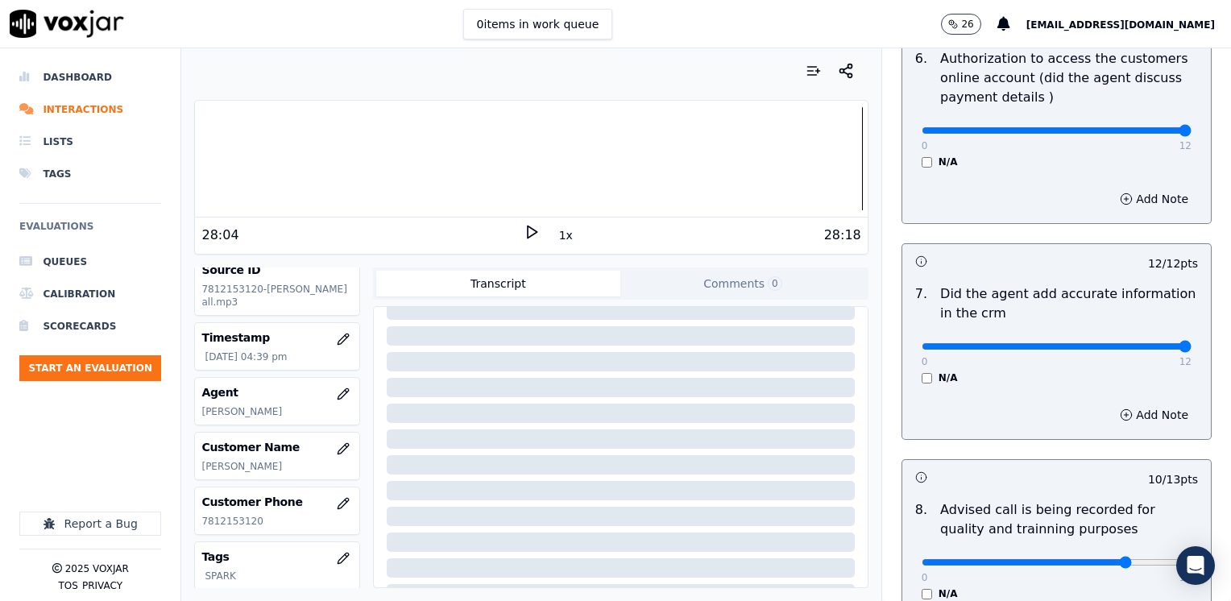
scroll to position [1493, 0]
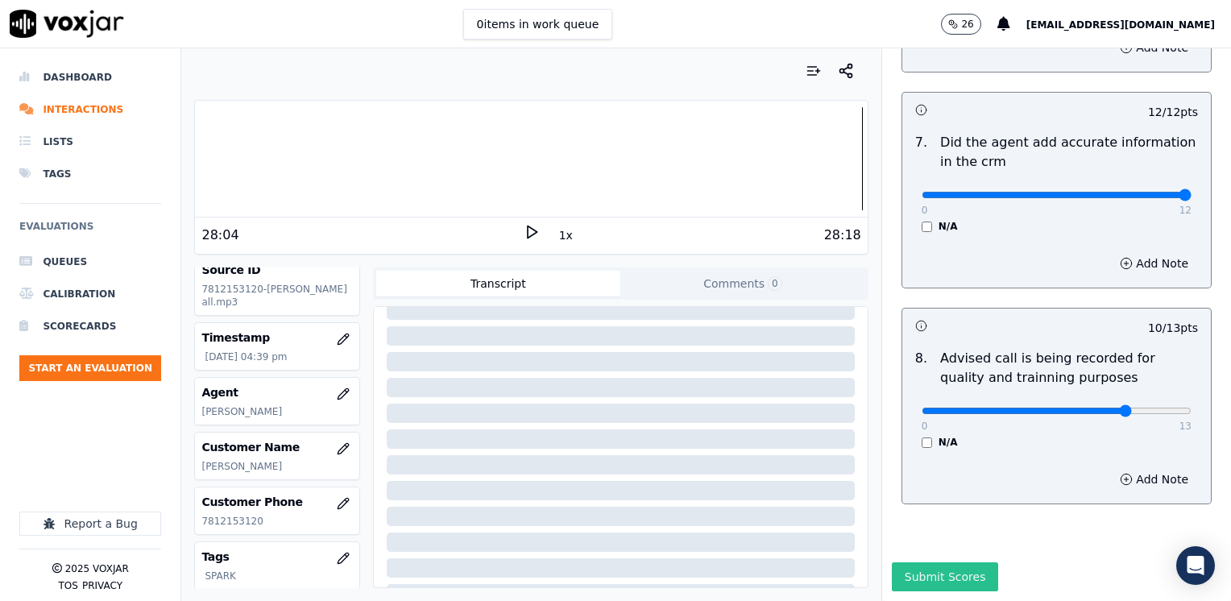
click at [944, 562] on button "Submit Scores" at bounding box center [945, 576] width 107 height 29
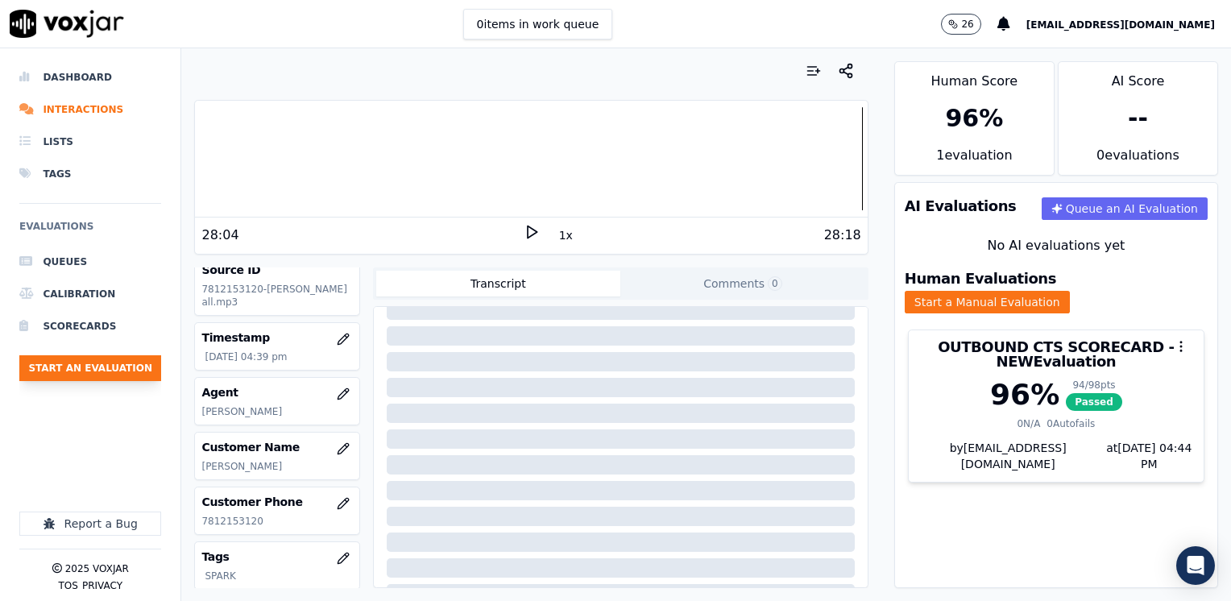
click at [105, 365] on button "Start an Evaluation" at bounding box center [90, 368] width 142 height 26
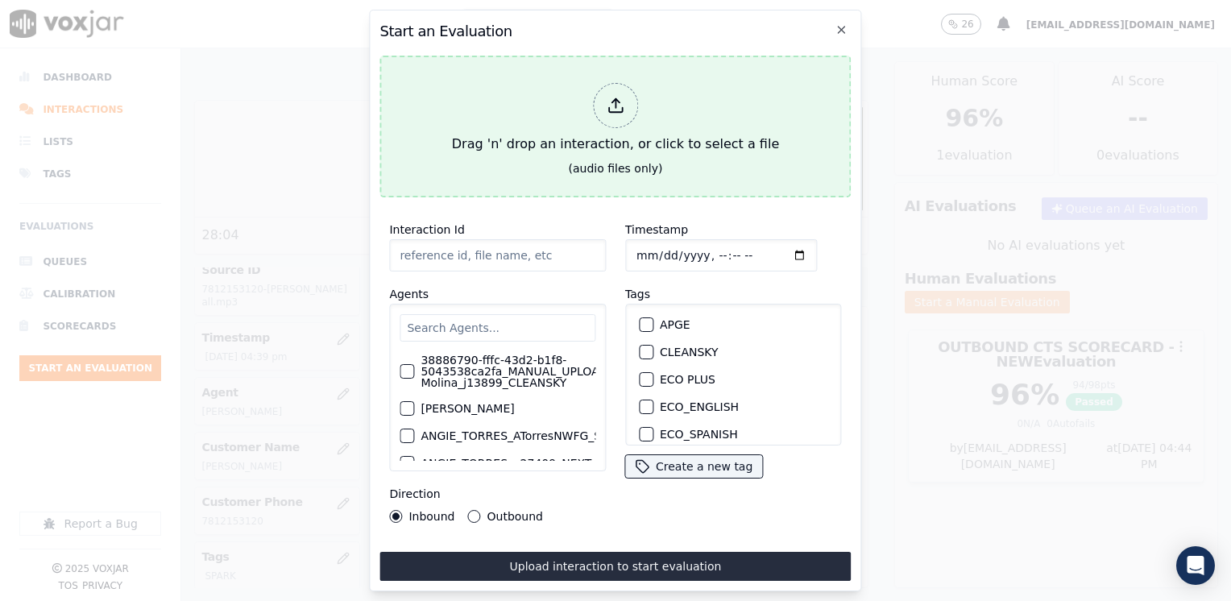
click at [625, 89] on div at bounding box center [615, 105] width 45 height 45
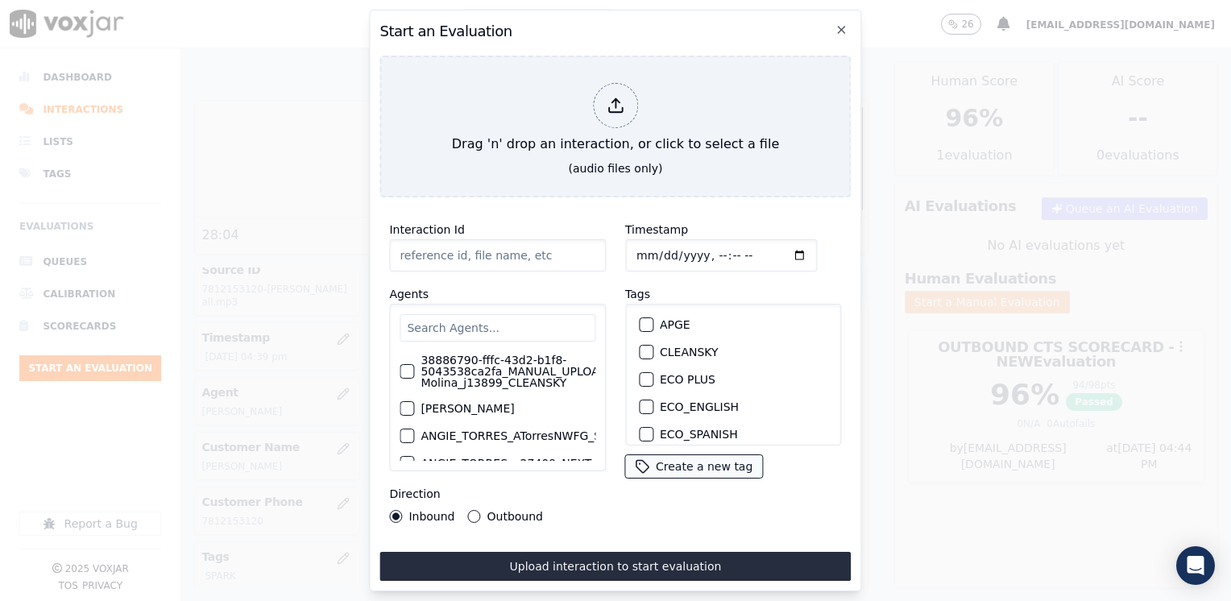
type input "20250820-111153_6179539321-[PERSON_NAME] all.mp3"
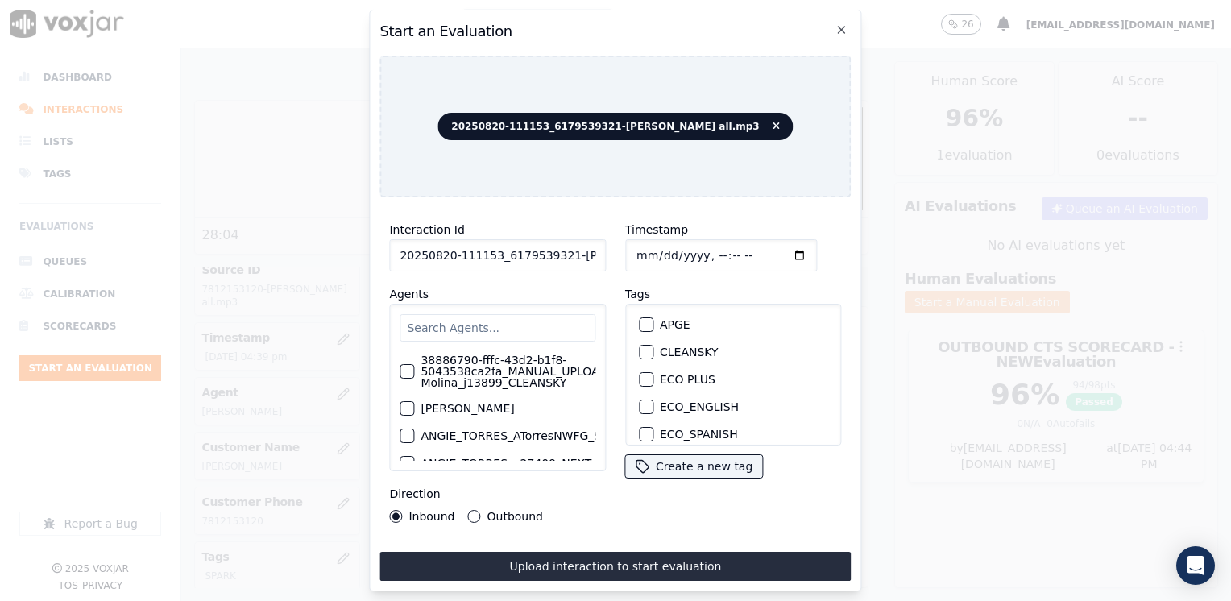
click at [522, 314] on input "text" at bounding box center [498, 327] width 196 height 27
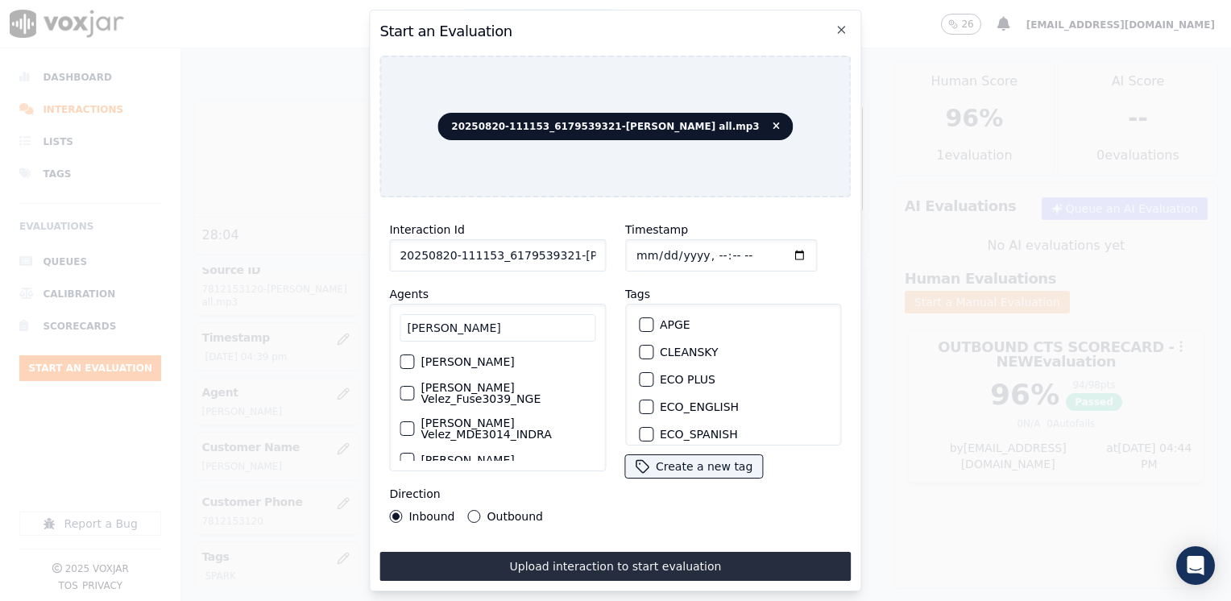
scroll to position [81, 0]
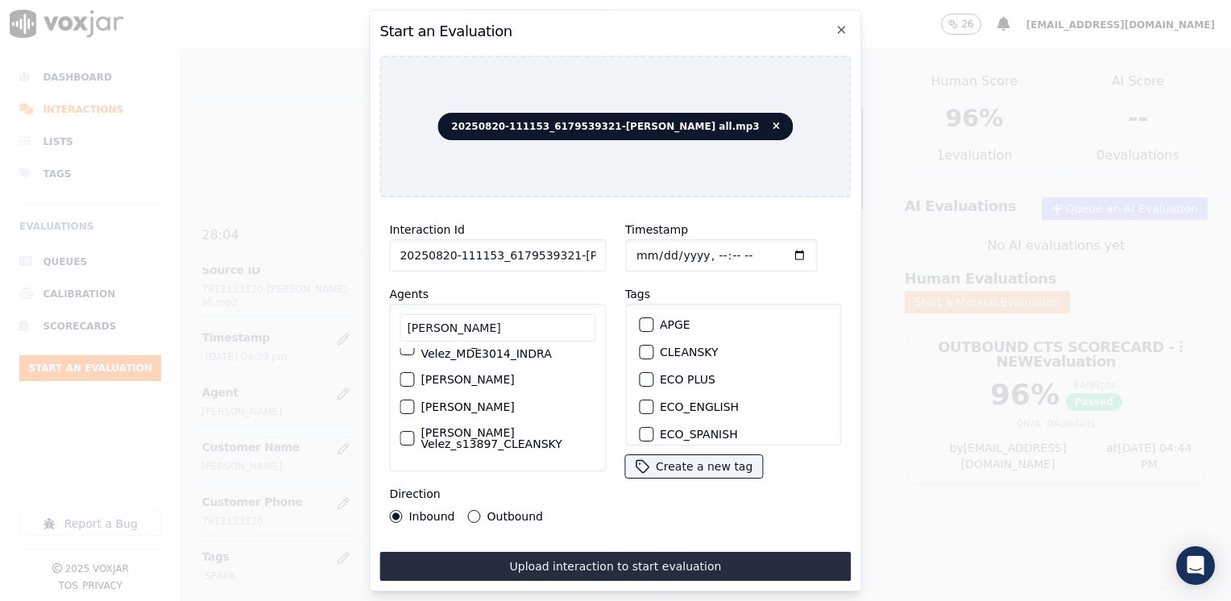
type input "[PERSON_NAME]"
click at [408, 375] on div "button" at bounding box center [405, 379] width 11 height 11
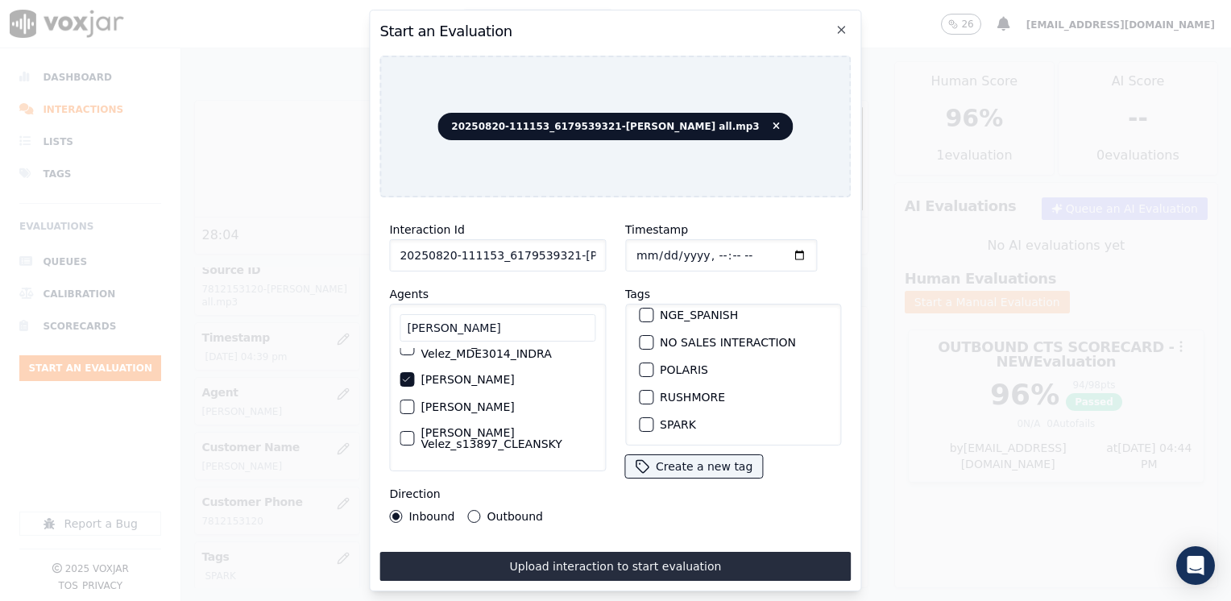
scroll to position [322, 0]
click at [640, 380] on div "button" at bounding box center [645, 385] width 11 height 11
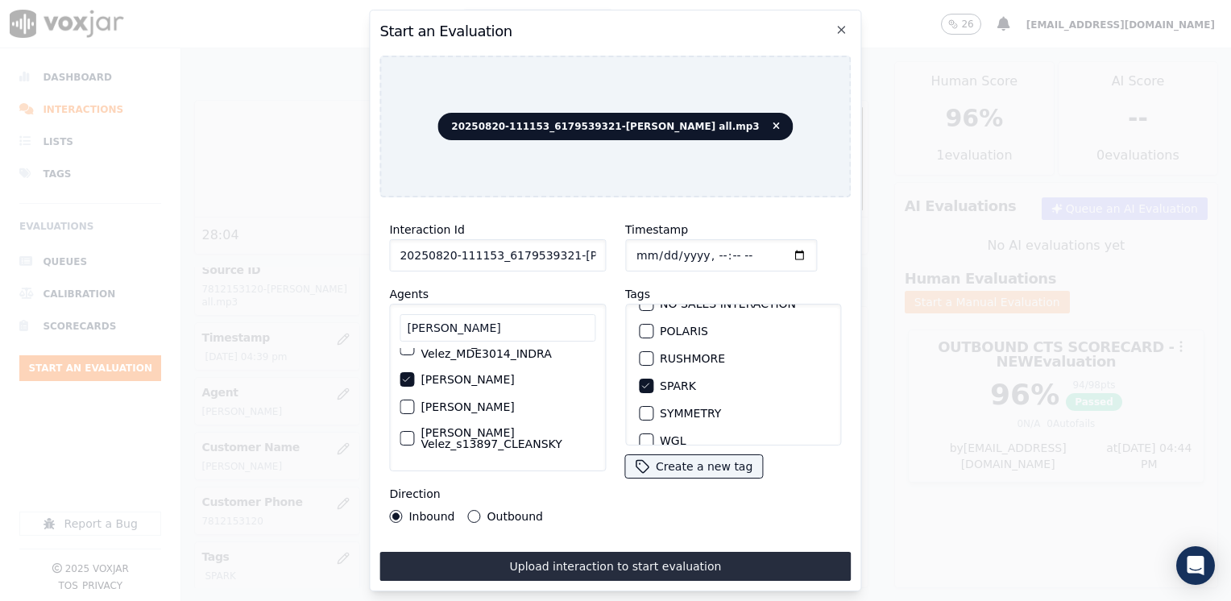
click at [776, 251] on input "Timestamp" at bounding box center [721, 255] width 192 height 32
type input "[DATE]T16:44"
click at [469, 513] on button "Outbound" at bounding box center [474, 516] width 13 height 13
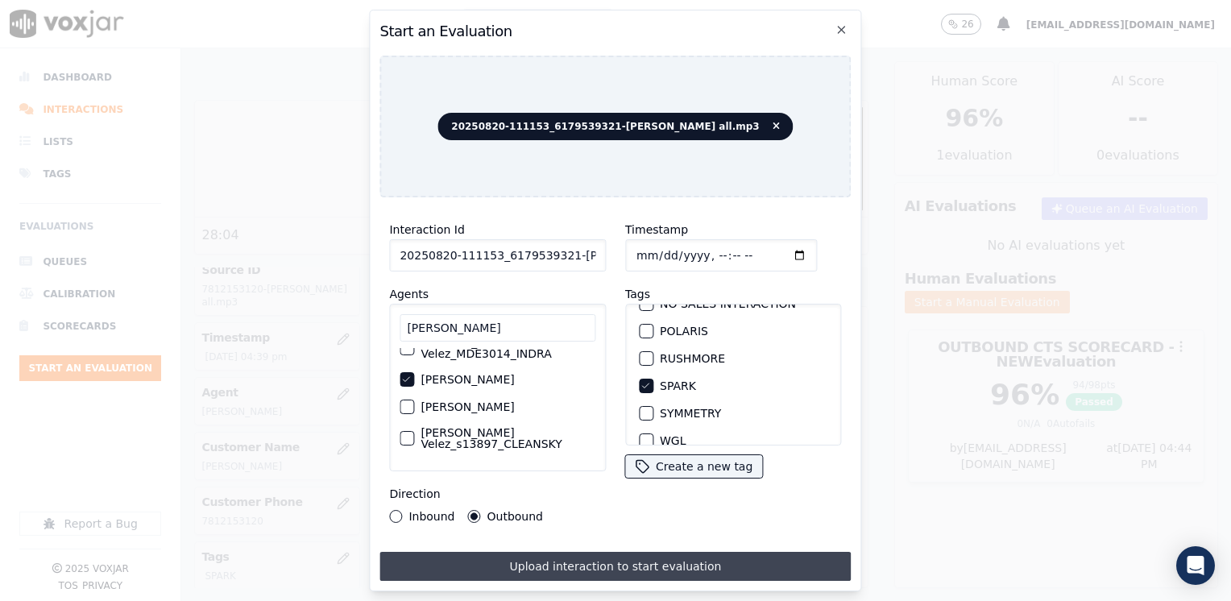
click at [676, 569] on button "Upload interaction to start evaluation" at bounding box center [614, 566] width 471 height 29
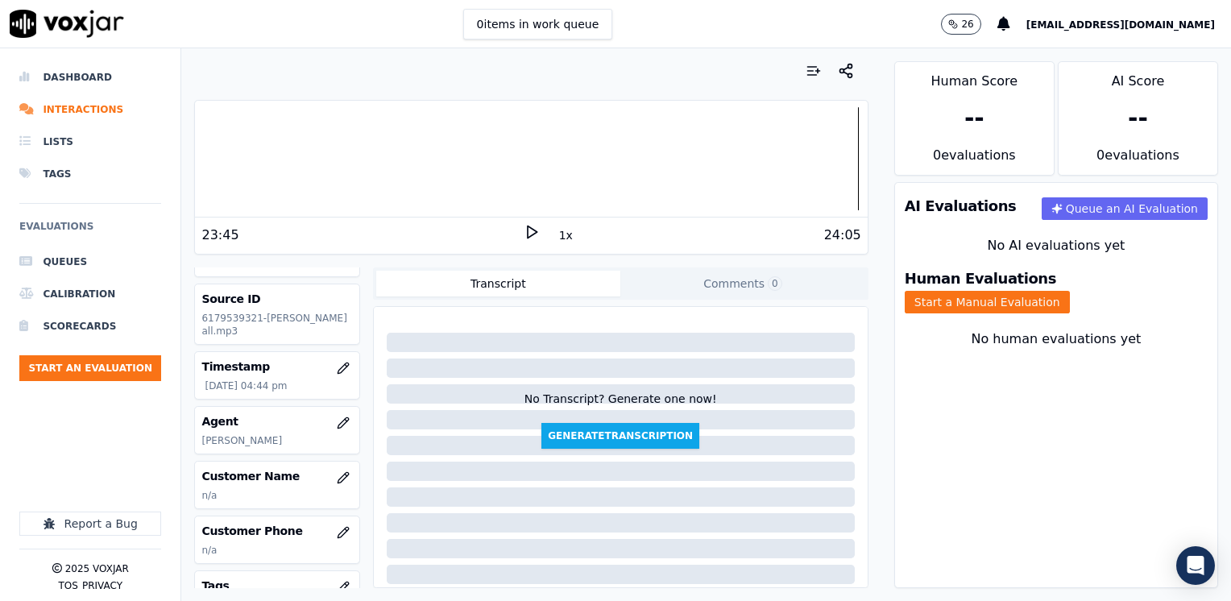
scroll to position [81, 0]
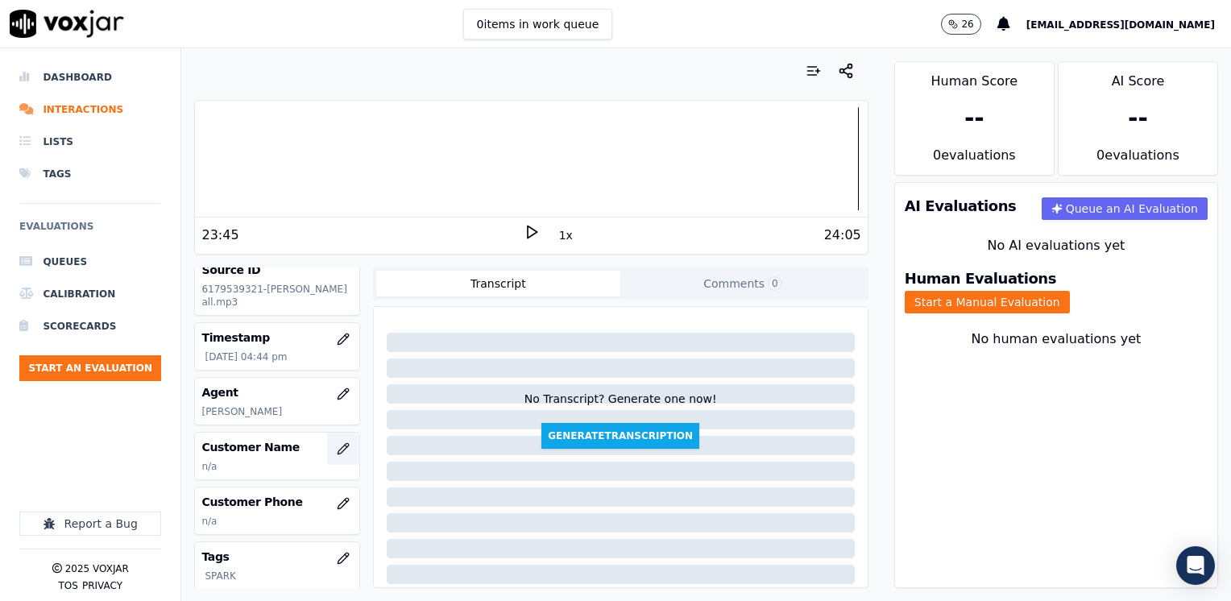
click at [338, 454] on icon "button" at bounding box center [343, 448] width 10 height 10
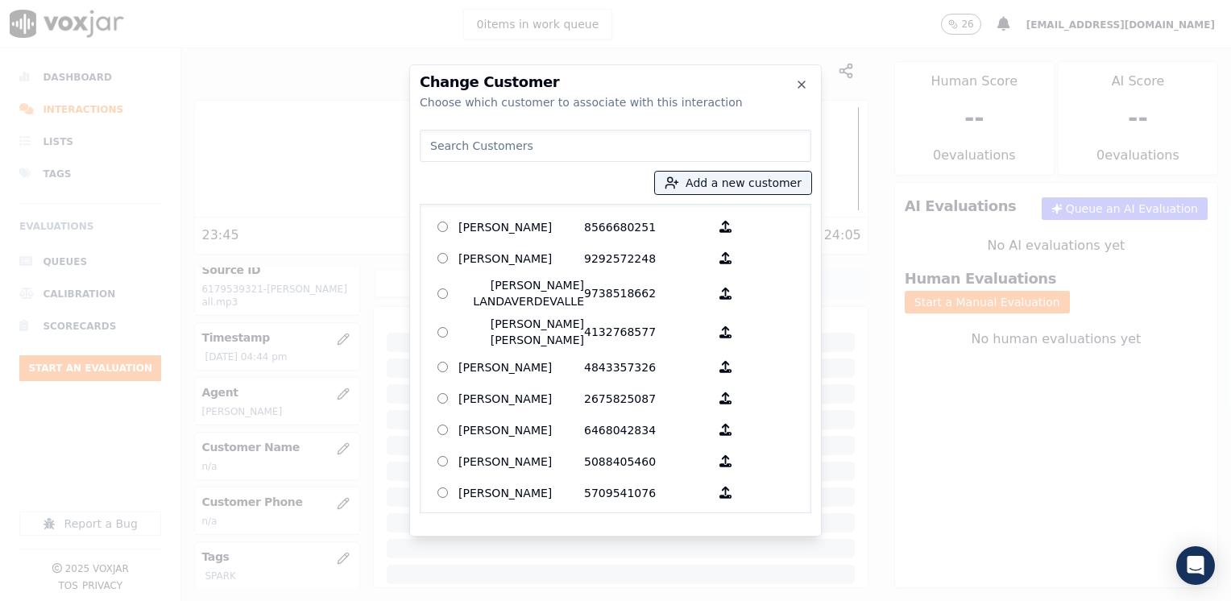
click at [533, 153] on input at bounding box center [616, 146] width 392 height 32
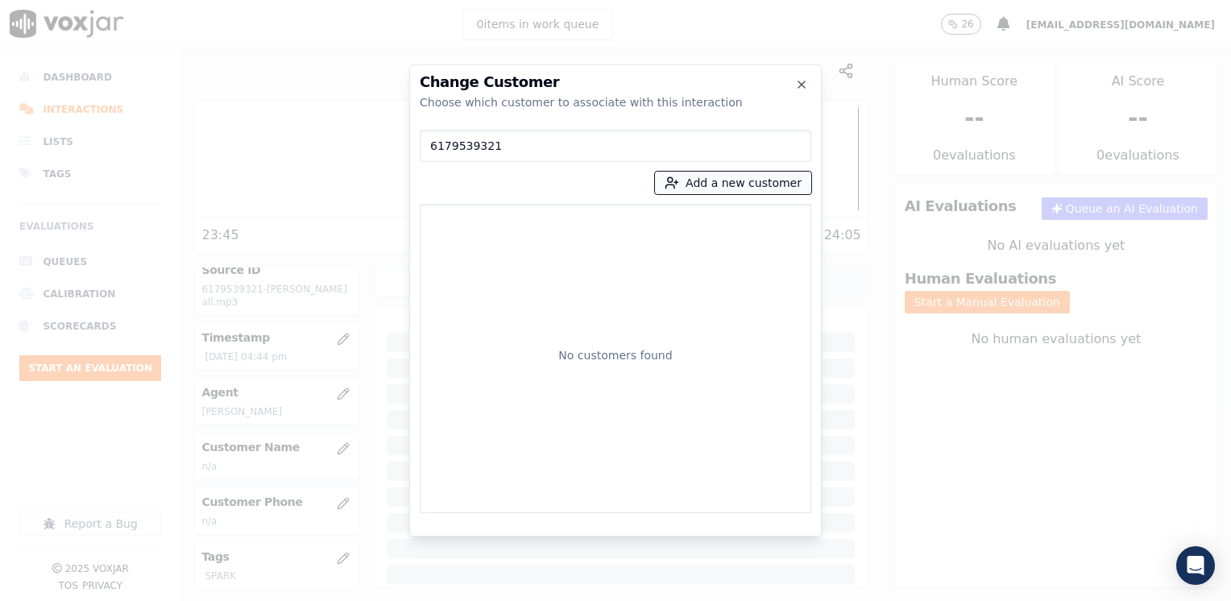
type input "6179539321"
click at [764, 185] on button "Add a new customer" at bounding box center [733, 183] width 156 height 23
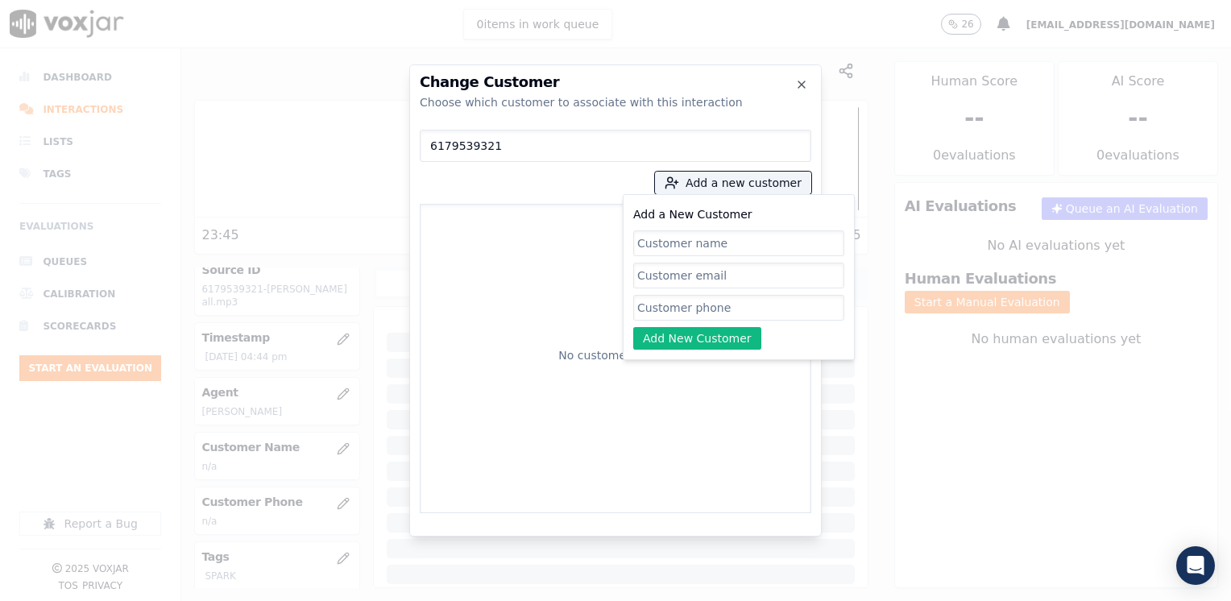
click at [667, 316] on input "Add a New Customer" at bounding box center [738, 308] width 211 height 26
paste input "6179539321"
type input "6179539321"
click at [720, 241] on input "Add a New Customer" at bounding box center [738, 243] width 211 height 26
paste input "[PERSON_NAME]"
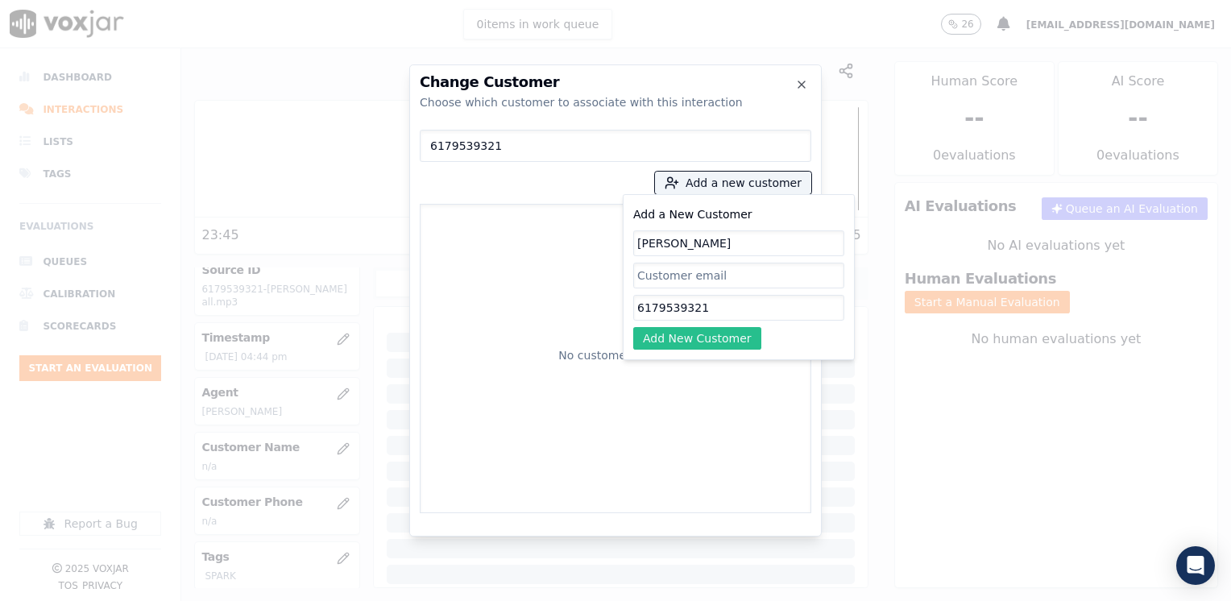
type input "[PERSON_NAME]"
click at [712, 339] on button "Add New Customer" at bounding box center [697, 338] width 128 height 23
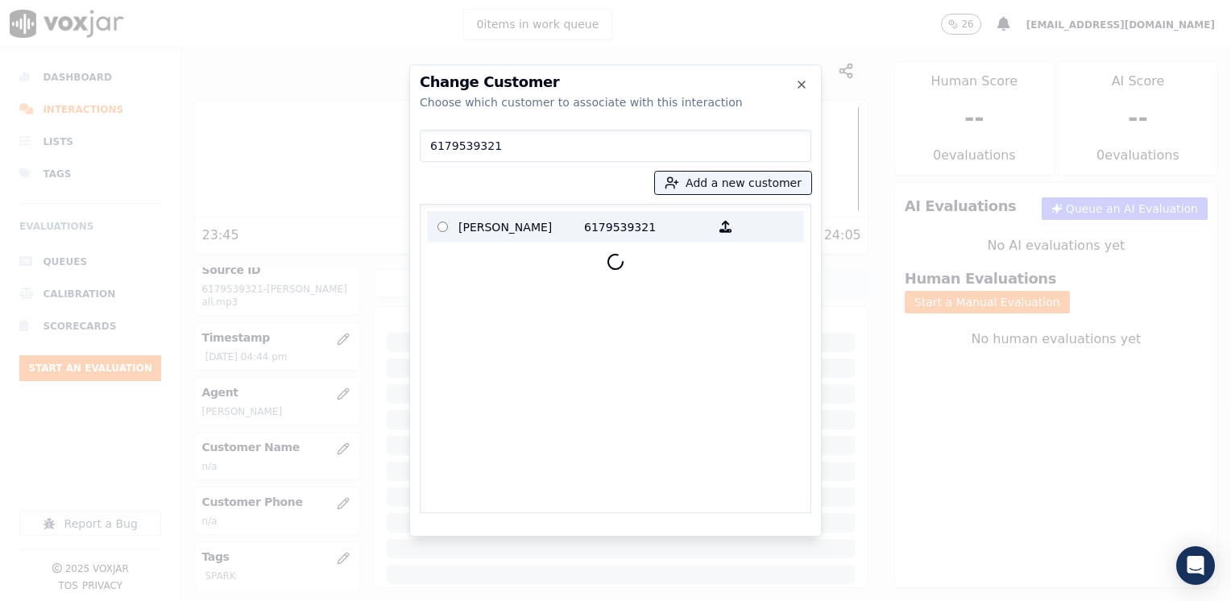
click at [614, 230] on p "6179539321" at bounding box center [647, 226] width 126 height 25
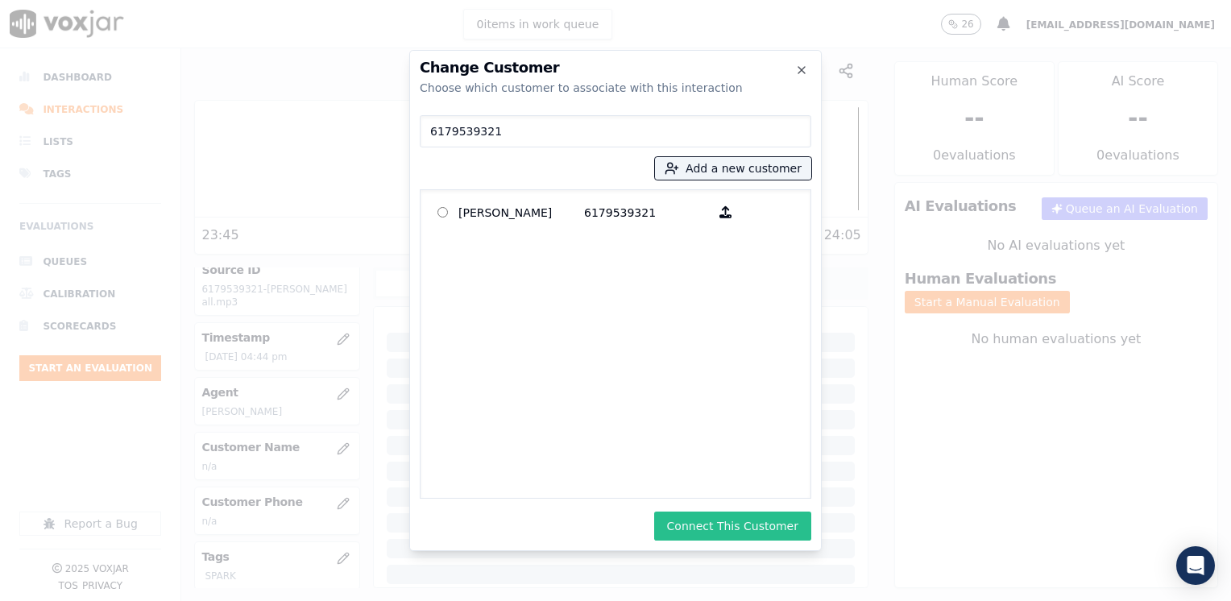
click at [748, 532] on button "Connect This Customer" at bounding box center [732, 526] width 157 height 29
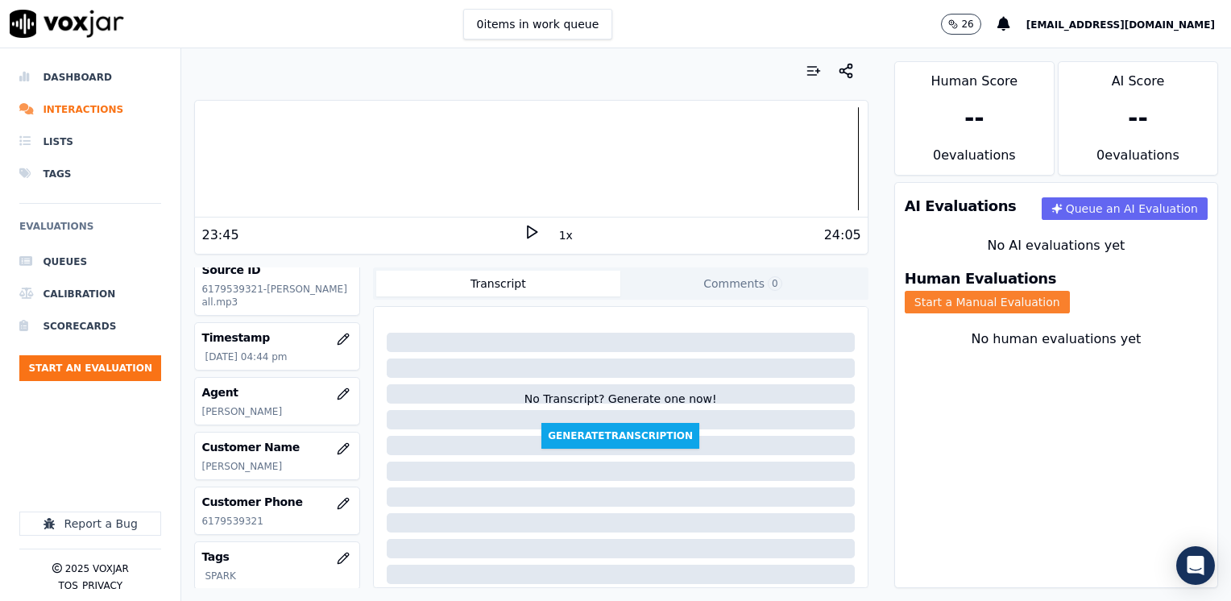
click at [1070, 292] on button "Start a Manual Evaluation" at bounding box center [987, 302] width 165 height 23
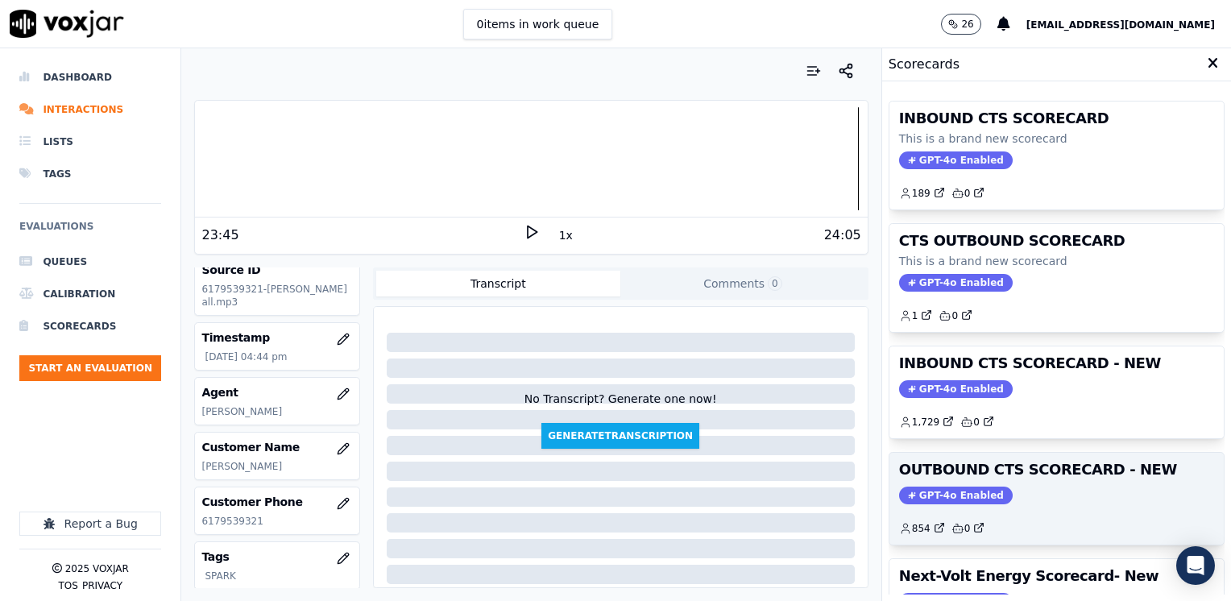
click at [939, 480] on div "OUTBOUND CTS SCORECARD - NEW GPT-4o Enabled 854 0" at bounding box center [1056, 499] width 334 height 92
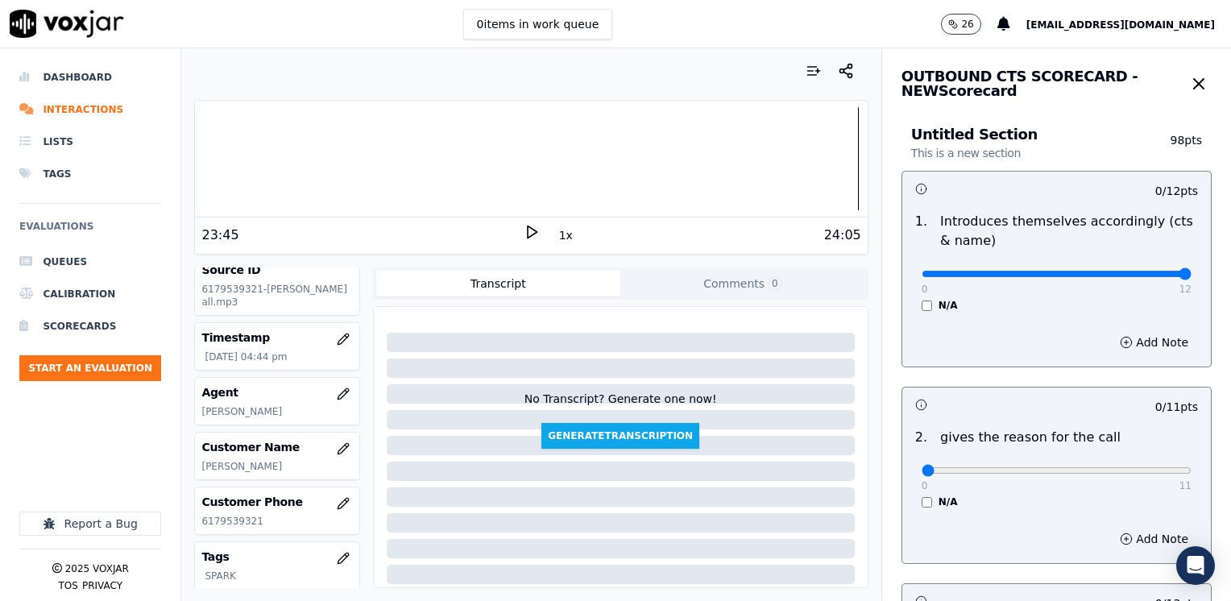
drag, startPoint x: 919, startPoint y: 269, endPoint x: 1233, endPoint y: 308, distance: 316.6
type input "12"
click at [1192, 277] on input "range" at bounding box center [1057, 274] width 270 height 6
drag, startPoint x: 910, startPoint y: 467, endPoint x: 1230, endPoint y: 467, distance: 319.8
type input "11"
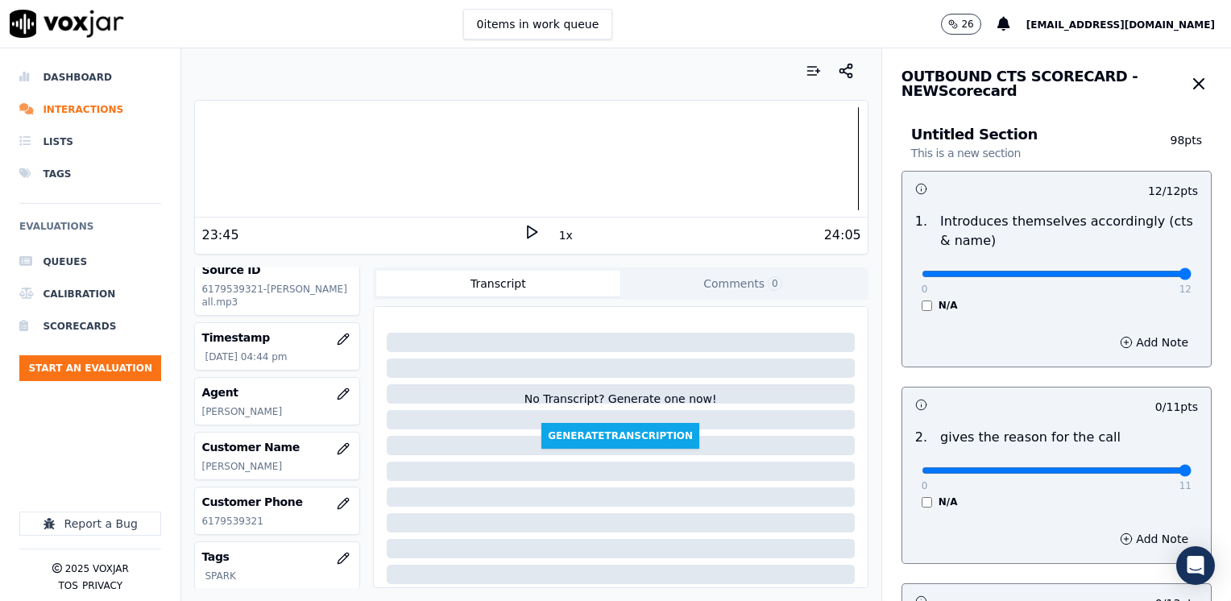
click at [1192, 277] on input "range" at bounding box center [1057, 274] width 270 height 6
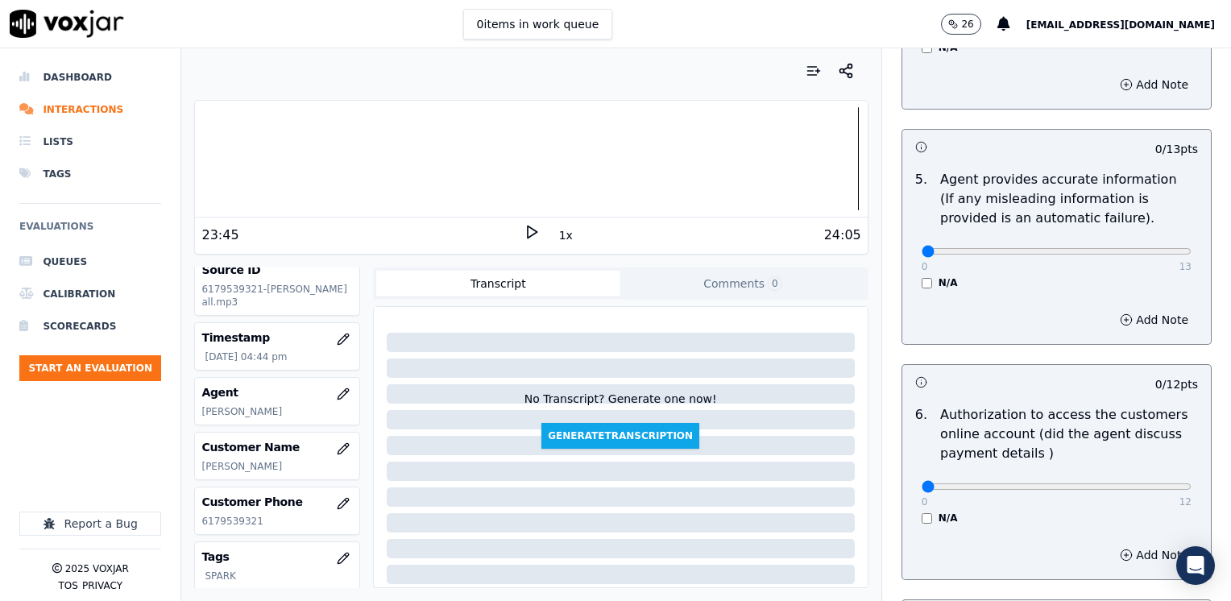
scroll to position [1370, 0]
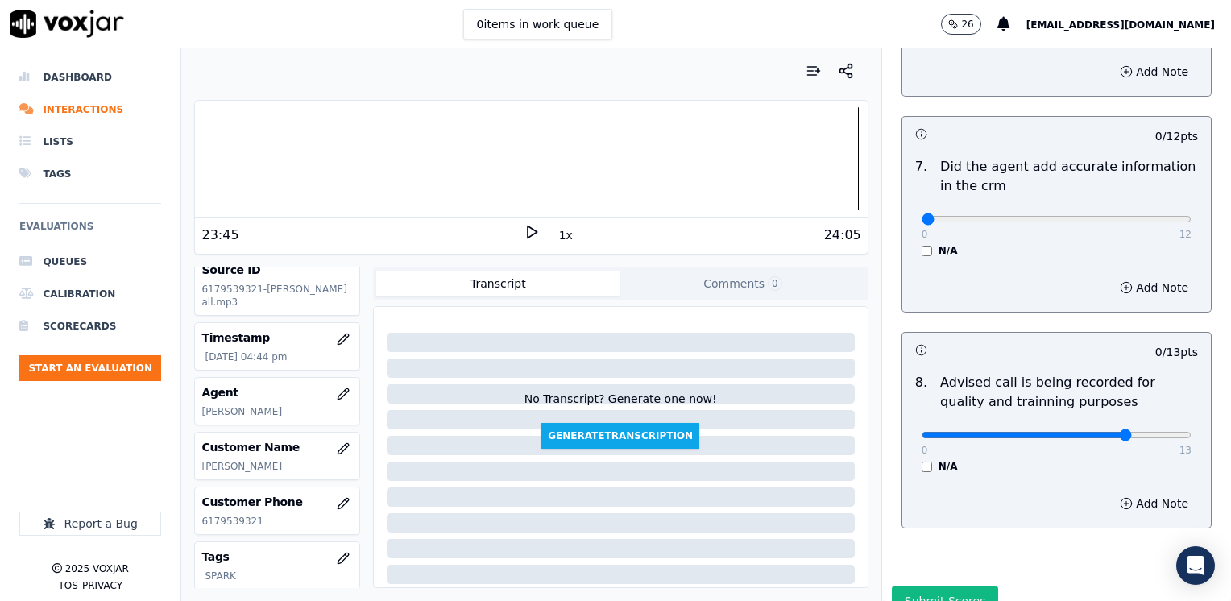
type input "10"
drag, startPoint x: 911, startPoint y: 196, endPoint x: 1233, endPoint y: 196, distance: 322.3
type input "12"
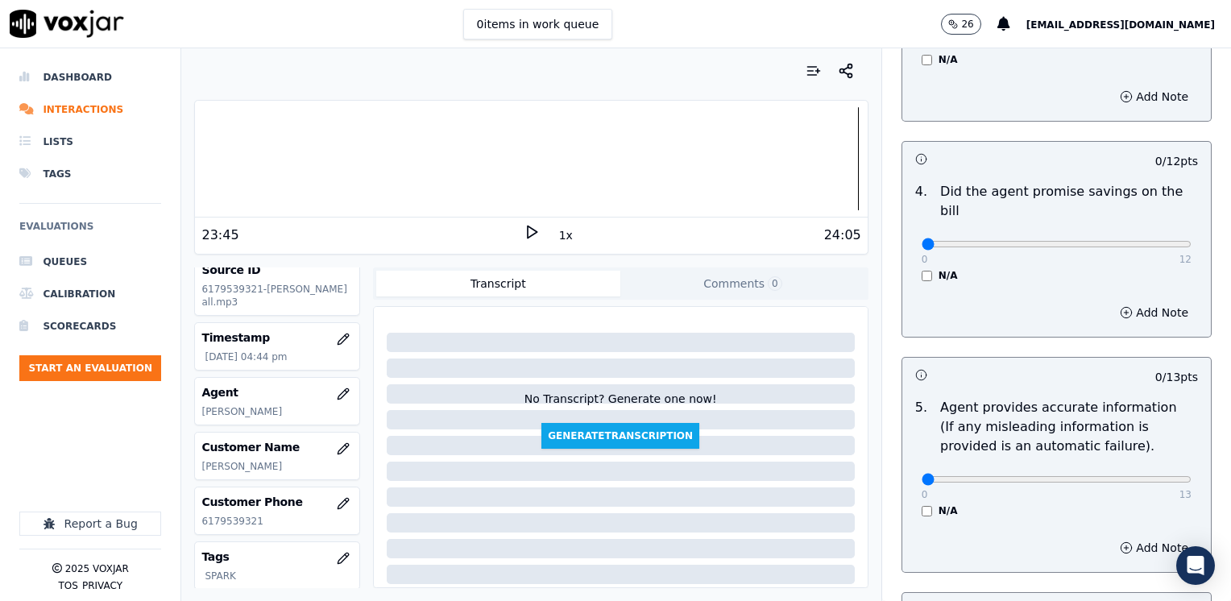
scroll to position [564, 0]
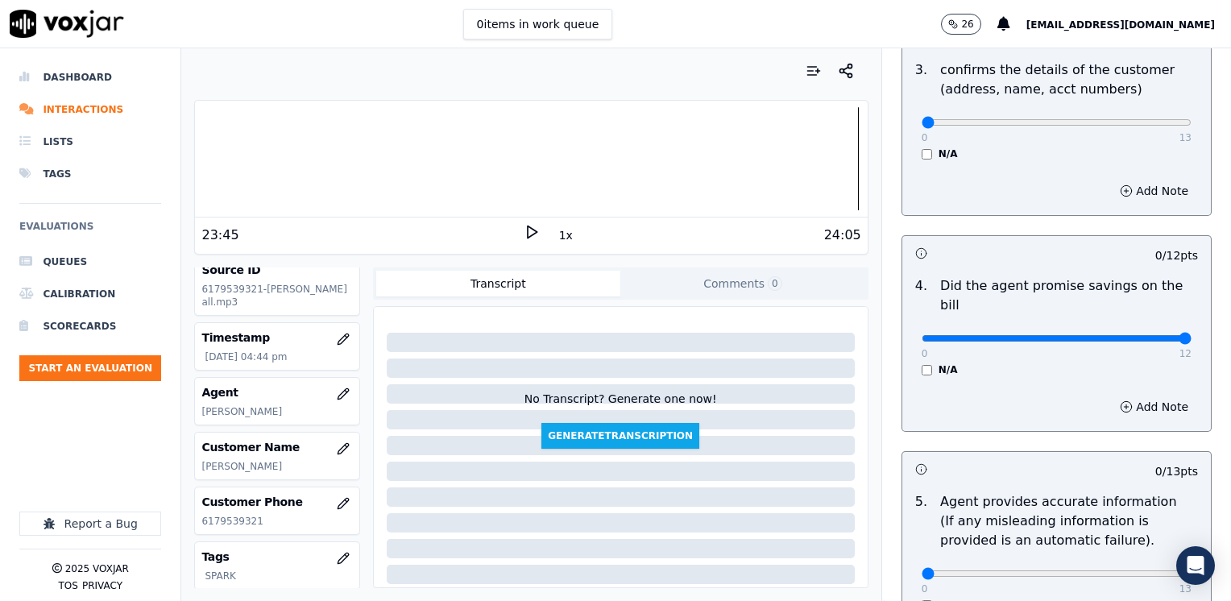
drag, startPoint x: 909, startPoint y: 312, endPoint x: 1233, endPoint y: 334, distance: 325.4
type input "12"
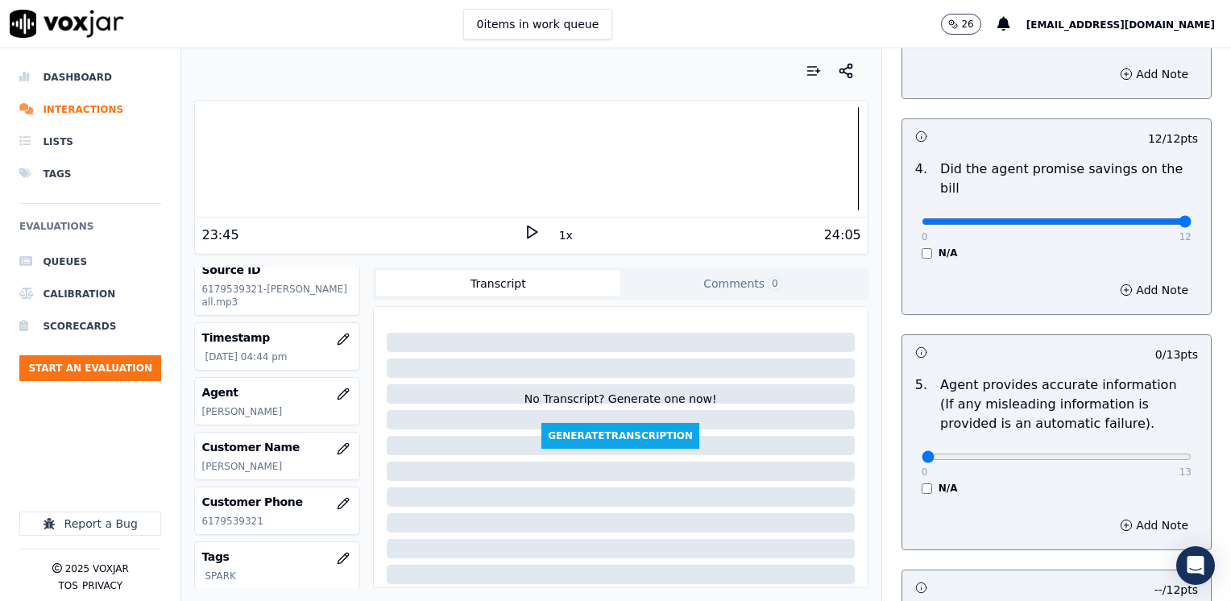
scroll to position [725, 0]
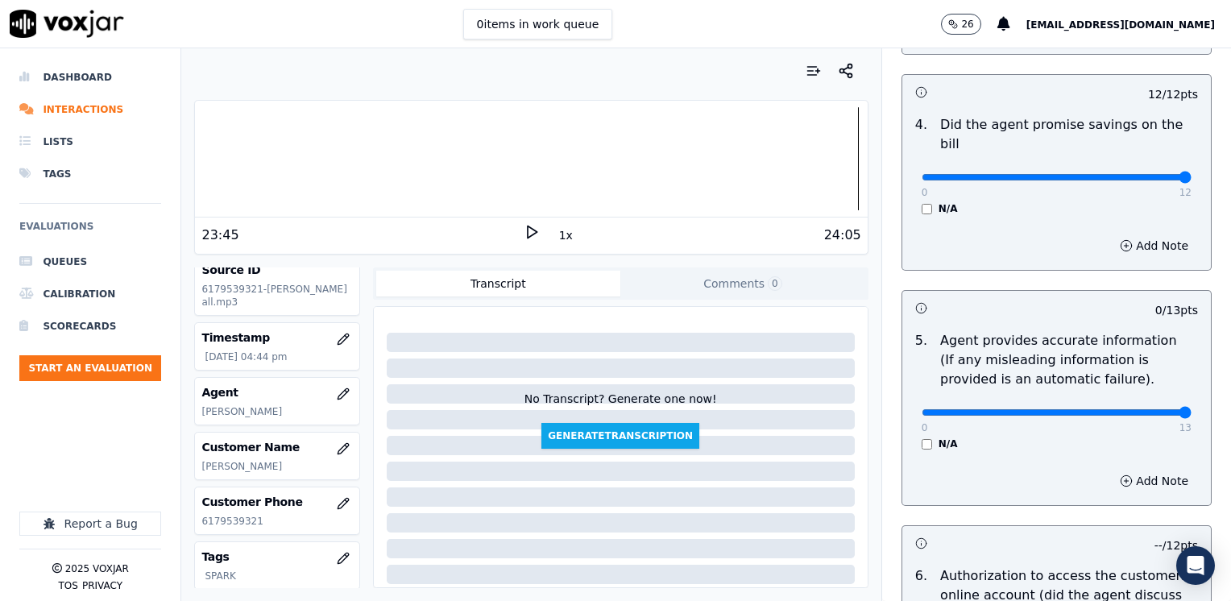
drag, startPoint x: 916, startPoint y: 391, endPoint x: 1214, endPoint y: 360, distance: 299.7
type input "13"
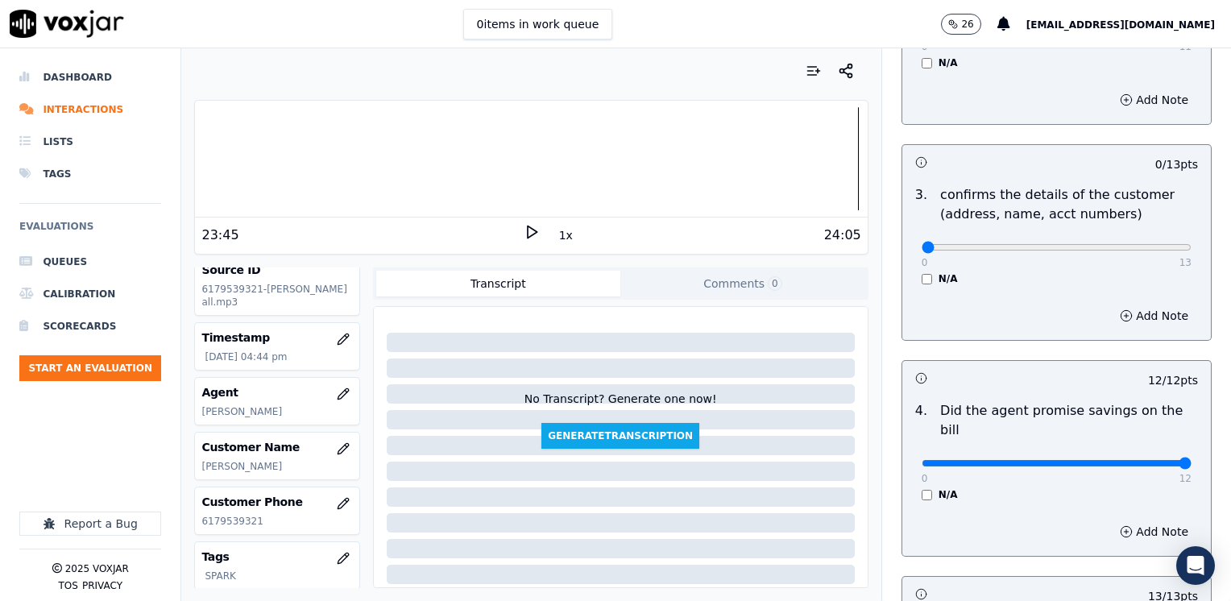
scroll to position [403, 0]
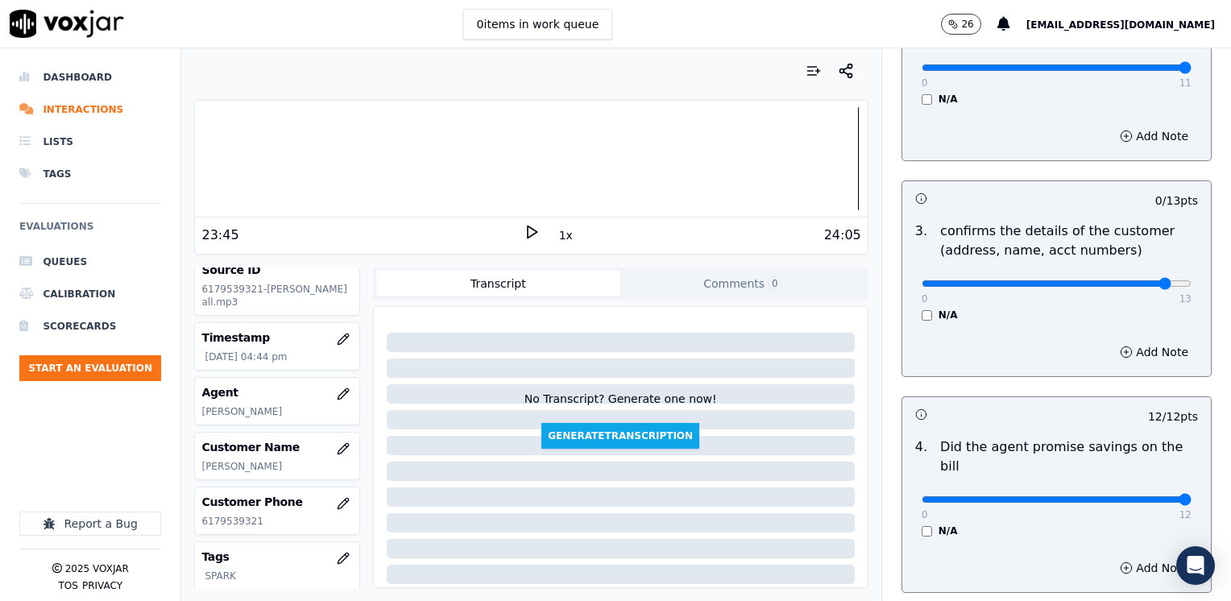
type input "12"
click at [1141, 351] on button "Add Note" at bounding box center [1154, 352] width 88 height 23
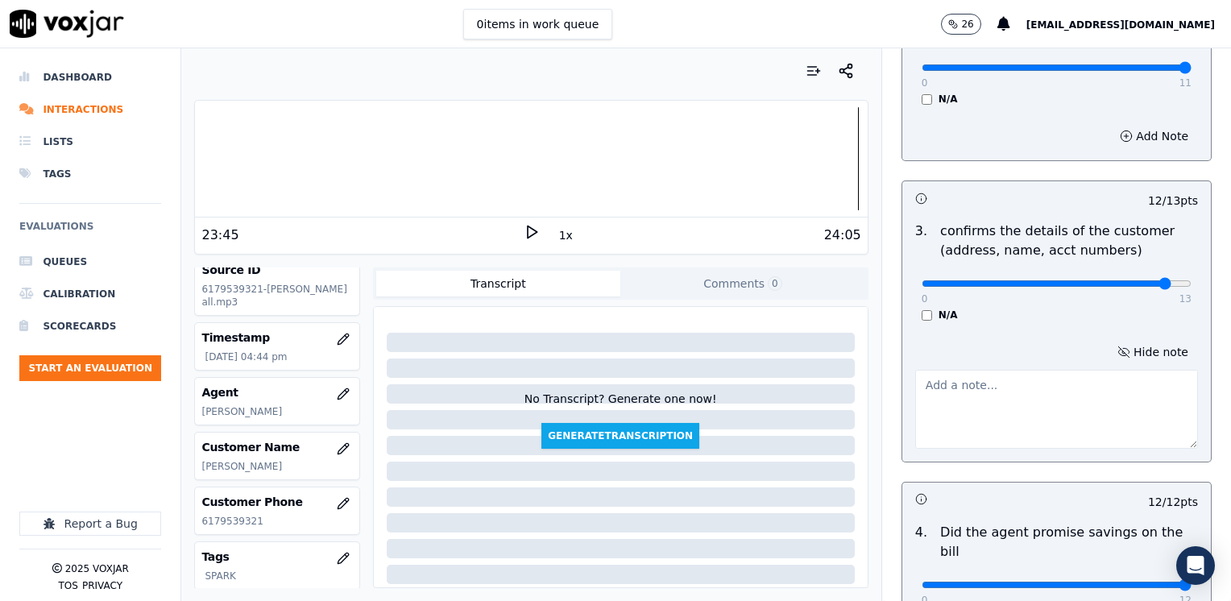
click at [1068, 409] on textarea at bounding box center [1056, 409] width 283 height 79
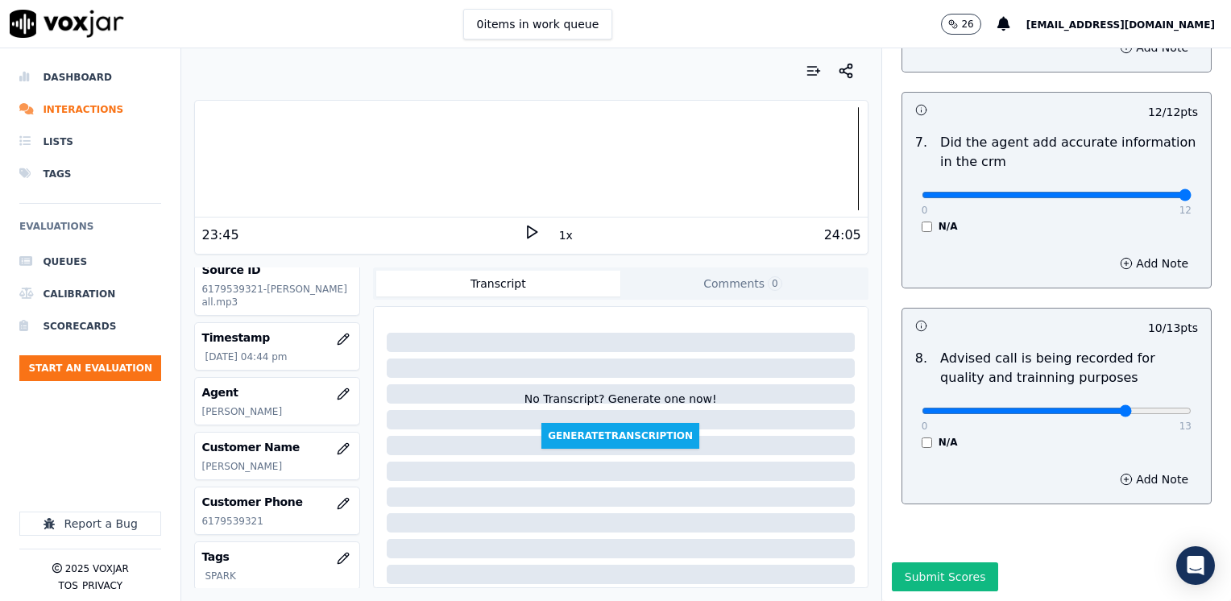
scroll to position [1493, 0]
type textarea "Make sure to confirm full service address, the name as it appears on the bill b…"
click at [925, 562] on button "Submit Scores" at bounding box center [945, 576] width 107 height 29
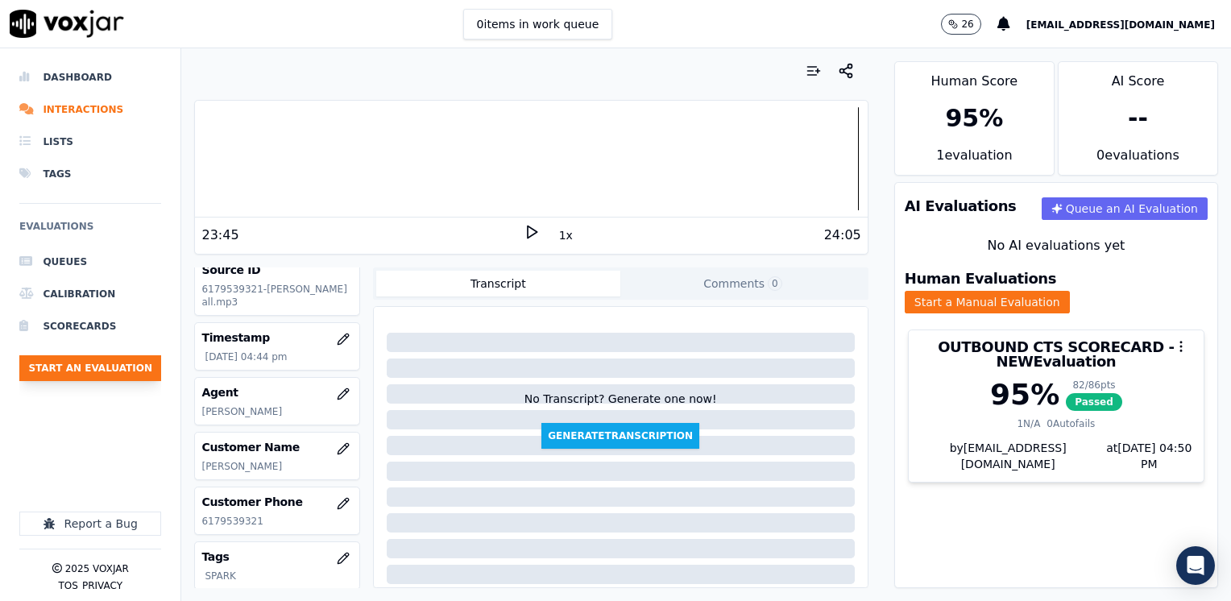
click at [123, 375] on button "Start an Evaluation" at bounding box center [90, 368] width 142 height 26
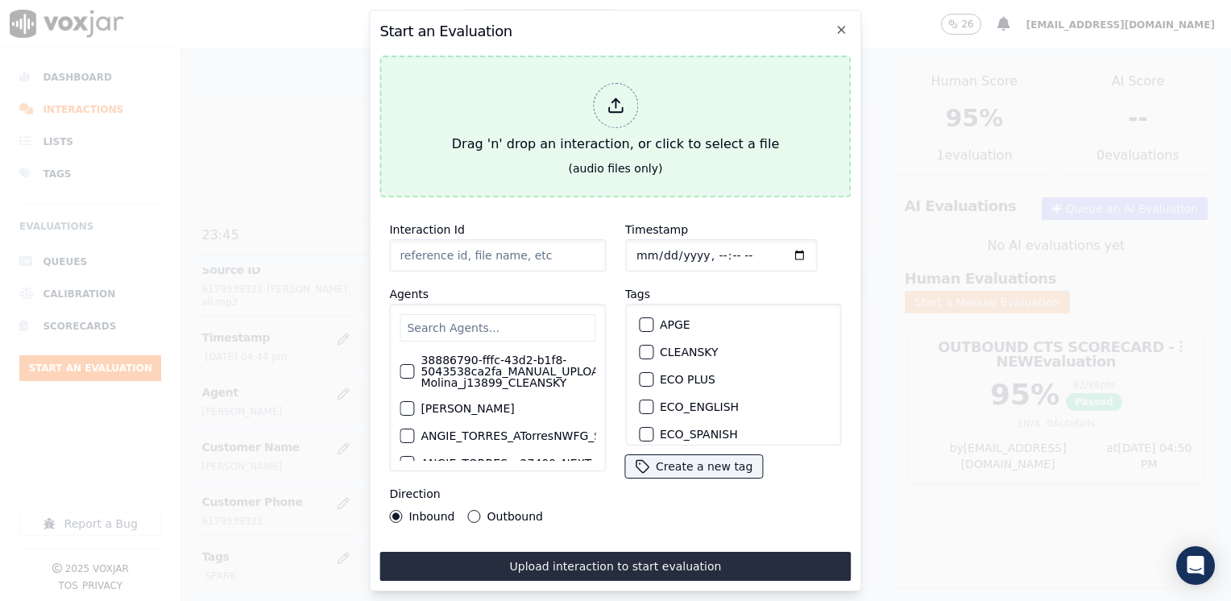
click at [620, 112] on div at bounding box center [615, 105] width 45 height 45
type input "20250820-145911_8573168284-[PERSON_NAME] all.mp3"
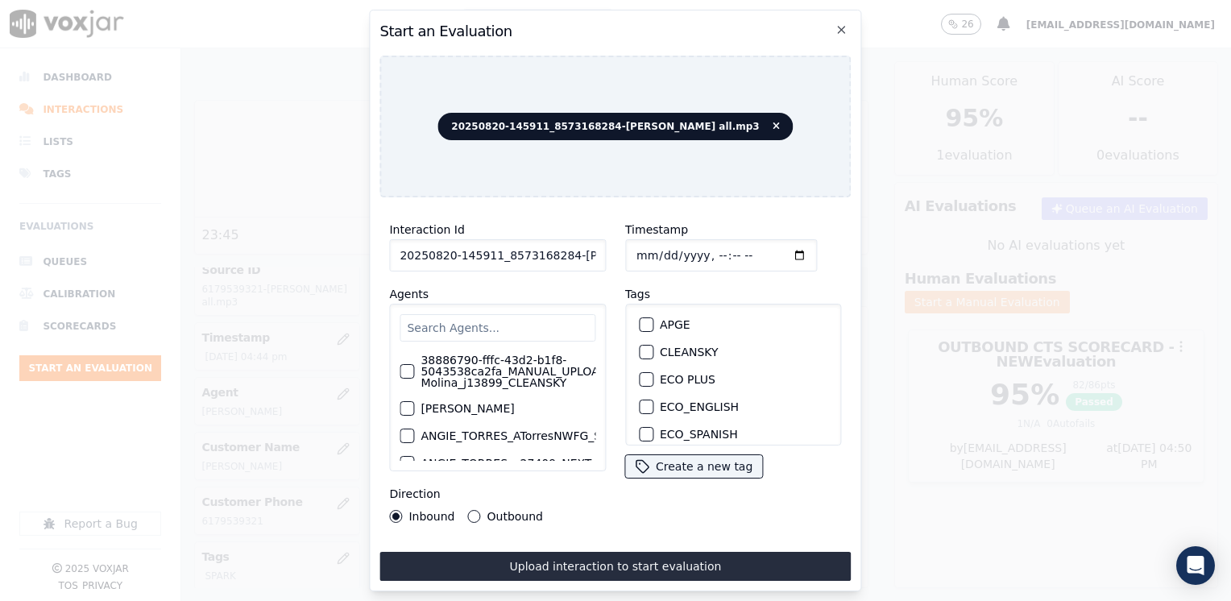
click at [538, 324] on input "text" at bounding box center [498, 327] width 196 height 27
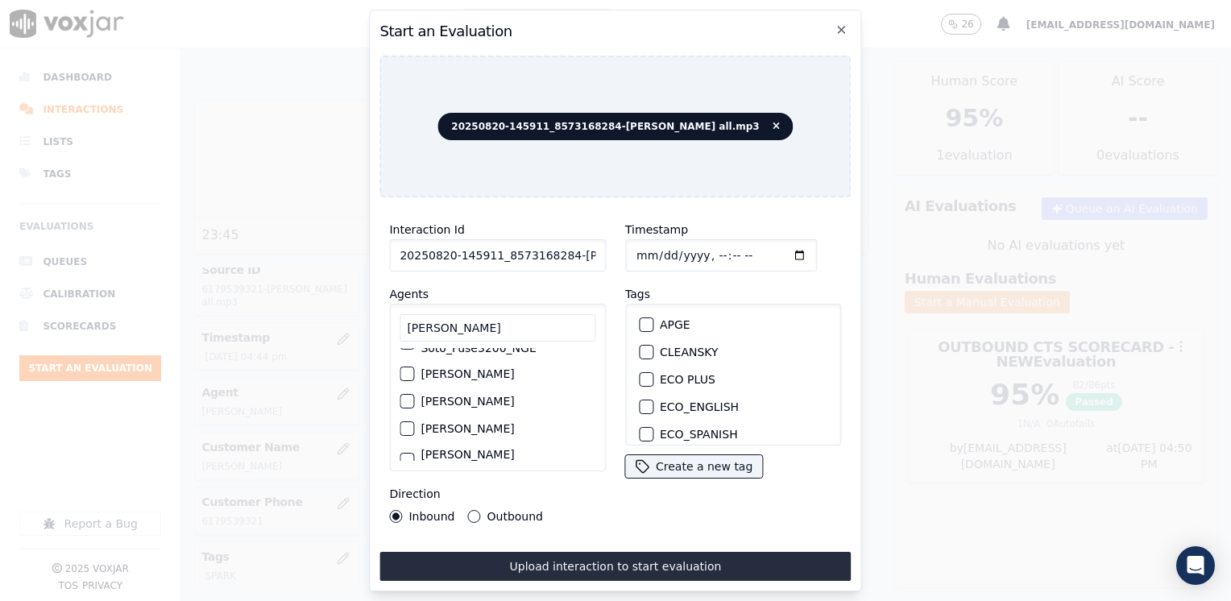
scroll to position [0, 0]
type input "[PERSON_NAME]"
click at [406, 392] on div "button" at bounding box center [405, 397] width 11 height 11
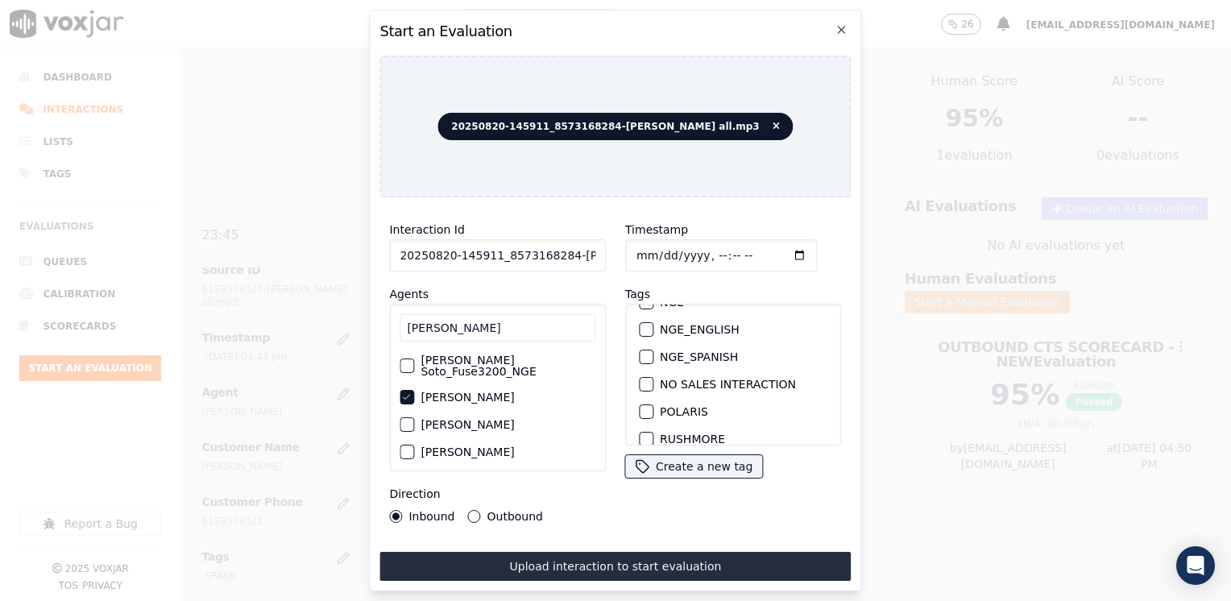
scroll to position [322, 0]
click at [645, 379] on button "SPARK" at bounding box center [646, 386] width 15 height 15
click at [774, 251] on input "Timestamp" at bounding box center [721, 255] width 192 height 32
type input "[DATE]T16:50"
drag, startPoint x: 471, startPoint y: 506, endPoint x: 509, endPoint y: 511, distance: 39.0
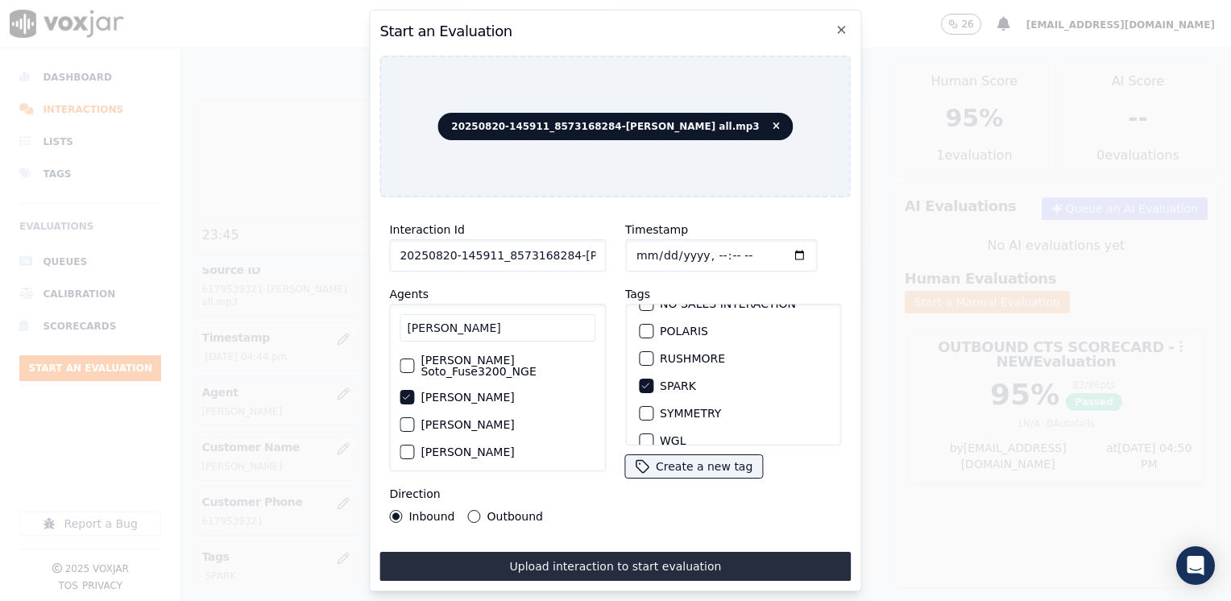
click at [471, 510] on button "Outbound" at bounding box center [474, 516] width 13 height 13
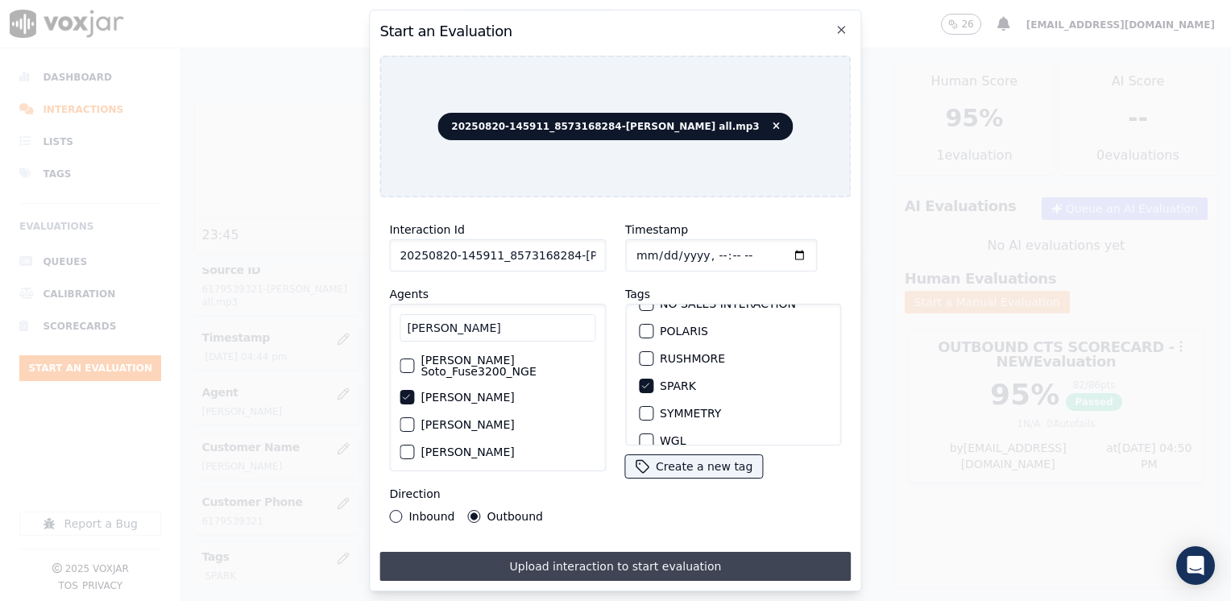
click at [638, 557] on button "Upload interaction to start evaluation" at bounding box center [614, 566] width 471 height 29
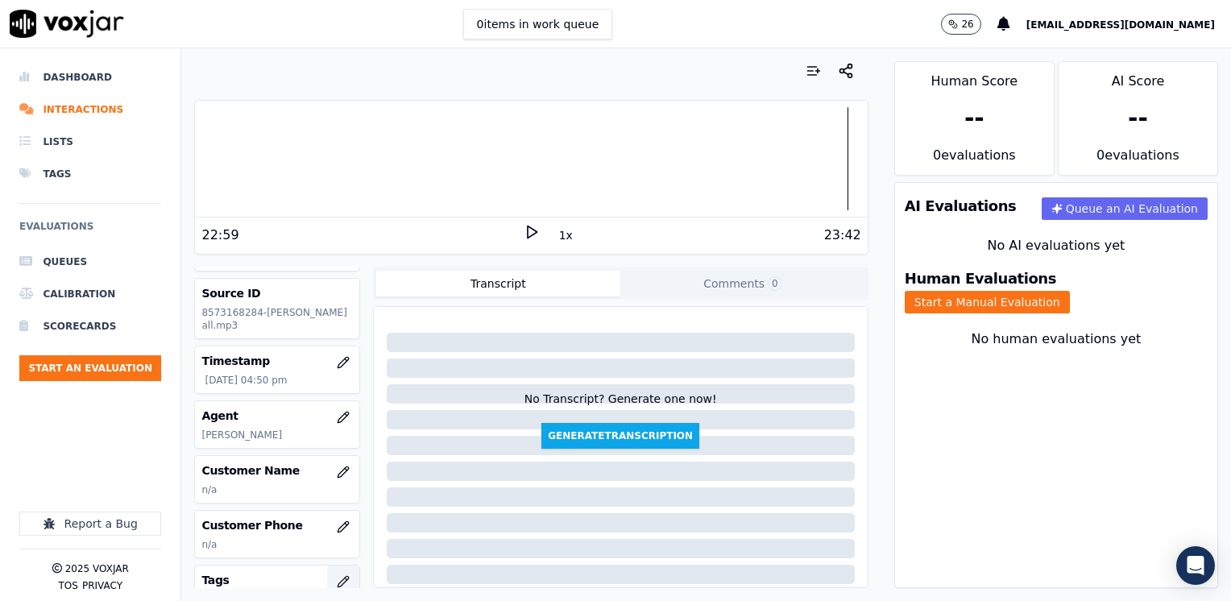
scroll to position [161, 0]
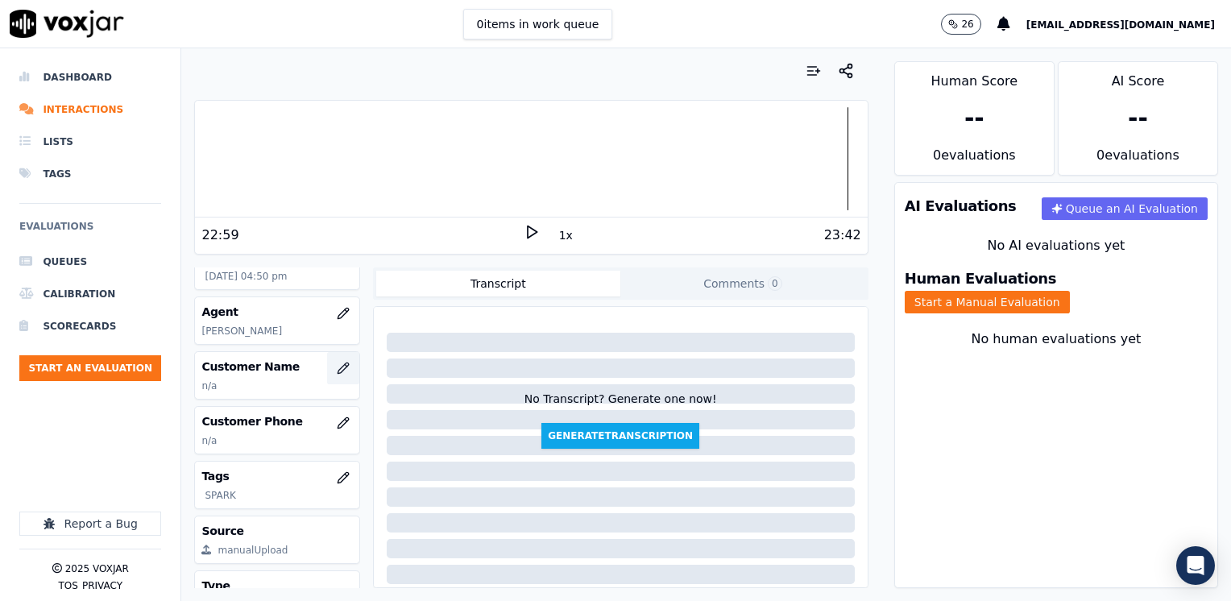
click at [337, 363] on icon "button" at bounding box center [343, 368] width 13 height 13
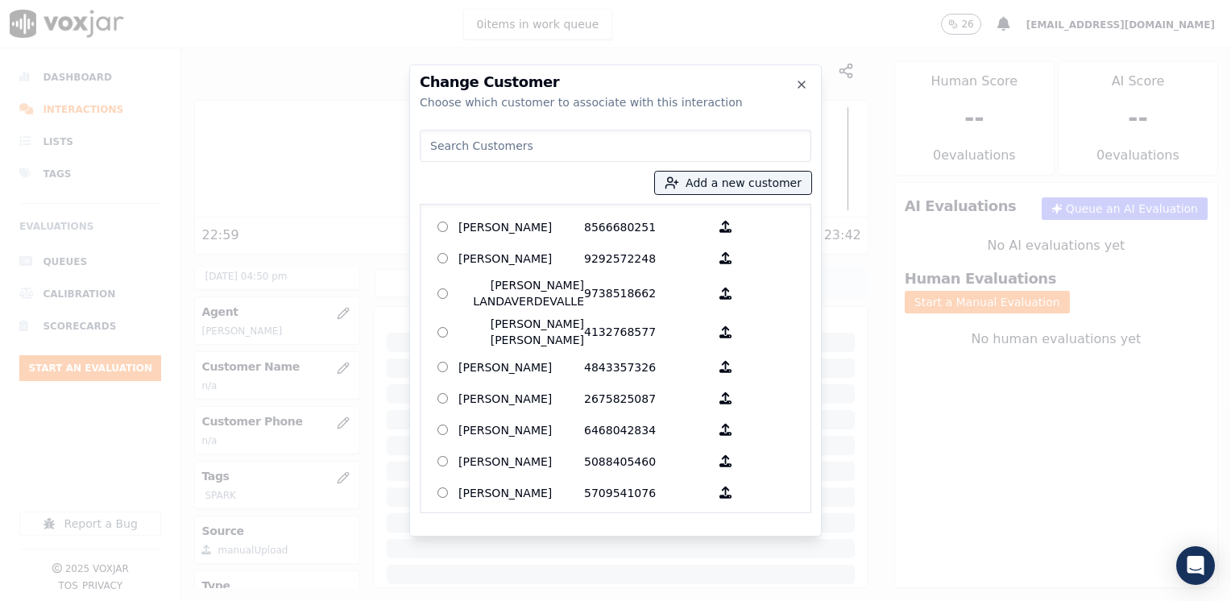
click at [562, 137] on input at bounding box center [616, 146] width 392 height 32
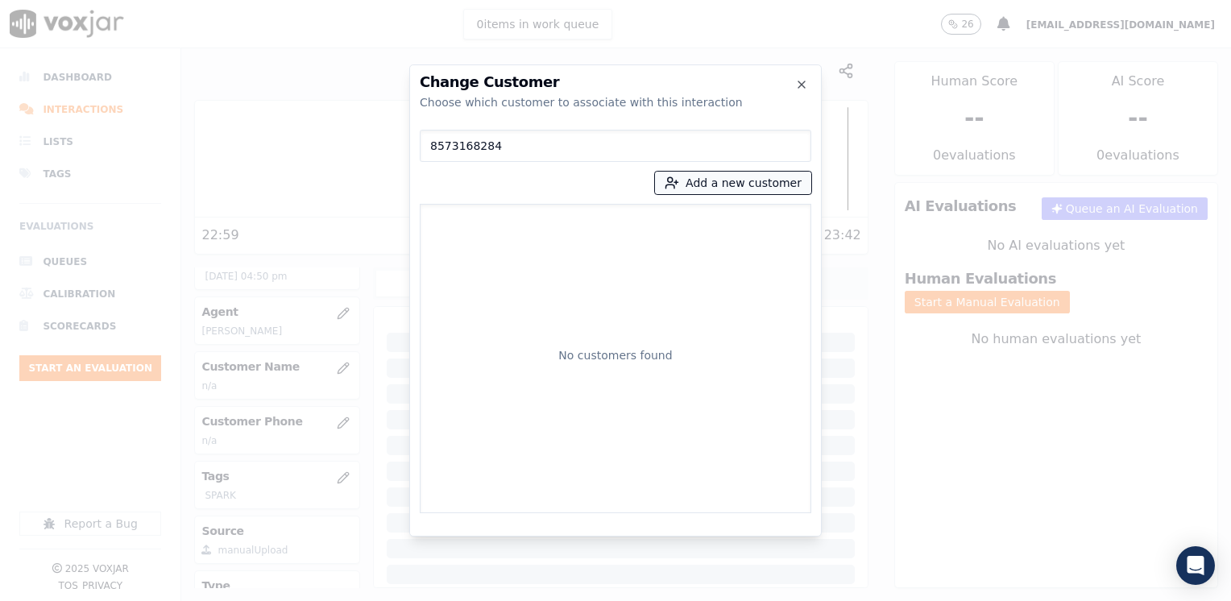
type input "8573168284"
click at [725, 181] on button "Add a new customer" at bounding box center [733, 183] width 156 height 23
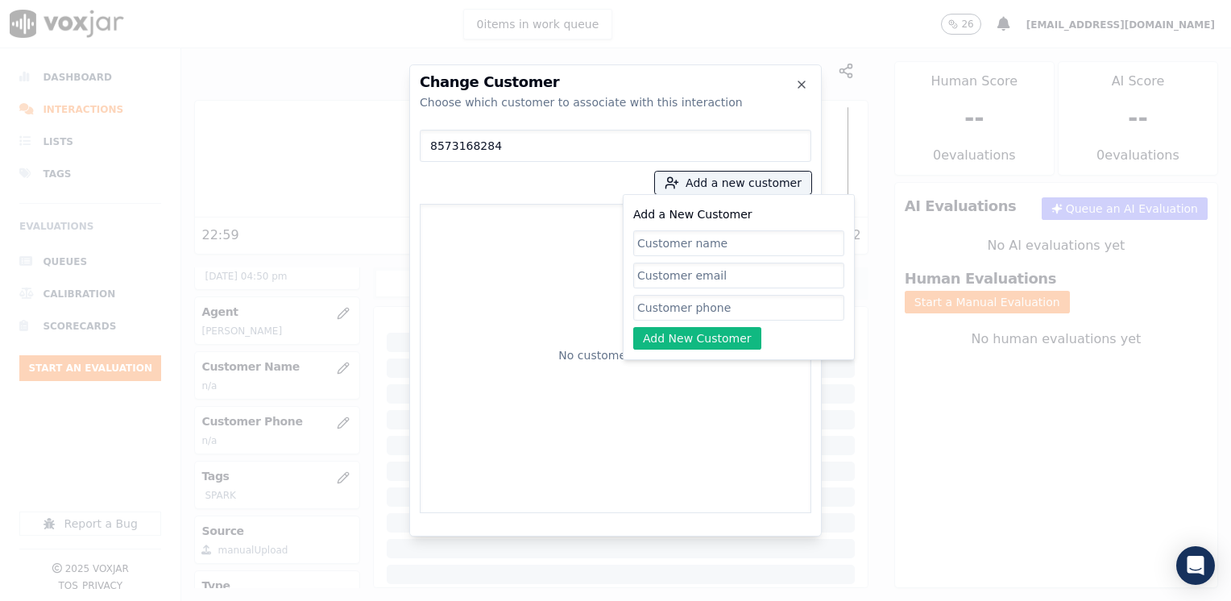
click at [697, 305] on input "Add a New Customer" at bounding box center [738, 308] width 211 height 26
paste input "8573168284"
type input "8573168284"
click at [771, 242] on input "Add a New Customer" at bounding box center [738, 243] width 211 height 26
paste input "[PERSON_NAME]"
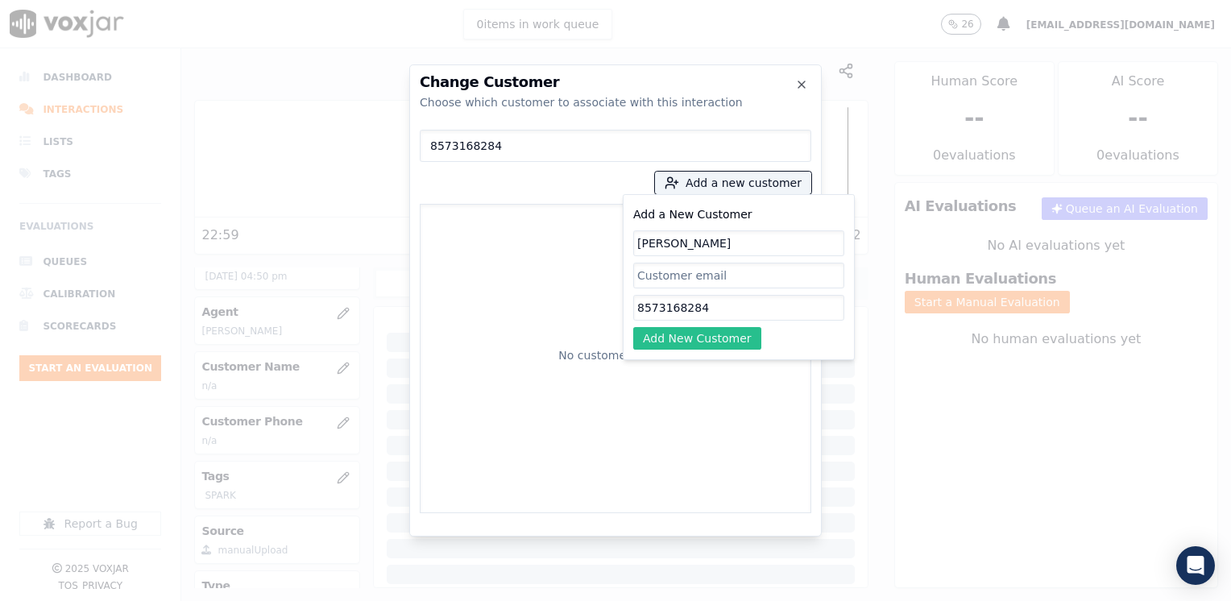
type input "[PERSON_NAME]"
click at [722, 338] on button "Add New Customer" at bounding box center [697, 338] width 128 height 23
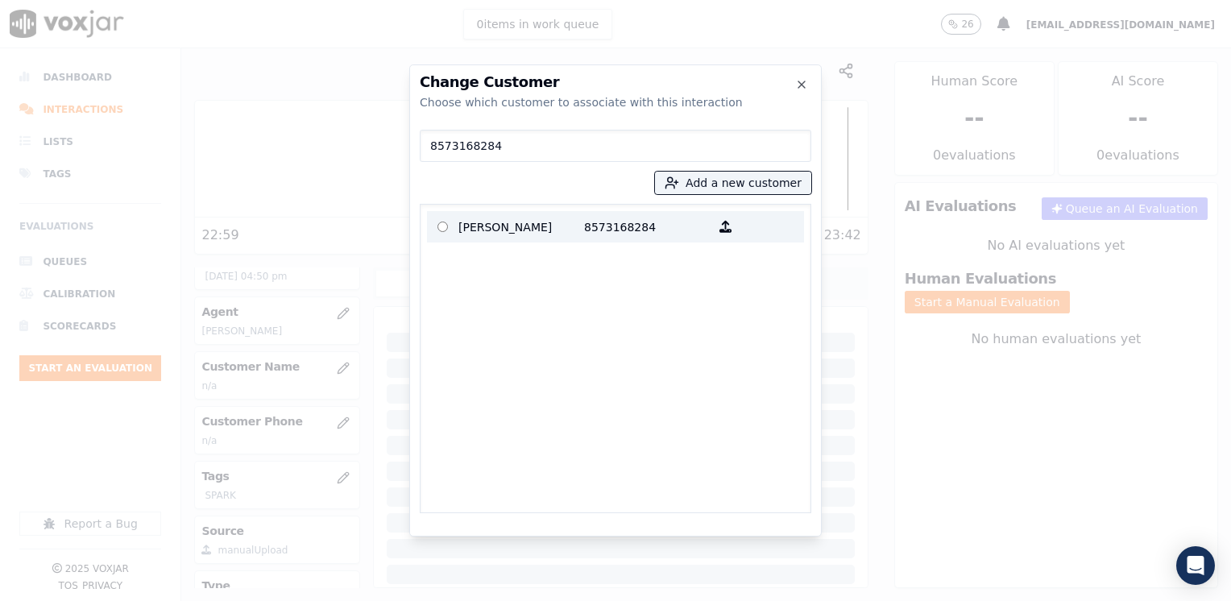
click at [565, 227] on p "[PERSON_NAME]" at bounding box center [521, 226] width 126 height 25
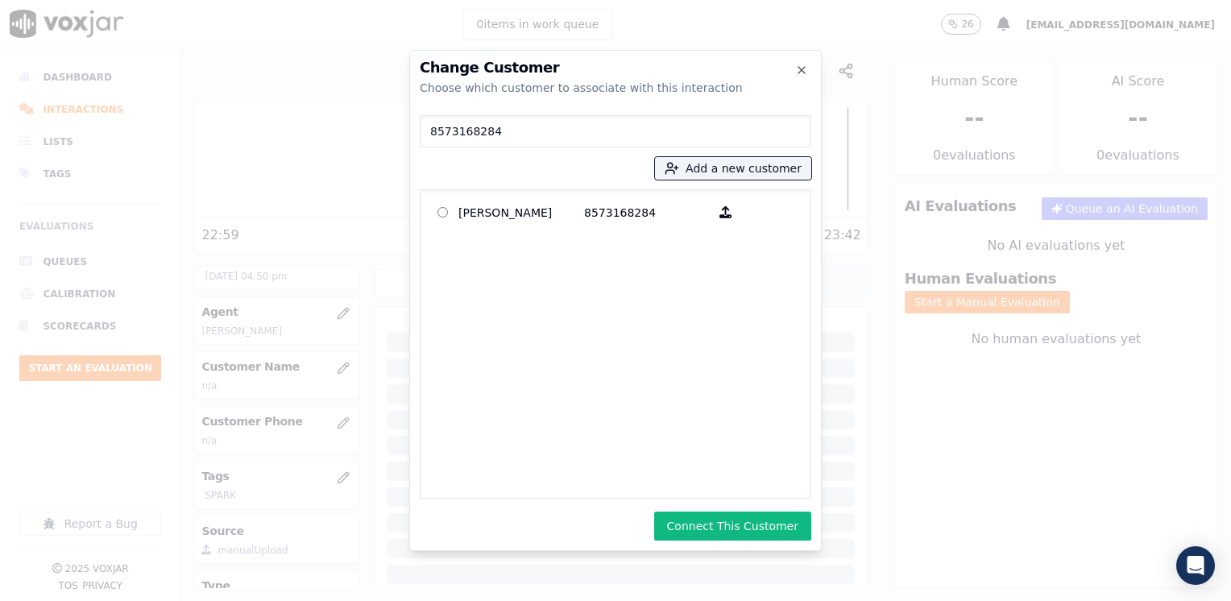
click at [693, 508] on div "Change Customer Choose which customer to associate with this interaction 857316…" at bounding box center [615, 300] width 412 height 501
click at [694, 517] on button "Connect This Customer" at bounding box center [732, 526] width 157 height 29
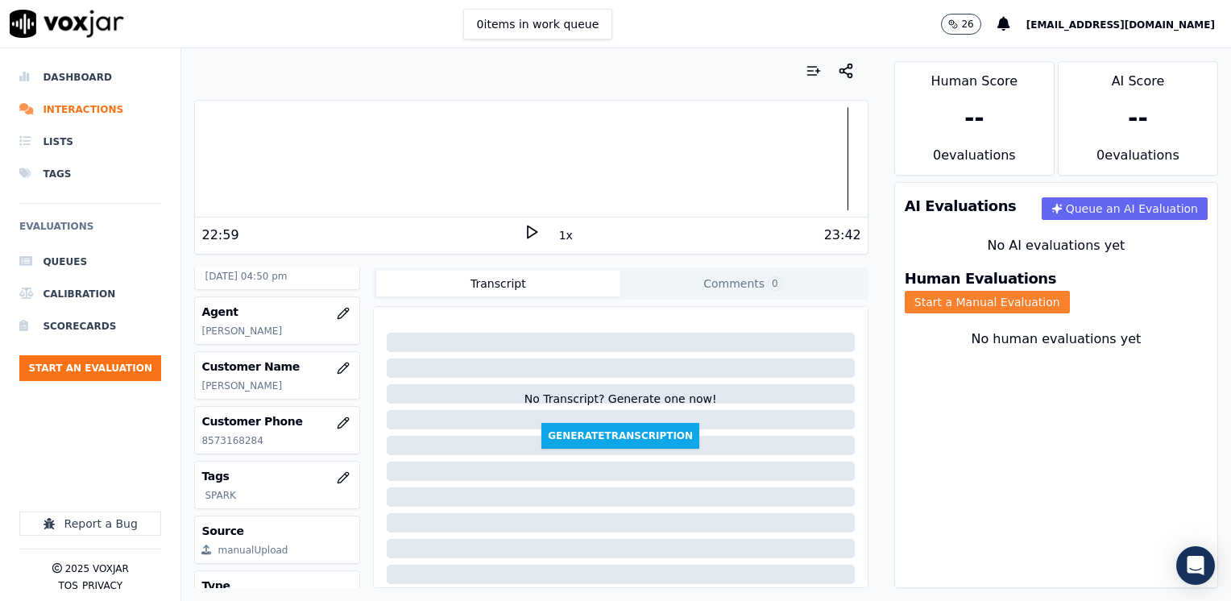
click at [1070, 291] on button "Start a Manual Evaluation" at bounding box center [987, 302] width 165 height 23
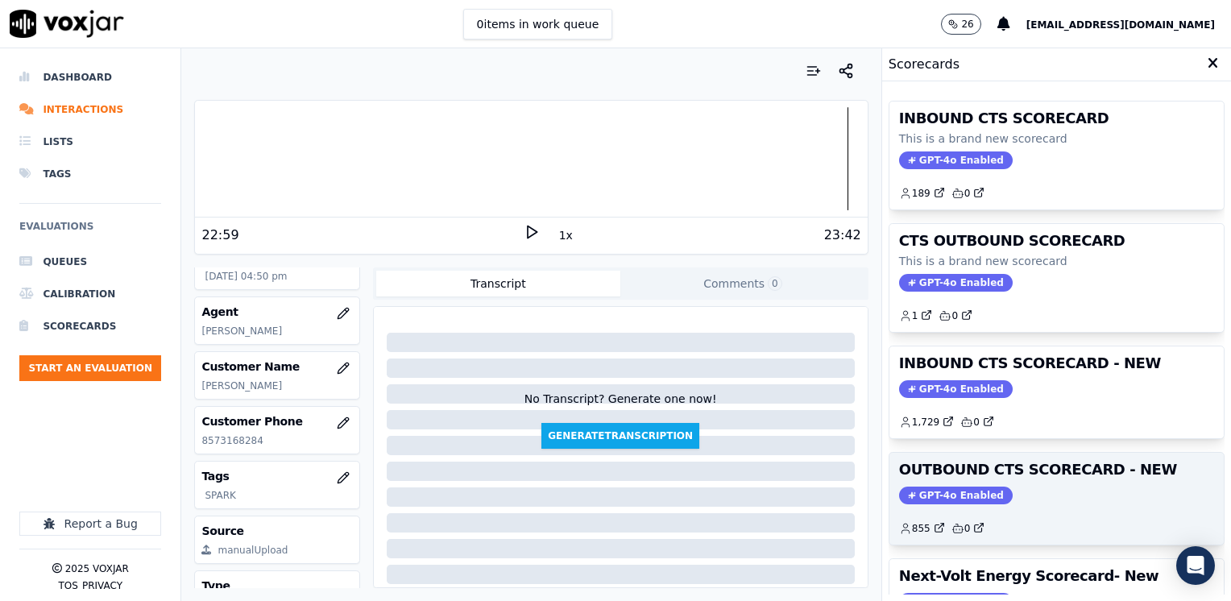
click at [951, 487] on span "GPT-4o Enabled" at bounding box center [956, 496] width 114 height 18
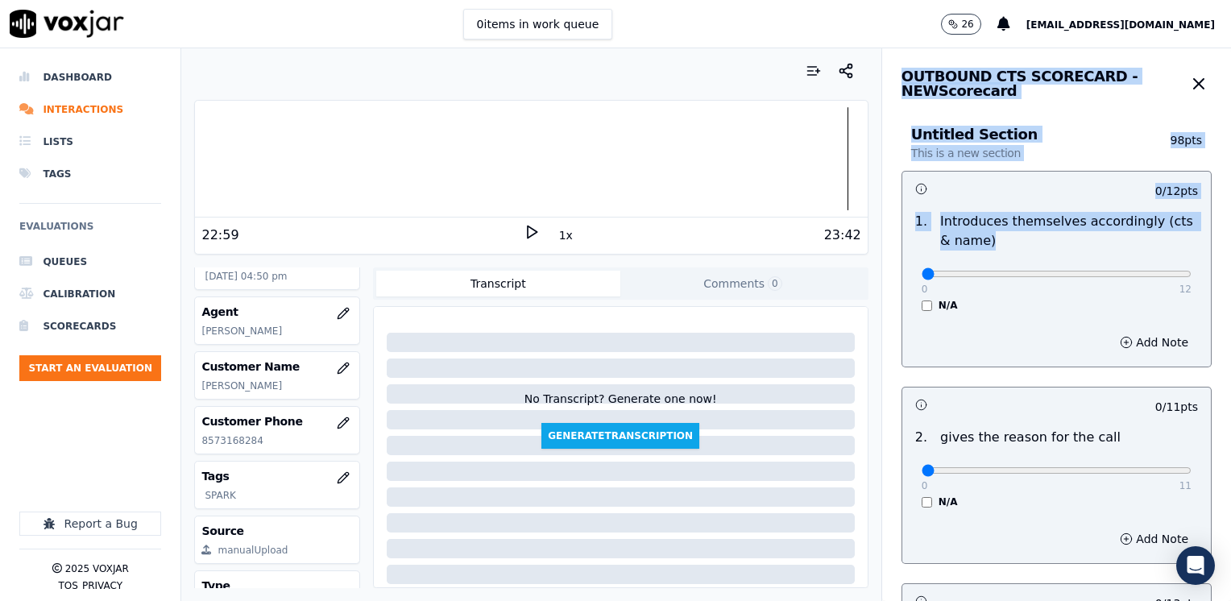
drag, startPoint x: 910, startPoint y: 267, endPoint x: 1233, endPoint y: 238, distance: 324.3
click at [1230, 238] on html "0 items in work queue 26 [EMAIL_ADDRESS][DOMAIN_NAME] Dashboard Interactions Li…" at bounding box center [615, 300] width 1231 height 601
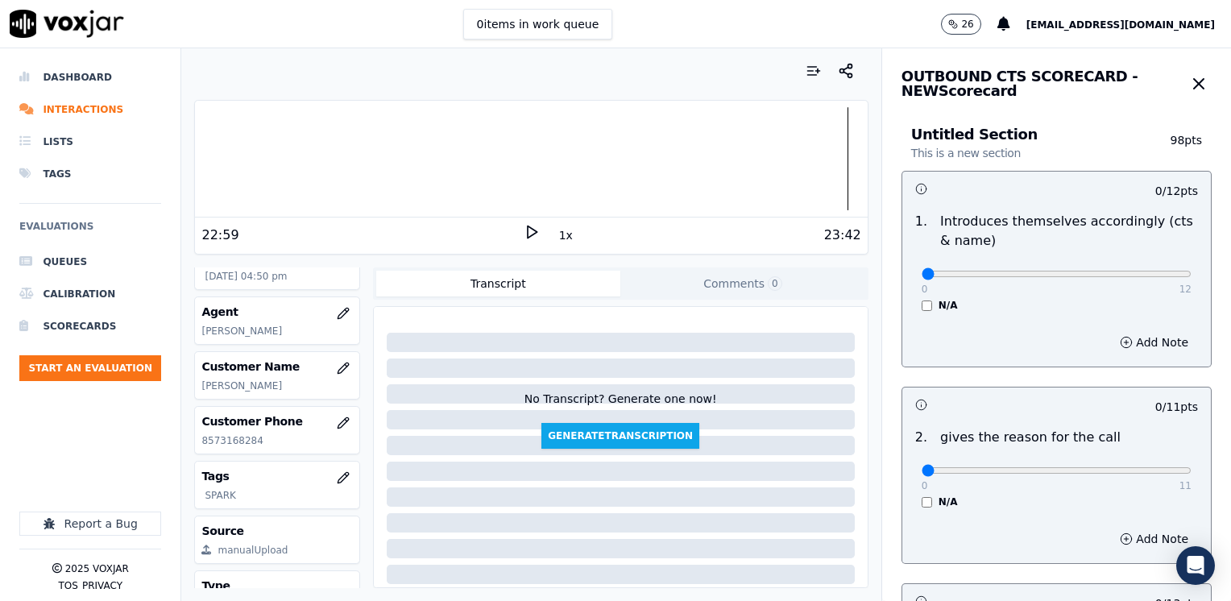
click at [902, 332] on div "Add Note" at bounding box center [1056, 342] width 309 height 48
drag, startPoint x: 908, startPoint y: 273, endPoint x: 1080, endPoint y: 367, distance: 195.8
type input "12"
click at [1192, 277] on input "range" at bounding box center [1057, 274] width 270 height 6
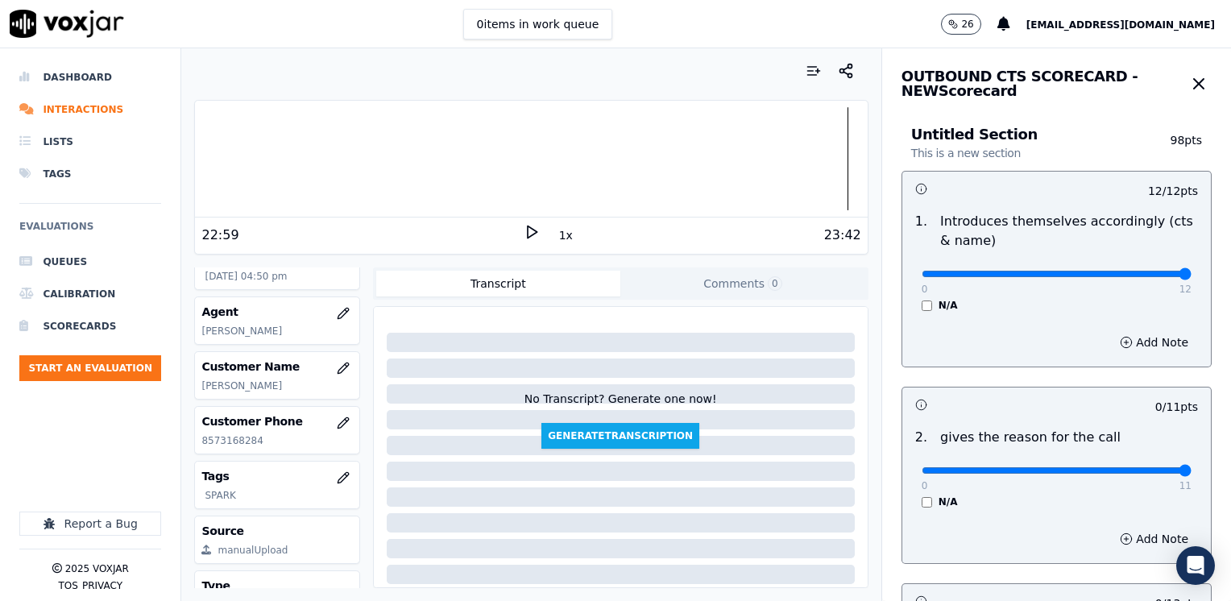
drag, startPoint x: 914, startPoint y: 471, endPoint x: 1233, endPoint y: 462, distance: 319.1
type input "11"
click at [1192, 277] on input "range" at bounding box center [1057, 274] width 270 height 6
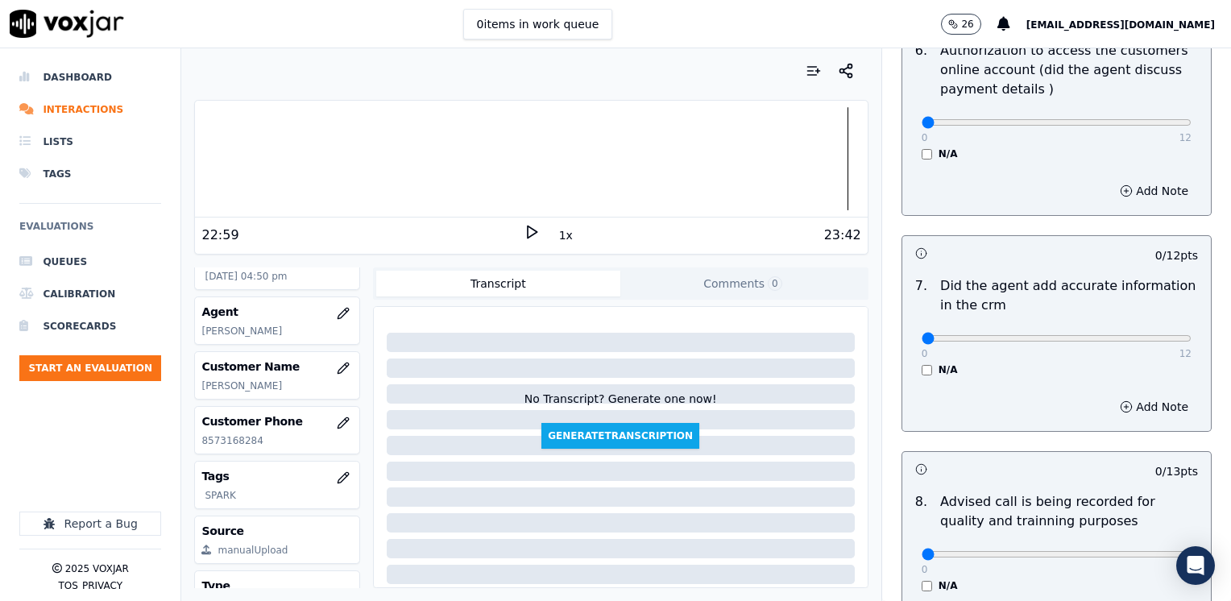
scroll to position [1408, 0]
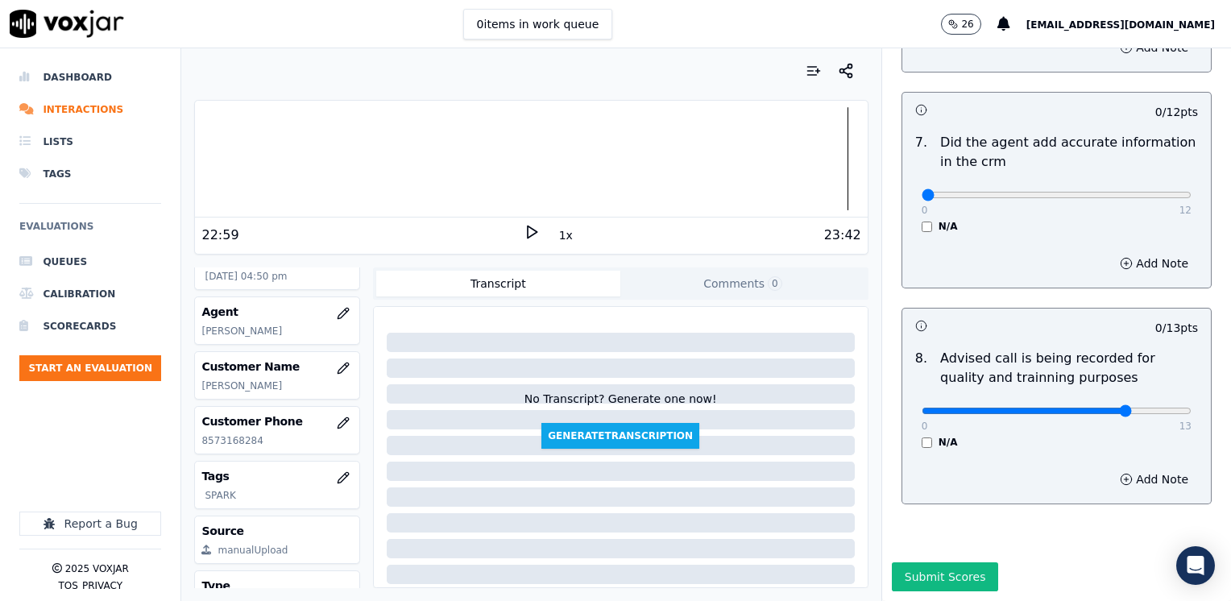
type input "10"
drag, startPoint x: 906, startPoint y: 164, endPoint x: 1233, endPoint y: 164, distance: 327.9
type input "12"
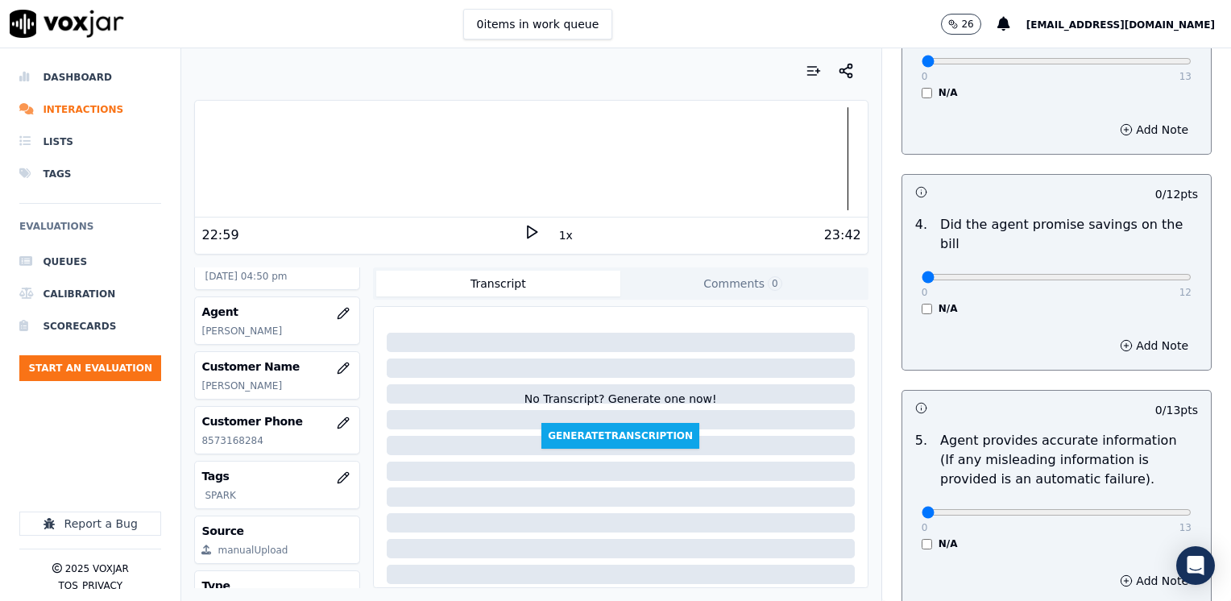
scroll to position [603, 0]
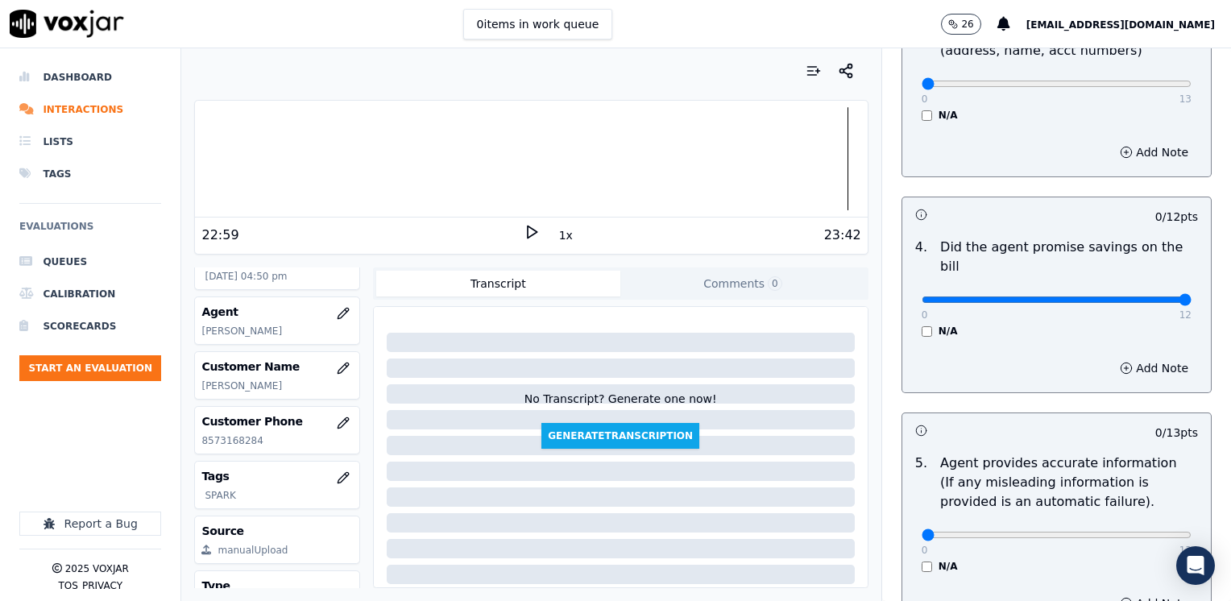
drag, startPoint x: 918, startPoint y: 281, endPoint x: 1233, endPoint y: 281, distance: 315.8
type input "12"
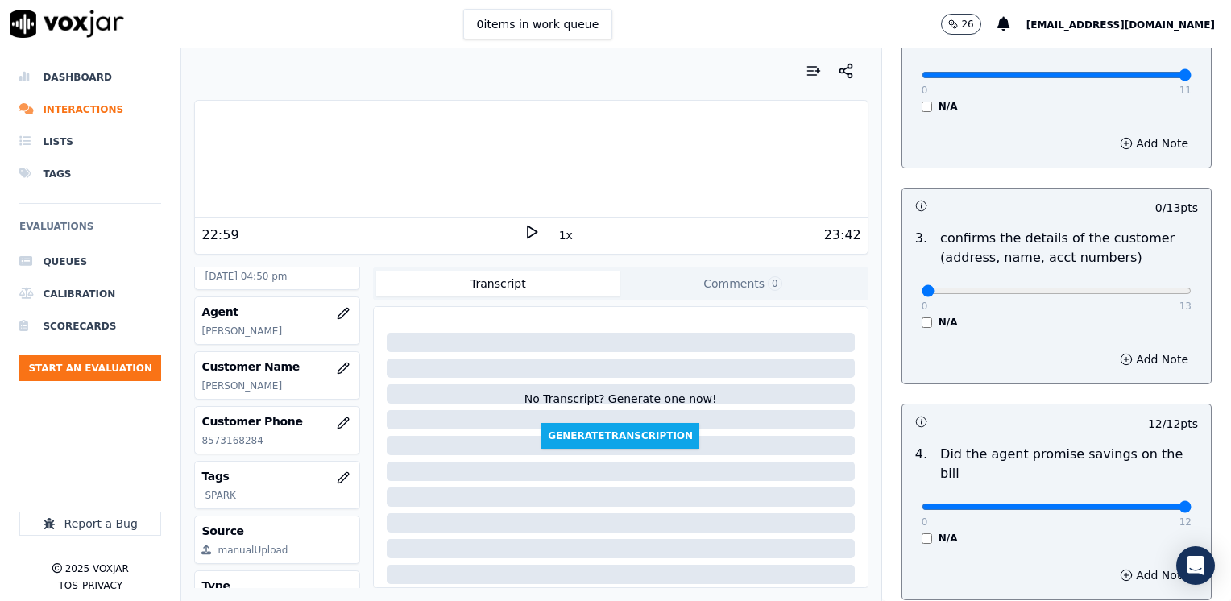
scroll to position [361, 0]
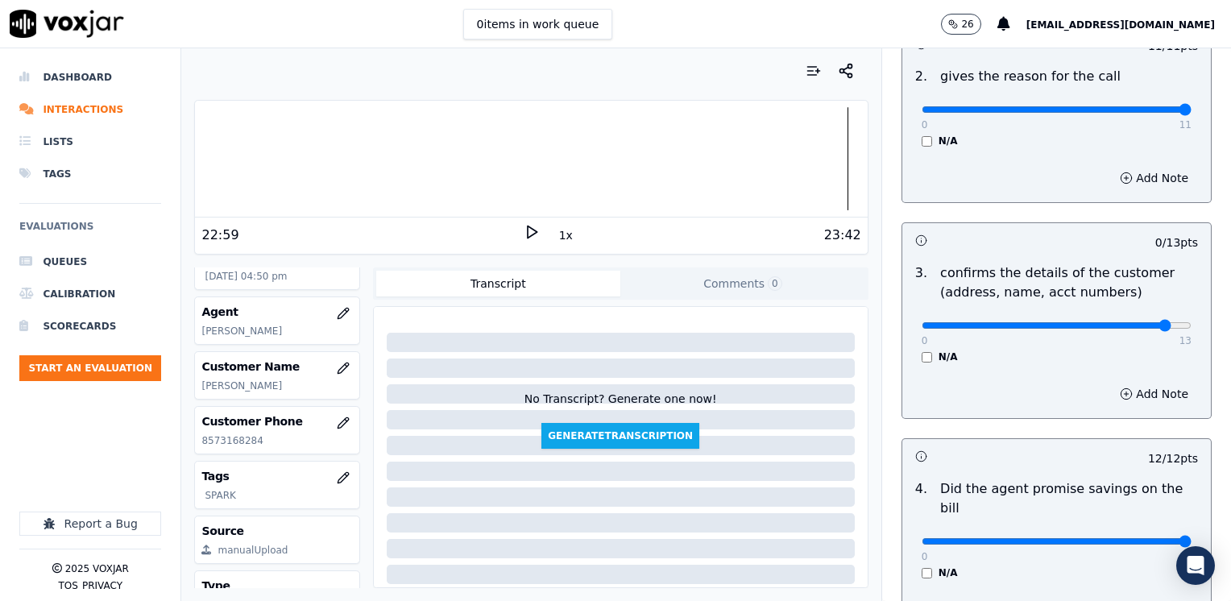
type input "12"
click at [1121, 395] on button "Add Note" at bounding box center [1154, 394] width 88 height 23
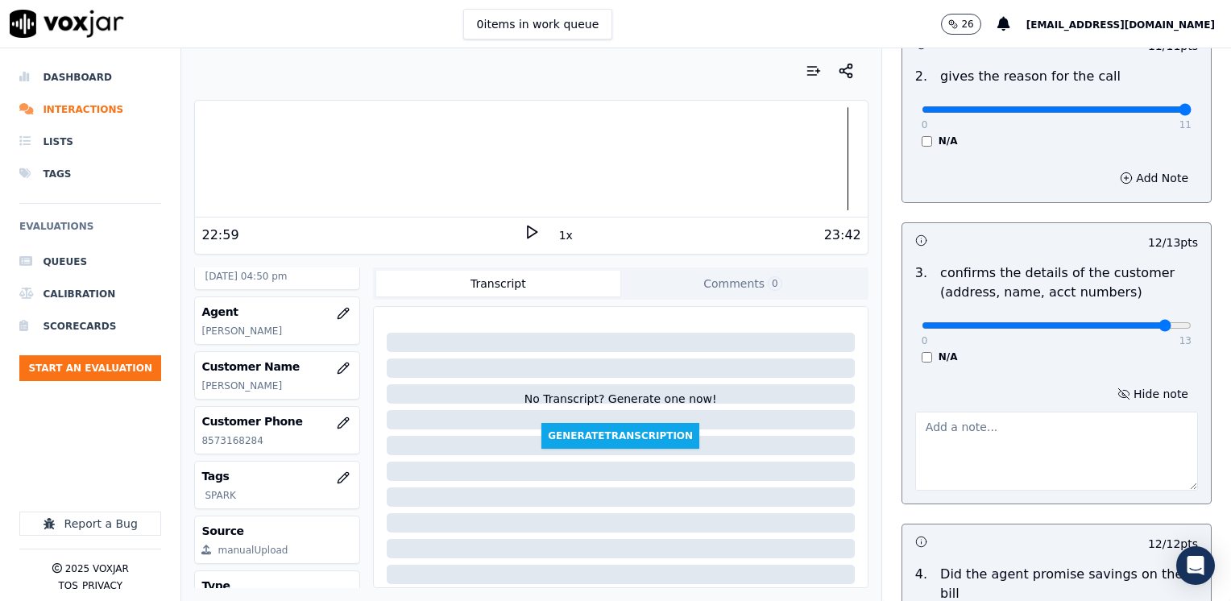
click at [1064, 476] on textarea at bounding box center [1056, 451] width 283 height 79
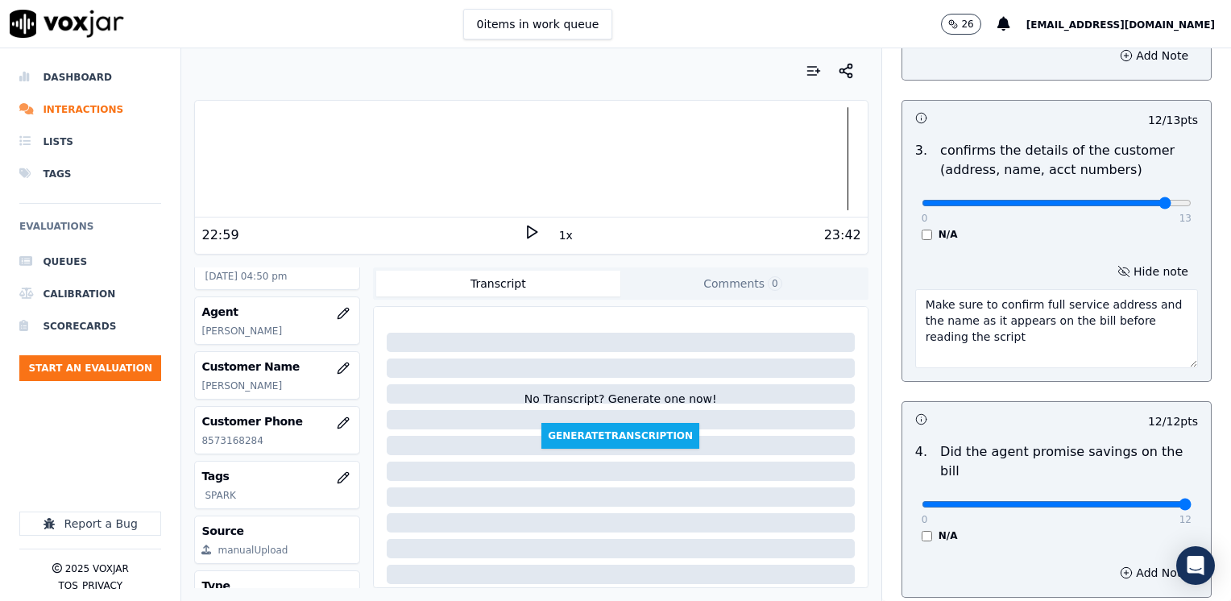
scroll to position [886, 0]
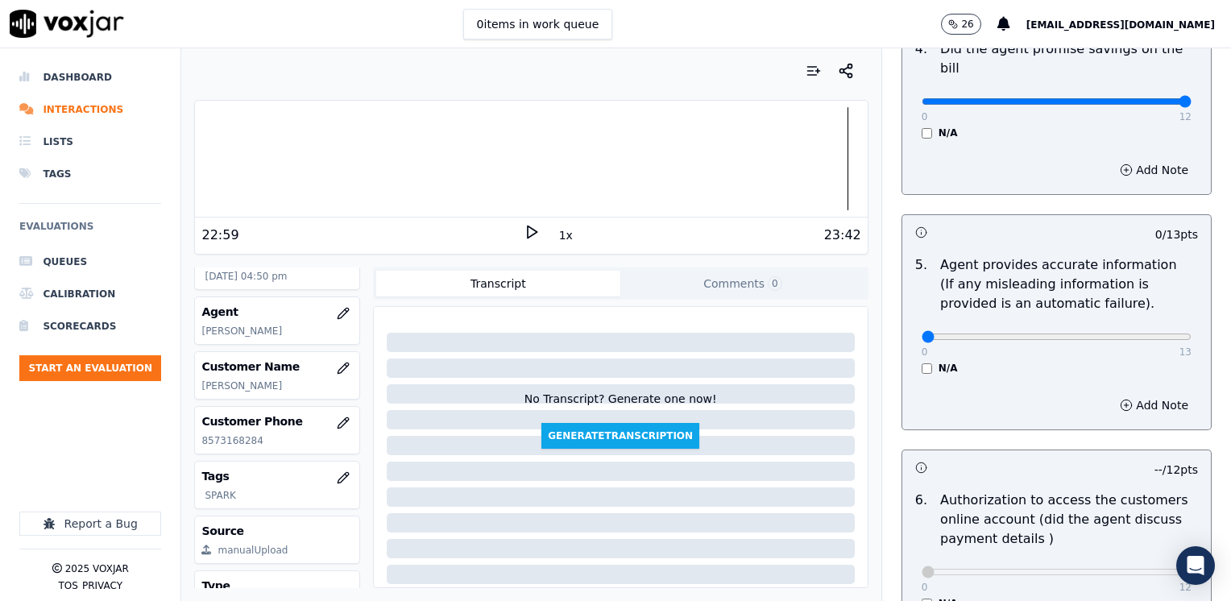
type textarea "Make sure to confirm full service address and the name as it appears on the bil…"
drag, startPoint x: 910, startPoint y: 312, endPoint x: 1225, endPoint y: 307, distance: 314.2
type input "13"
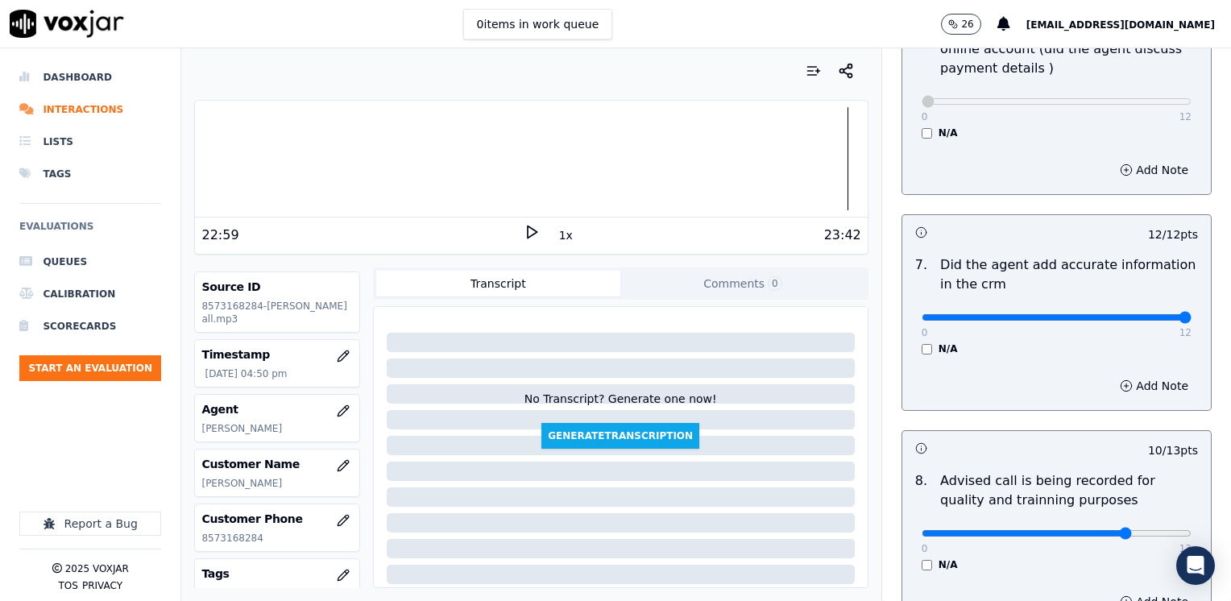
scroll to position [1493, 0]
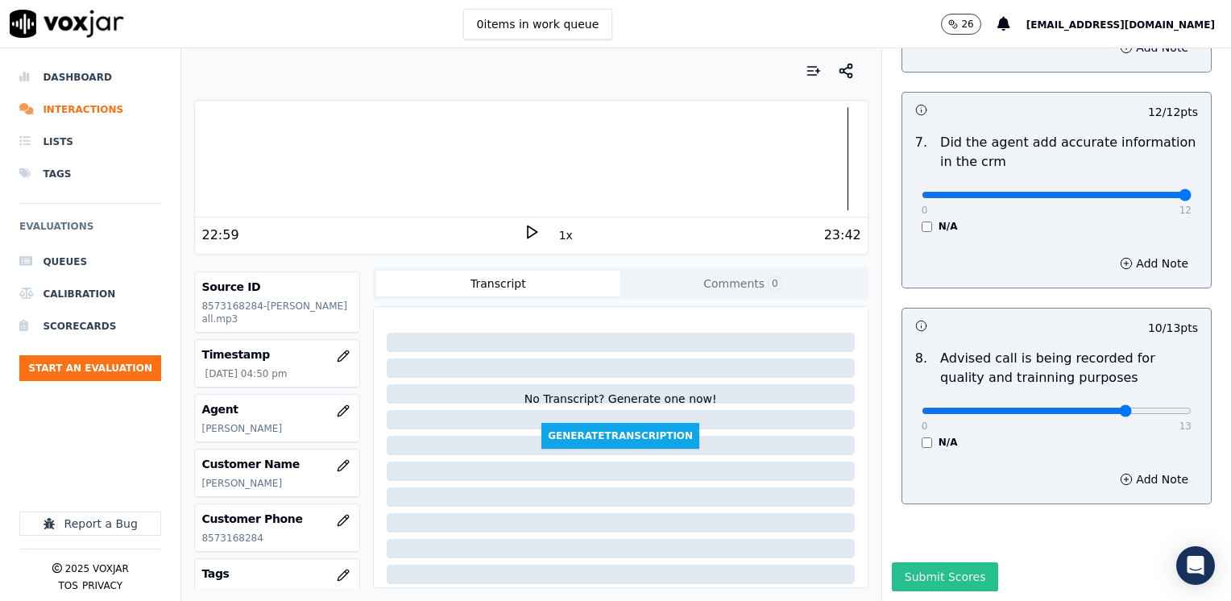
click at [925, 562] on button "Submit Scores" at bounding box center [945, 576] width 107 height 29
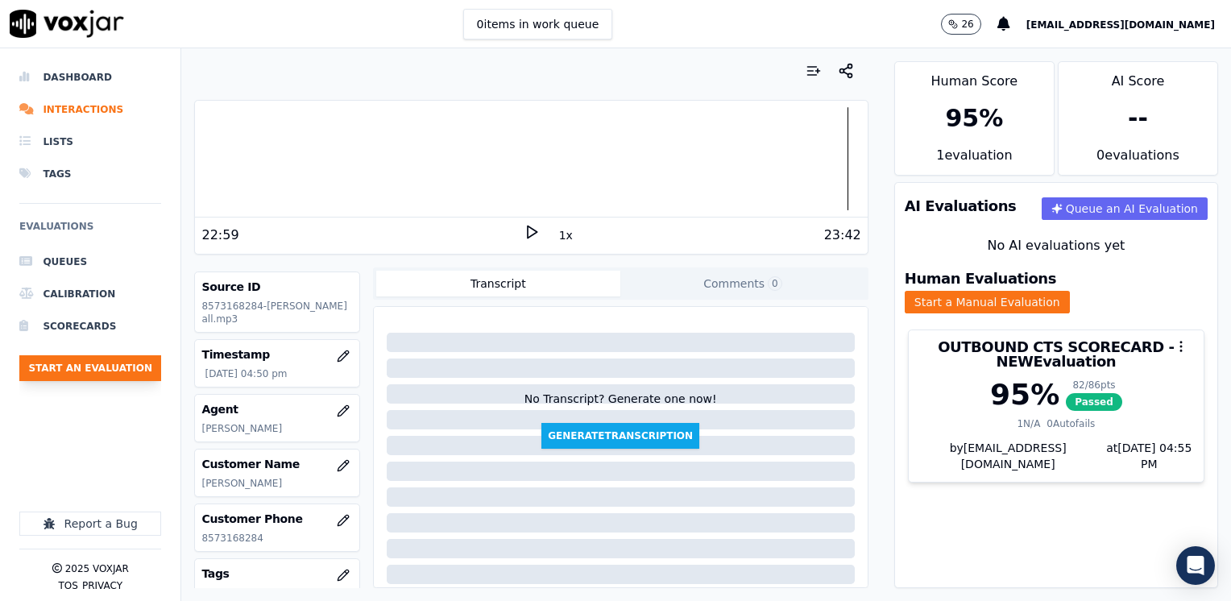
click at [94, 371] on button "Start an Evaluation" at bounding box center [90, 368] width 142 height 26
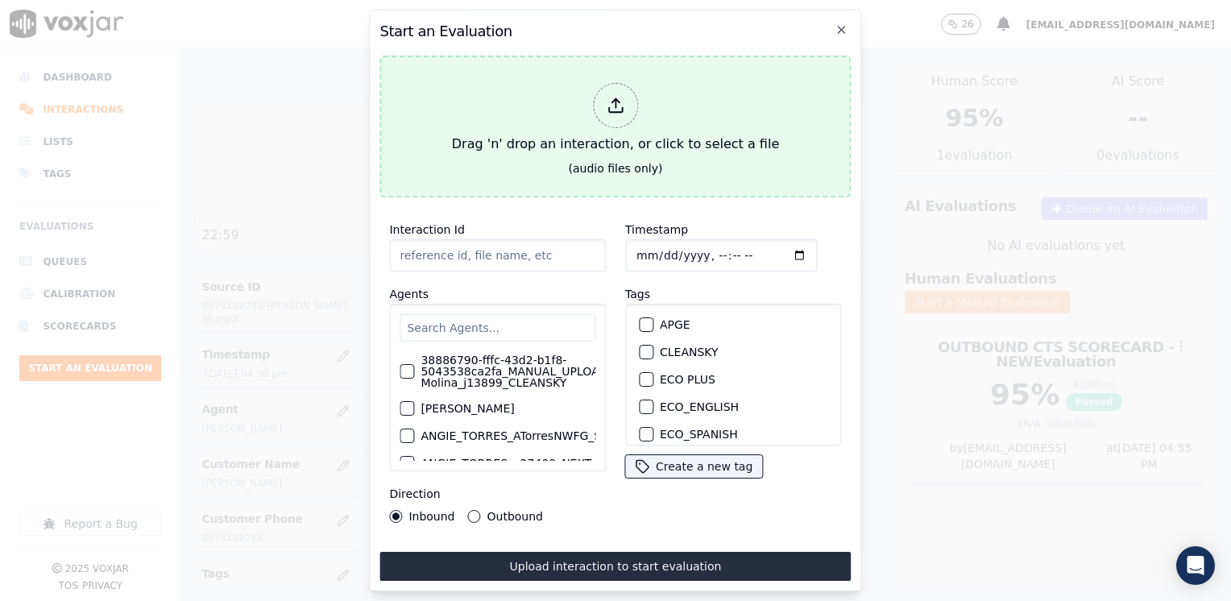
click at [632, 105] on div at bounding box center [615, 105] width 45 height 45
type input "20250820-121212_4194664125-[PERSON_NAME] 2 all.mp3"
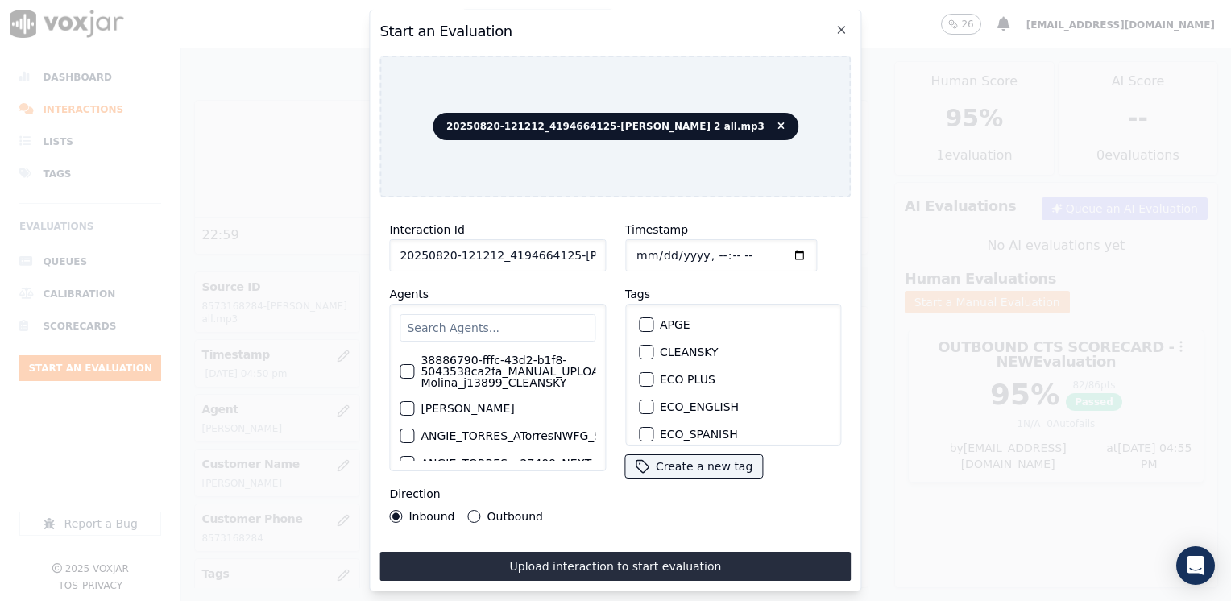
click at [503, 317] on input "text" at bounding box center [498, 327] width 196 height 27
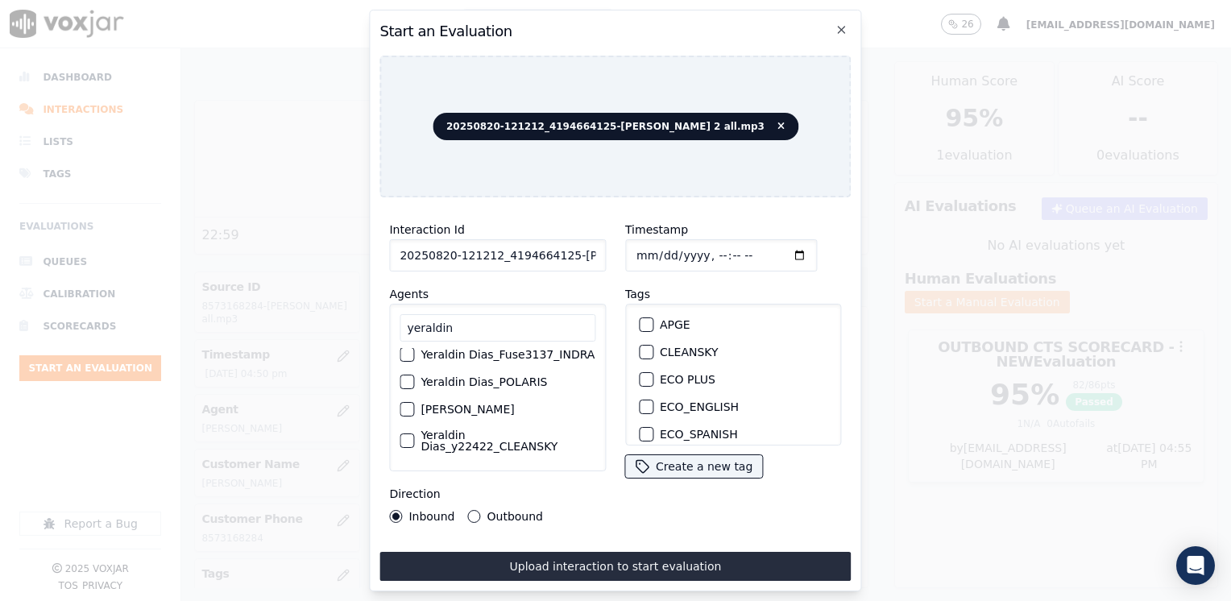
scroll to position [148, 0]
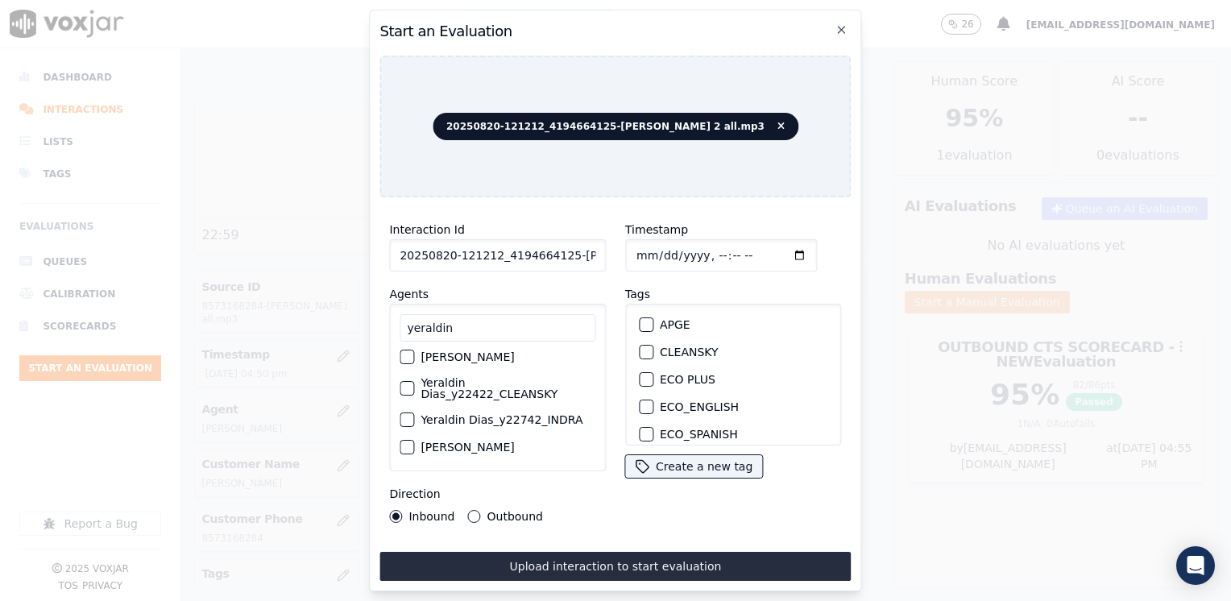
type input "yeraldin"
click at [411, 351] on div "button" at bounding box center [405, 356] width 11 height 11
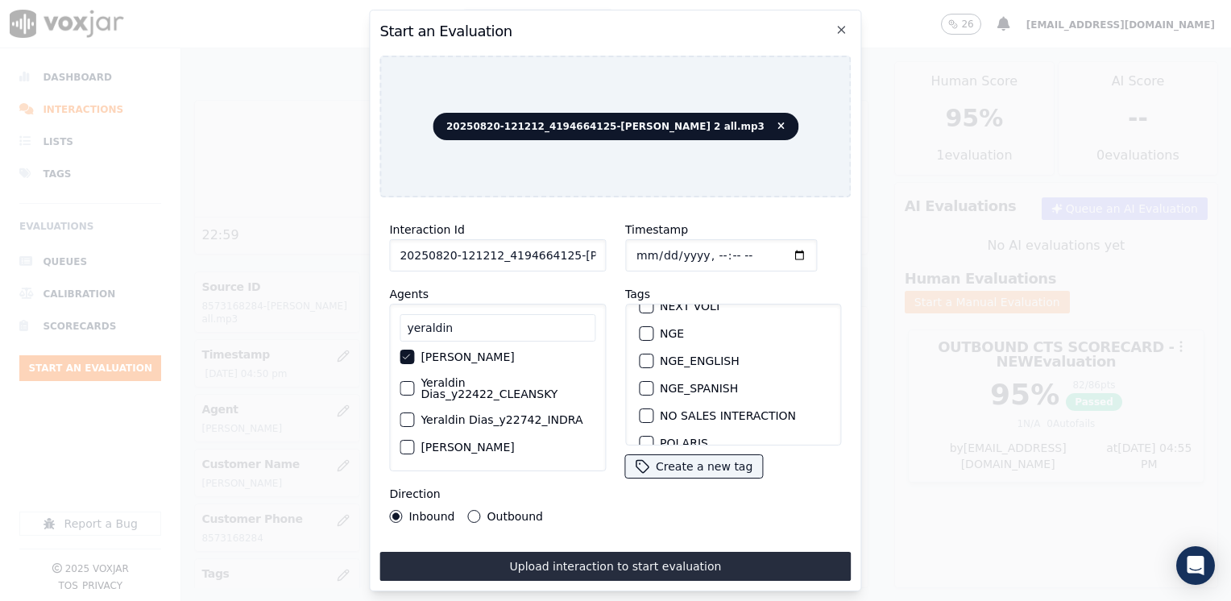
scroll to position [322, 0]
click at [640, 408] on div "button" at bounding box center [645, 413] width 11 height 11
click at [773, 246] on input "Timestamp" at bounding box center [721, 255] width 192 height 32
type input "[DATE]T17:55"
click at [471, 510] on button "Outbound" at bounding box center [474, 516] width 13 height 13
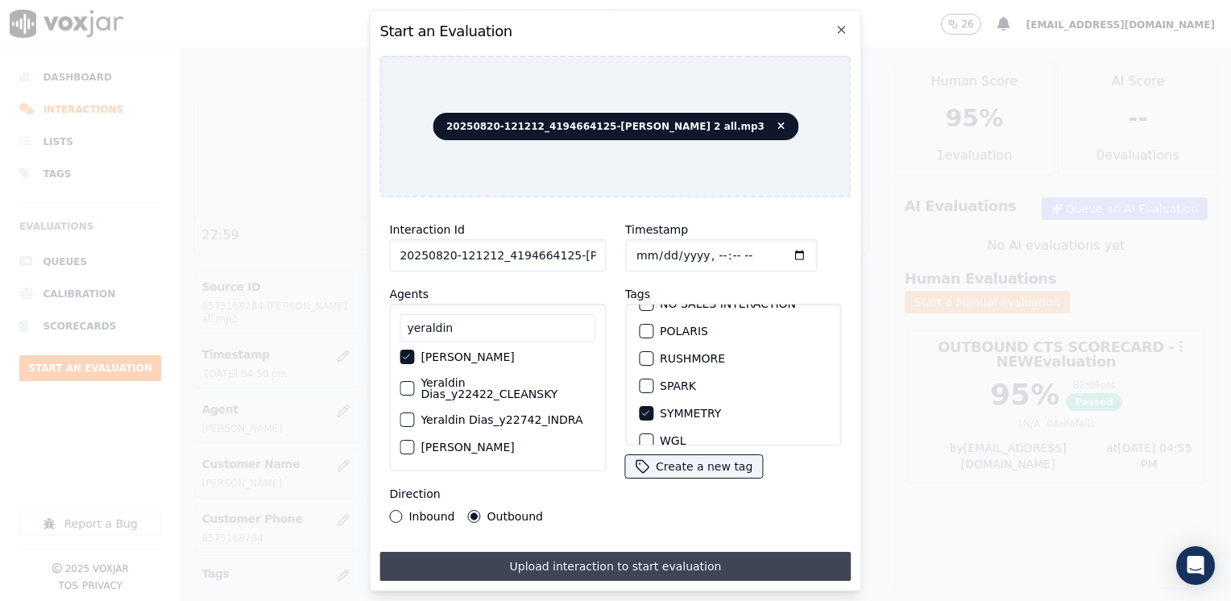
click at [628, 566] on button "Upload interaction to start evaluation" at bounding box center [614, 566] width 471 height 29
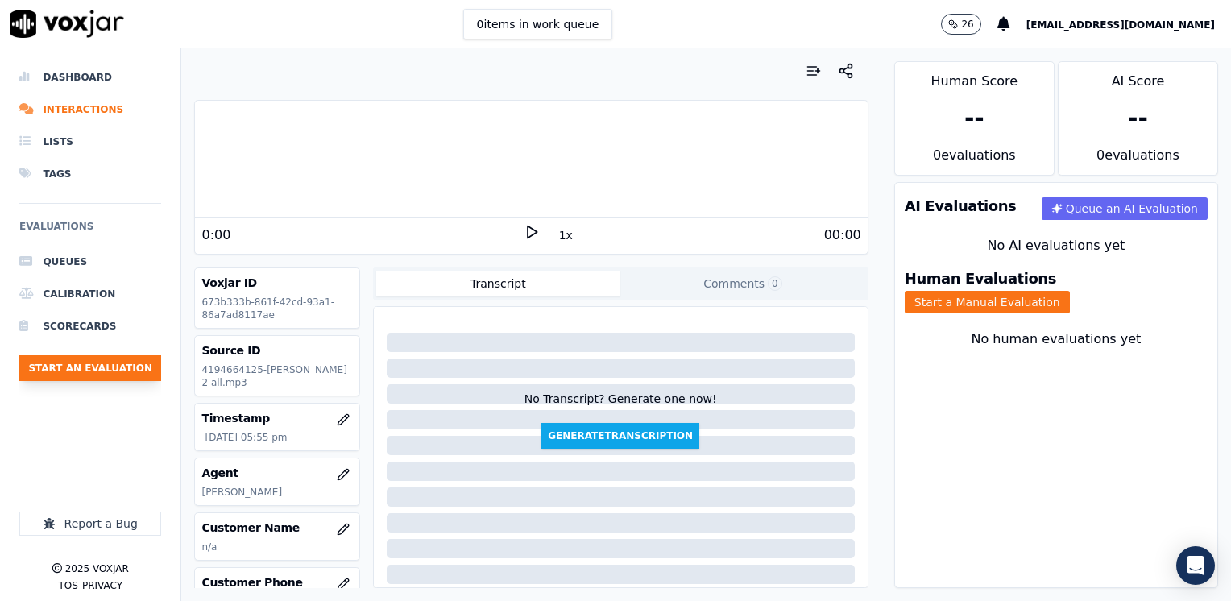
click at [74, 365] on button "Start an Evaluation" at bounding box center [90, 368] width 142 height 26
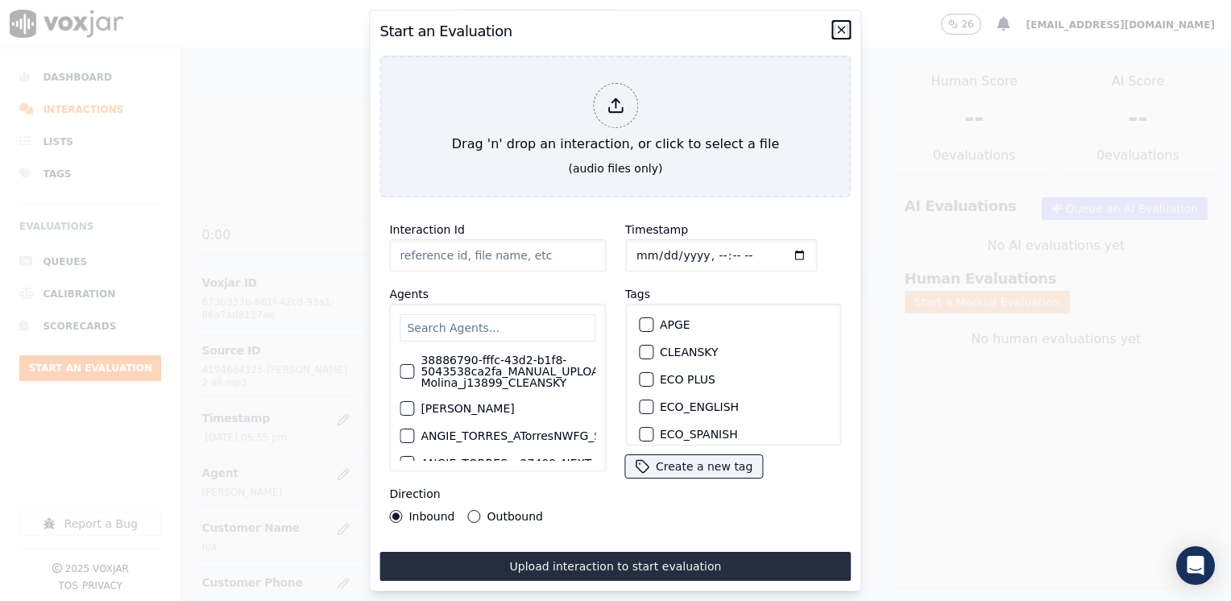
click at [841, 23] on icon "button" at bounding box center [841, 29] width 13 height 13
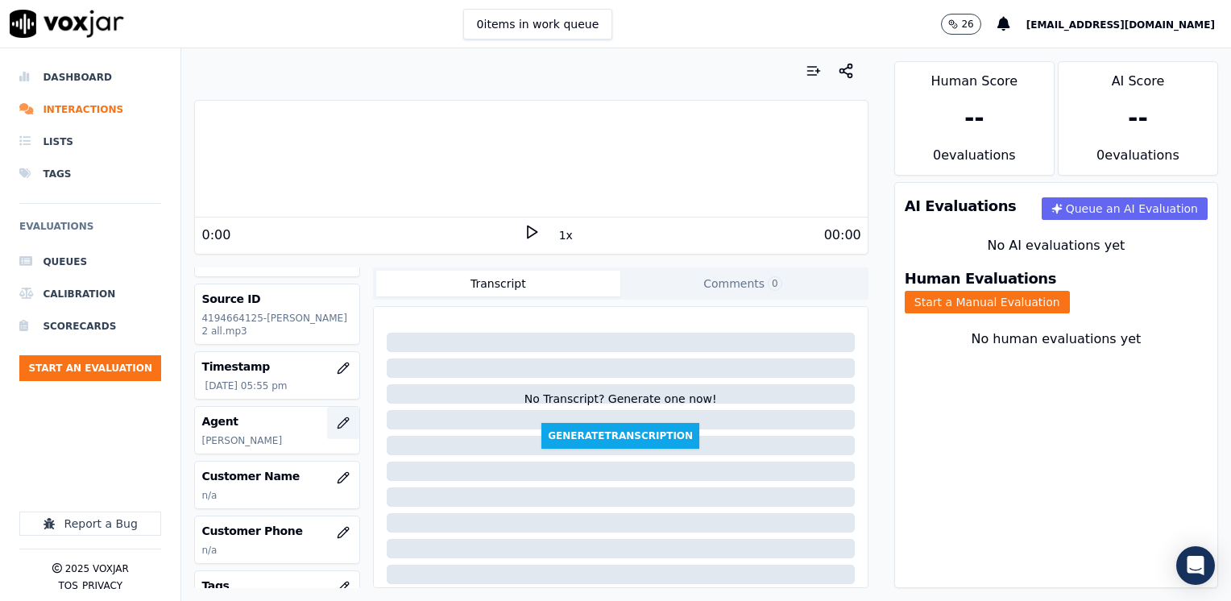
scroll to position [81, 0]
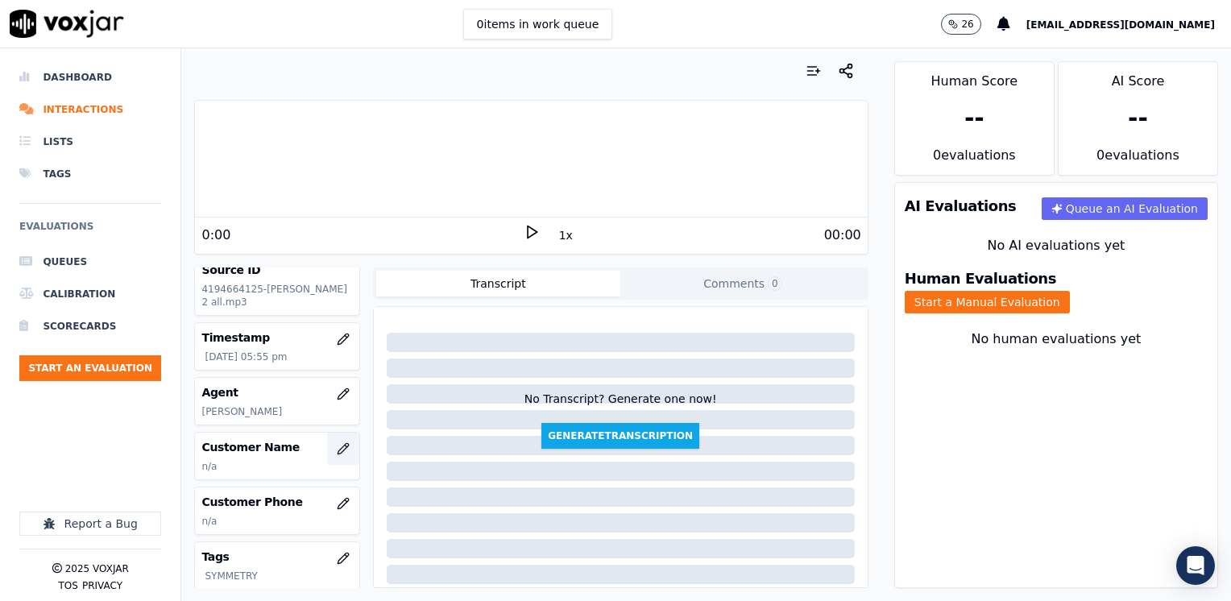
click at [345, 445] on icon "button" at bounding box center [346, 446] width 2 height 2
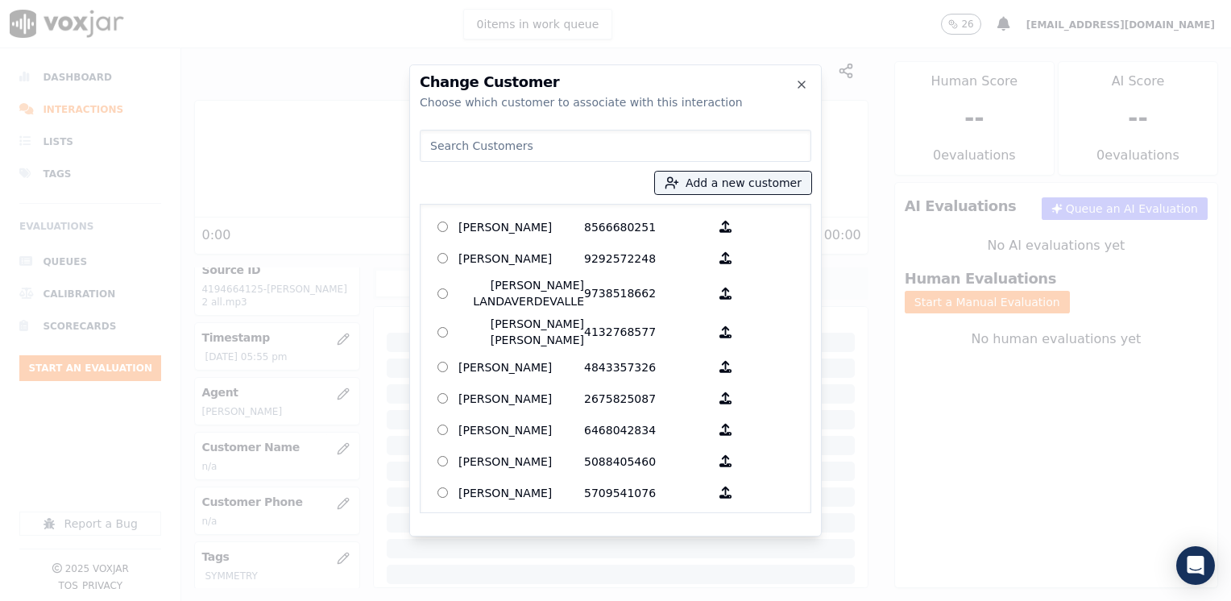
click at [670, 153] on input at bounding box center [616, 146] width 392 height 32
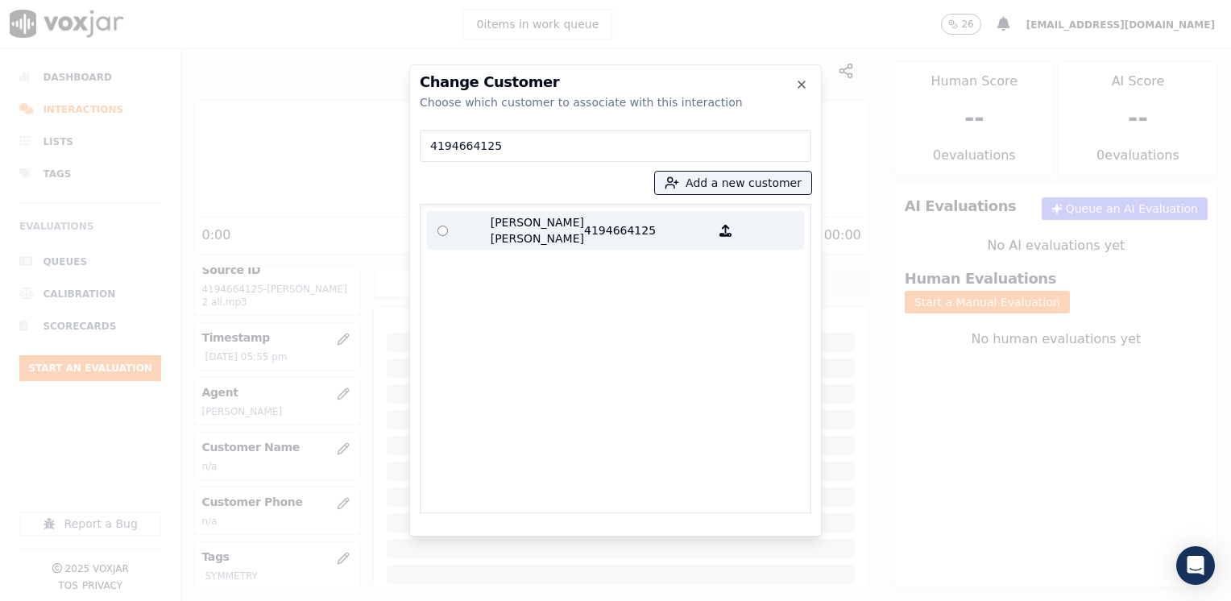
type input "4194664125"
click at [561, 222] on p "[PERSON_NAME] [PERSON_NAME]" at bounding box center [521, 230] width 126 height 32
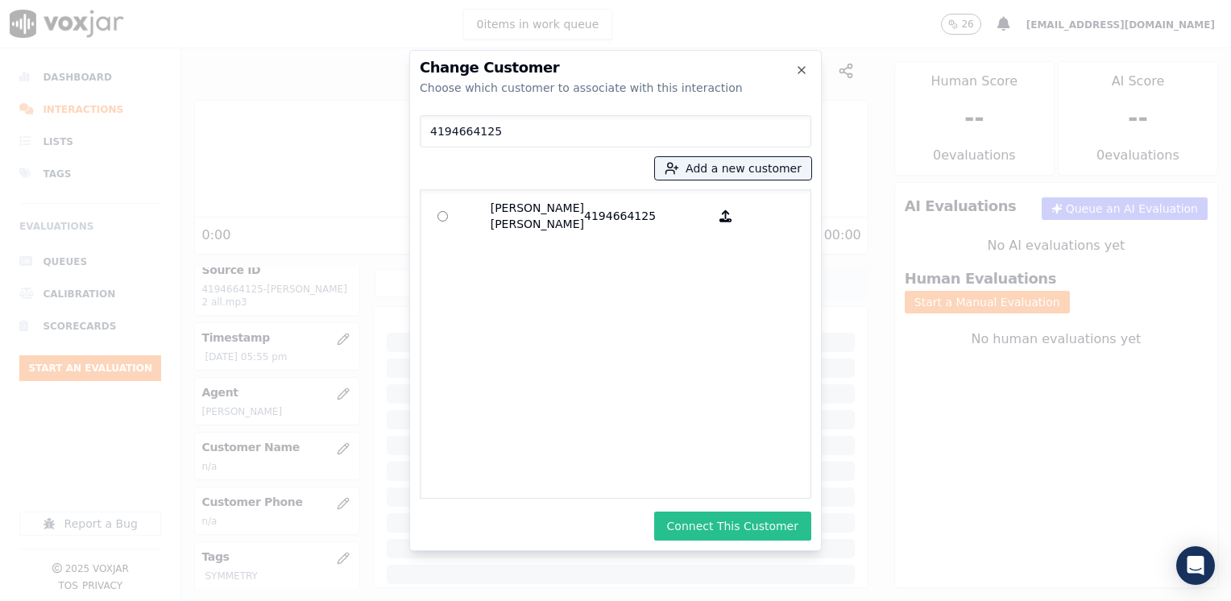
click at [747, 527] on button "Connect This Customer" at bounding box center [732, 526] width 157 height 29
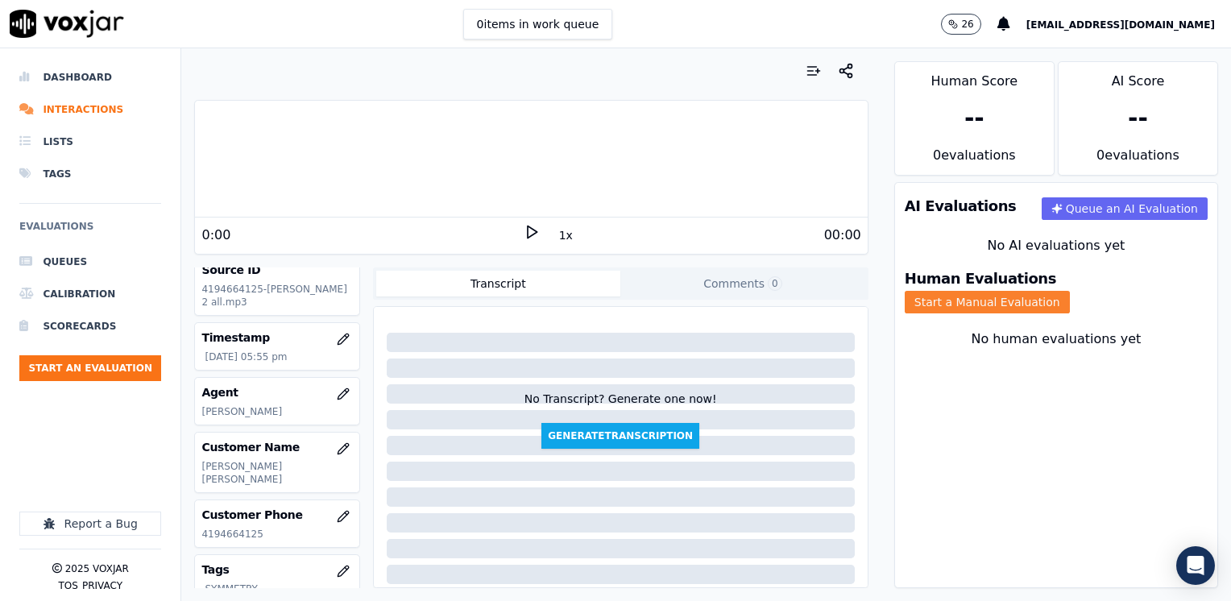
click at [1070, 291] on button "Start a Manual Evaluation" at bounding box center [987, 302] width 165 height 23
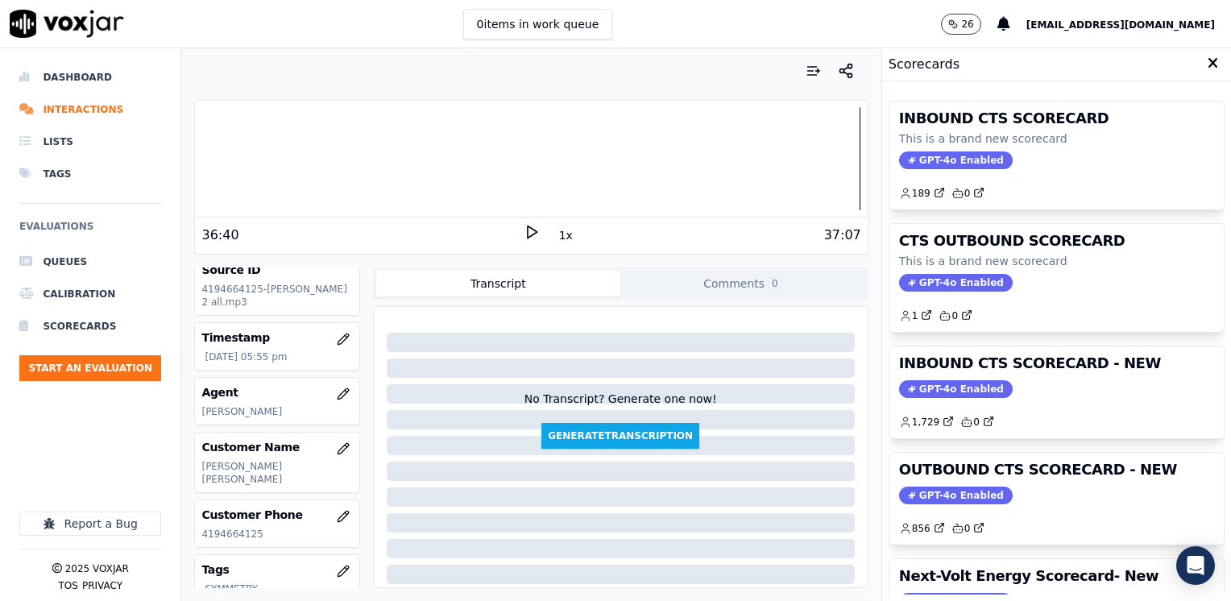
click at [951, 479] on div "OUTBOUND CTS SCORECARD - NEW GPT-4o Enabled 856 0" at bounding box center [1056, 499] width 334 height 92
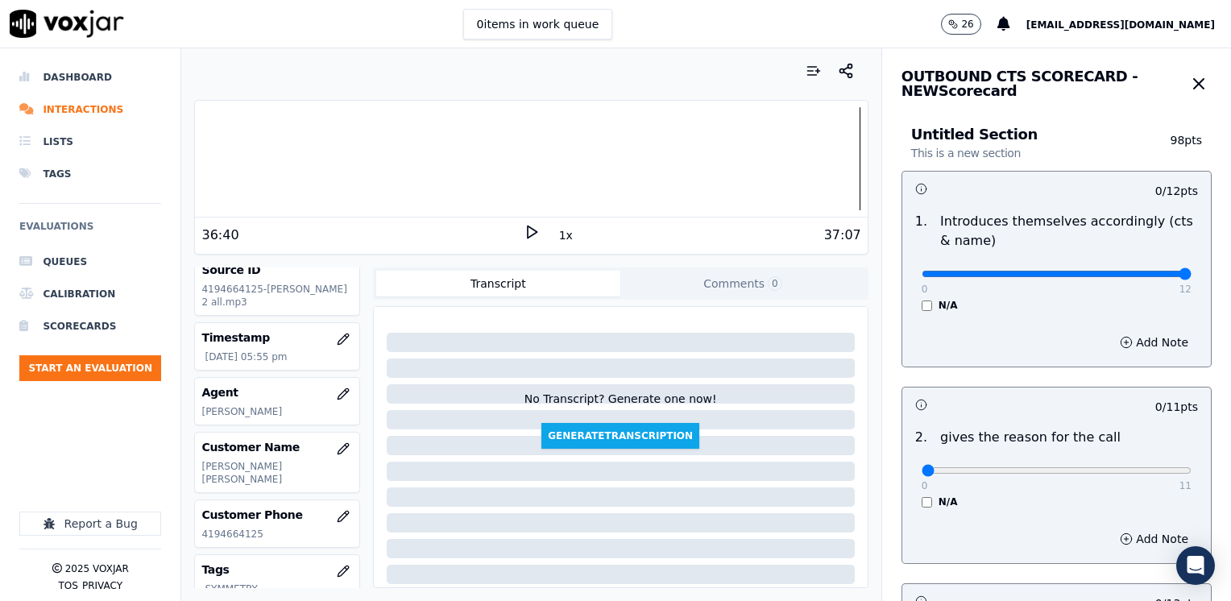
drag, startPoint x: 916, startPoint y: 274, endPoint x: 1233, endPoint y: 273, distance: 317.4
type input "12"
click at [1192, 273] on input "range" at bounding box center [1057, 274] width 270 height 6
drag, startPoint x: 912, startPoint y: 472, endPoint x: 1233, endPoint y: 458, distance: 321.8
type input "11"
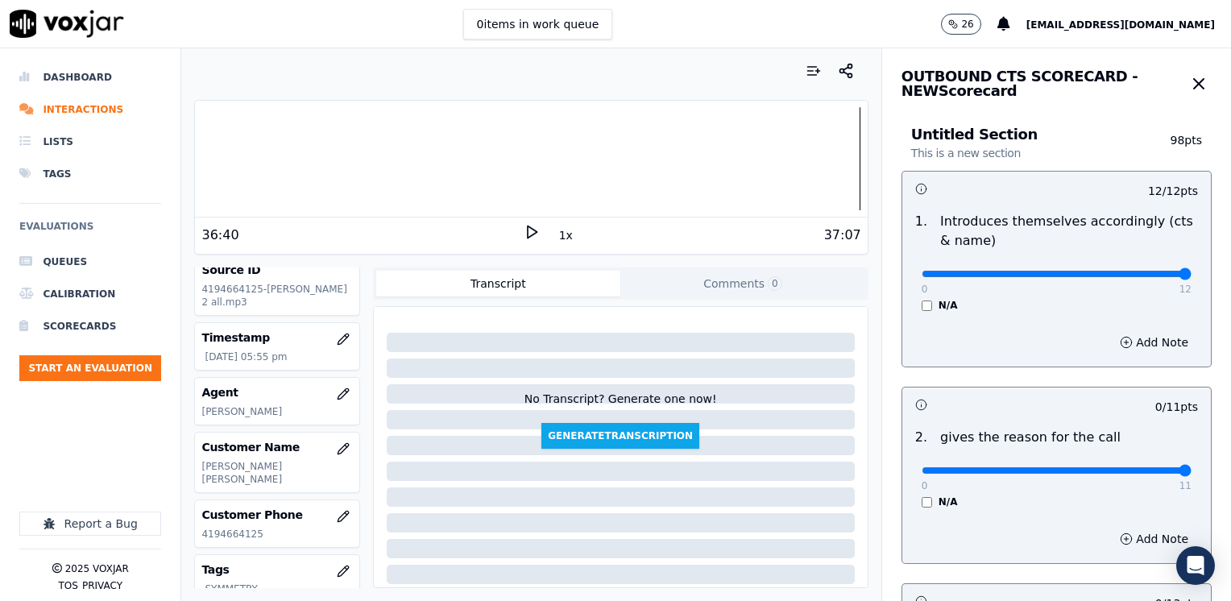
click at [1192, 277] on input "range" at bounding box center [1057, 274] width 270 height 6
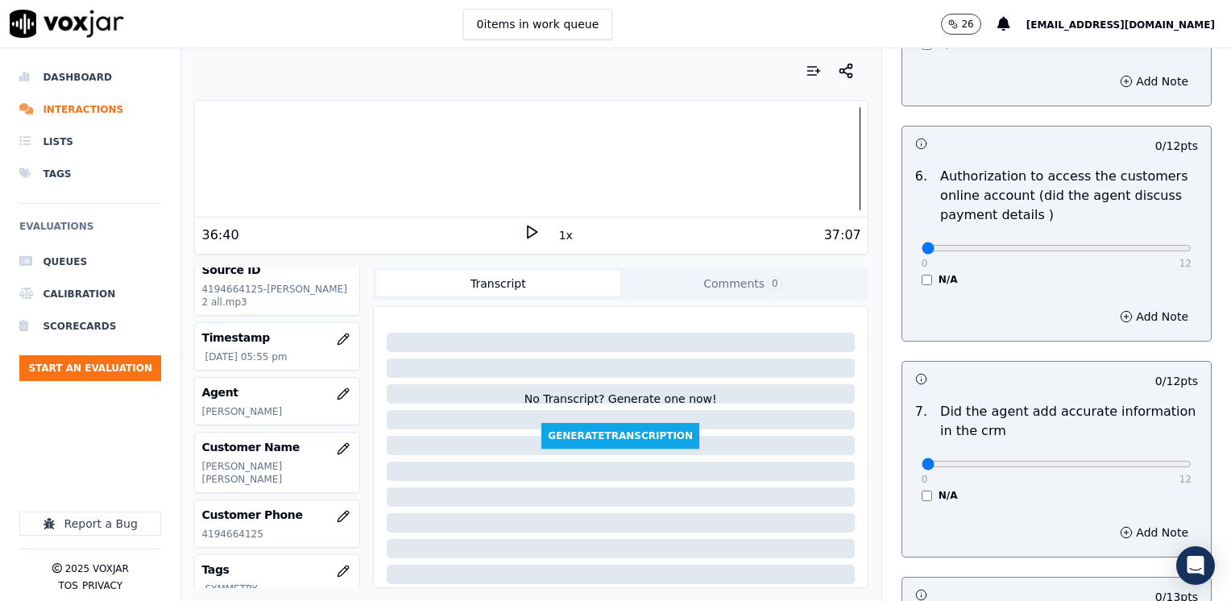
scroll to position [1370, 0]
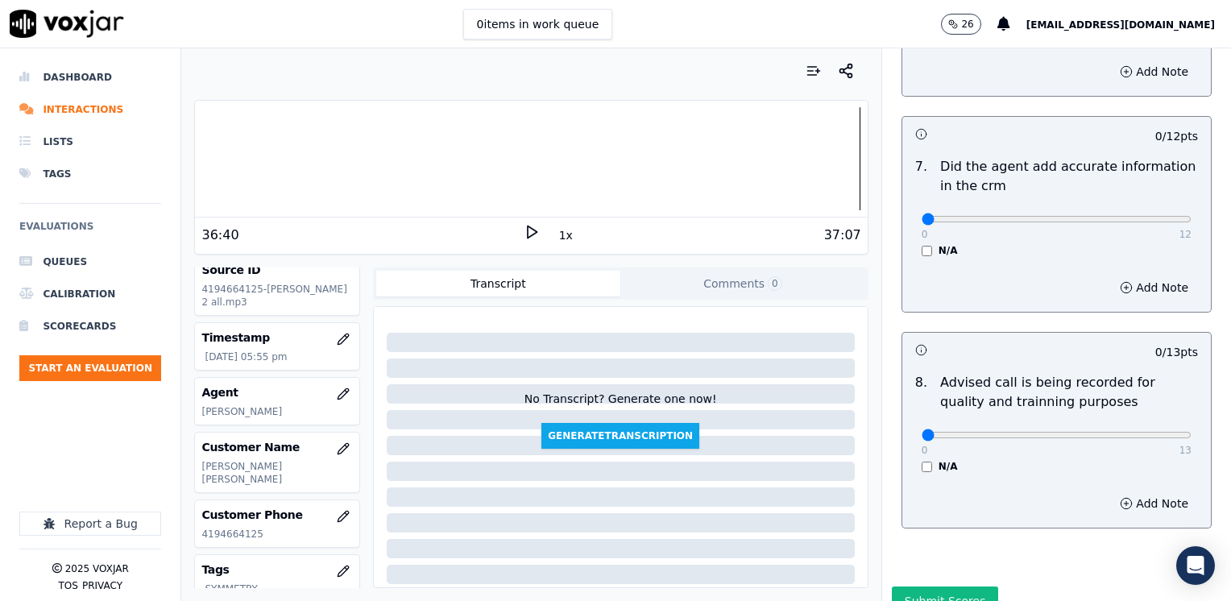
click at [1099, 425] on div "0 13" at bounding box center [1057, 434] width 270 height 19
type input "10"
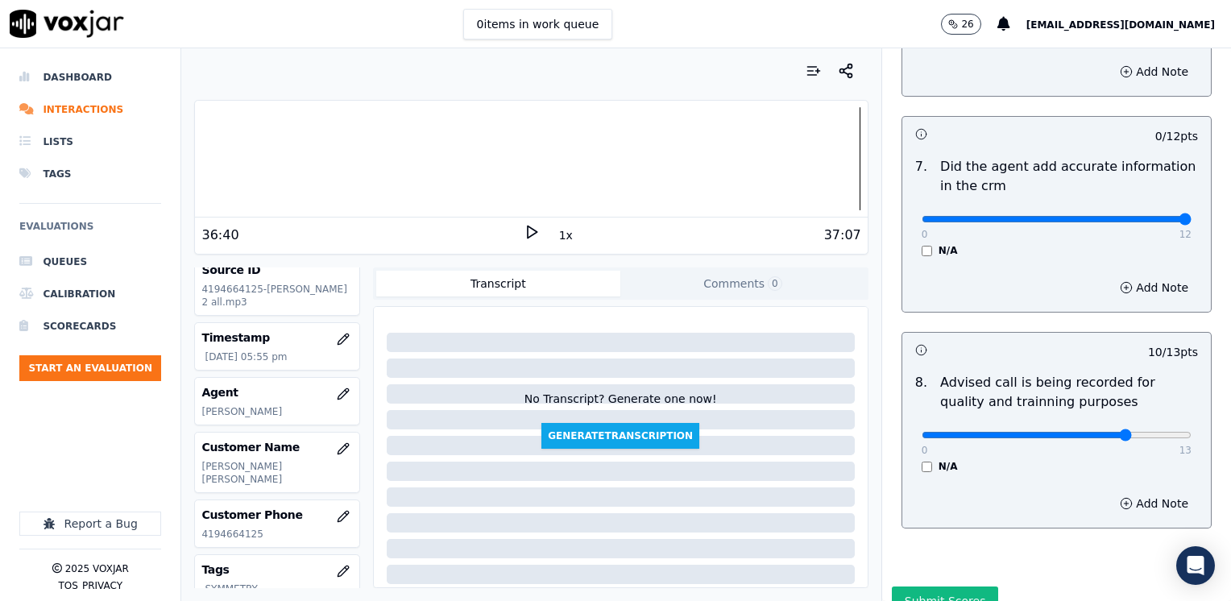
drag, startPoint x: 913, startPoint y: 195, endPoint x: 1233, endPoint y: 203, distance: 320.8
type input "12"
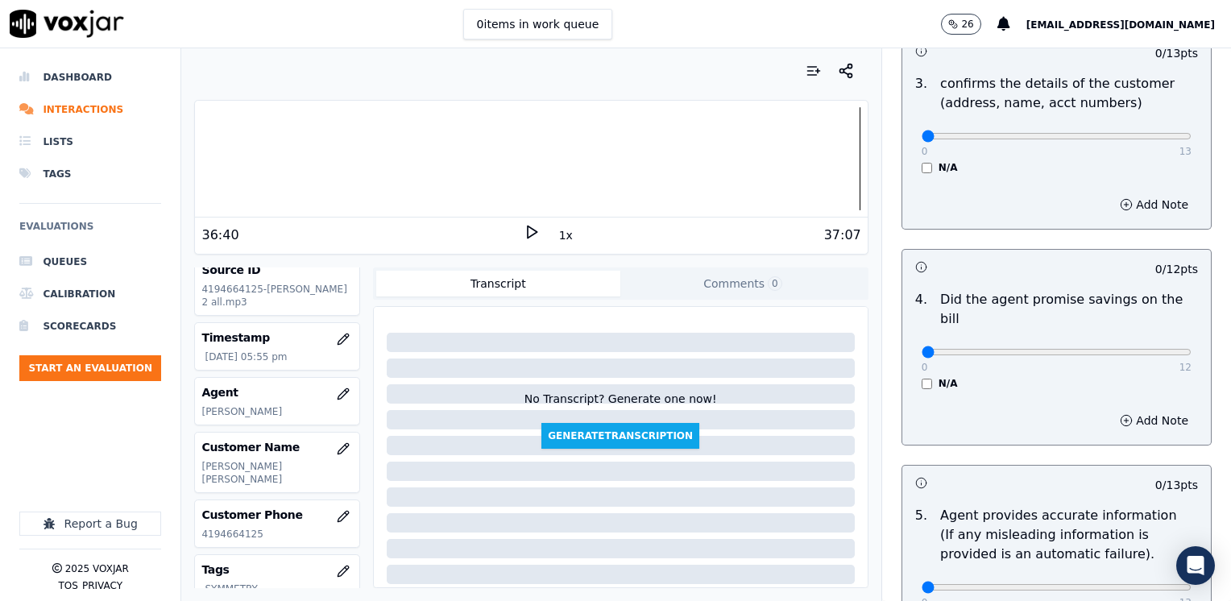
scroll to position [522, 0]
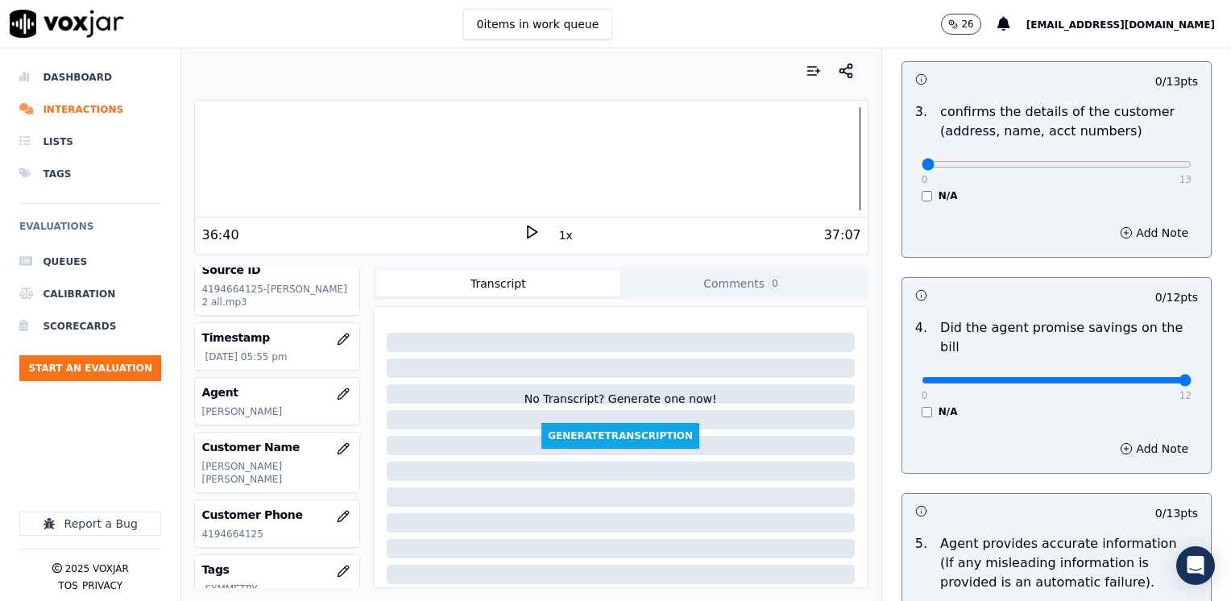
drag, startPoint x: 911, startPoint y: 359, endPoint x: 1230, endPoint y: 350, distance: 319.2
type input "12"
click at [1133, 156] on div "0 13" at bounding box center [1057, 163] width 270 height 19
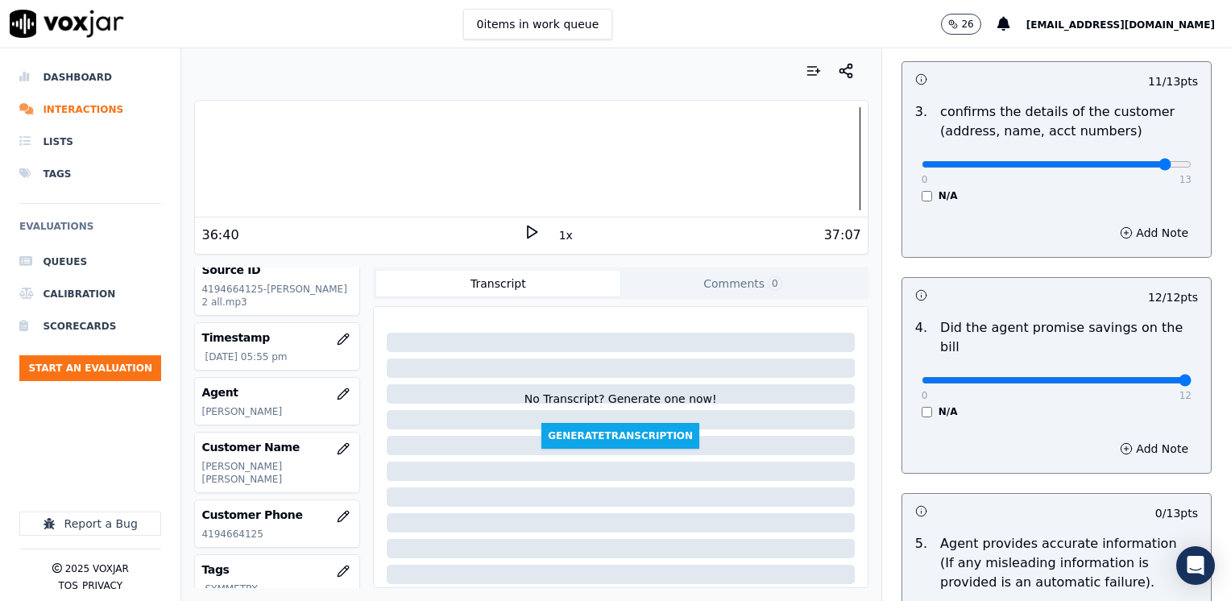
type input "12"
click at [1113, 241] on button "Add Note" at bounding box center [1154, 233] width 88 height 23
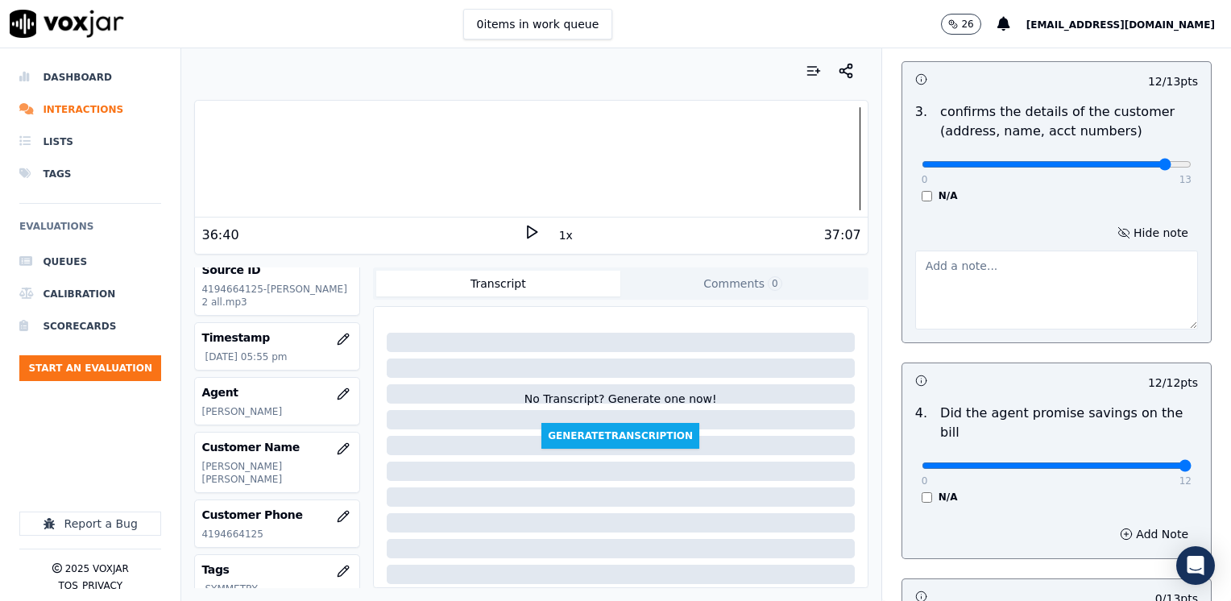
click at [1047, 301] on textarea at bounding box center [1056, 290] width 283 height 79
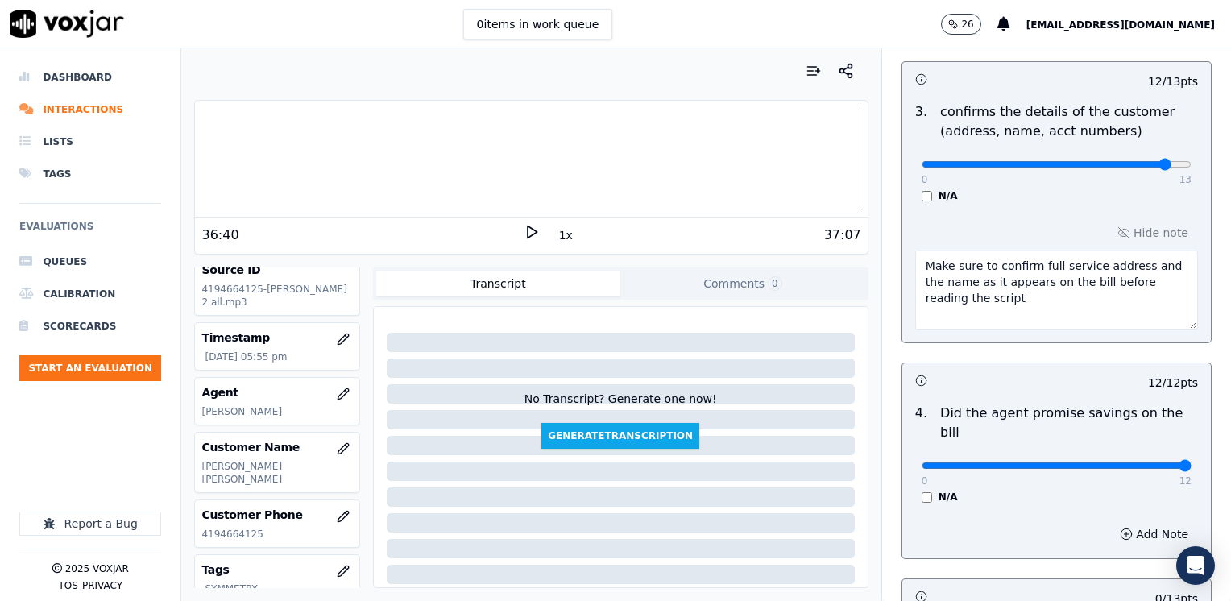
type textarea "Make sure to confirm full service address and the name as it appears on the bil…"
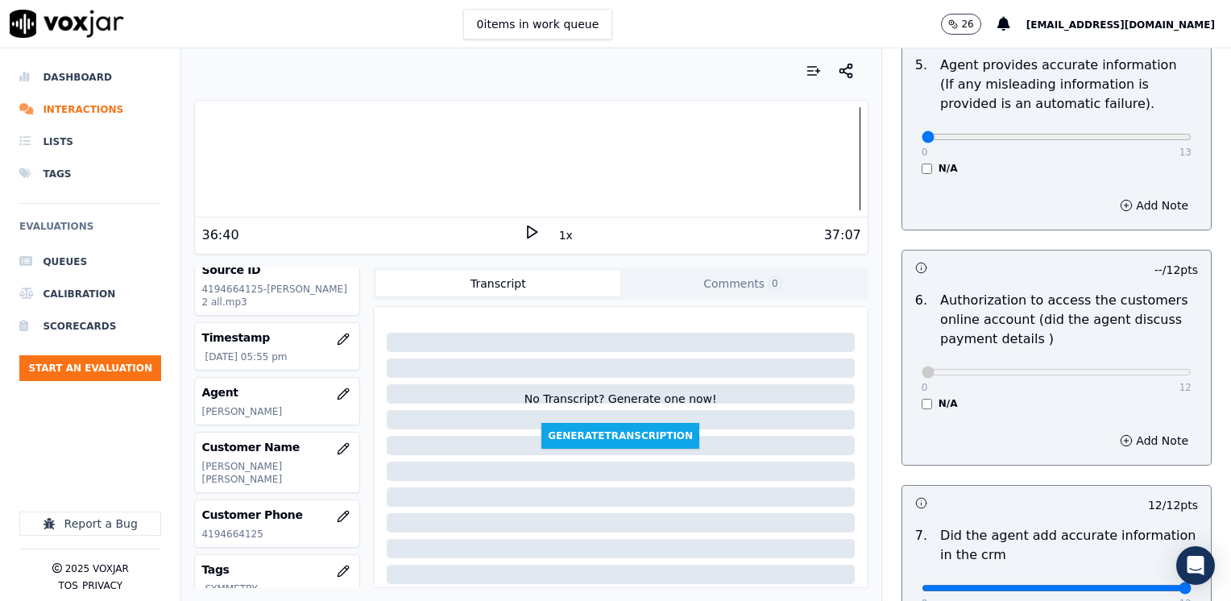
scroll to position [1005, 0]
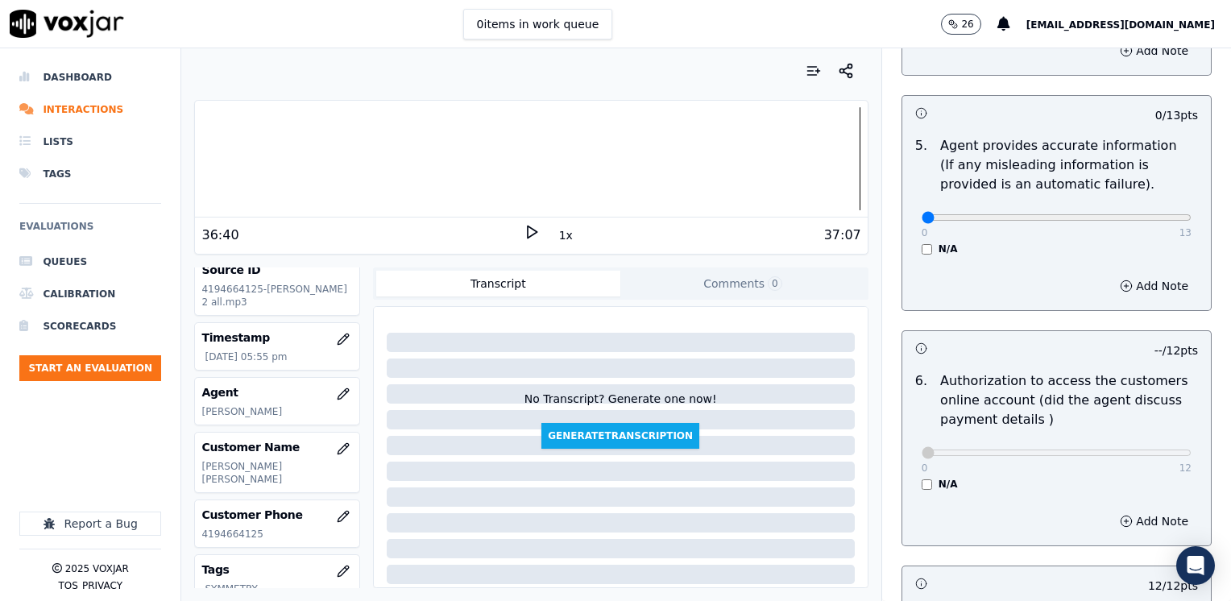
drag, startPoint x: 909, startPoint y: 197, endPoint x: 848, endPoint y: 201, distance: 60.6
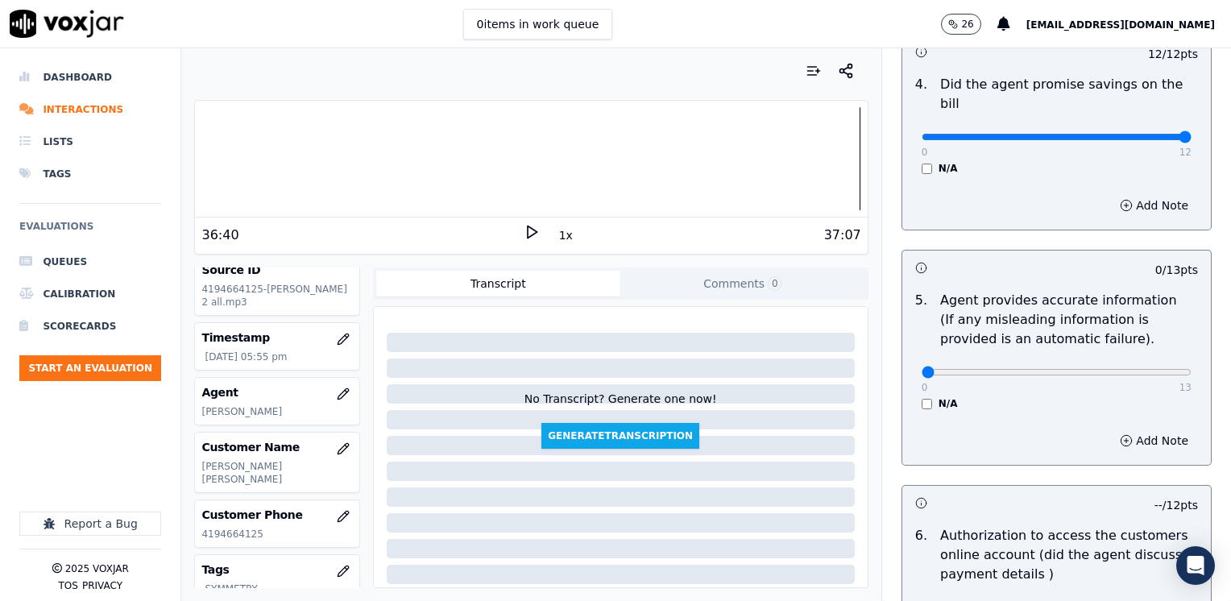
scroll to position [886, 0]
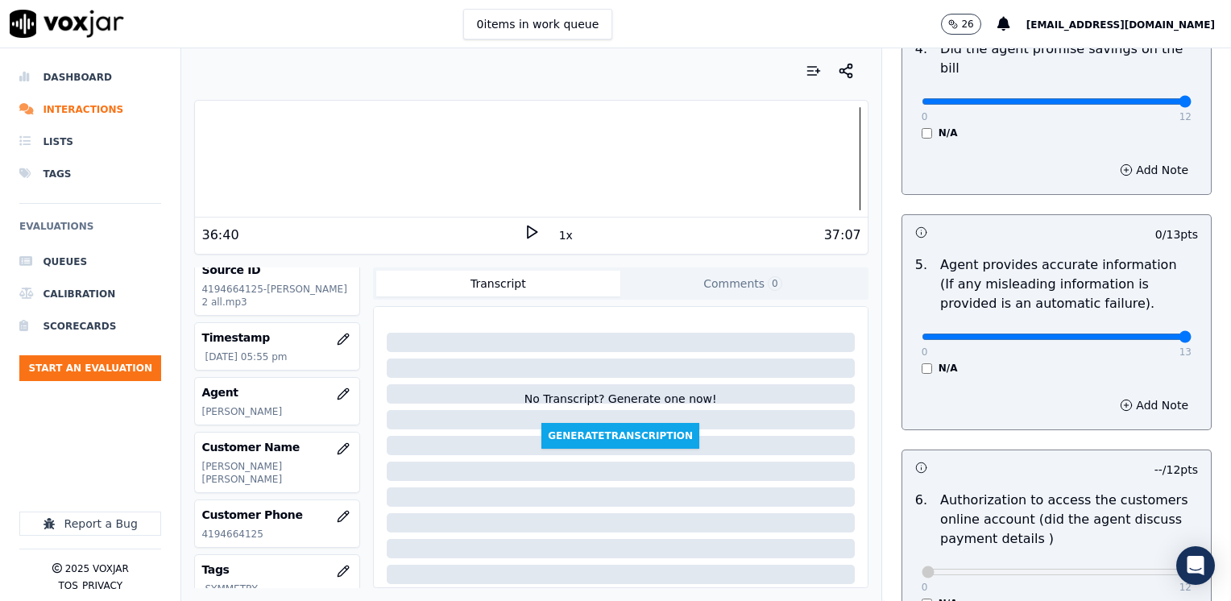
drag, startPoint x: 909, startPoint y: 310, endPoint x: 1233, endPoint y: 415, distance: 341.2
type input "13"
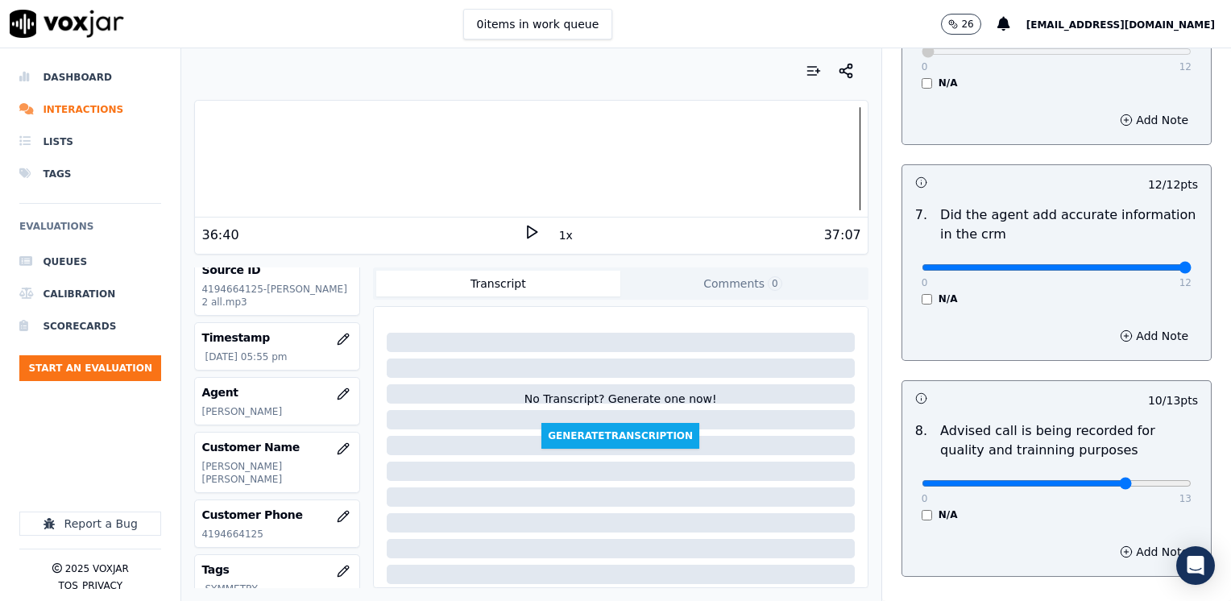
scroll to position [1493, 0]
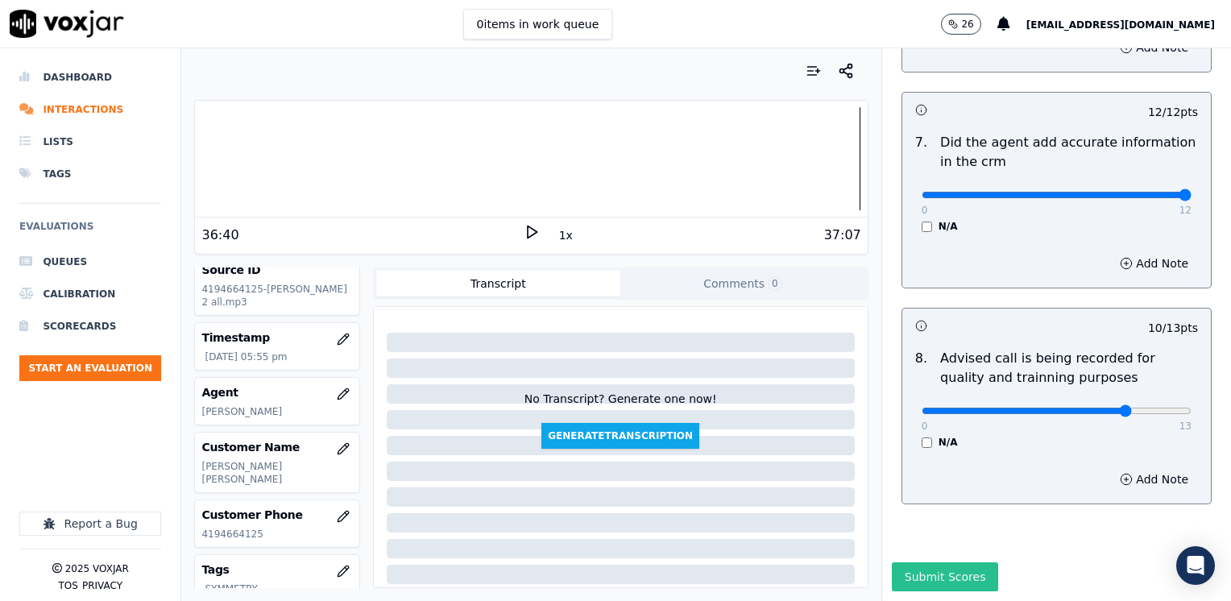
click at [921, 562] on button "Submit Scores" at bounding box center [945, 576] width 107 height 29
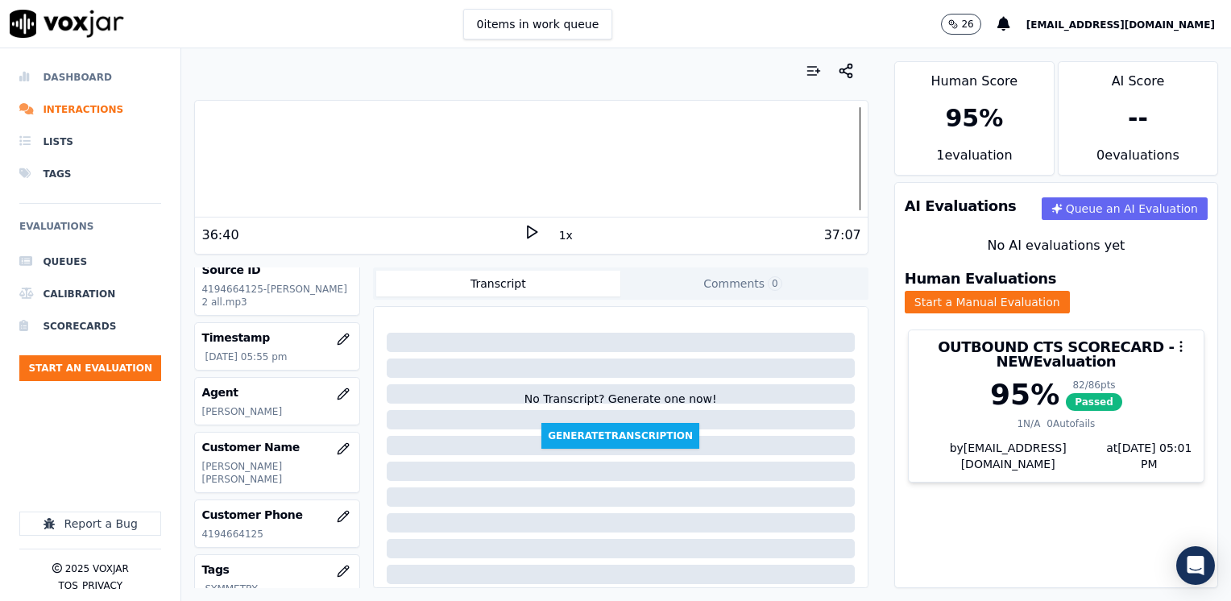
click at [93, 79] on li "Dashboard" at bounding box center [90, 77] width 142 height 32
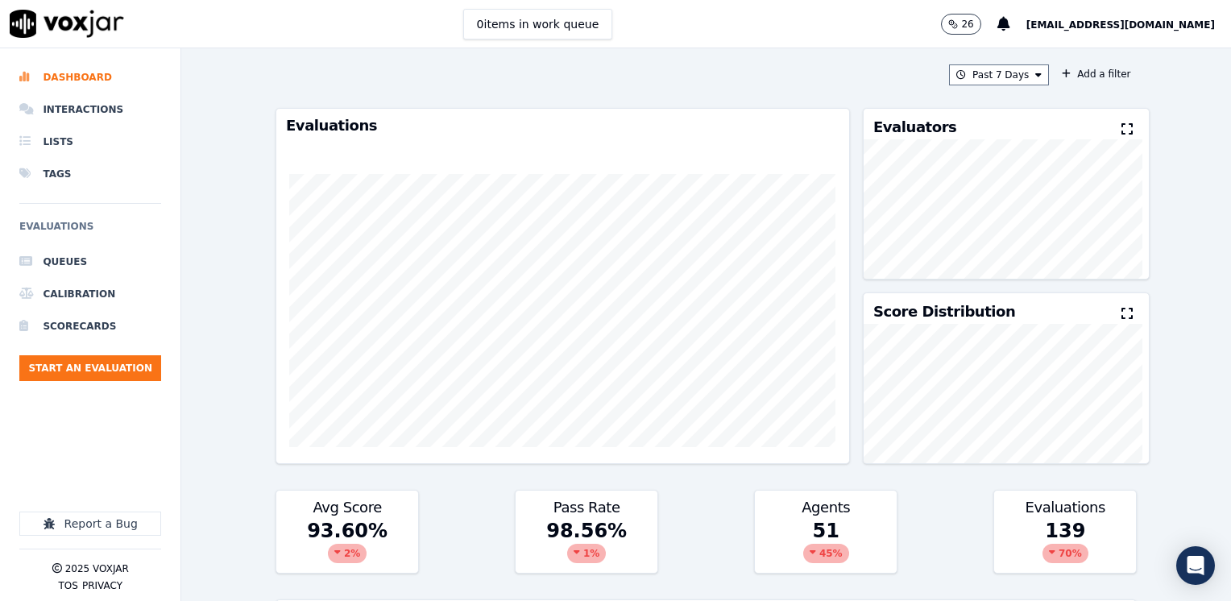
click at [1121, 128] on icon at bounding box center [1126, 128] width 11 height 13
